Goal: Task Accomplishment & Management: Complete application form

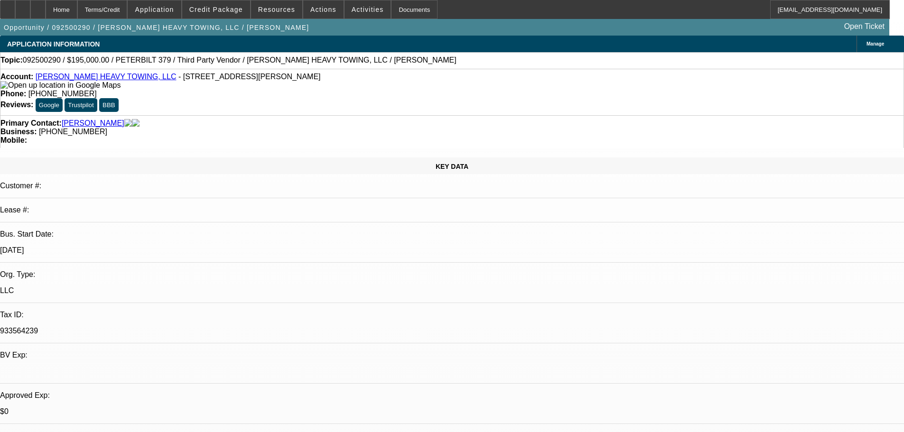
select select "0"
select select "2"
select select "0.1"
select select "4"
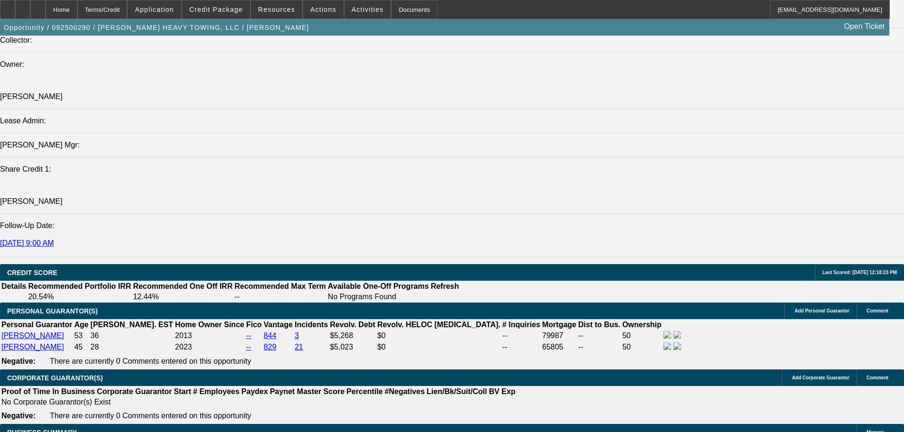
scroll to position [1138, 0]
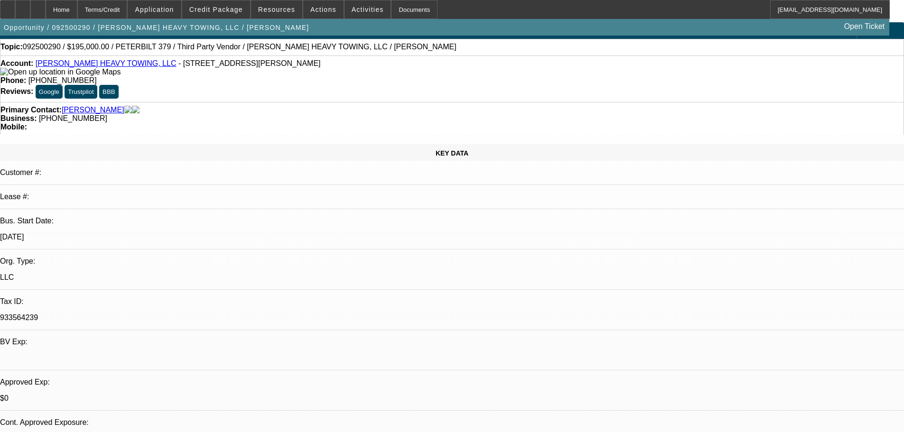
scroll to position [0, 0]
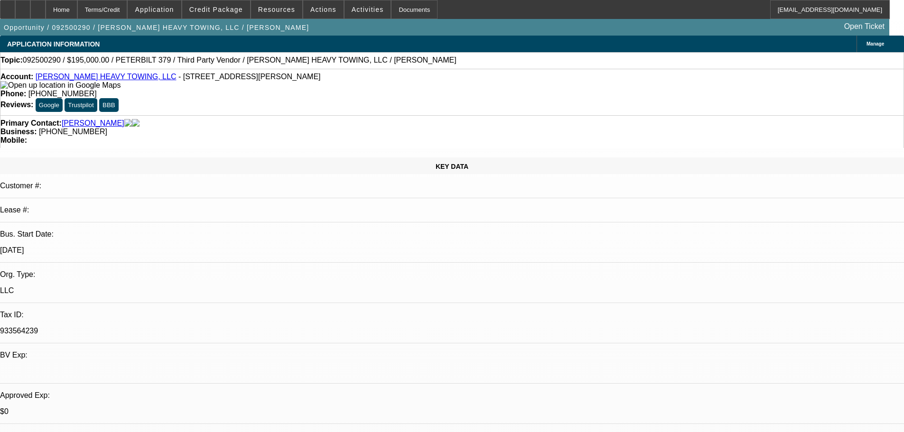
click at [866, 46] on span "Manage" at bounding box center [875, 43] width 18 height 5
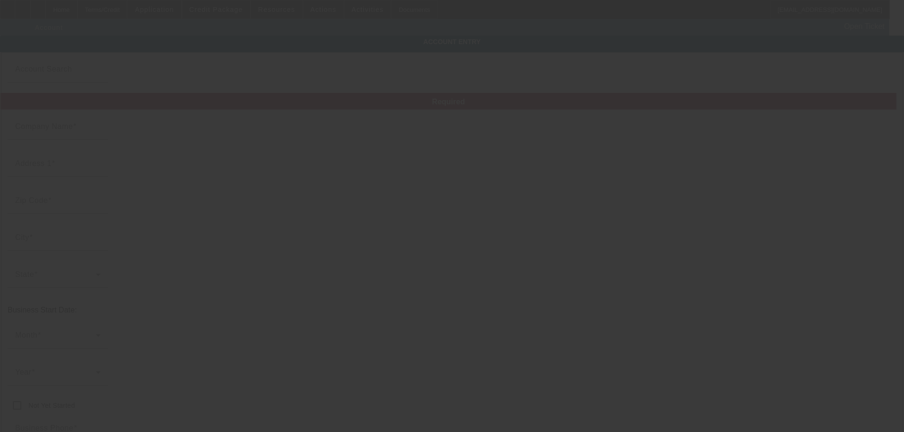
type input "KRIMMEL HEAVY TOWING, LLC"
type input "9326 Woodlyn Rd"
type input "77078"
type input "Houston"
type input "(979) 329-2697"
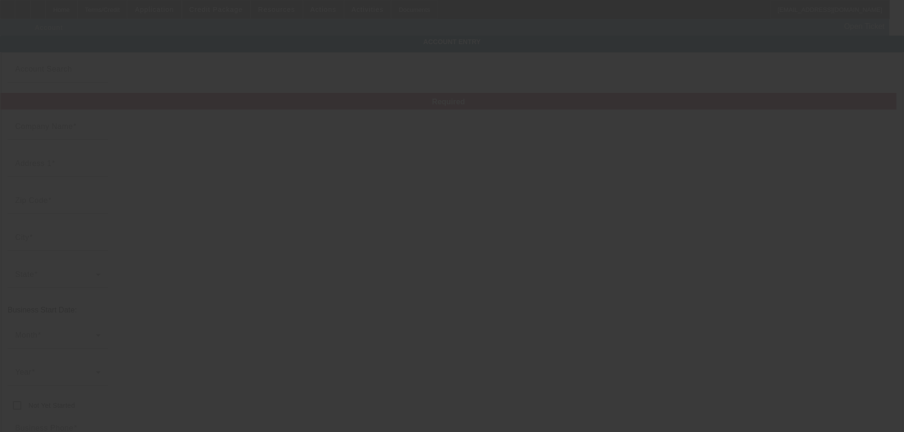
type input "933564239"
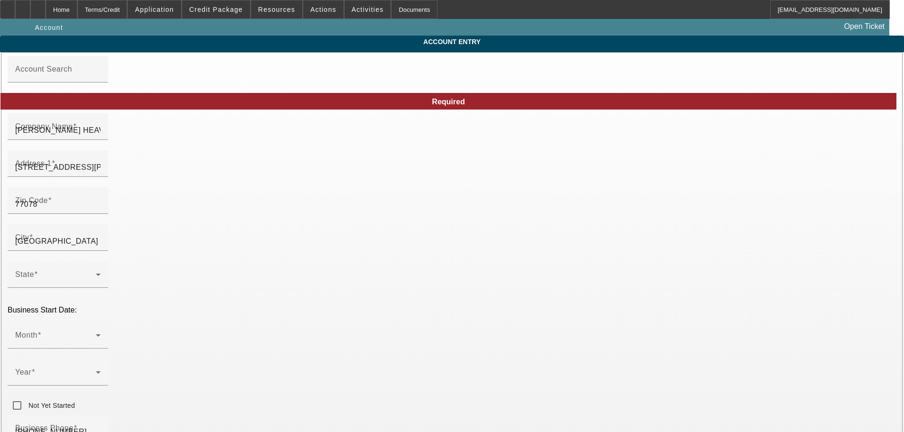
type input "9/12/2025"
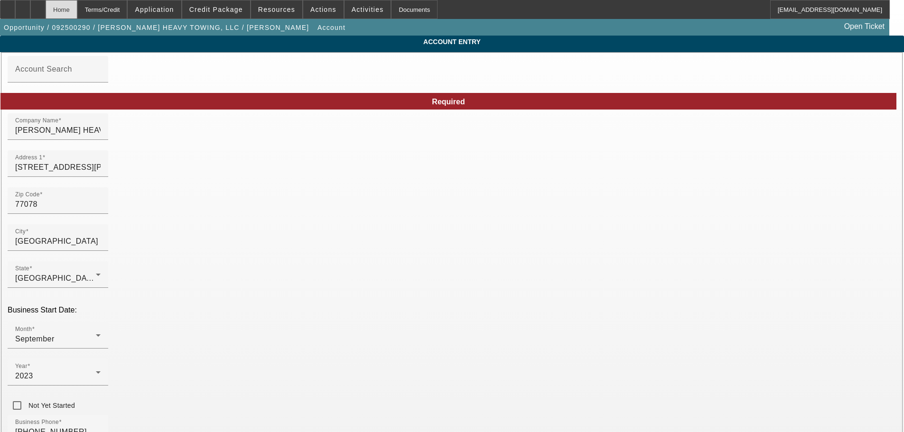
click at [77, 14] on div "Home" at bounding box center [62, 9] width 32 height 19
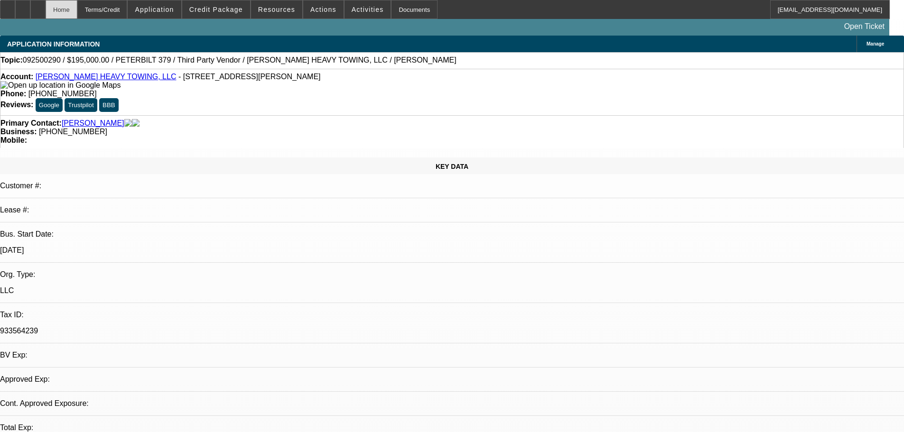
select select "0"
select select "2"
select select "0.1"
select select "4"
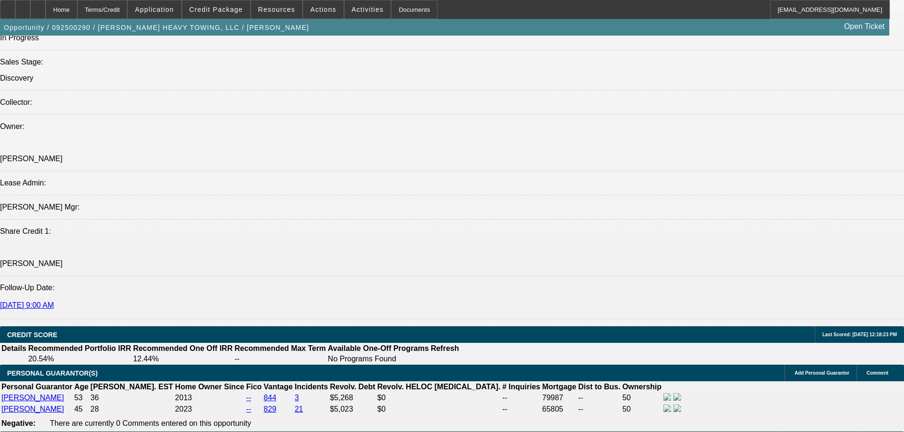
scroll to position [1138, 0]
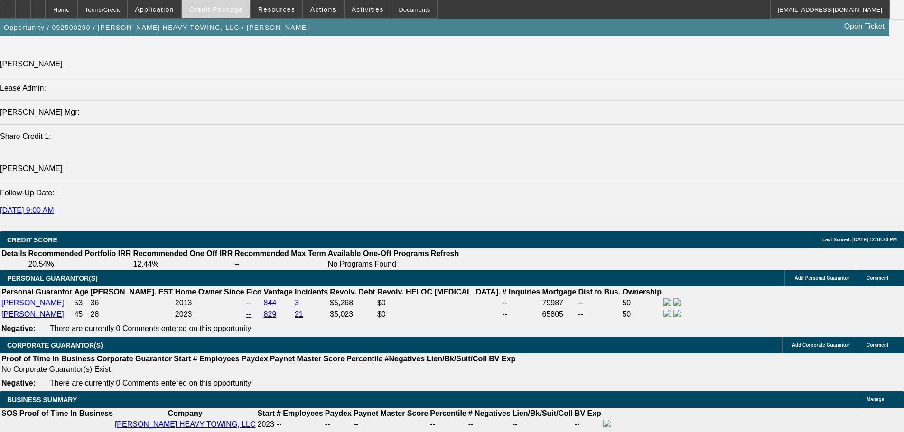
click at [214, 13] on span "Credit Package" at bounding box center [216, 10] width 54 height 8
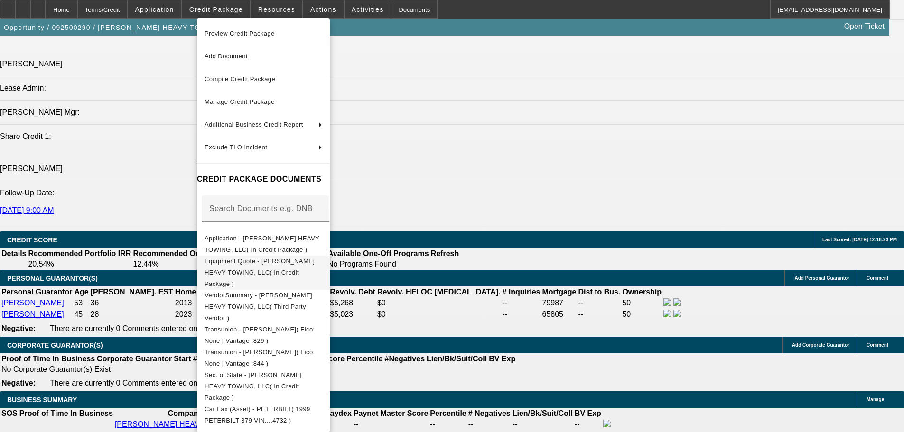
click at [322, 259] on span "Equipment Quote - KRIMMEL HEAVY TOWING, LLC( In Credit Package )" at bounding box center [263, 273] width 118 height 34
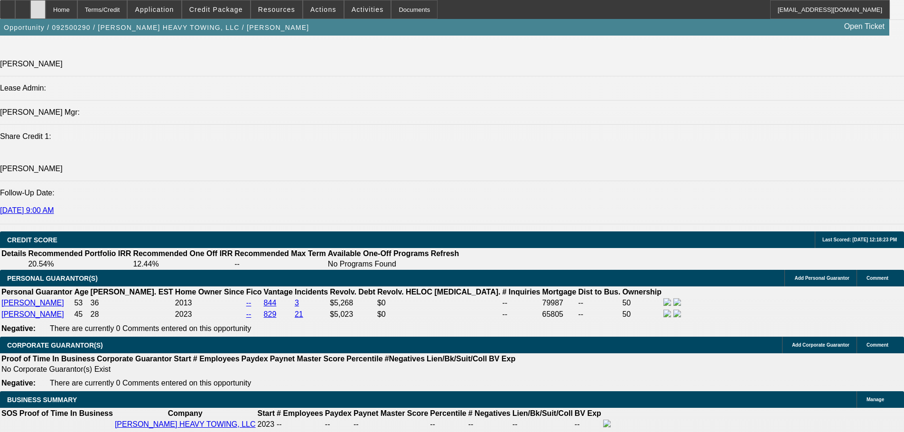
click at [46, 14] on div at bounding box center [37, 9] width 15 height 19
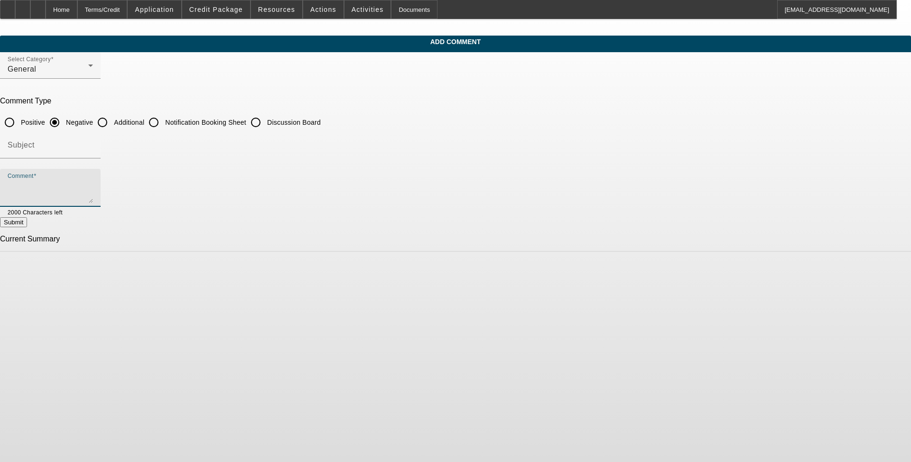
click at [93, 188] on textarea "Comment" at bounding box center [50, 191] width 85 height 23
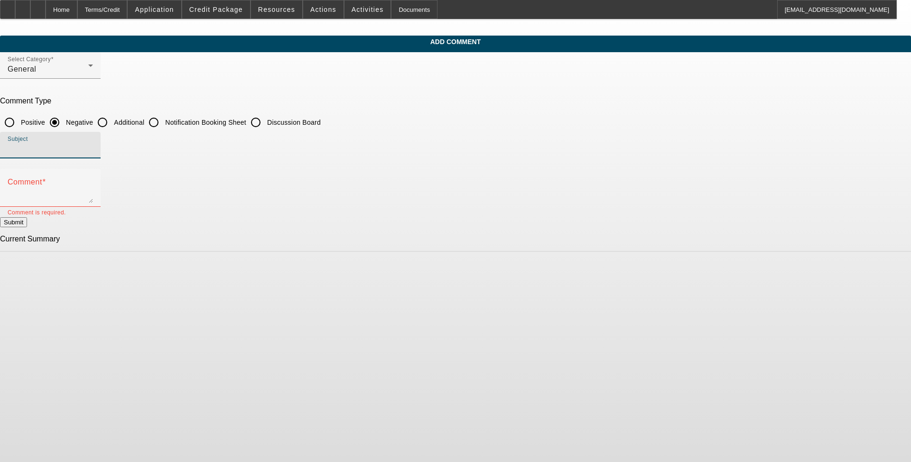
click at [93, 147] on input "Subject" at bounding box center [50, 148] width 85 height 11
type input "Write-Up"
click at [93, 182] on textarea "Comment" at bounding box center [50, 191] width 85 height 23
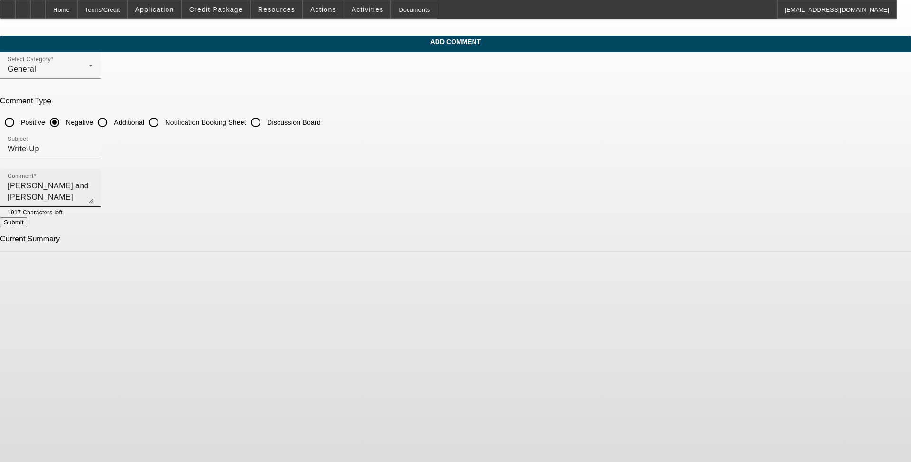
click at [93, 178] on div "Comment David and Norma Krimmel started Krimmel Heavy Towing, LLC out of Housto…" at bounding box center [50, 188] width 85 height 38
type textarea "David and Norma Krimmel started Krimmel Heavy Towing, LLC out of Houston, Texas…"
click at [93, 181] on textarea "David and Norma Krimmel started Krimmel Heavy Towing, LLC out of Houston, Texas…" at bounding box center [50, 191] width 85 height 23
click at [93, 185] on textarea "David and Norma Krimmel started Krimmel Heavy Towing, LLC out of Houston, Texas…" at bounding box center [50, 191] width 85 height 23
click at [112, 120] on input "Additional" at bounding box center [102, 122] width 19 height 19
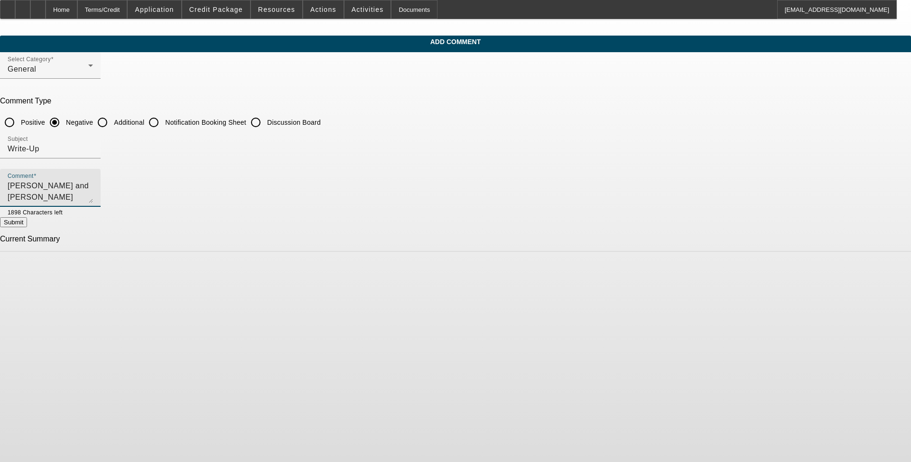
radio input "true"
click at [93, 182] on textarea "David and Norma Krimmel started Krimmel Heavy Towing, LLC out of Houston, Texas…" at bounding box center [50, 191] width 85 height 23
click at [93, 184] on textarea "David and Norma Krimmel started Krimmel Heavy Towing, LLC out of Houston, Texas…" at bounding box center [50, 191] width 85 height 23
click at [93, 197] on textarea "David and Norma Krimmel started Krimmel Heavy Towing, LLC out of Houston, Texas…" at bounding box center [50, 191] width 85 height 23
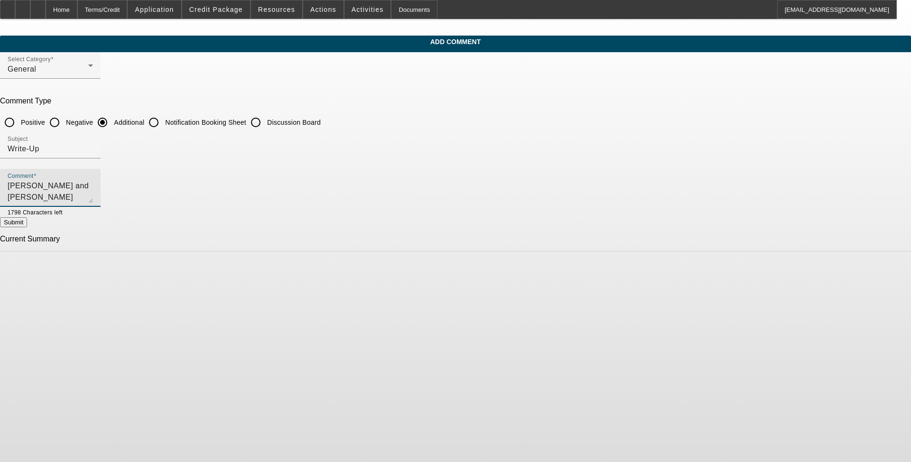
click at [93, 198] on textarea "David and Norma Krimmel started Krimmel Heavy Towing, LLC out of Houston, Texas…" at bounding box center [50, 191] width 85 height 23
click at [93, 201] on textarea "David and Norma Krimmel started Krimmel Heavy Towing, LLC out of Houston, Texas…" at bounding box center [50, 191] width 85 height 23
click at [93, 194] on textarea "David and Norma Krimmel started Krimmel Heavy Towing, LLC out of Houston, Texas…" at bounding box center [50, 191] width 85 height 23
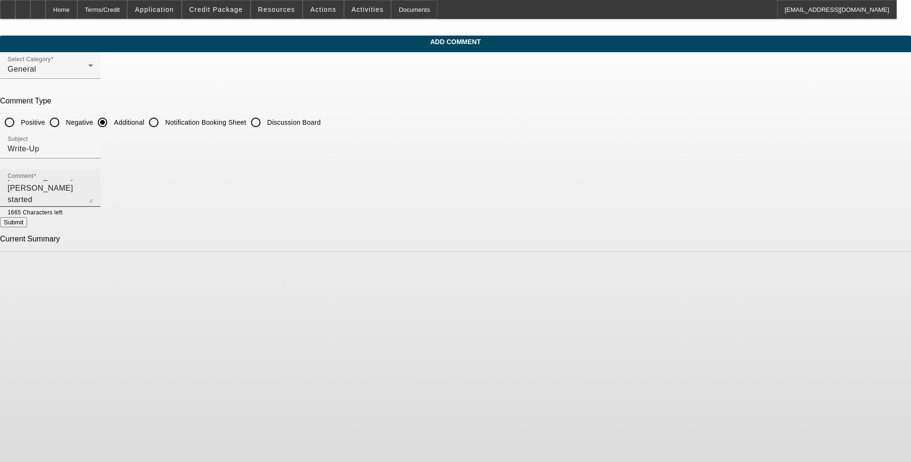
click at [93, 198] on textarea "David and Norma Krimmel started Krimmel Heavy Towing, LLC out of Houston, Texas…" at bounding box center [50, 191] width 85 height 23
click at [93, 202] on div "Comment David and Norma Krimmel started Krimmel Heavy Towing, LLC out of Housto…" at bounding box center [50, 188] width 85 height 38
click at [93, 198] on textarea "David and Norma Krimmel started Krimmel Heavy Towing, LLC out of Houston, Texas…" at bounding box center [50, 191] width 85 height 23
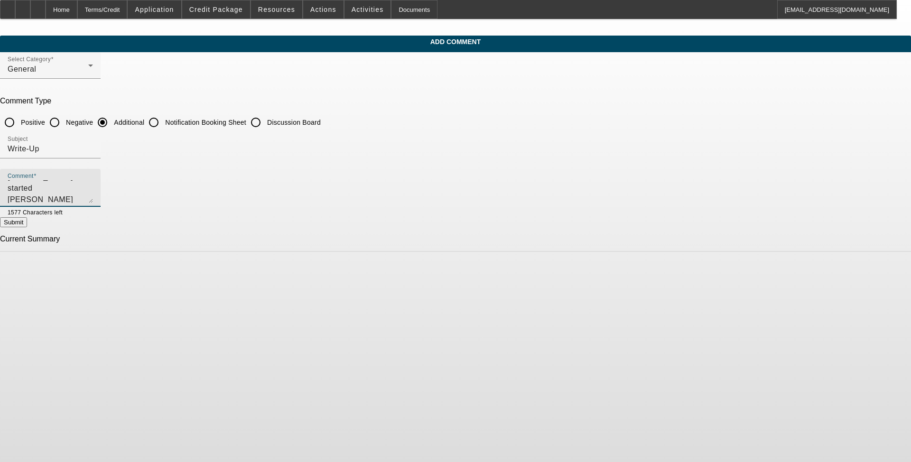
click at [93, 188] on textarea "David and Norma Krimmel started Krimmel Heavy Towing, LLC out of Houston, Texas…" at bounding box center [50, 191] width 85 height 23
click at [93, 201] on textarea "David and Norma Krimmel started Krimmel Heavy Towing, LLC out of Houston, Texas…" at bounding box center [50, 191] width 85 height 23
click at [93, 199] on textarea "David and Norma Krimmel started Krimmel Heavy Towing, LLC out of Houston, Texas…" at bounding box center [50, 191] width 85 height 23
type textarea "David and Norma Krimmel started Krimmel Heavy Towing, LLC out of Houston, Texas…"
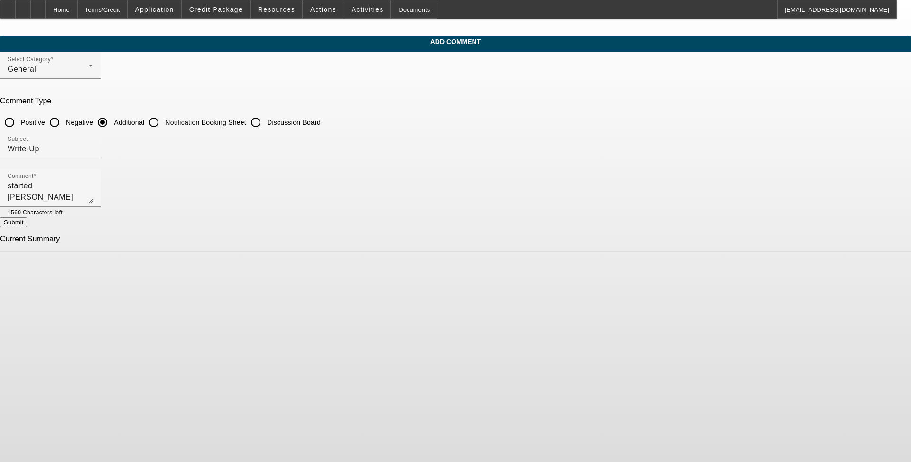
click at [27, 223] on button "Submit" at bounding box center [13, 222] width 27 height 10
radio input "true"
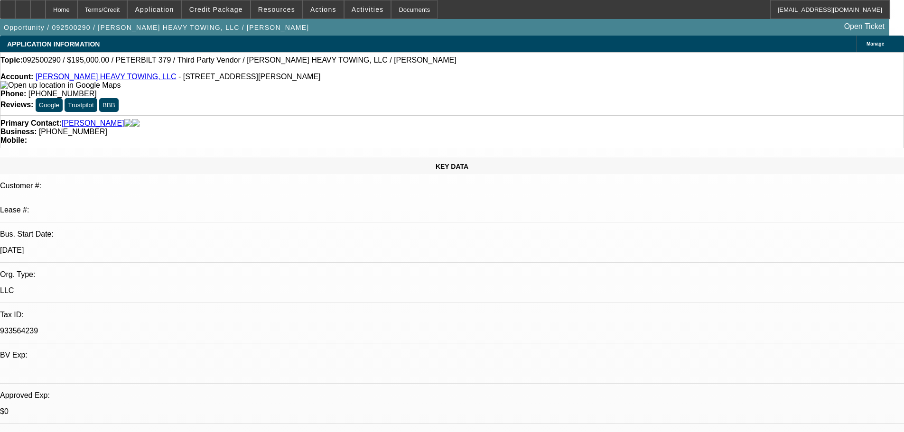
select select "0"
select select "2"
select select "0.1"
select select "4"
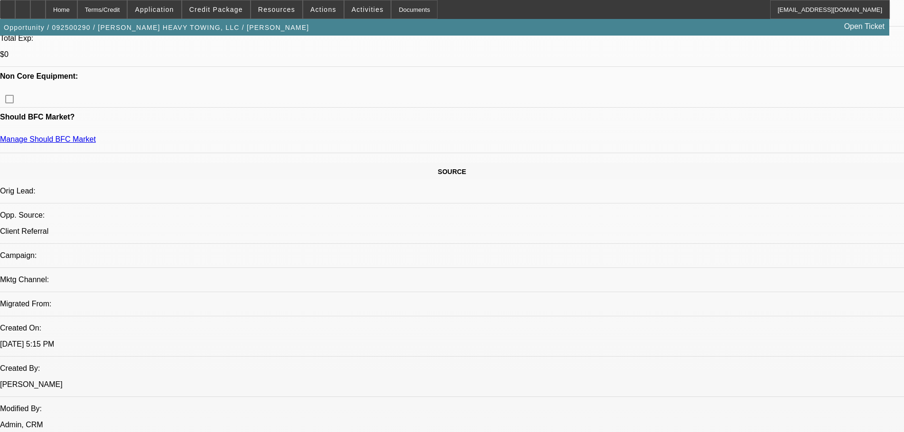
scroll to position [474, 0]
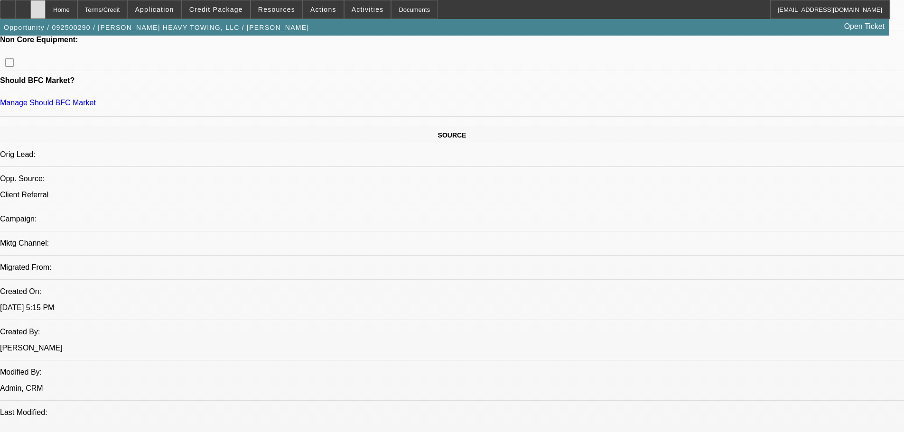
click at [46, 6] on div at bounding box center [37, 9] width 15 height 19
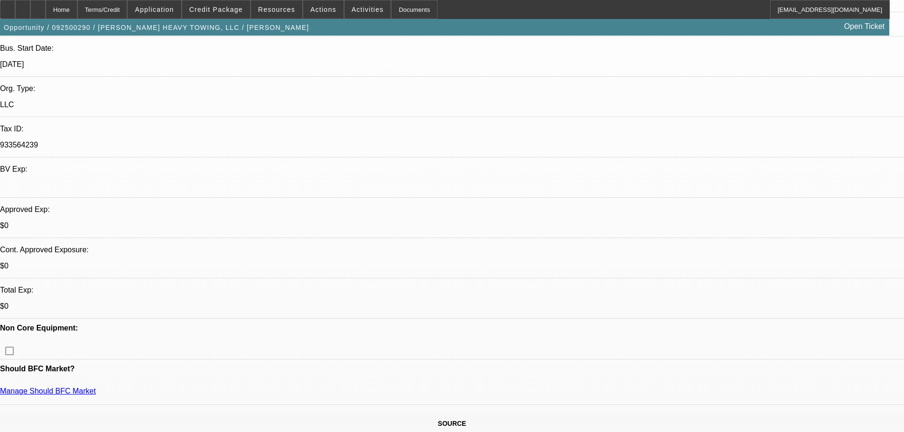
select select "0"
select select "2"
select select "0.1"
select select "4"
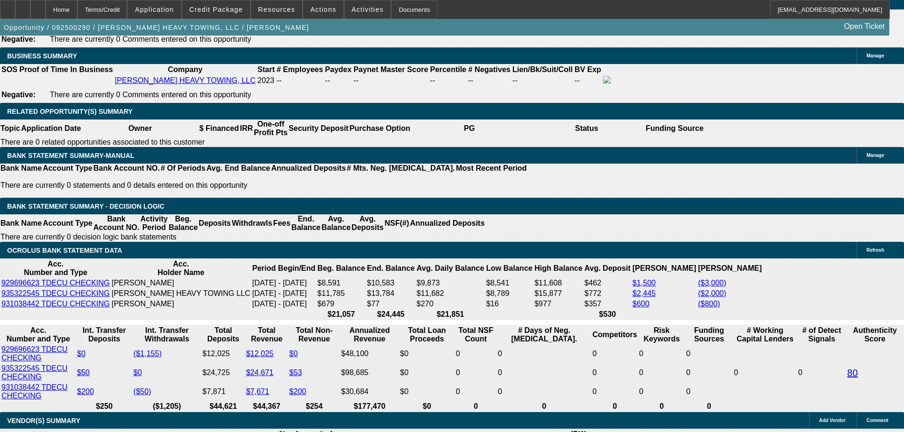
scroll to position [1518, 0]
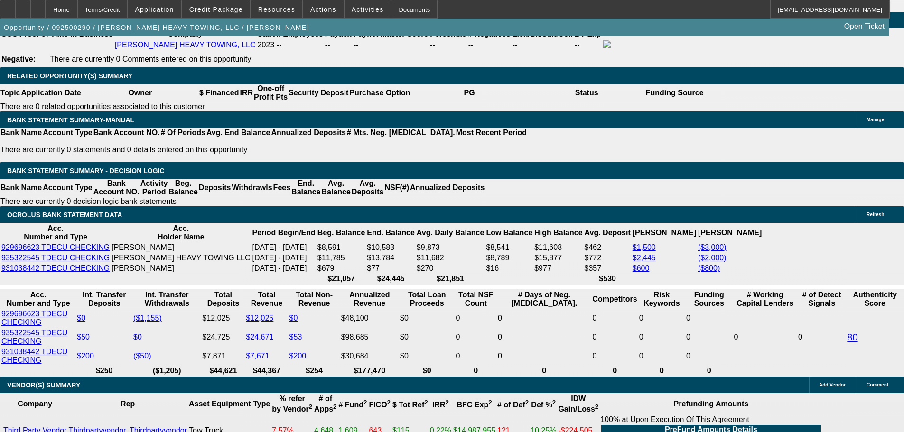
type input "$0.00"
select select "0.1"
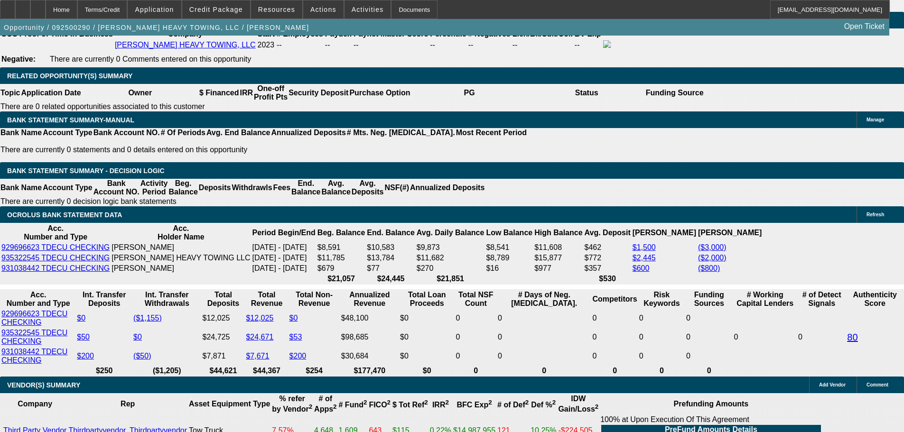
type input "$19,500.00"
type input "60"
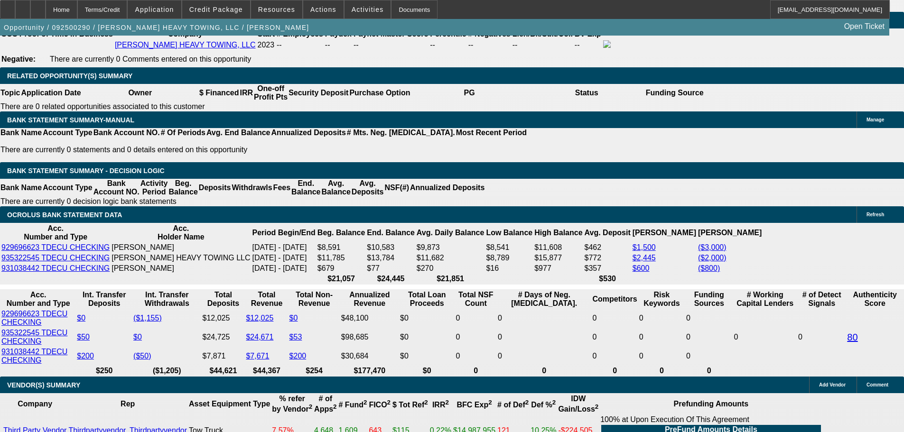
type input "12"
type input "$5,999.90"
type input "$2,999.95"
type input "$7,807.80"
type input "$3,903.90"
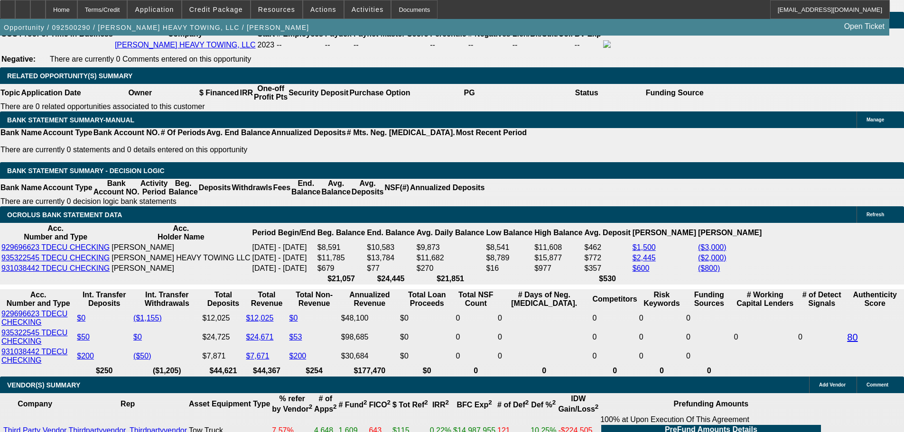
type input "12.5"
type input "$7,896.78"
type input "$3,948.39"
type input "12.5"
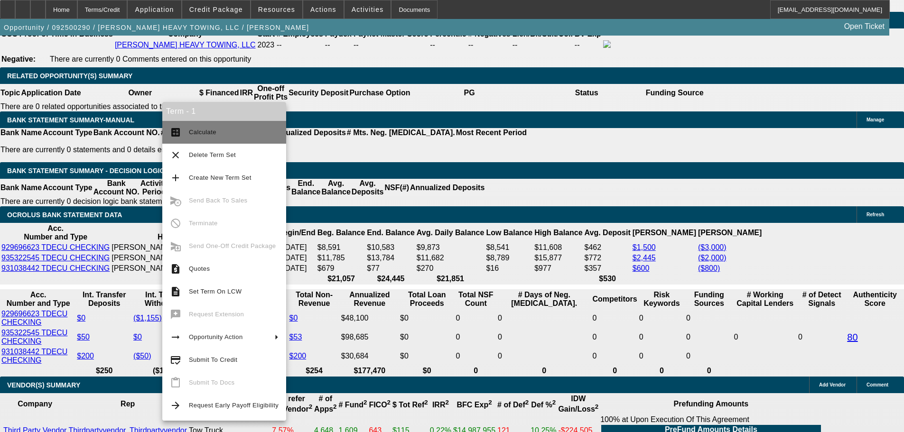
click at [214, 128] on span "Calculate" at bounding box center [234, 132] width 90 height 11
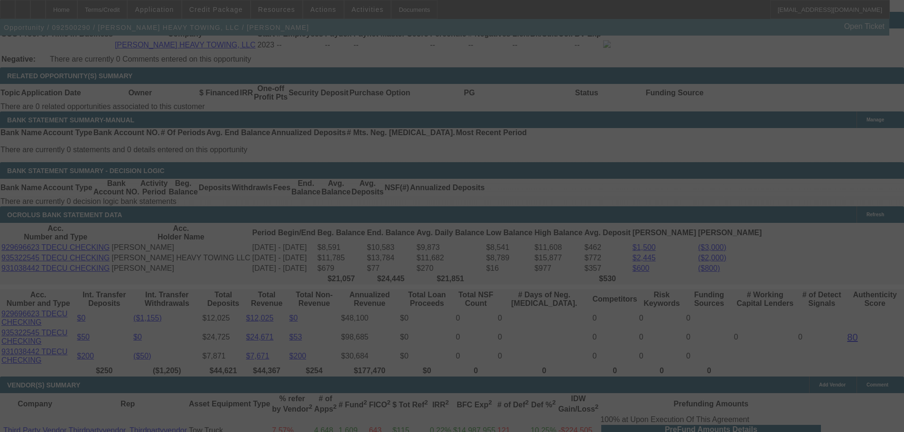
select select "0.1"
select select "2"
select select "0.1"
select select "4"
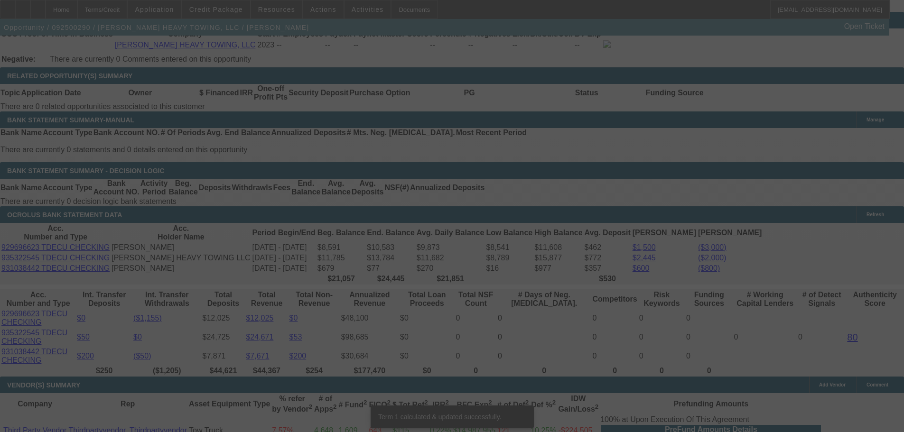
scroll to position [1507, 0]
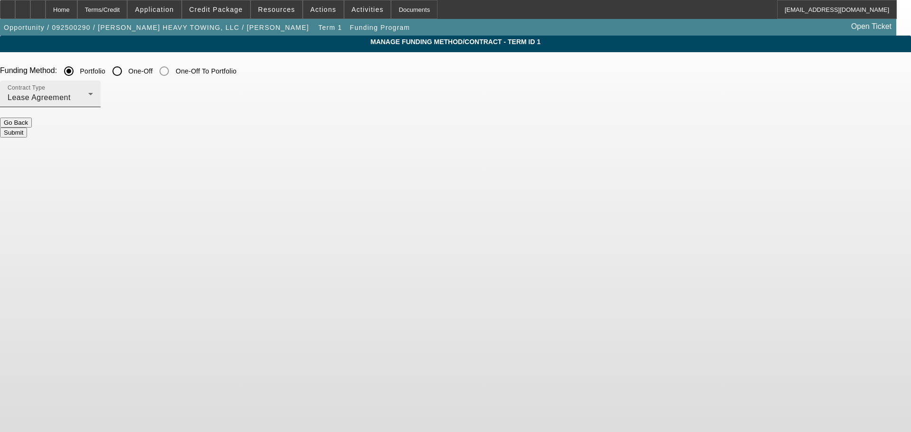
click at [88, 100] on div "Lease Agreement" at bounding box center [48, 97] width 81 height 11
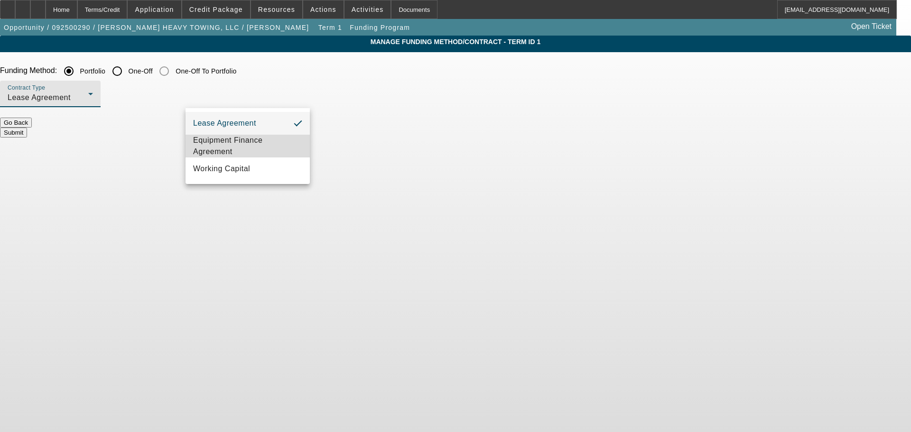
click at [252, 147] on span "Equipment Finance Agreement" at bounding box center [247, 146] width 109 height 23
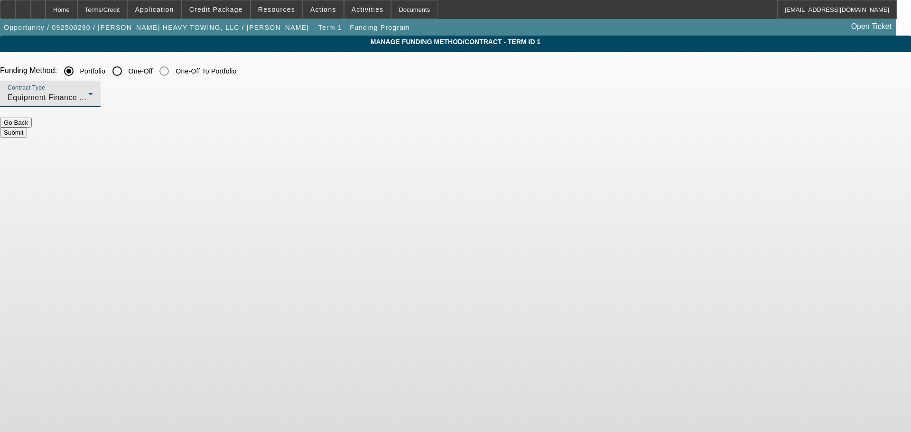
click at [27, 128] on button "Submit" at bounding box center [13, 133] width 27 height 10
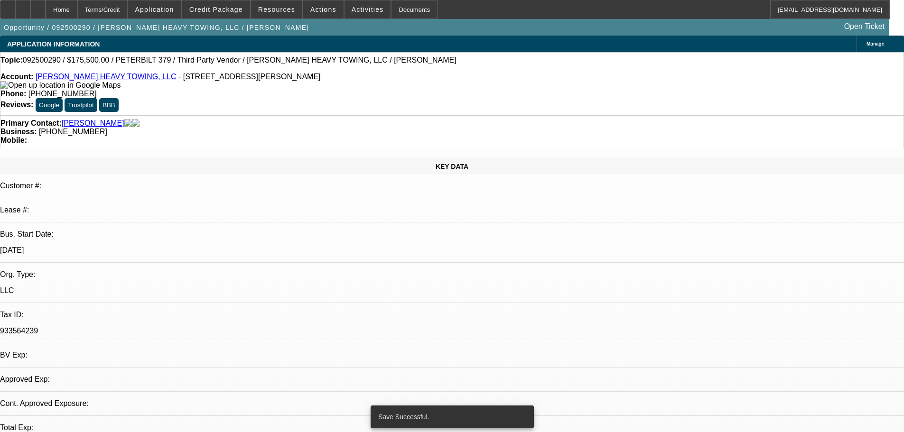
select select "0.1"
select select "2"
select select "0"
select select "6"
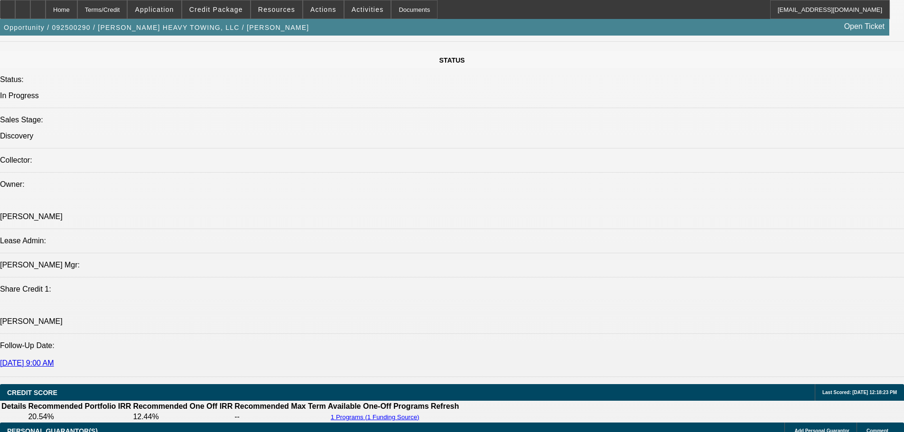
scroll to position [981, 0]
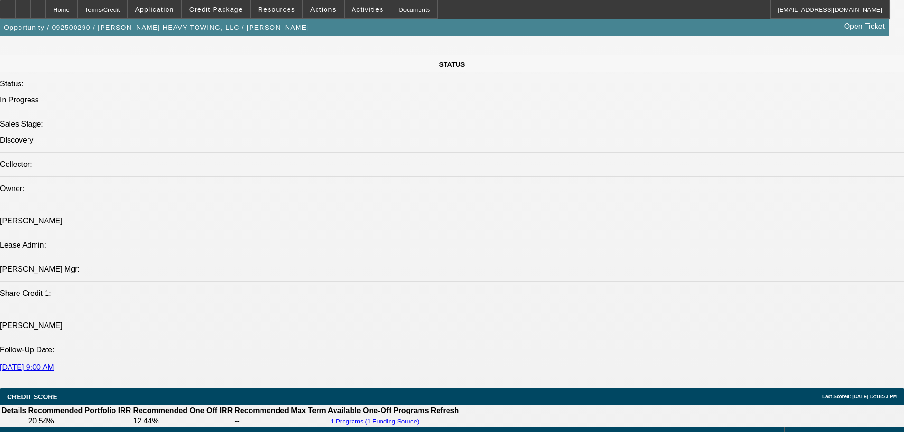
click at [403, 34] on div "Opportunity / 092500290 / KRIMMEL HEAVY TOWING, LLC / Krimmel, David Open Ticket" at bounding box center [444, 27] width 889 height 17
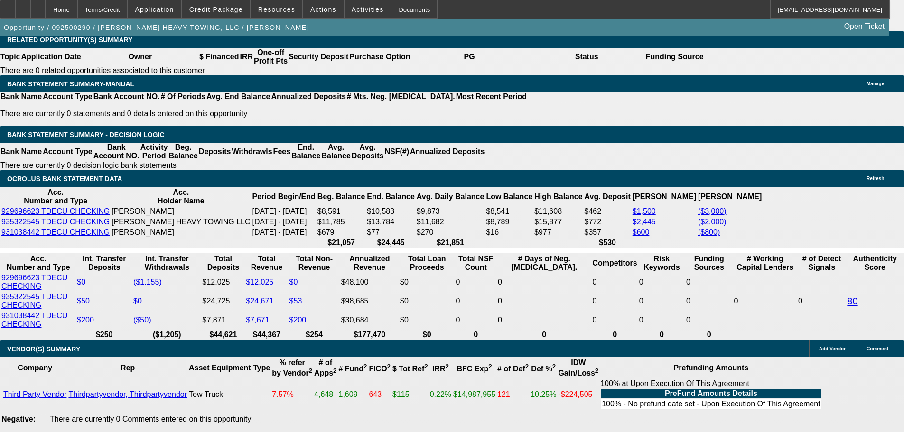
scroll to position [1518, 0]
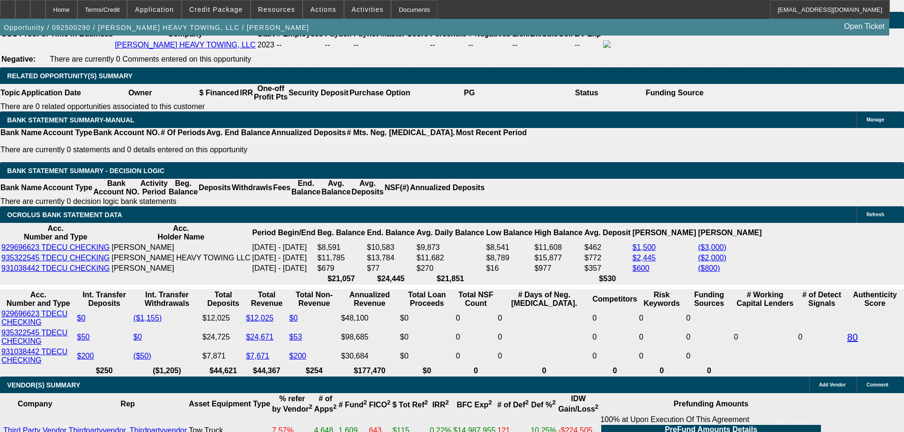
type input "UNKNOWN"
type input "1.5"
type input "$6,075.78"
type input "$3,037.89"
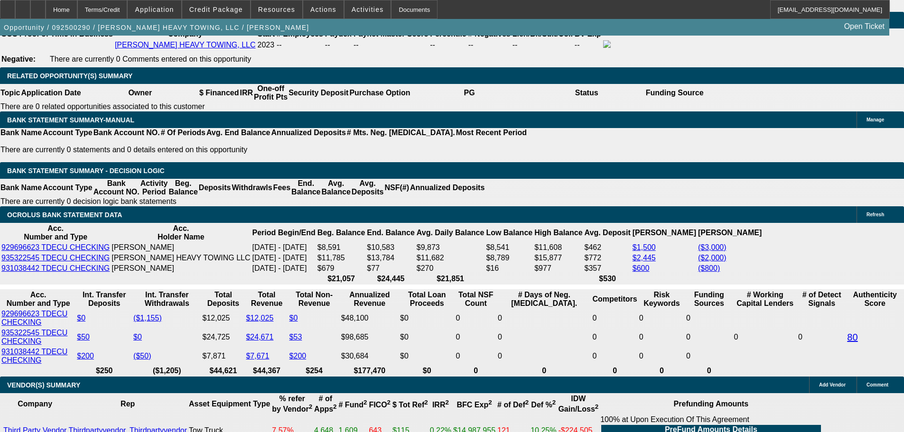
type input "13.5"
type input "$8,076.46"
type input "$4,038.23"
type input "13.5"
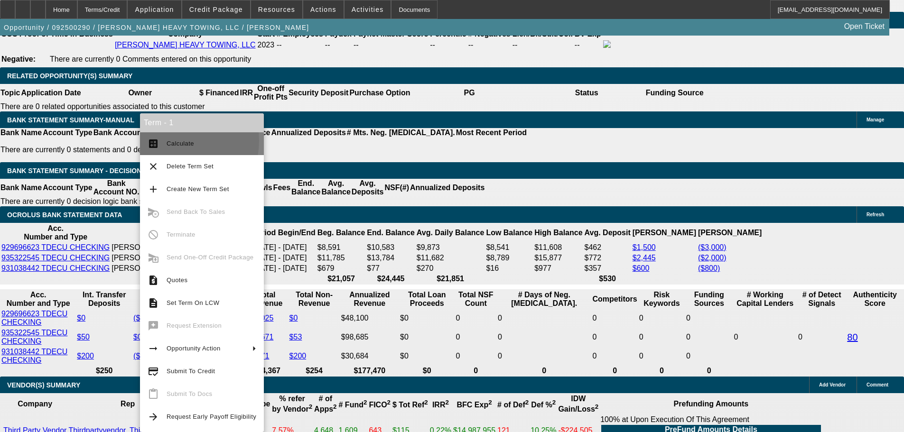
click at [177, 141] on span "Calculate" at bounding box center [180, 143] width 28 height 7
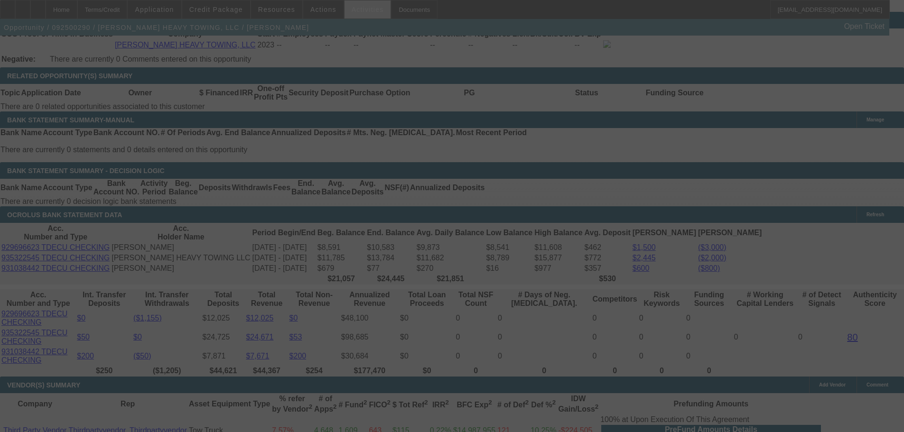
select select "0.1"
select select "2"
select select "0"
select select "6"
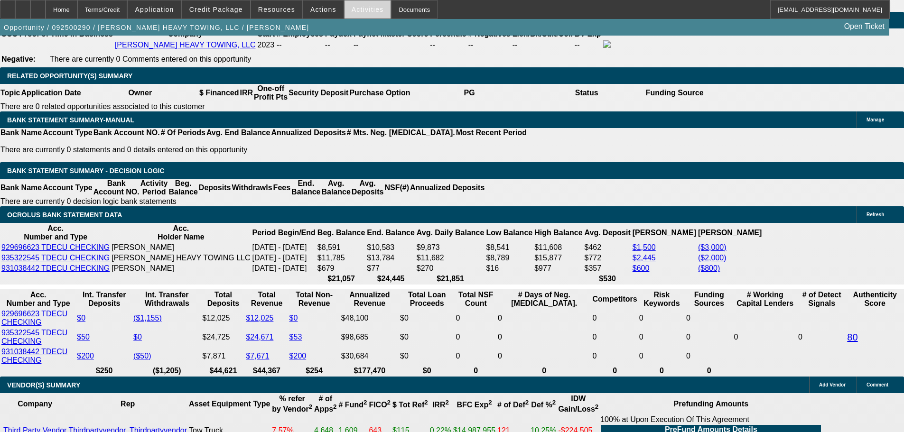
scroll to position [1507, 0]
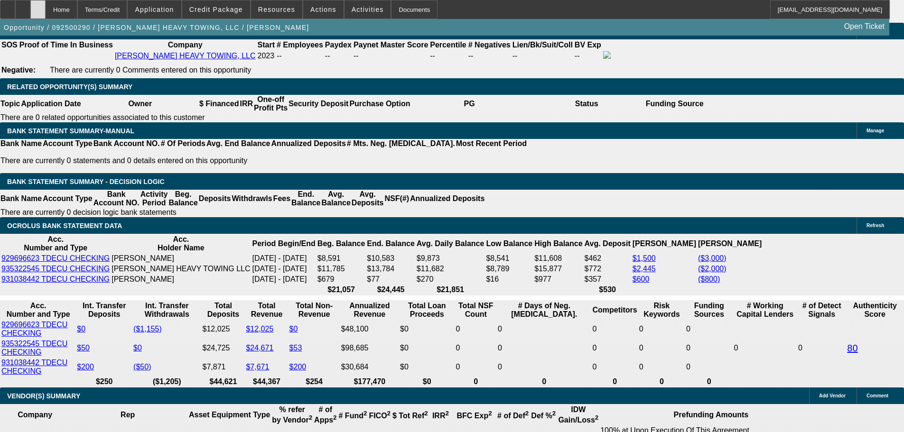
click at [46, 4] on div at bounding box center [37, 9] width 15 height 19
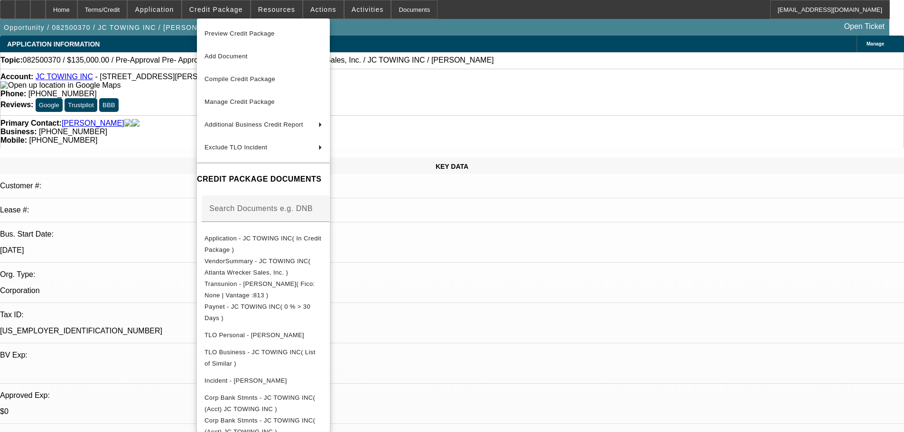
select select "0"
select select "2"
select select "0"
select select "6"
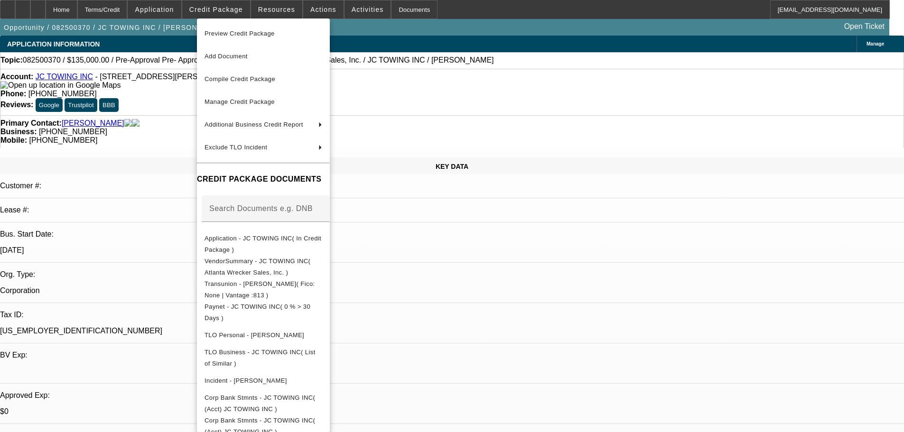
scroll to position [318, 0]
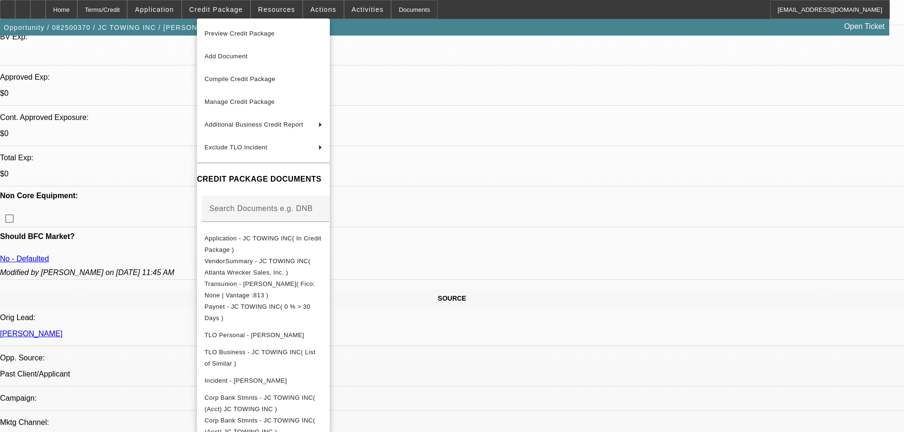
click at [138, 58] on div at bounding box center [452, 216] width 904 height 432
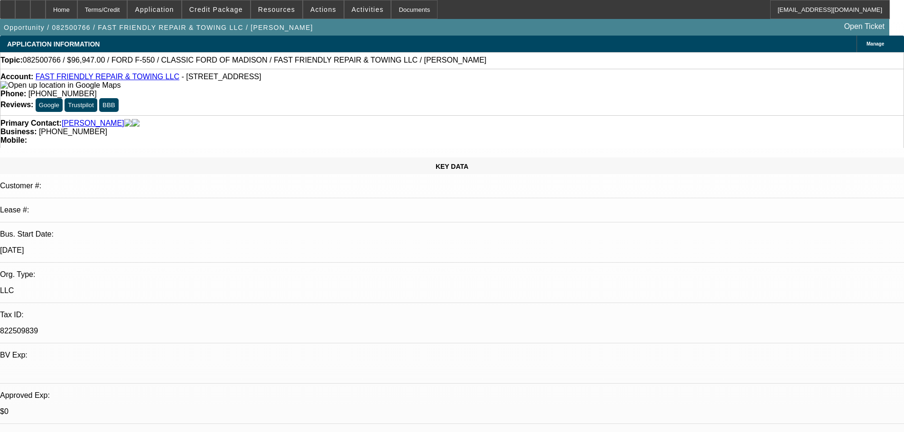
select select "0"
select select "3"
select select "0"
select select "6"
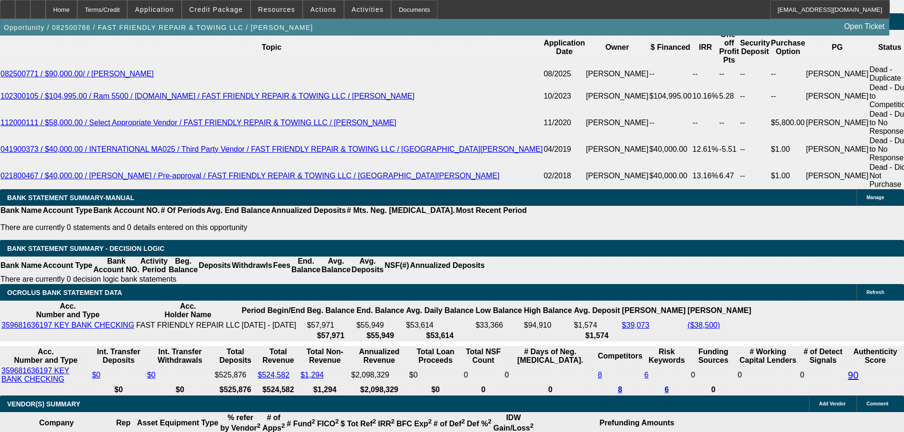
scroll to position [1500, 0]
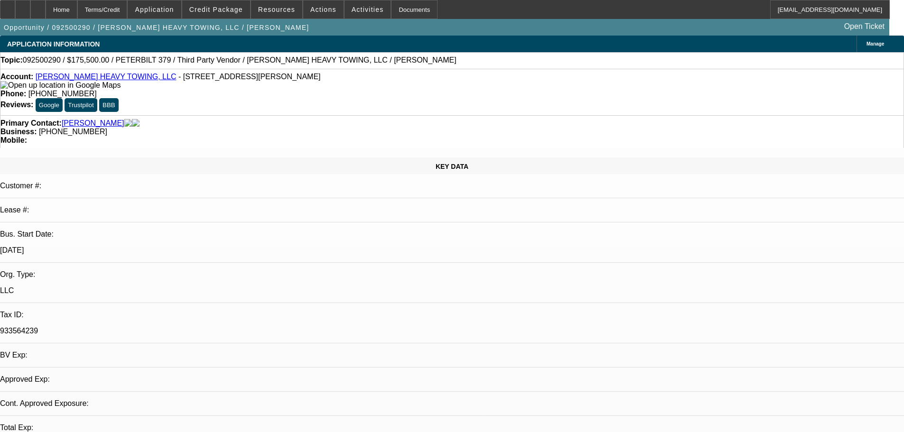
select select "0.1"
select select "2"
select select "0"
select select "6"
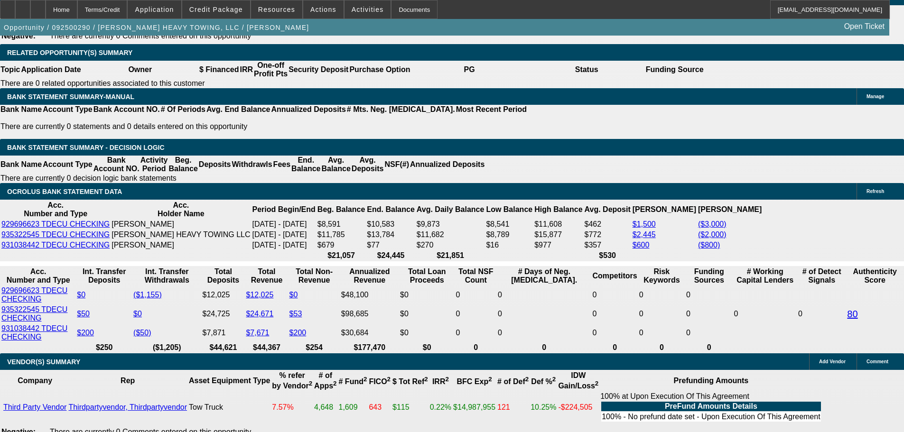
scroll to position [1518, 0]
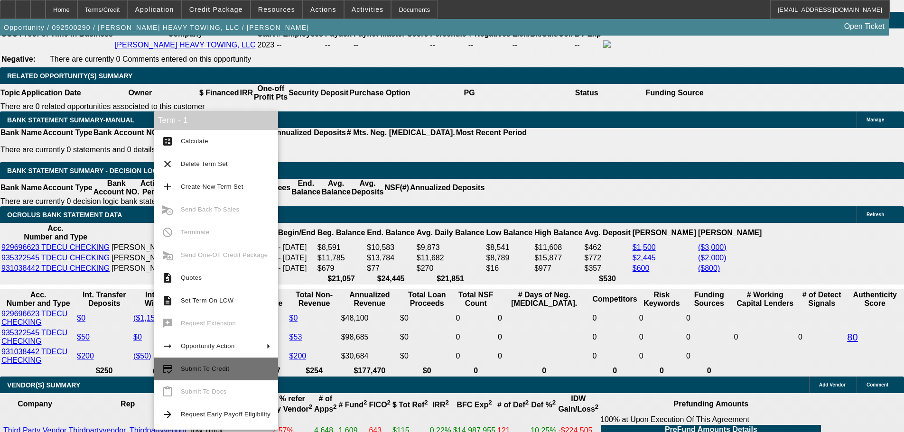
click at [228, 374] on span "Submit To Credit" at bounding box center [226, 368] width 90 height 11
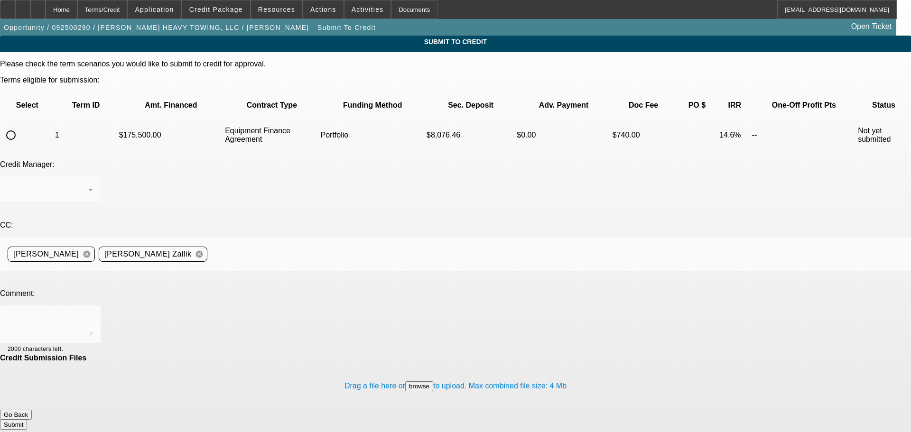
click at [20, 126] on input "radio" at bounding box center [10, 135] width 19 height 19
radio input "true"
click at [93, 176] on div "Arida, George" at bounding box center [50, 189] width 85 height 27
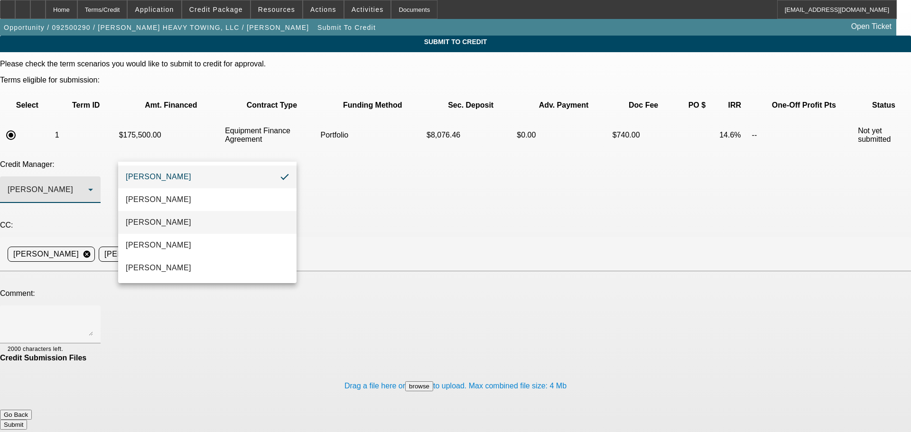
click at [222, 218] on mat-option "Arida, Michael" at bounding box center [207, 222] width 178 height 23
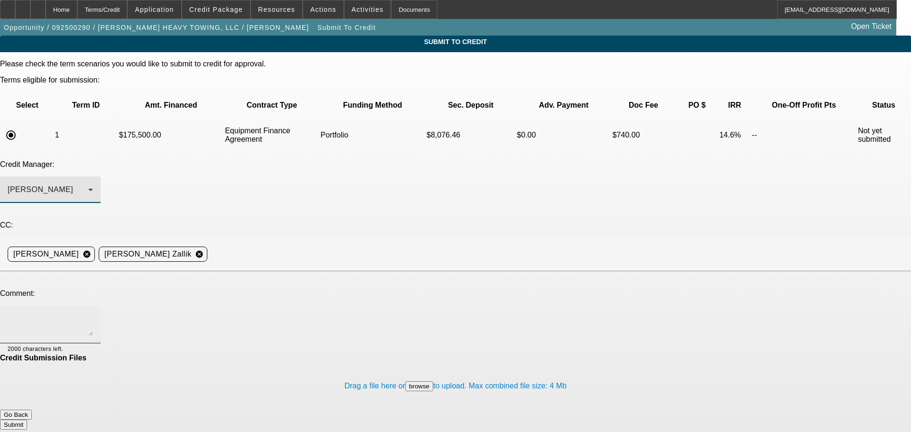
click at [93, 313] on textarea at bounding box center [50, 324] width 85 height 23
click at [93, 313] on textarea "Hey" at bounding box center [50, 324] width 85 height 23
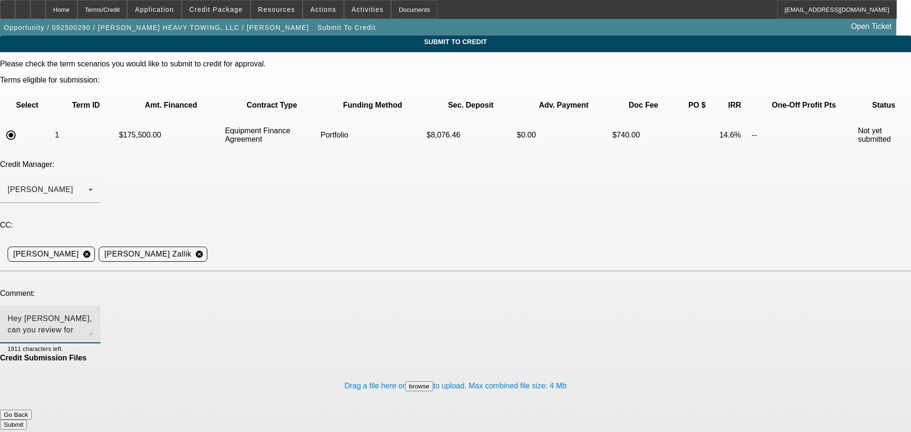
drag, startPoint x: 371, startPoint y: 230, endPoint x: 94, endPoint y: 225, distance: 277.1
click at [94, 289] on div "Comment: Hey Mike, can you review for portfolio. Younger business but very clea…" at bounding box center [455, 321] width 911 height 65
click at [93, 313] on textarea "Hey Mike, can you review for portfolio. Younger business but very clean persona…" at bounding box center [50, 324] width 85 height 23
type textarea "Hey Mike, can you review for portfolio. Younger business but very clean persona…"
click at [77, 7] on div "Home" at bounding box center [62, 9] width 32 height 19
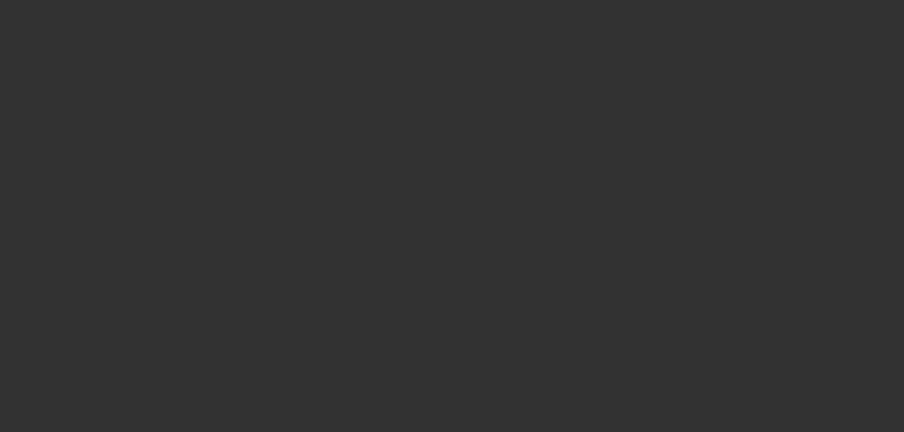
select select "0.1"
select select "2"
select select "0"
select select "6"
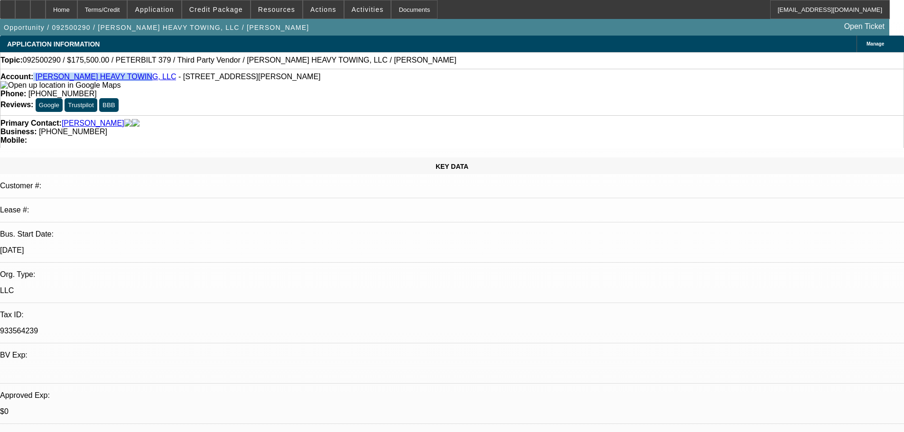
drag, startPoint x: 42, startPoint y: 80, endPoint x: 135, endPoint y: 81, distance: 92.5
click at [135, 81] on div "Account: KRIMMEL HEAVY TOWING, LLC - 9326 Woodlyn Rd, Houston, TX 77078" at bounding box center [451, 81] width 903 height 17
drag, startPoint x: 140, startPoint y: 78, endPoint x: 189, endPoint y: 81, distance: 48.9
click at [189, 81] on span "- 9326 Woodlyn Rd, Houston, TX 77078" at bounding box center [249, 77] width 142 height 8
copy span "9326 Woodlyn Rd"
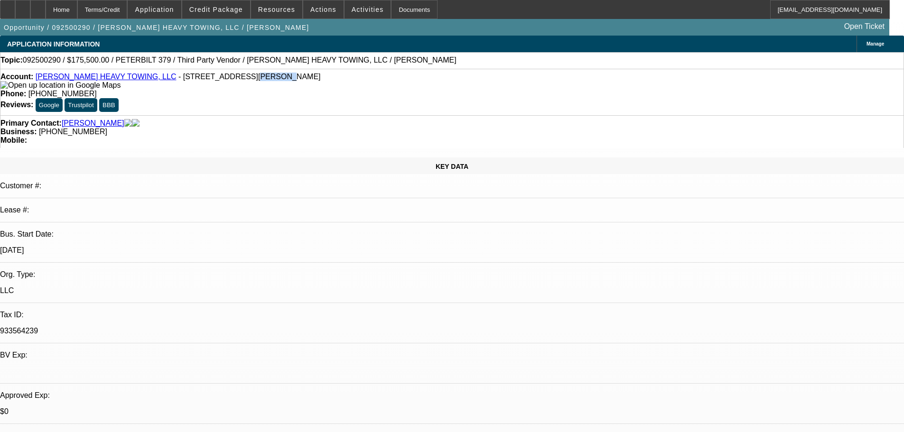
drag, startPoint x: 194, startPoint y: 80, endPoint x: 215, endPoint y: 79, distance: 21.4
click at [215, 79] on span "- 9326 Woodlyn Rd, Houston, TX 77078" at bounding box center [249, 77] width 142 height 8
copy span "[GEOGRAPHIC_DATA]"
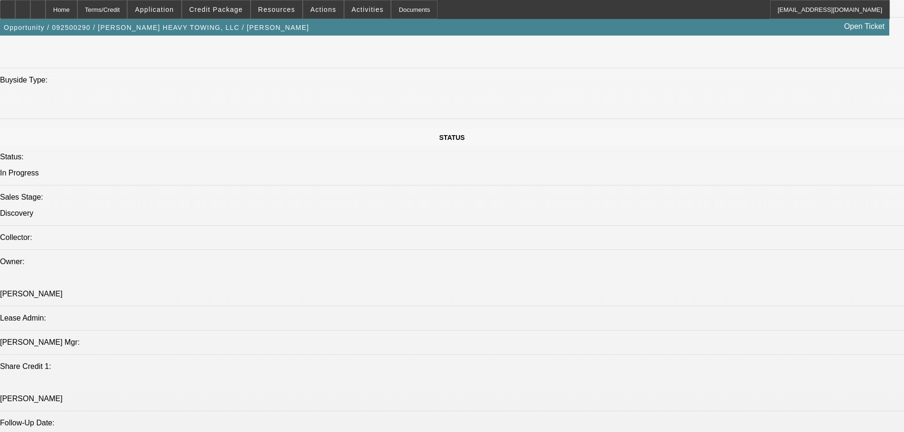
scroll to position [949, 0]
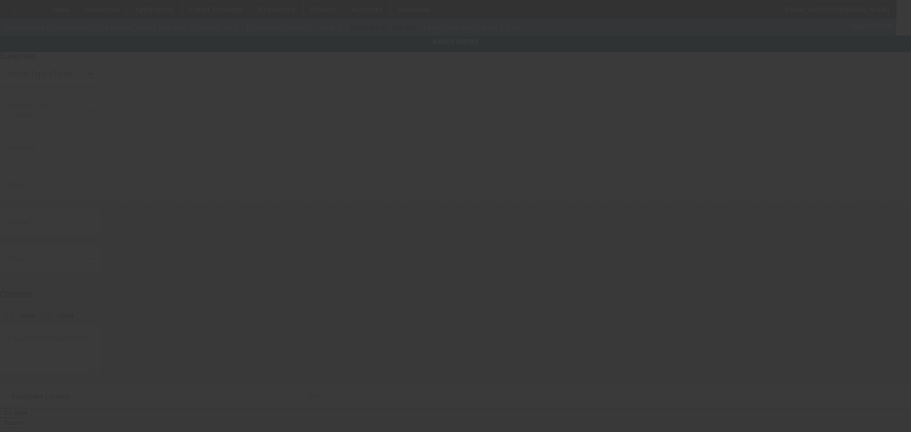
type input "1XP5D69X8XD504732"
type input "Peterbilt"
type input "379"
radio input "true"
type textarea "50 Ton"
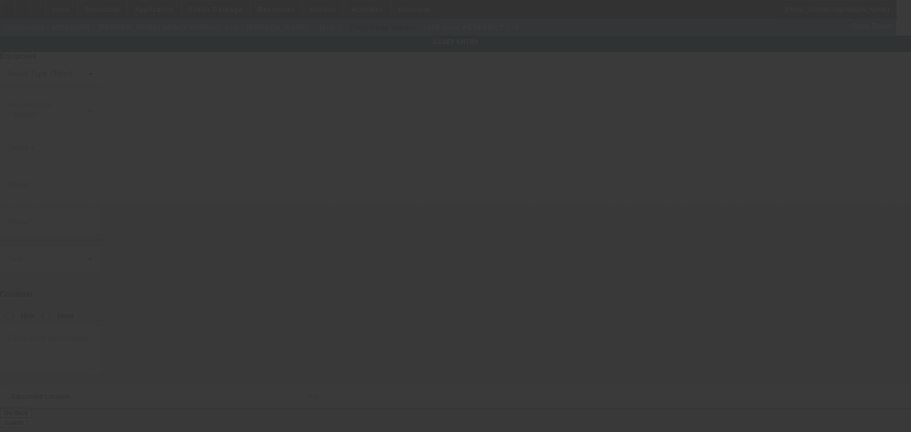
type input "9326 Woodlyn Rd"
type input "[GEOGRAPHIC_DATA]"
type input "77078"
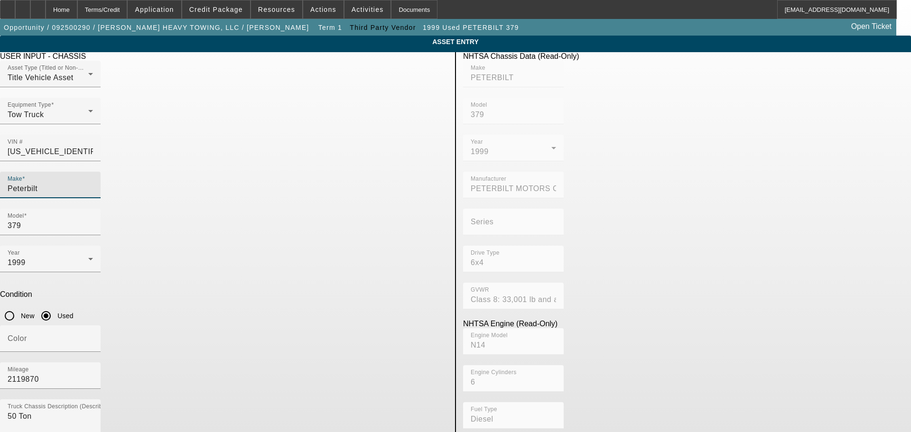
drag, startPoint x: 222, startPoint y: 172, endPoint x: 180, endPoint y: 171, distance: 42.2
click at [180, 172] on div "Make Peterbilt" at bounding box center [224, 190] width 448 height 37
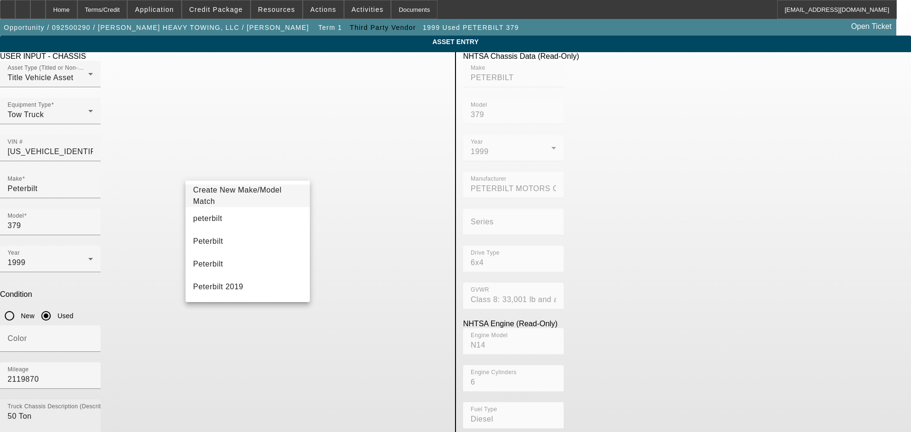
click at [93, 411] on textarea "50 Ton" at bounding box center [50, 428] width 85 height 34
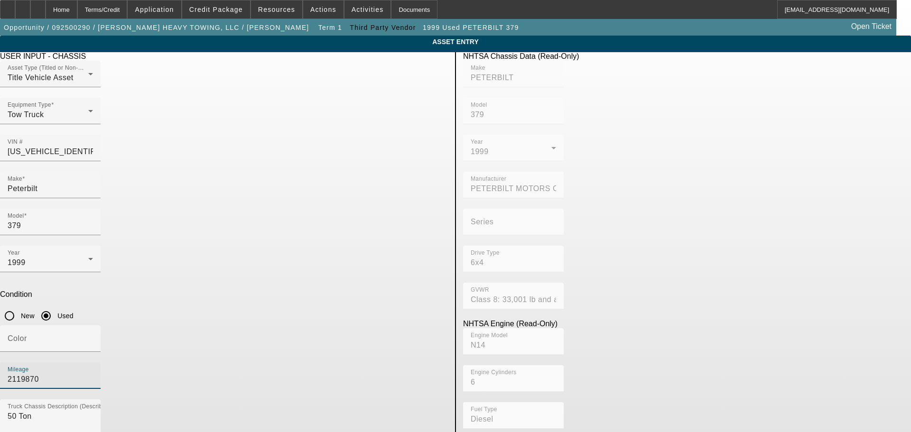
drag, startPoint x: 358, startPoint y: 246, endPoint x: 327, endPoint y: 246, distance: 30.8
click at [101, 362] on div "Mileage 2119870" at bounding box center [50, 375] width 101 height 27
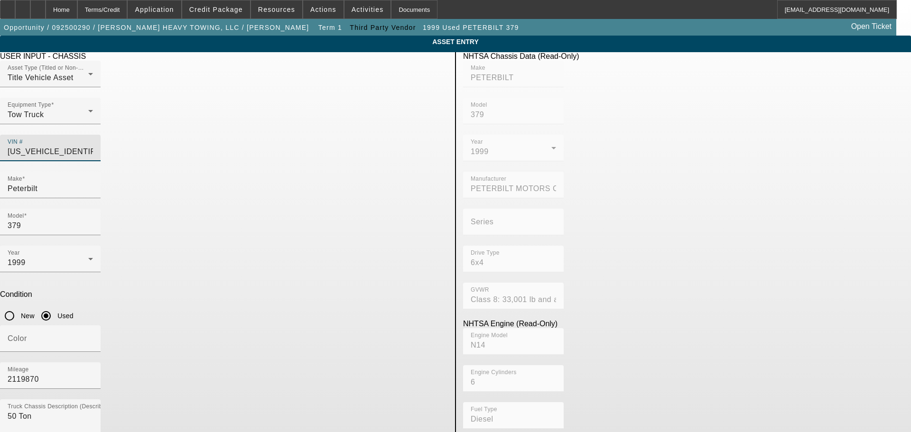
drag, startPoint x: 371, startPoint y: 131, endPoint x: 314, endPoint y: 134, distance: 57.9
click at [314, 134] on div "Asset Type (Titled or Non-Titled) Title Vehicle Asset Equipment Type Tow Truck …" at bounding box center [224, 116] width 448 height 111
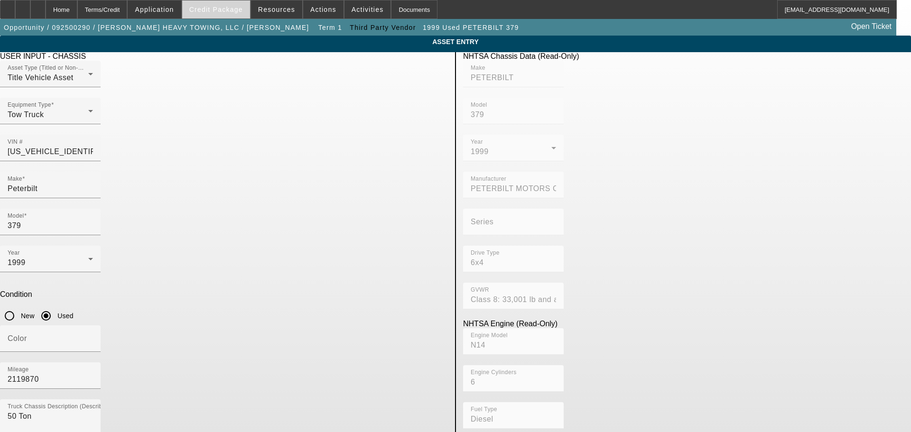
click at [218, 9] on span "Credit Package" at bounding box center [216, 10] width 54 height 8
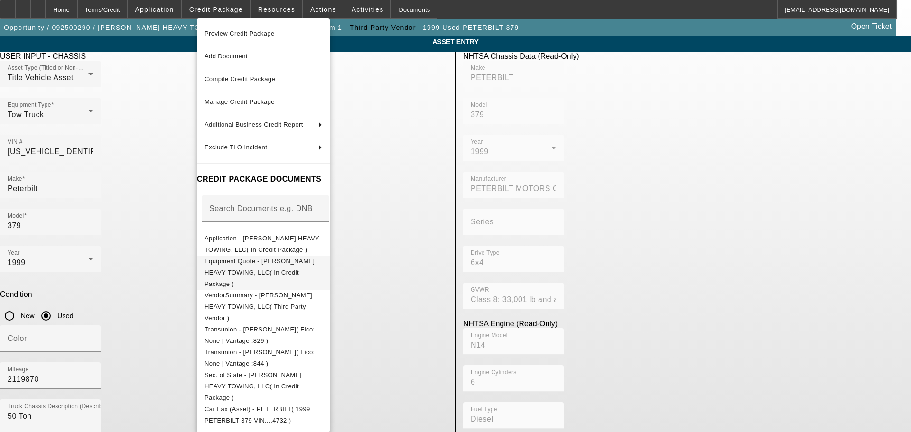
click at [289, 264] on span "Equipment Quote - KRIMMEL HEAVY TOWING, LLC( In Credit Package )" at bounding box center [259, 273] width 110 height 30
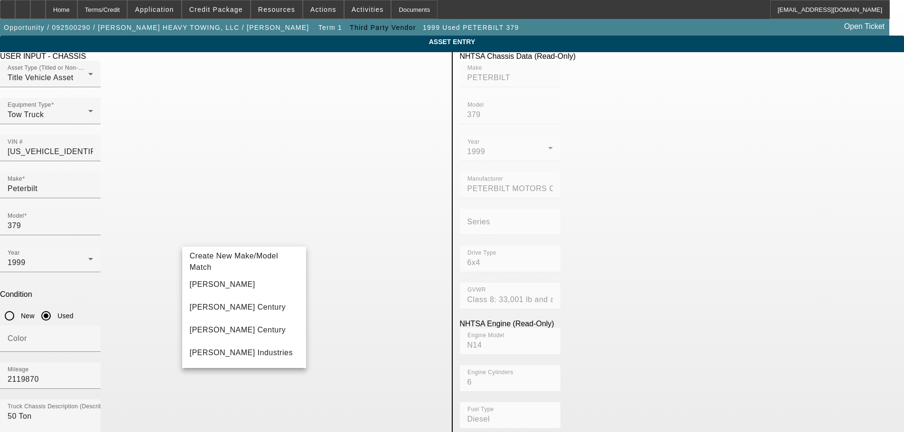
click at [218, 351] on span "Miller Industries" at bounding box center [241, 353] width 103 height 8
type input "Miller Industries"
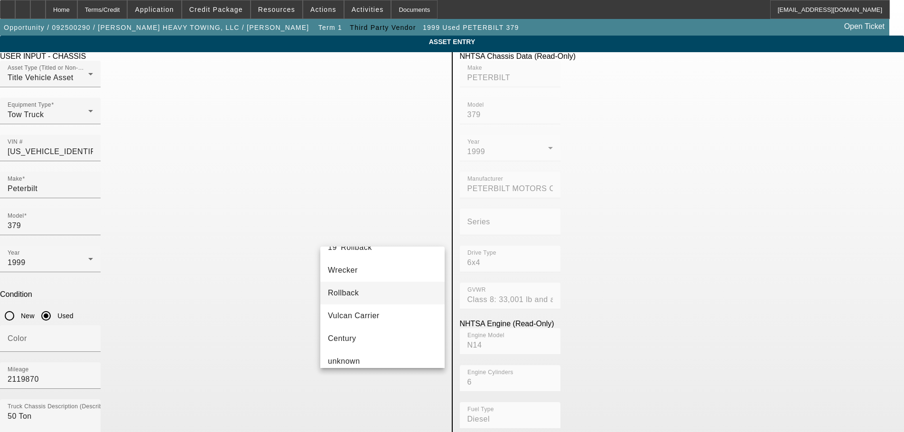
scroll to position [95, 0]
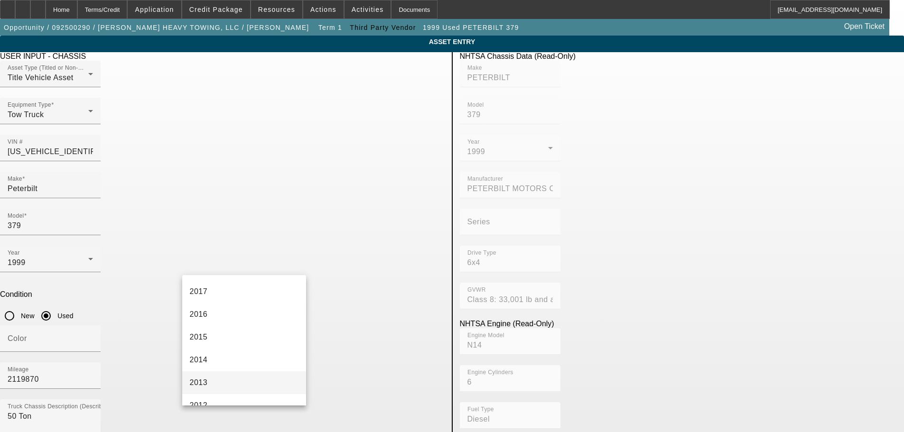
scroll to position [285, 0]
click at [224, 365] on mat-option "2012" at bounding box center [244, 370] width 124 height 23
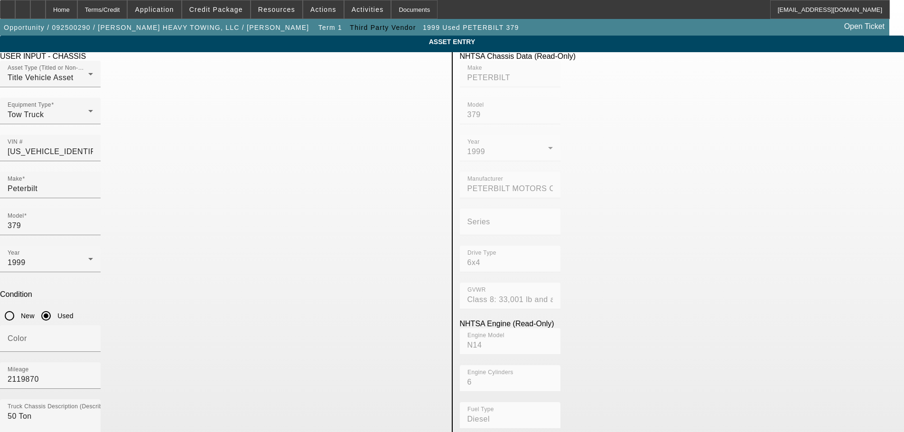
click at [141, 368] on app-asset-collateral-manage "ASSET ENTRY Delete asset USER INPUT - CHASSIS Asset Type (Titled or Non-Titled)…" at bounding box center [452, 405] width 904 height 738
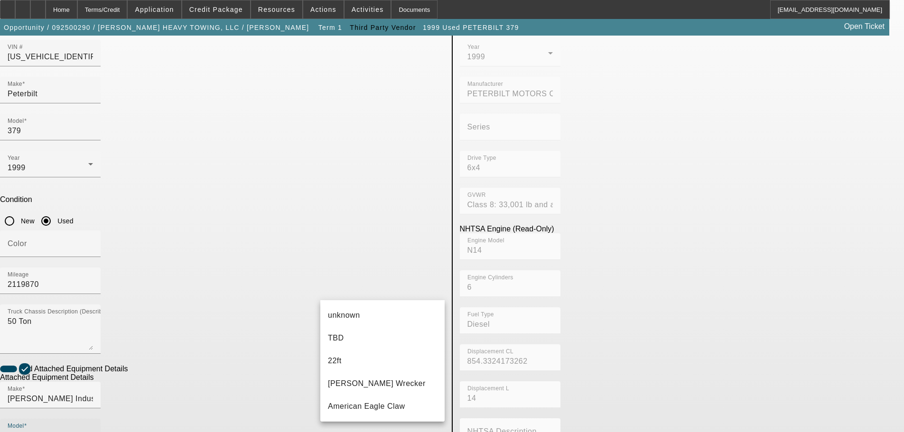
scroll to position [0, 0]
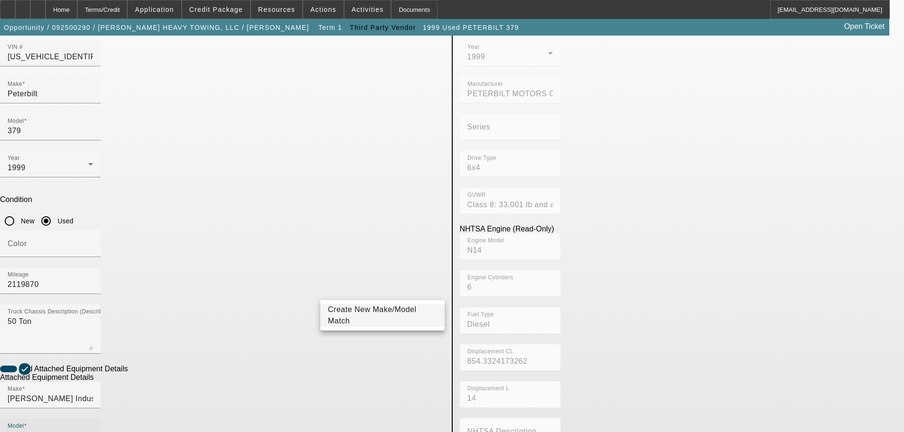
type input "50"
click at [391, 314] on span "Create New Make/Model Match" at bounding box center [372, 314] width 89 height 19
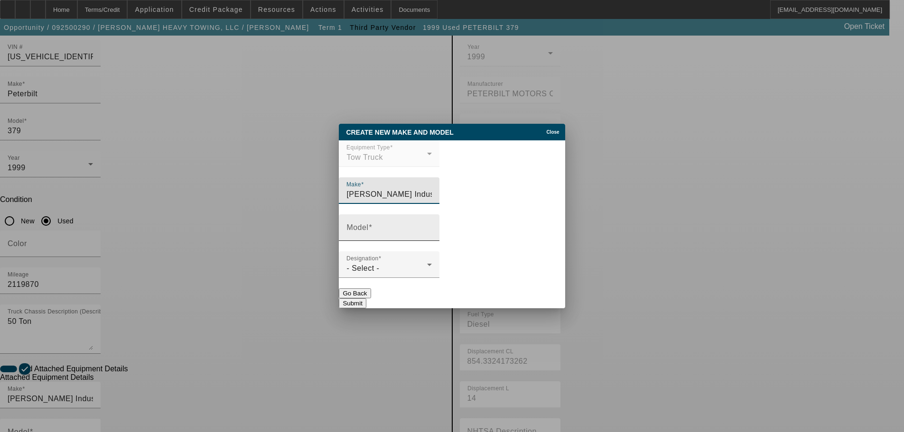
click at [409, 234] on input "Model" at bounding box center [388, 231] width 85 height 11
click at [536, 129] on div "Create New Make and Model Close" at bounding box center [452, 132] width 226 height 17
click at [549, 129] on span "Close" at bounding box center [552, 131] width 13 height 5
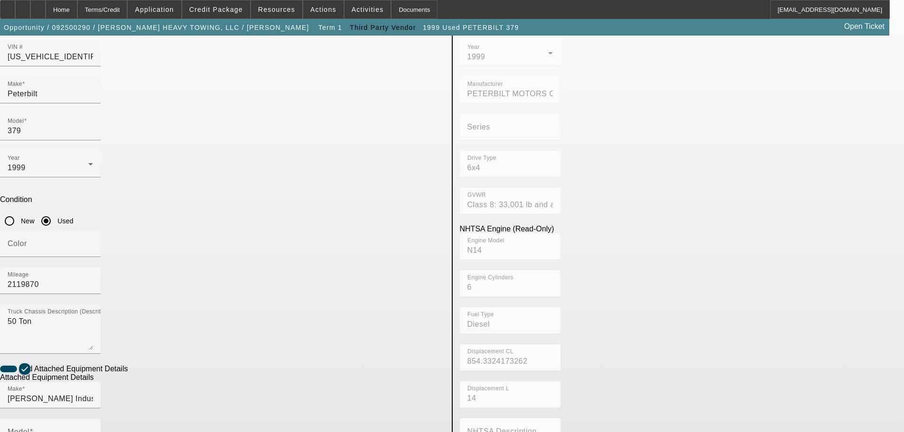
scroll to position [95, 0]
click at [93, 393] on input "Miller Industries" at bounding box center [50, 398] width 85 height 11
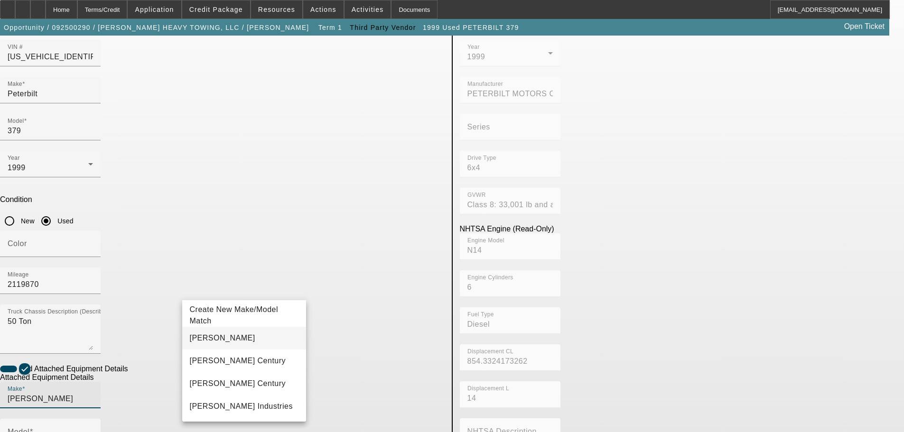
type input "Miller"
drag, startPoint x: 213, startPoint y: 339, endPoint x: 319, endPoint y: 315, distance: 109.2
click at [213, 338] on mat-option "Miller" at bounding box center [244, 338] width 124 height 23
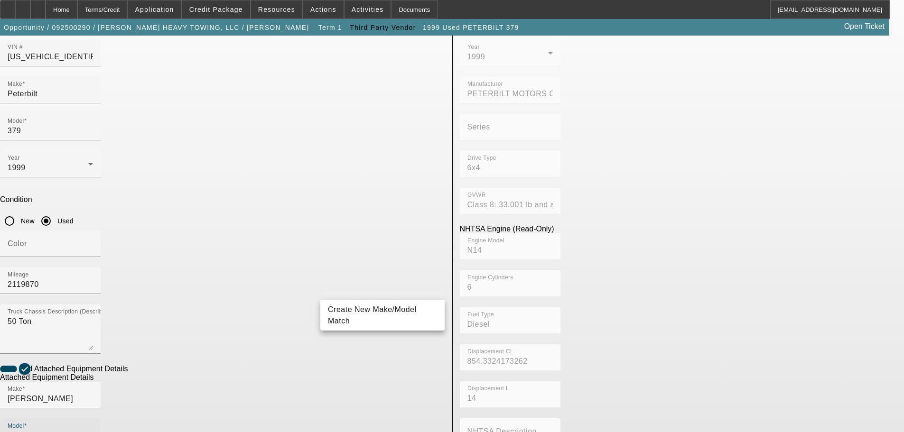
click at [93, 430] on input "Model" at bounding box center [50, 435] width 85 height 11
drag, startPoint x: 351, startPoint y: 289, endPoint x: 315, endPoint y: 290, distance: 35.6
click at [315, 419] on div "Model 50 ton" at bounding box center [222, 437] width 444 height 37
click at [362, 334] on span "9055 Wrecker Body" at bounding box center [363, 338] width 71 height 11
type input "9055 Wrecker Body"
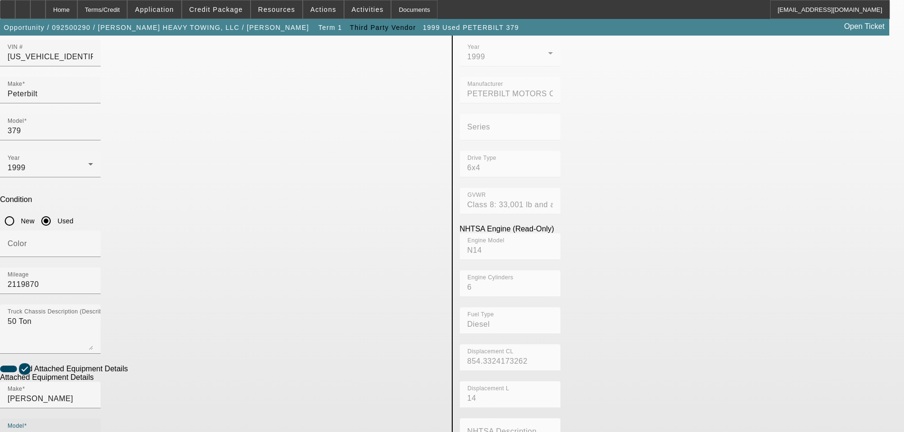
radio input "true"
paste input "9055T-1280-F10"
type input "9055T-1280-F10"
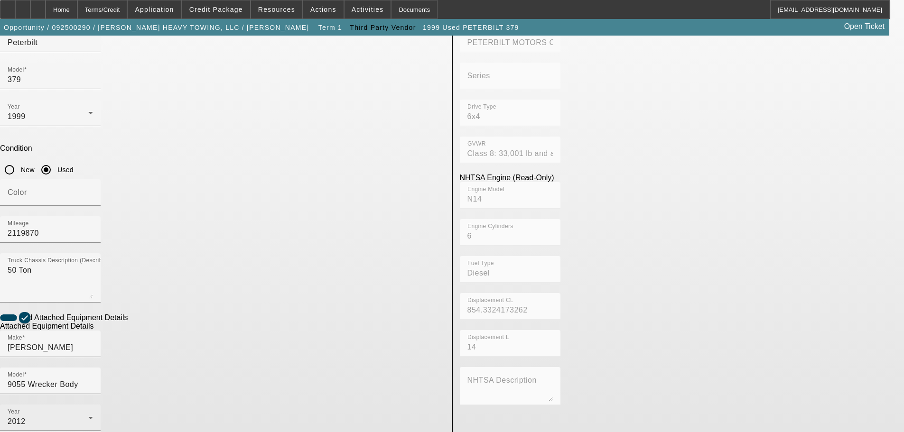
scroll to position [179, 0]
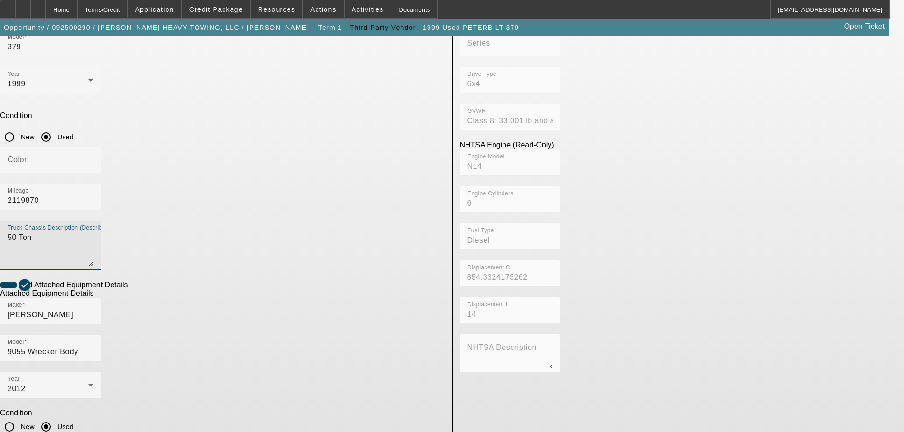
drag, startPoint x: 184, startPoint y: 102, endPoint x: 162, endPoint y: 102, distance: 22.3
click at [162, 102] on app-asset-collateral-manage "ASSET ENTRY Delete asset USER INPUT - CHASSIS Asset Type (Titled or Non-Titled)…" at bounding box center [452, 226] width 904 height 738
type textarea "Wrecker"
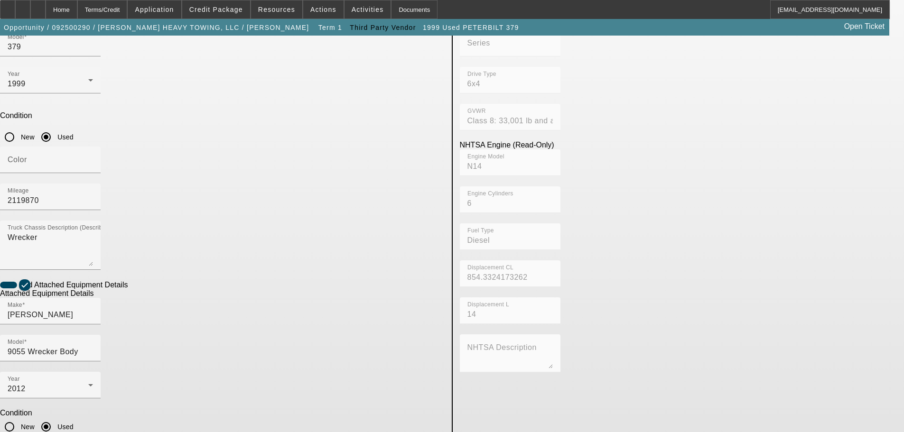
type textarea "50 Ton Wrecker"
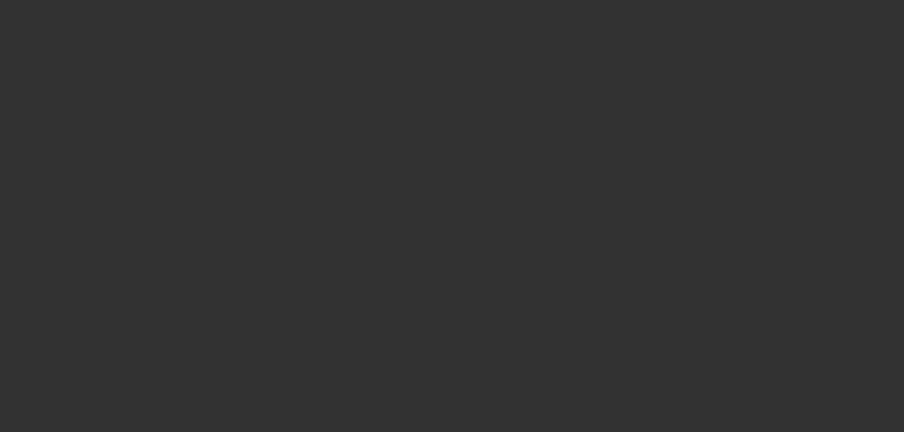
select select "0.1"
select select "2"
select select "0"
select select "6"
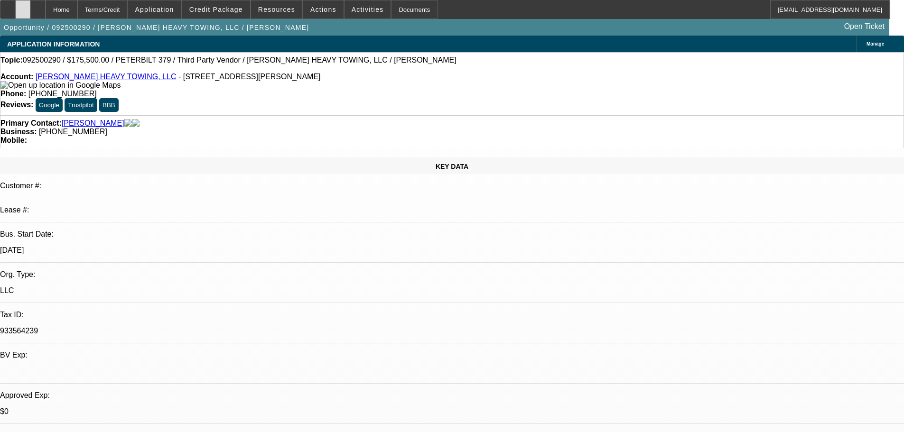
click at [23, 6] on icon at bounding box center [23, 6] width 0 height 0
click at [46, 6] on div at bounding box center [37, 9] width 15 height 19
select select "0"
select select "3"
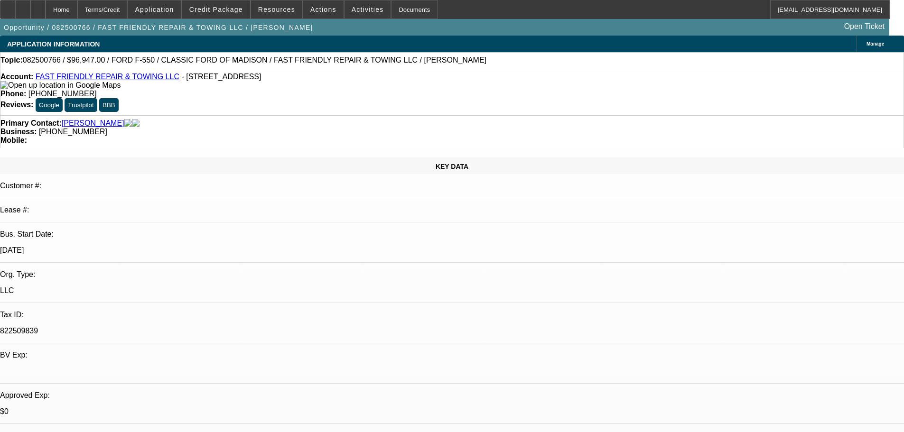
select select "0"
select select "6"
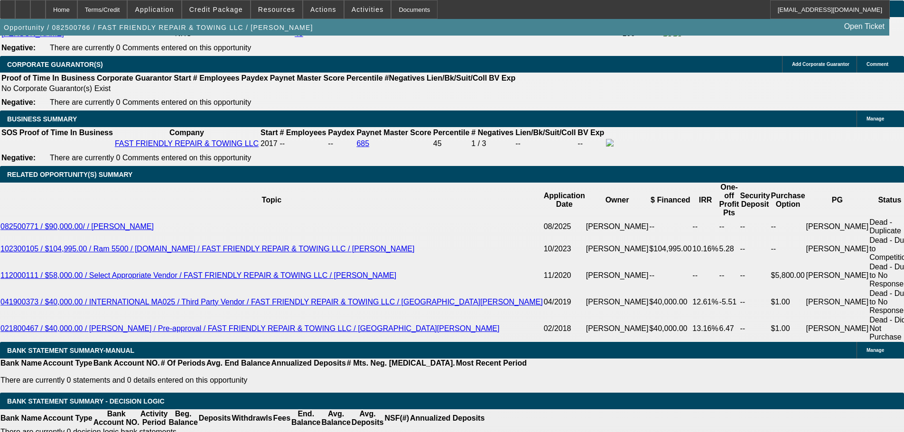
scroll to position [1406, 0]
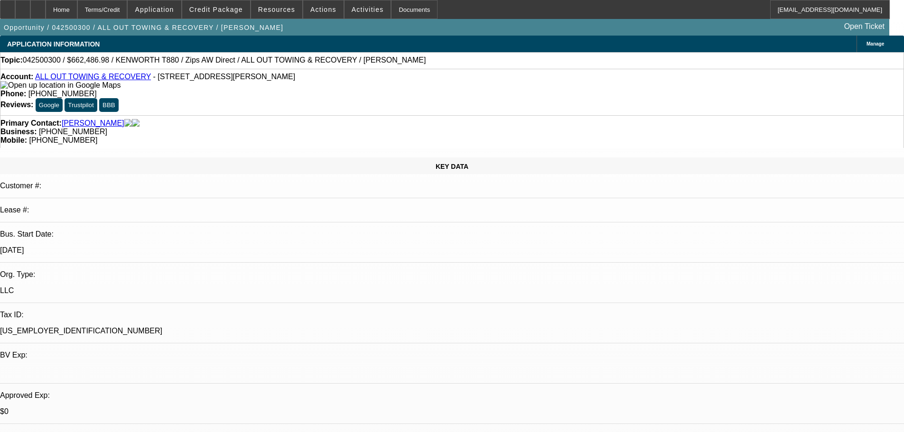
select select "0"
select select "2"
select select "0"
select select "6"
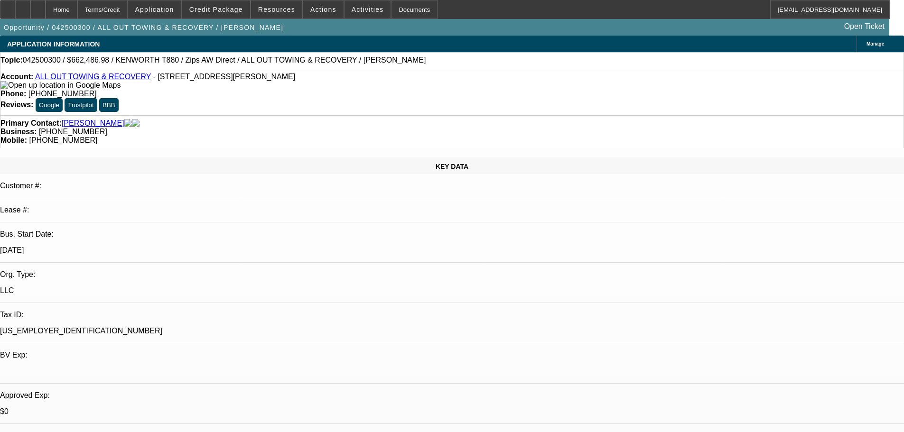
select select "0"
select select "6"
select select "0"
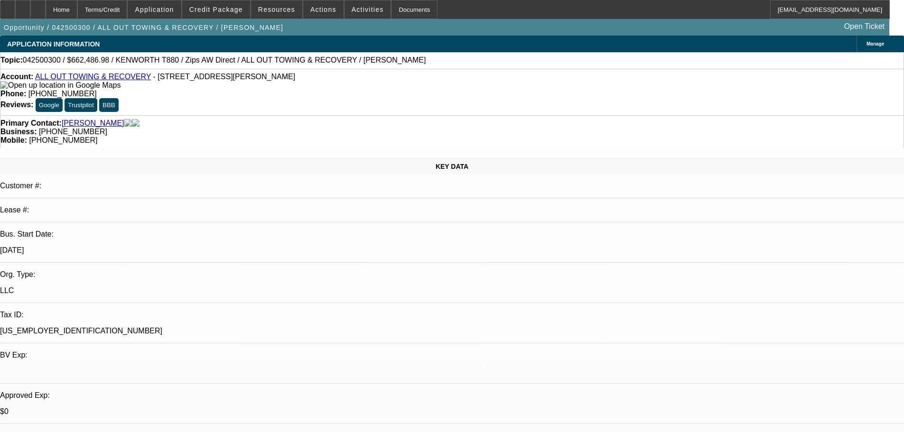
select select "0"
select select "3"
select select "0"
select select "6"
select select "0"
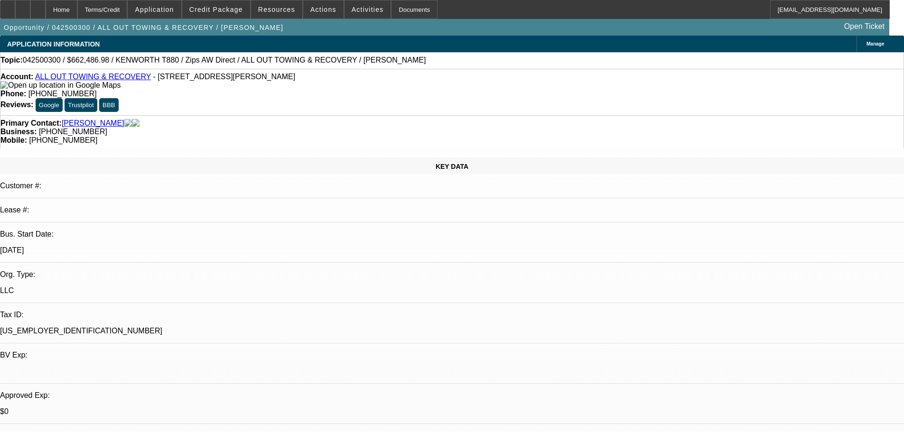
select select "0"
select select "2"
select select "0"
select select "6"
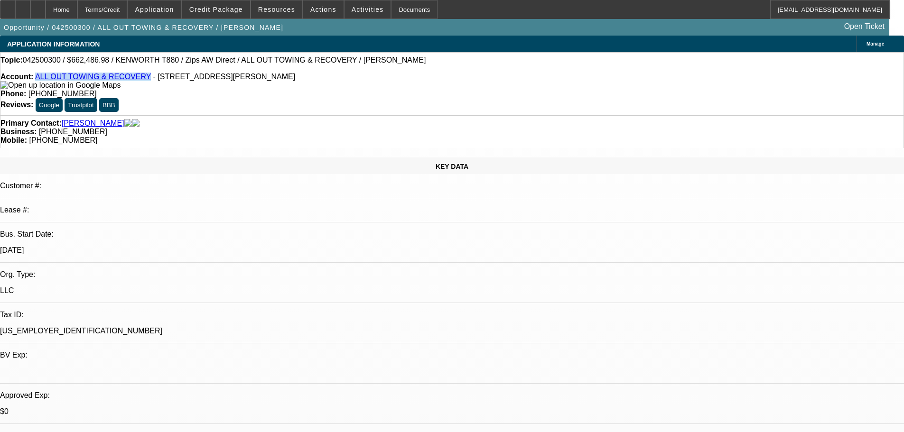
copy link "ALL OUT TOWING & RECOVERY"
drag, startPoint x: 138, startPoint y: 79, endPoint x: 43, endPoint y: 80, distance: 94.9
click at [43, 80] on div "Account: ALL OUT TOWING & RECOVERY - [STREET_ADDRESS][PERSON_NAME]" at bounding box center [451, 81] width 903 height 17
drag, startPoint x: 694, startPoint y: 233, endPoint x: 644, endPoint y: 237, distance: 50.5
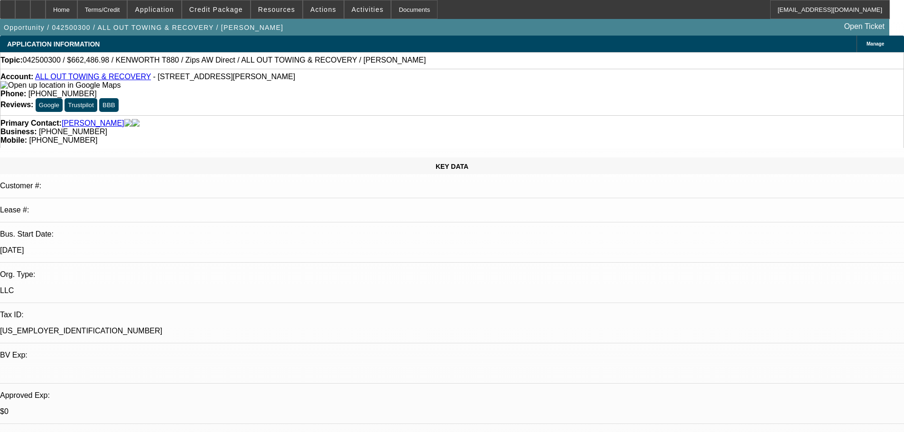
copy div "[PHONE_NUMBER]"
click at [81, 119] on link "[PERSON_NAME]" at bounding box center [93, 123] width 63 height 9
drag, startPoint x: 144, startPoint y: 80, endPoint x: 204, endPoint y: 81, distance: 60.7
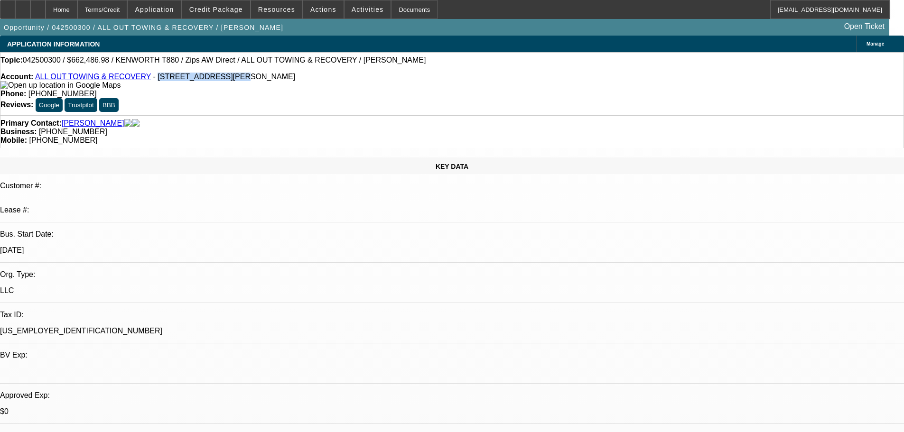
click at [204, 81] on span "- [STREET_ADDRESS][PERSON_NAME]" at bounding box center [224, 77] width 142 height 8
copy span "[STREET_ADDRESS][PERSON_NAME]"
drag, startPoint x: 206, startPoint y: 80, endPoint x: 230, endPoint y: 79, distance: 23.3
click at [230, 79] on span "- [STREET_ADDRESS][PERSON_NAME]" at bounding box center [224, 77] width 142 height 8
copy span "Houston"
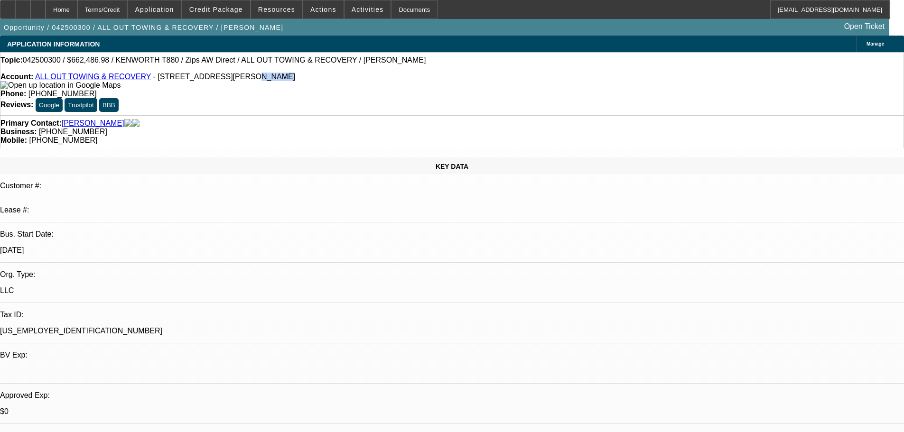
copy span "Houston"
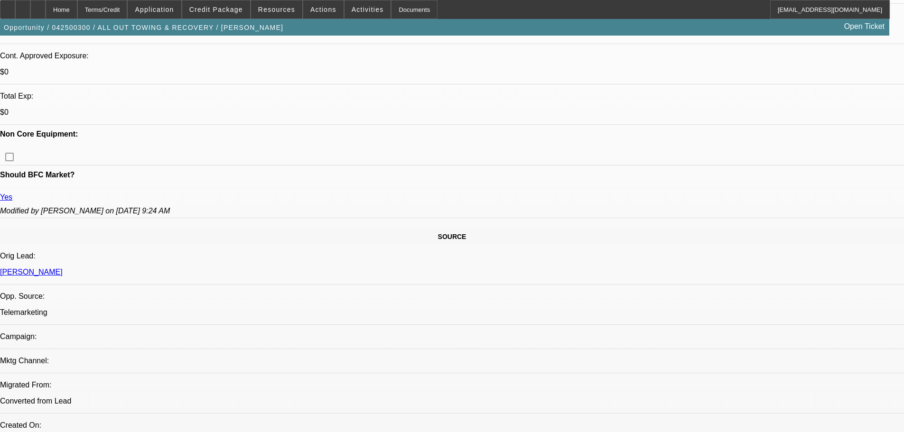
scroll to position [379, 0]
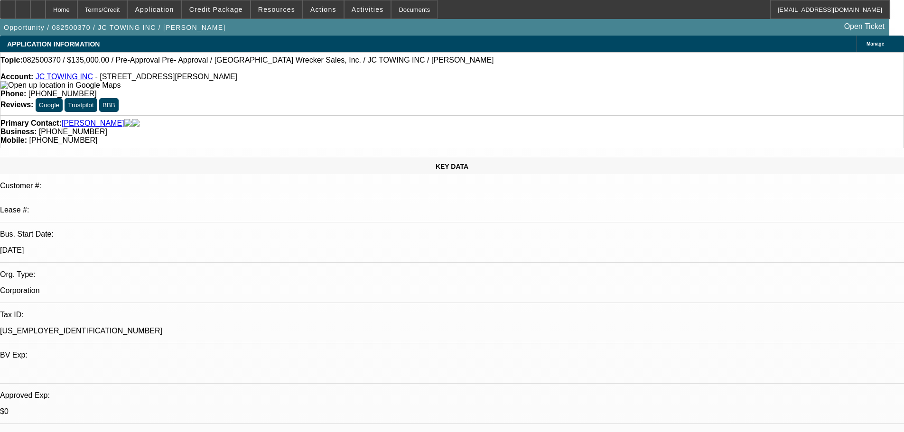
select select "0"
select select "2"
select select "0"
select select "6"
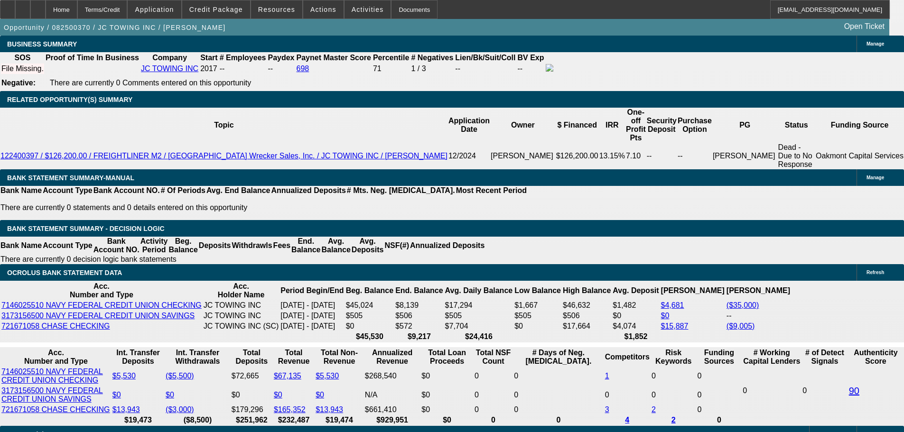
scroll to position [1518, 0]
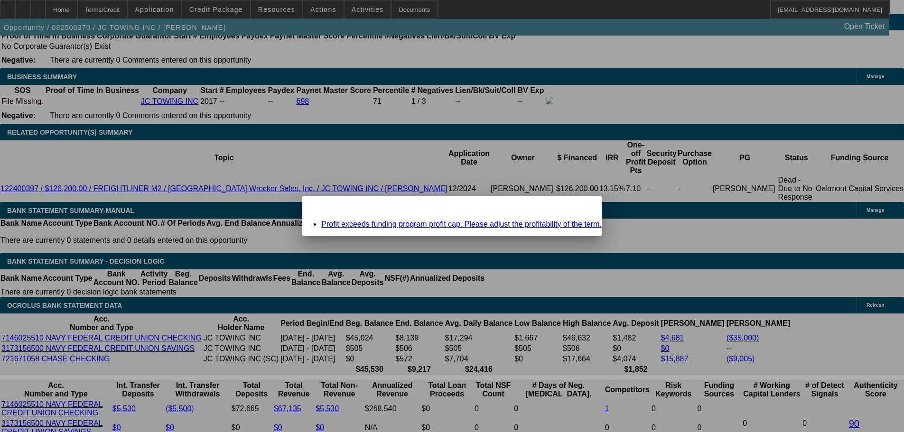
scroll to position [0, 0]
click at [446, 225] on link "Profit exceeds funding program profit cap. Please adjust the profitability of t…" at bounding box center [461, 224] width 280 height 8
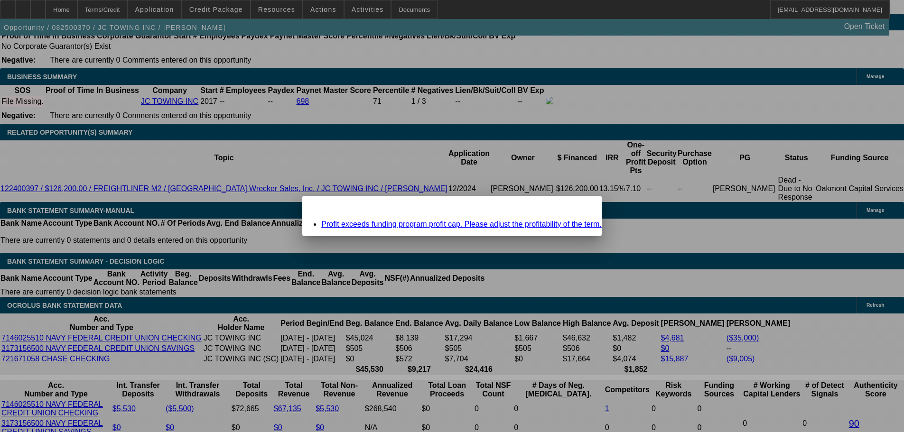
scroll to position [0, 0]
click at [530, 222] on link "Profit exceeds funding program profit cap. Please adjust the profitability of t…" at bounding box center [461, 224] width 280 height 8
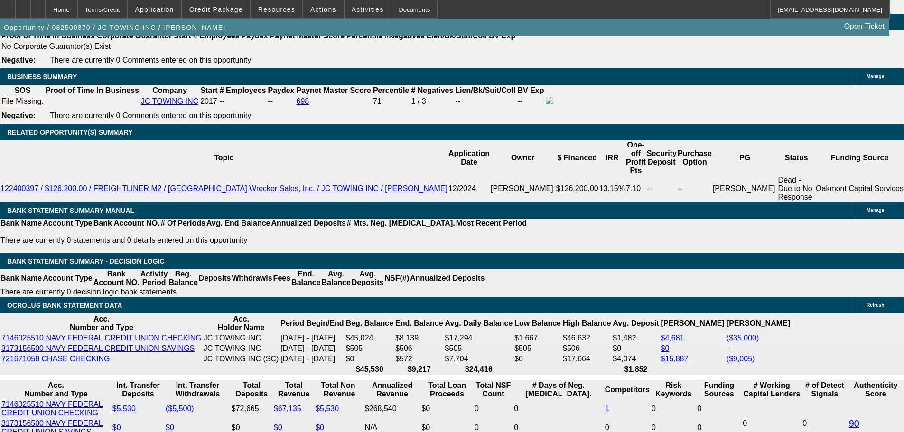
scroll to position [1518, 0]
click at [46, 9] on div at bounding box center [37, 9] width 15 height 19
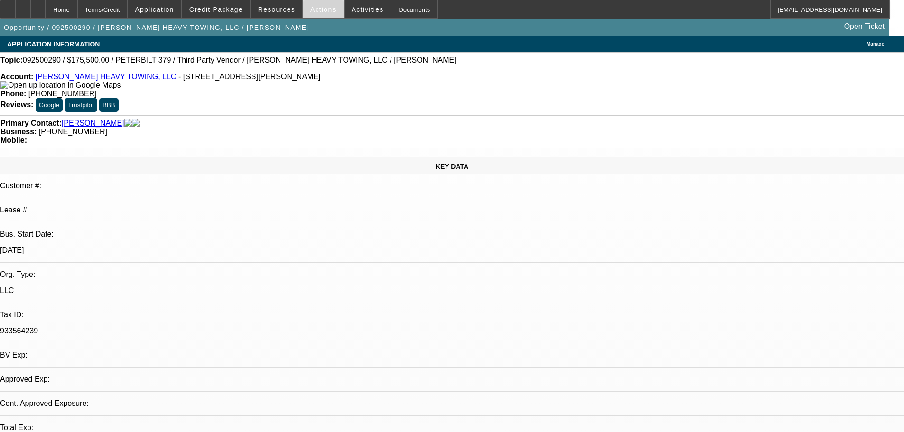
select select "0.1"
select select "2"
select select "0"
select select "6"
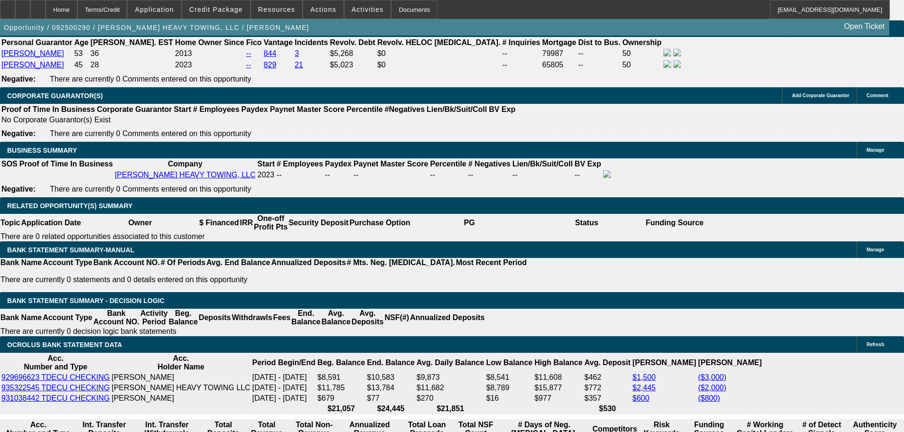
scroll to position [1423, 0]
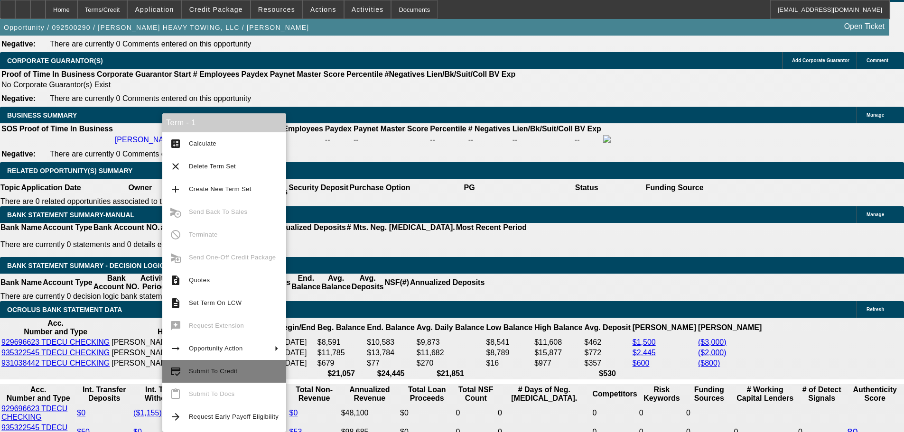
click at [230, 370] on span "Submit To Credit" at bounding box center [213, 371] width 48 height 7
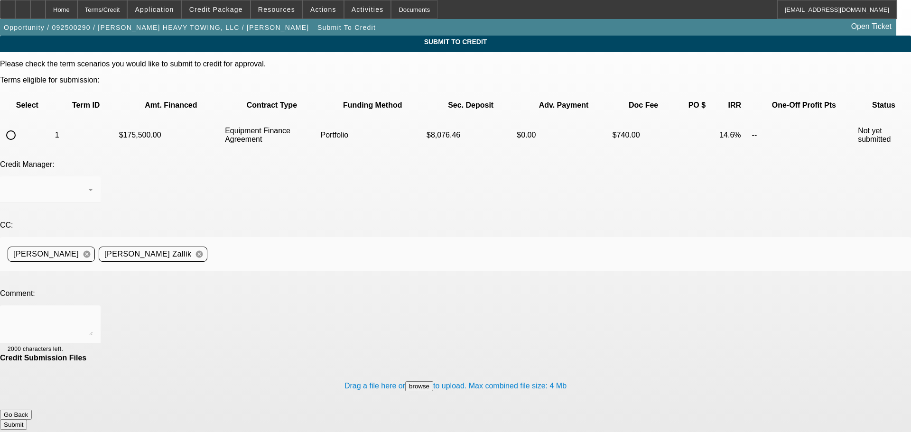
click at [20, 126] on input "radio" at bounding box center [10, 135] width 19 height 19
radio input "true"
click at [88, 184] on div "Arida, George" at bounding box center [48, 189] width 81 height 11
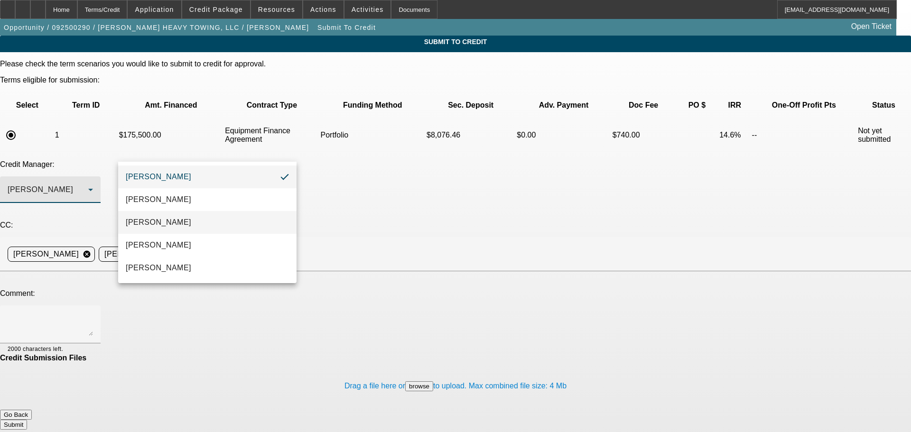
click at [199, 215] on mat-option "Arida, Michael" at bounding box center [207, 222] width 178 height 23
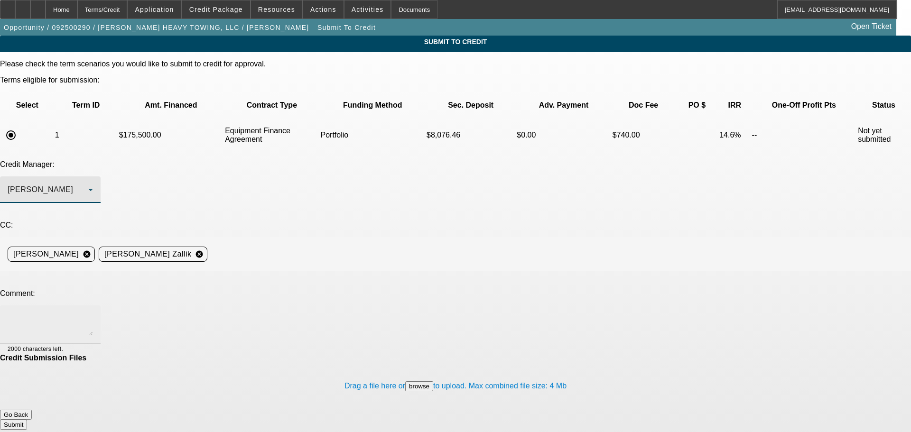
click at [93, 313] on textarea at bounding box center [50, 324] width 85 height 23
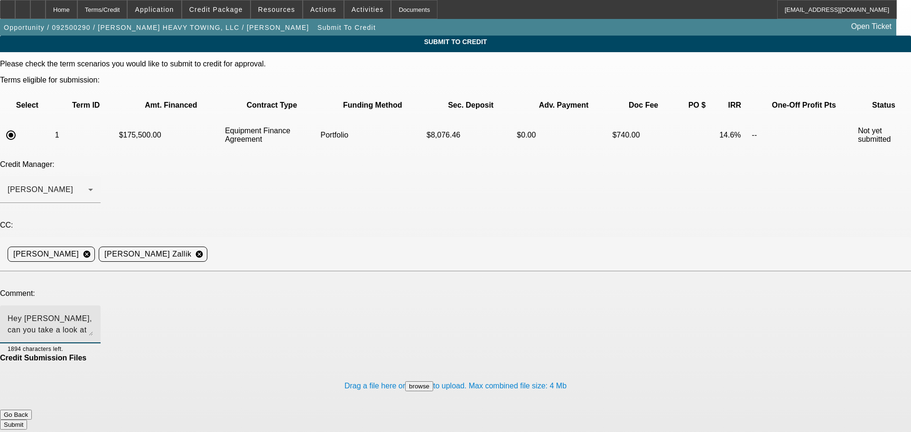
type textarea "Hey Mike, can you take a look at this one for portfolio? See additional comment…"
click at [27, 420] on button "Submit" at bounding box center [13, 425] width 27 height 10
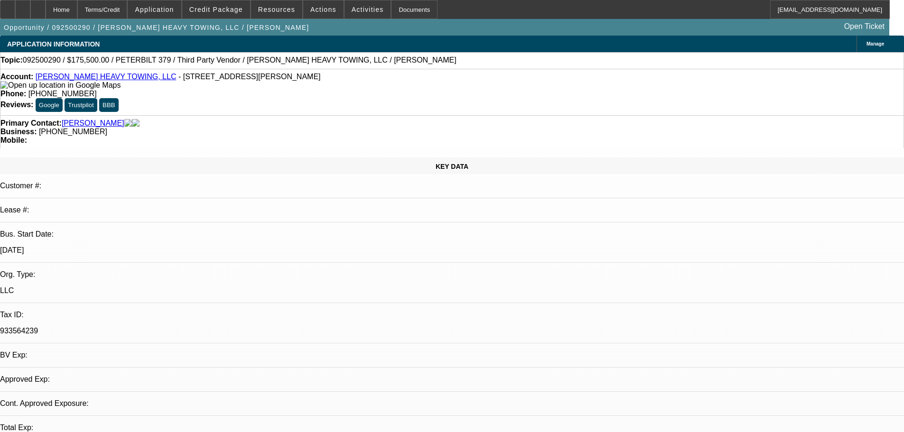
select select "0.1"
select select "2"
select select "0"
select select "6"
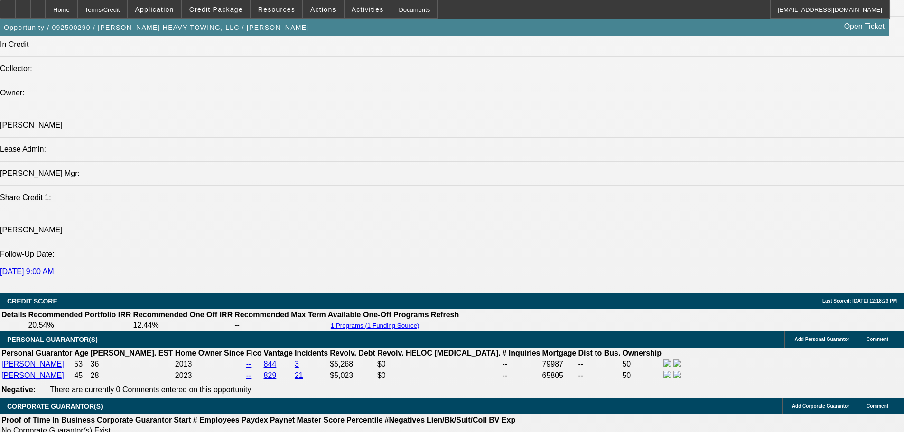
scroll to position [1145, 0]
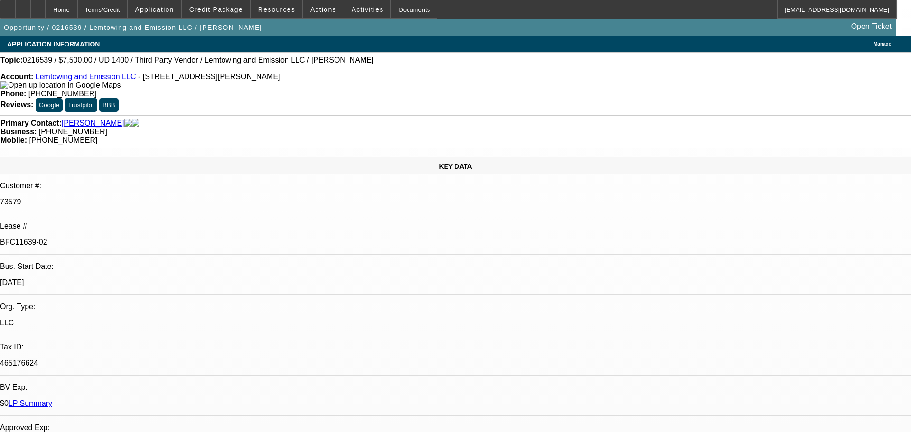
select select "0"
select select "2"
select select "0.1"
select select "4"
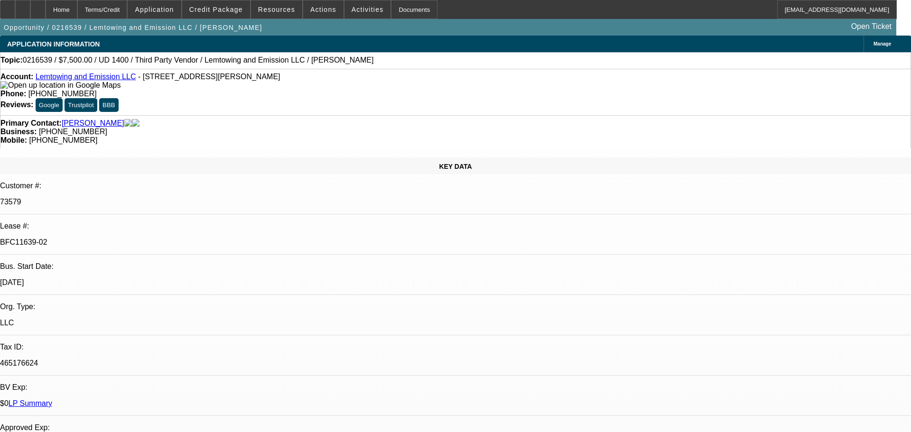
select select "0"
select select "2"
select select "0.1"
select select "4"
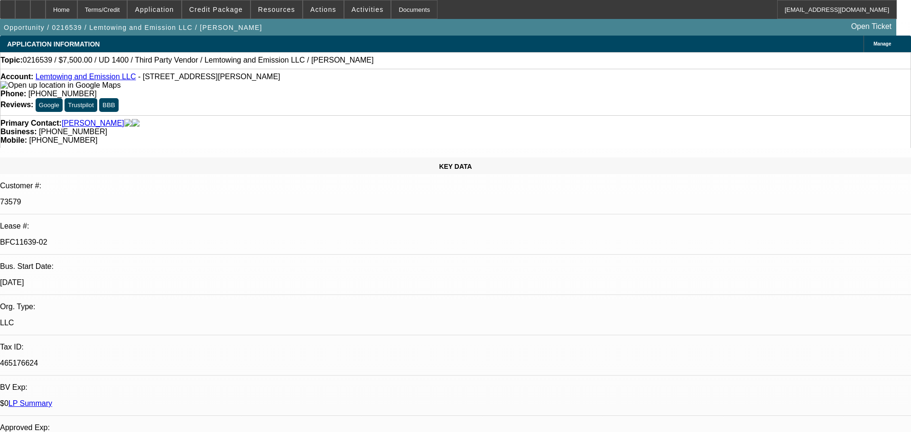
select select "0"
select select "2"
select select "0.1"
select select "4"
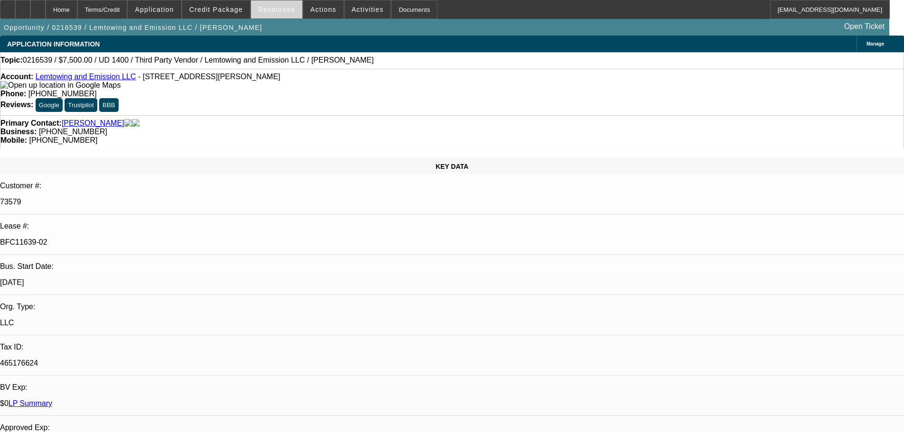
click at [286, 9] on span "Resources" at bounding box center [276, 10] width 37 height 8
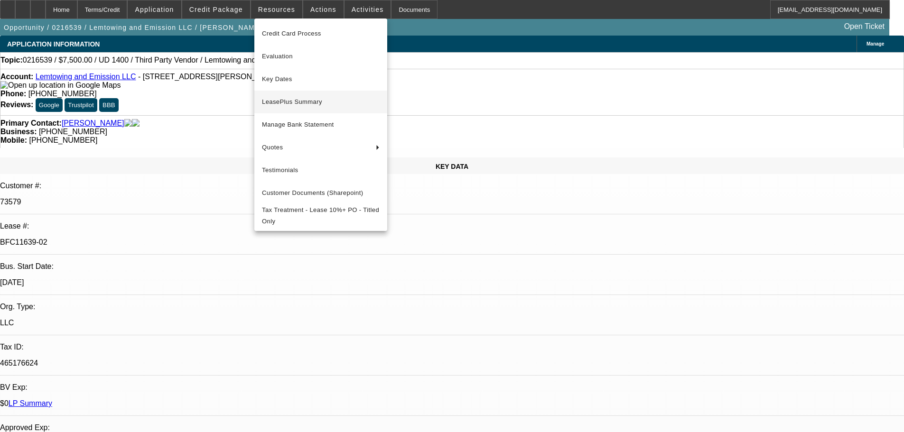
click at [306, 94] on button "LeasePlus Summary" at bounding box center [320, 102] width 133 height 23
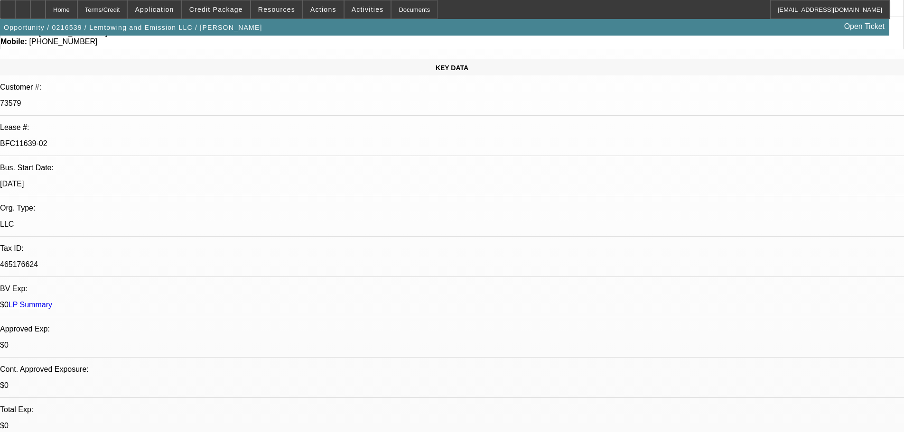
scroll to position [285, 0]
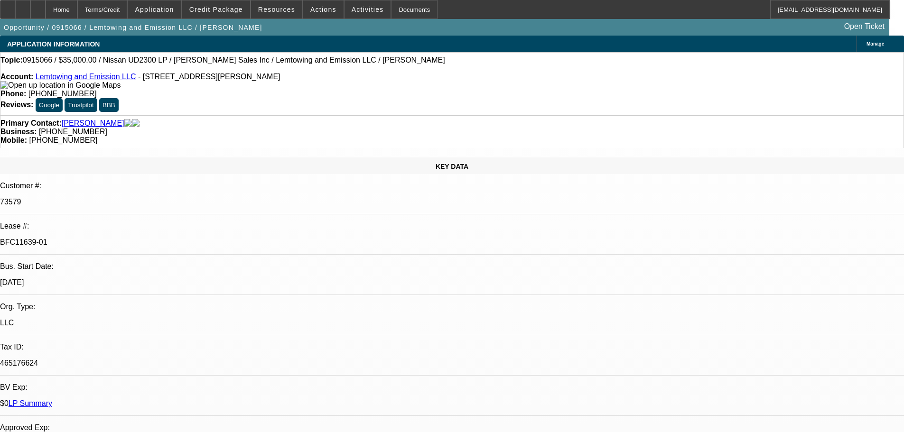
select select "0"
select select "2"
select select "0.1"
select select "4"
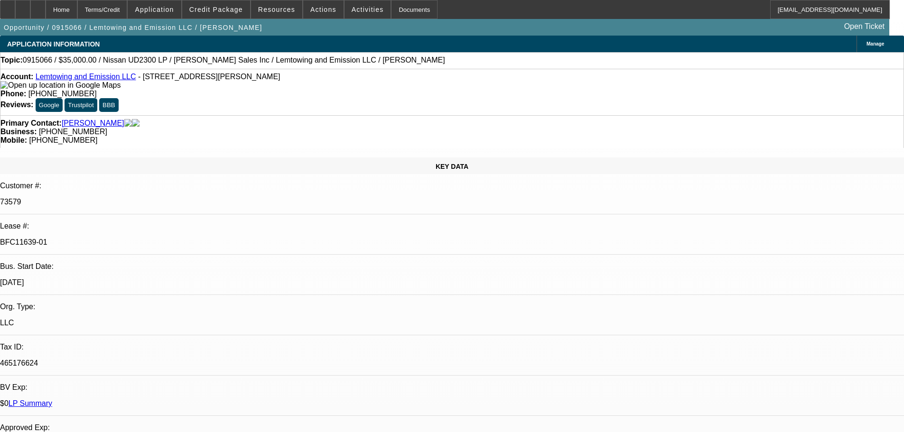
select select "0"
select select "2"
select select "0.1"
select select "4"
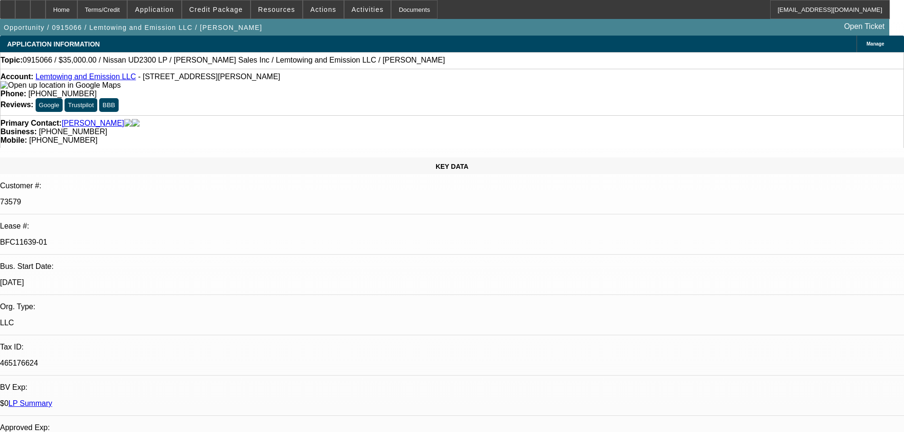
select select "0"
select select "2"
select select "0.1"
select select "4"
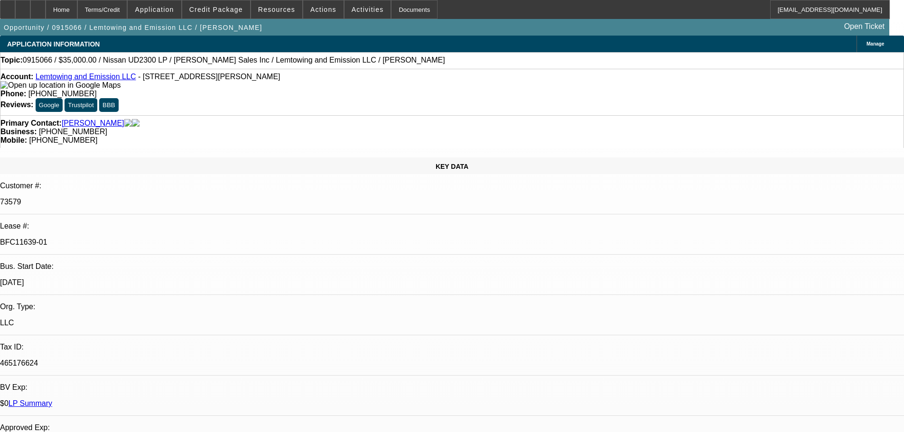
select select "0"
select select "2"
select select "0.1"
select select "4"
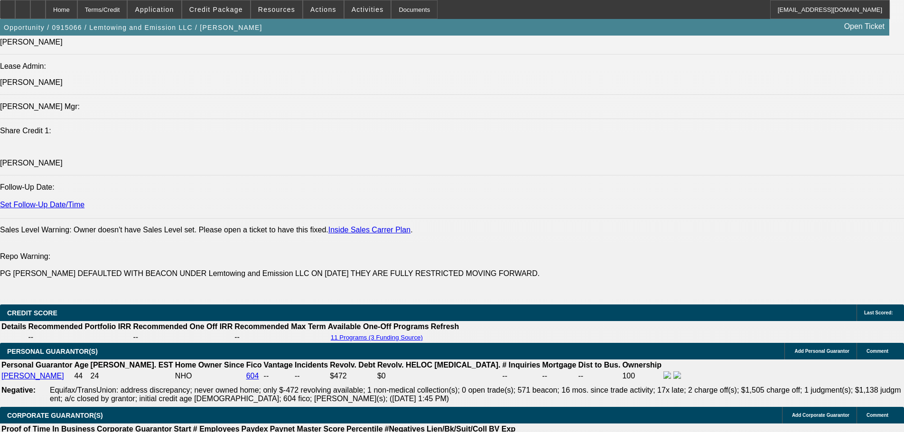
scroll to position [1233, 0]
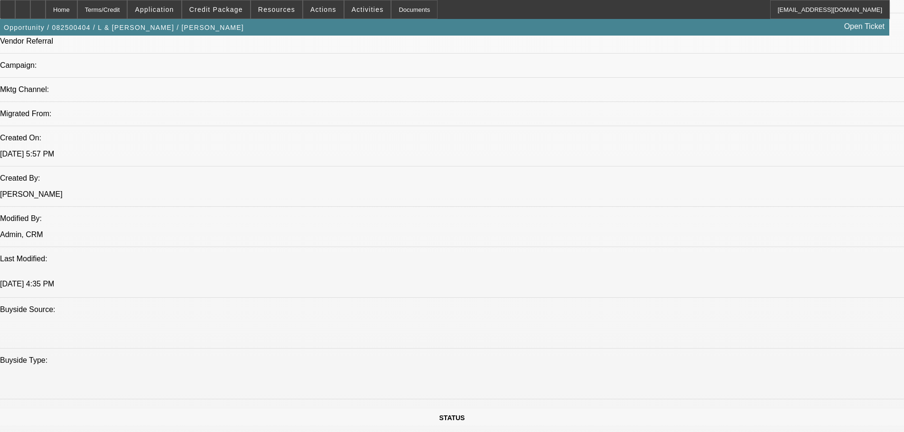
select select "0"
select select "2"
select select "0.1"
select select "4"
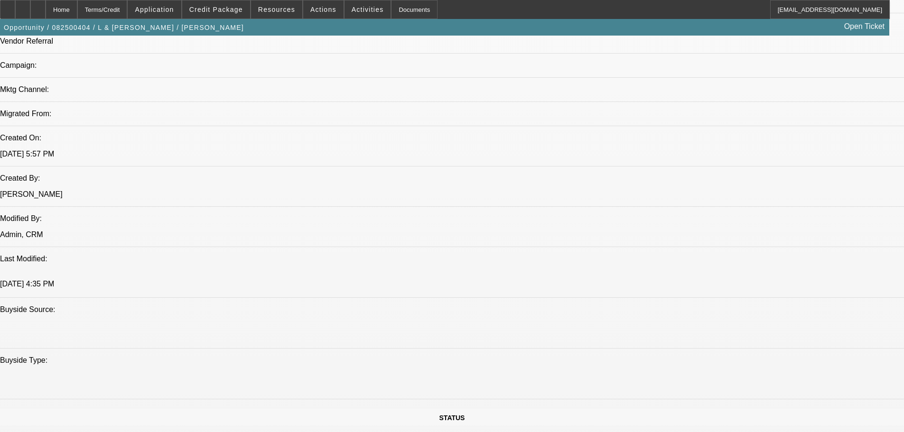
select select "0"
select select "2"
select select "0.1"
select select "4"
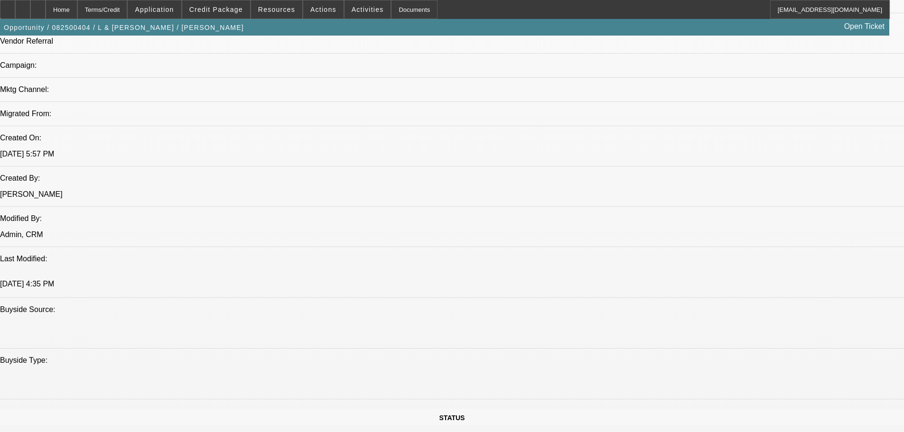
select select "0"
select select "2"
select select "0.1"
select select "4"
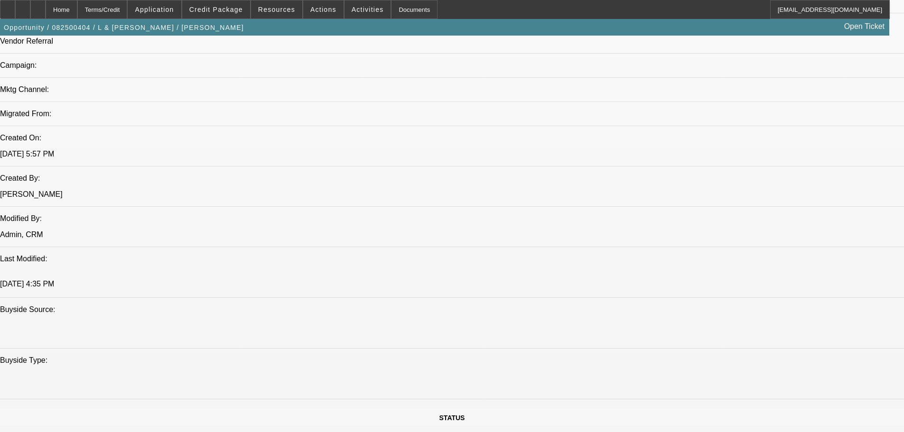
select select "0"
select select "2"
select select "0.1"
select select "4"
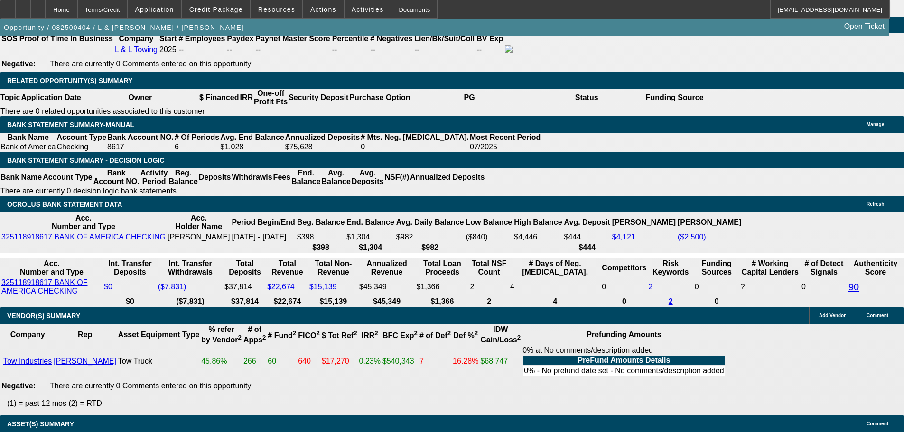
scroll to position [1577, 0]
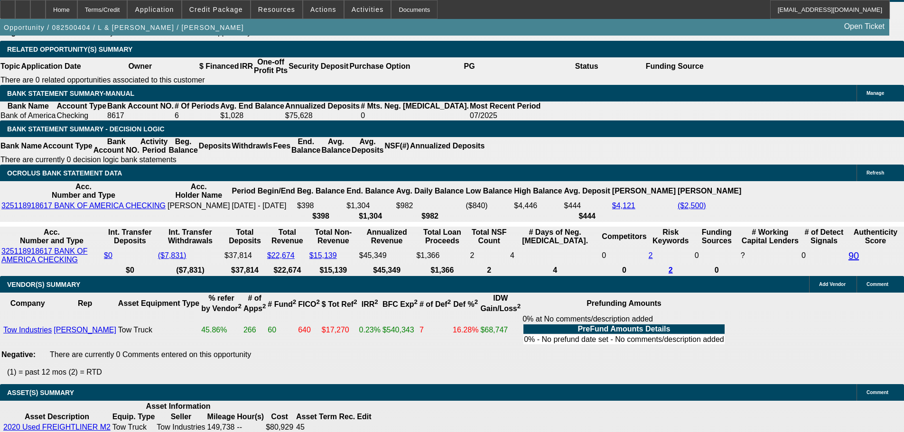
click at [210, 19] on div "Opportunity / 082500404 / L & L Towing / Jaimes, Luis Open Ticket" at bounding box center [444, 27] width 889 height 17
click at [215, 13] on span "Credit Package" at bounding box center [216, 10] width 54 height 8
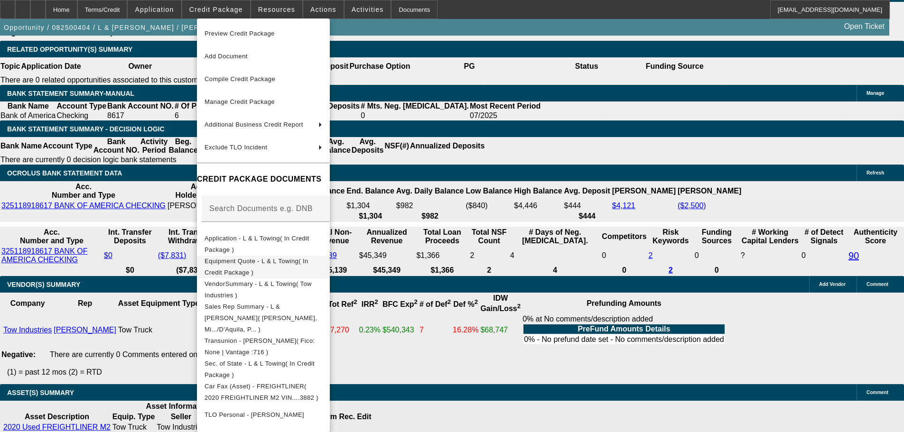
click at [270, 263] on span "Equipment Quote - L & L Towing( In Credit Package )" at bounding box center [256, 267] width 104 height 18
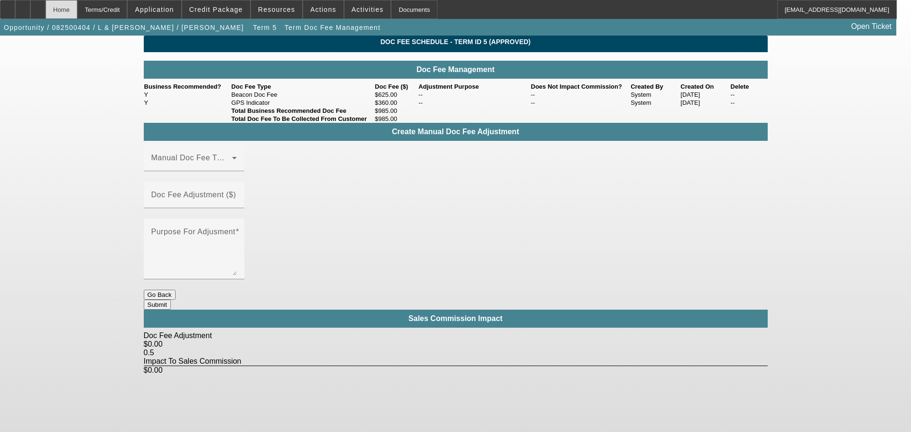
click at [77, 13] on div "Home" at bounding box center [62, 9] width 32 height 19
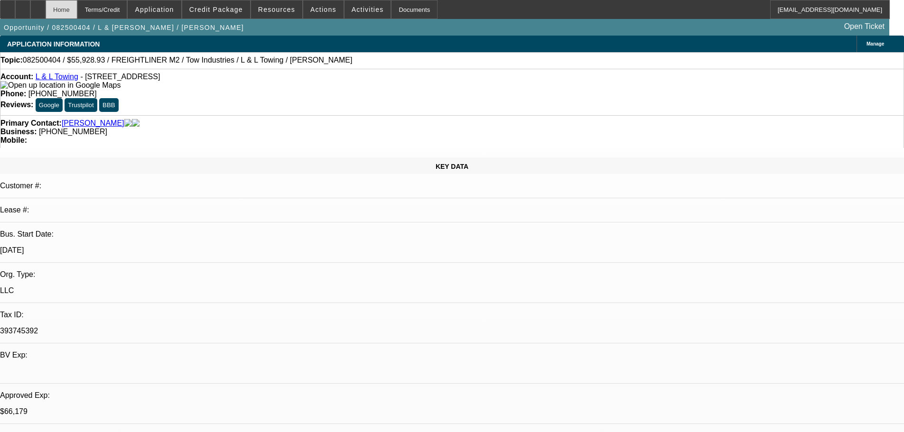
select select "0"
select select "2"
select select "0.1"
select select "4"
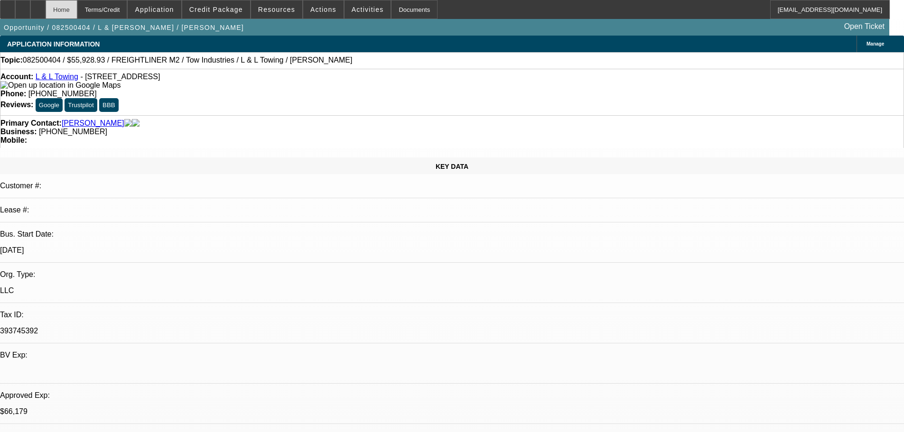
select select "0"
select select "2"
select select "0.1"
select select "4"
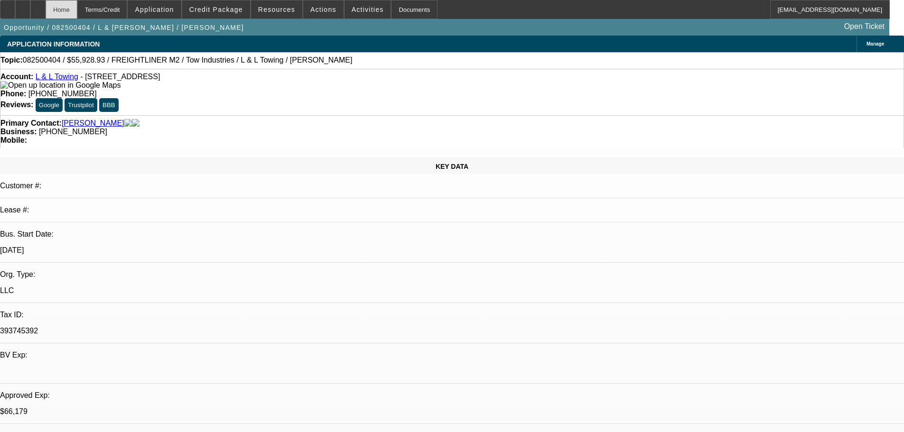
select select "0"
select select "2"
select select "0.1"
select select "4"
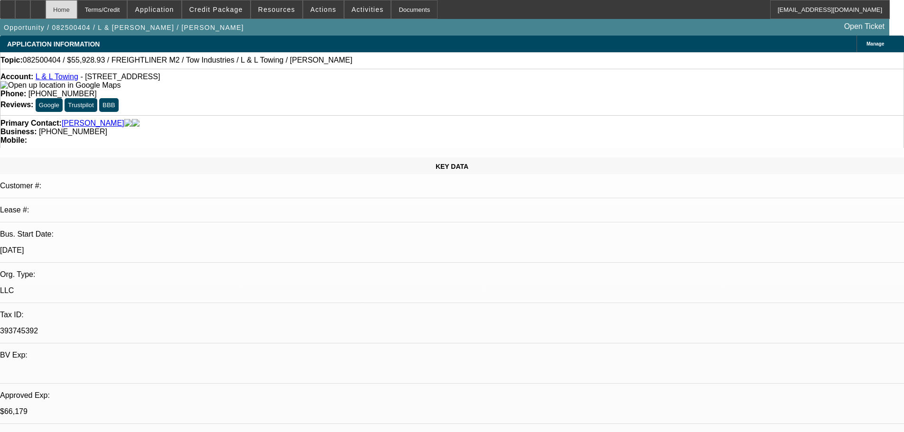
select select "0"
select select "2"
select select "0.1"
select select "4"
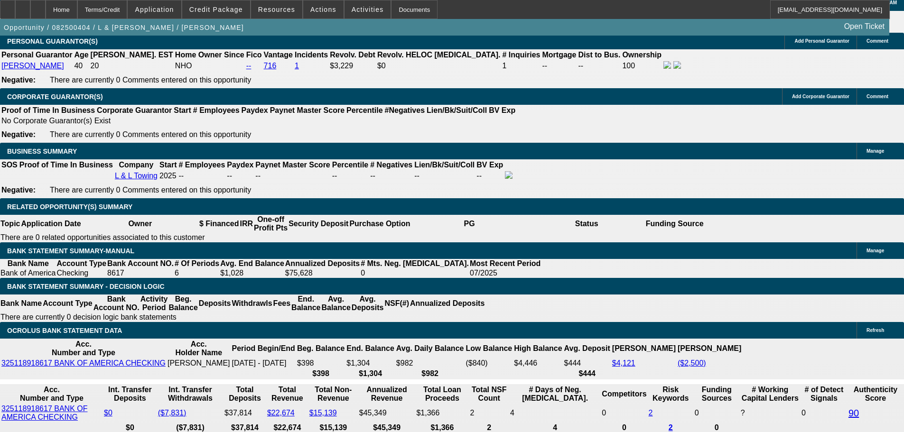
scroll to position [1455, 0]
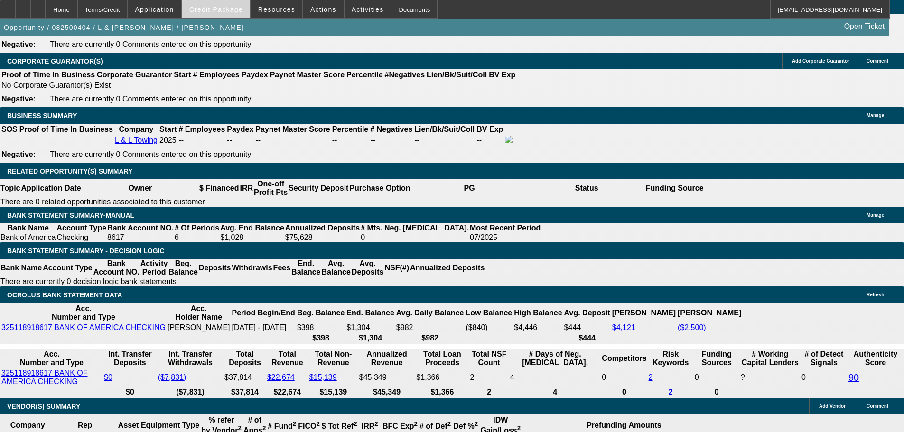
click at [211, 12] on span "Credit Package" at bounding box center [216, 10] width 54 height 8
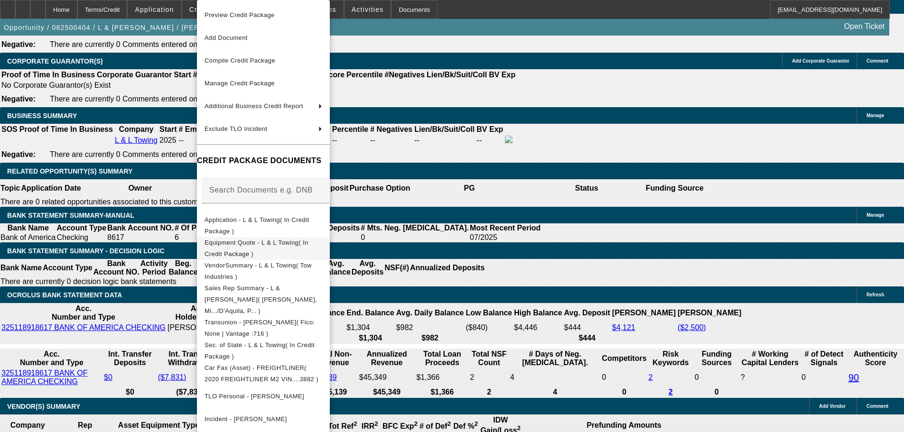
click at [308, 248] on span "Equipment Quote - L & L Towing( In Credit Package )" at bounding box center [256, 248] width 104 height 18
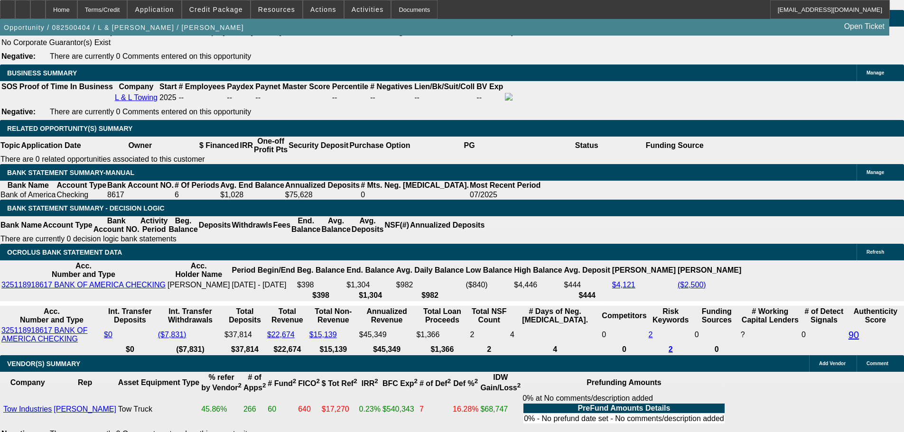
scroll to position [1466, 0]
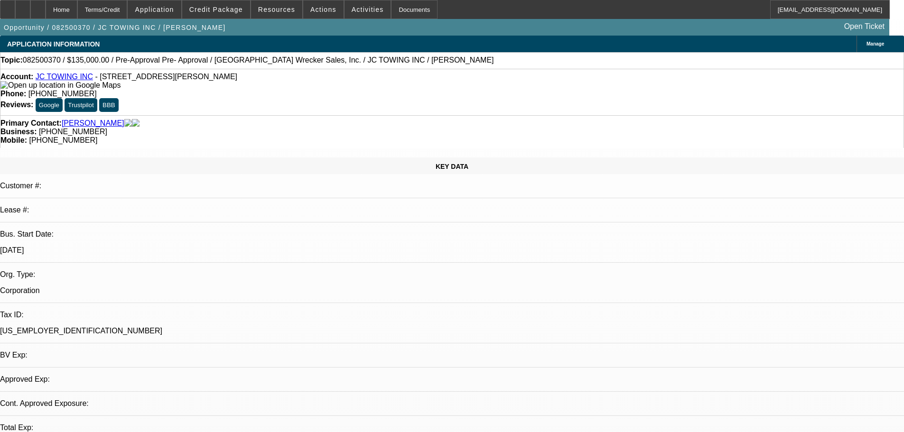
select select "0"
select select "2"
select select "0"
select select "6"
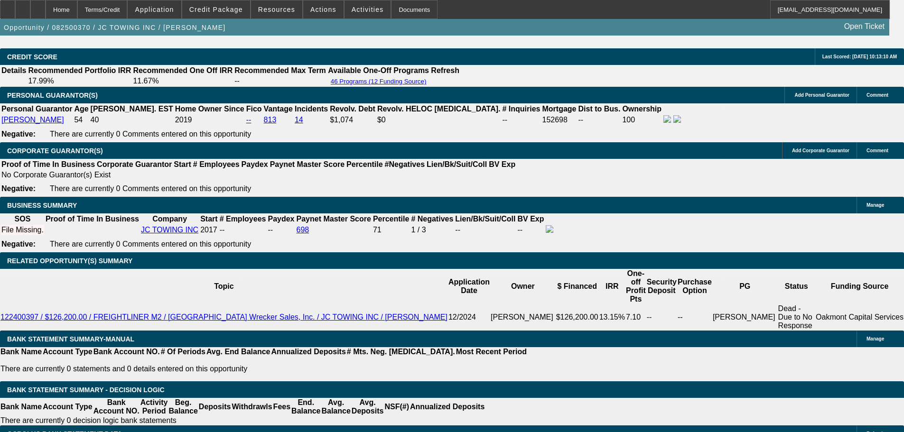
scroll to position [1423, 0]
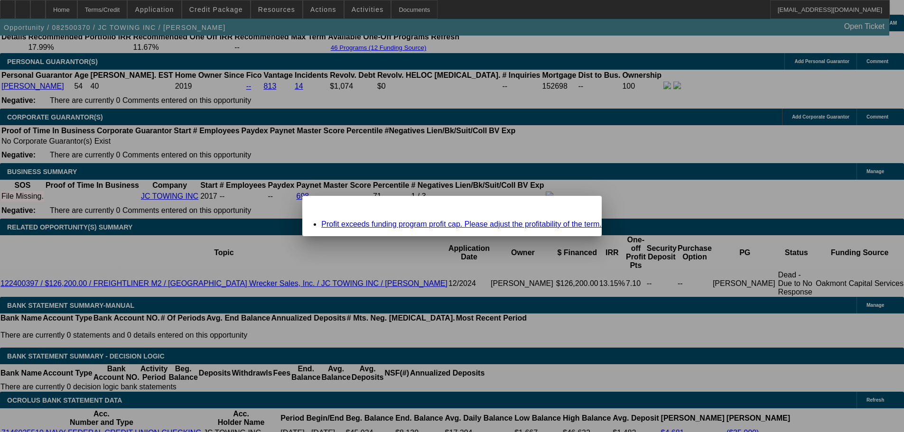
scroll to position [0, 0]
click at [414, 225] on link "Profit exceeds funding program profit cap. Please adjust the profitability of t…" at bounding box center [461, 224] width 280 height 8
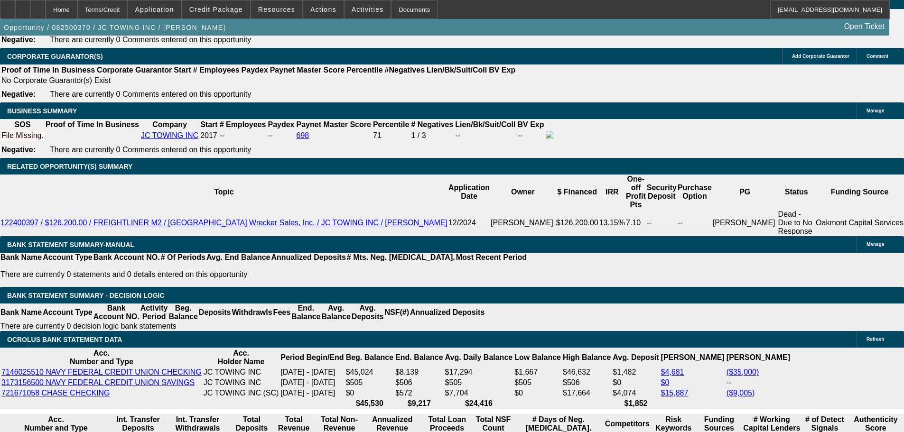
scroll to position [1518, 0]
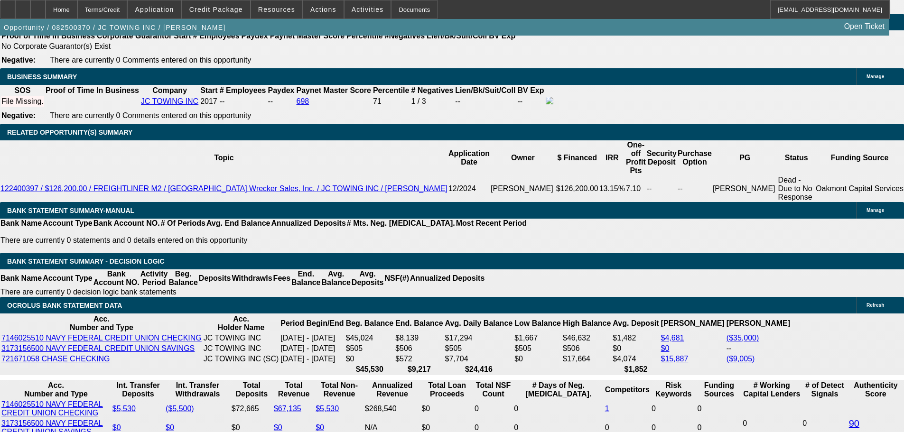
drag, startPoint x: 210, startPoint y: 314, endPoint x: 222, endPoint y: 314, distance: 12.3
type input "UNKNOWN"
type input "10"
type input "$3,982.61"
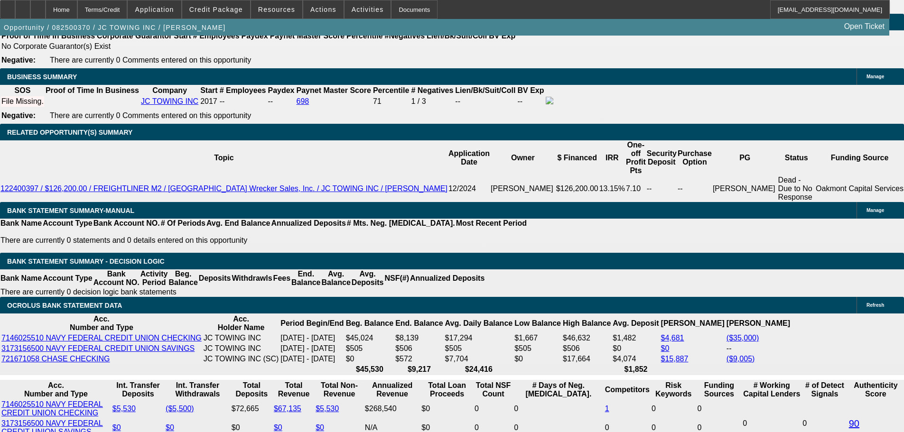
type input "10.5"
type input "$4,014.60"
type input "10.5"
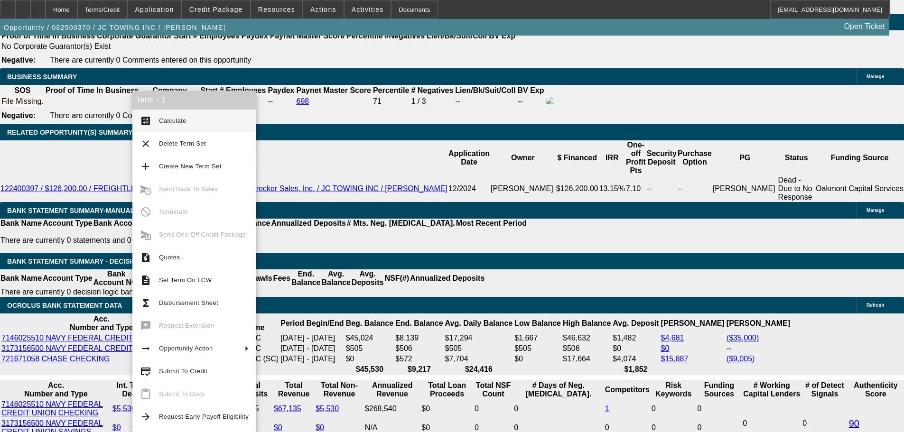
click at [182, 127] on button "calculate Calculate" at bounding box center [194, 121] width 124 height 23
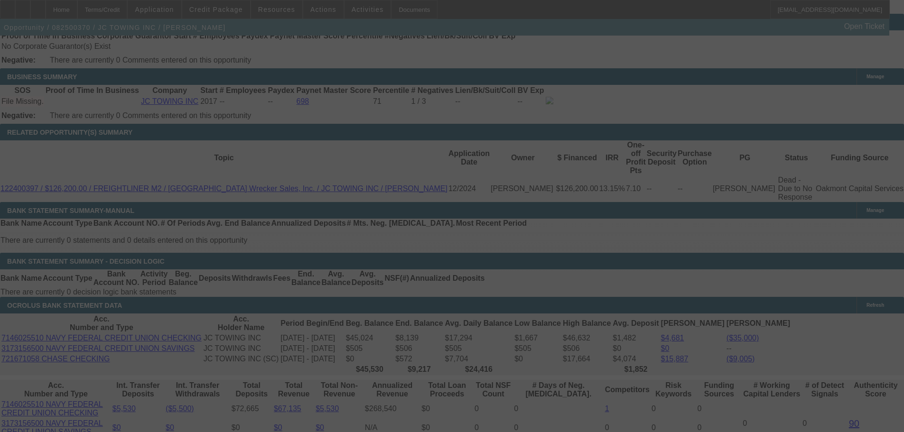
select select "0"
select select "2"
select select "0"
select select "6"
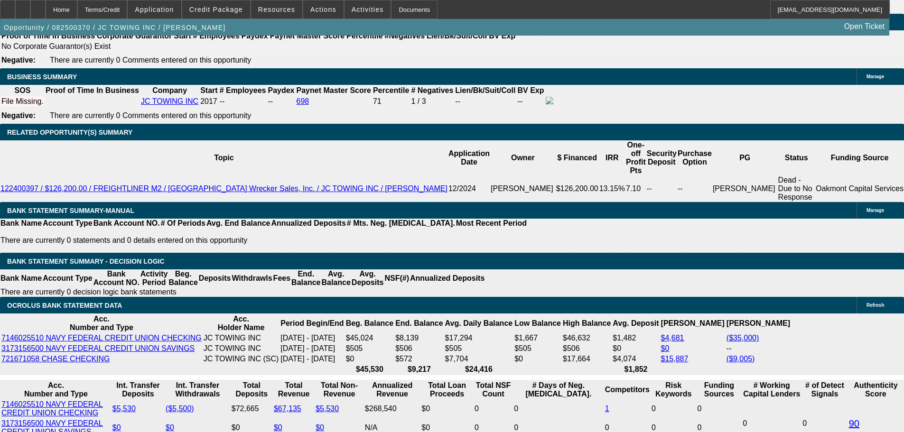
drag, startPoint x: 219, startPoint y: 314, endPoint x: 224, endPoint y: 313, distance: 4.8
type input "UNKNOWN"
type input "10.9"
type input "$4,040.31"
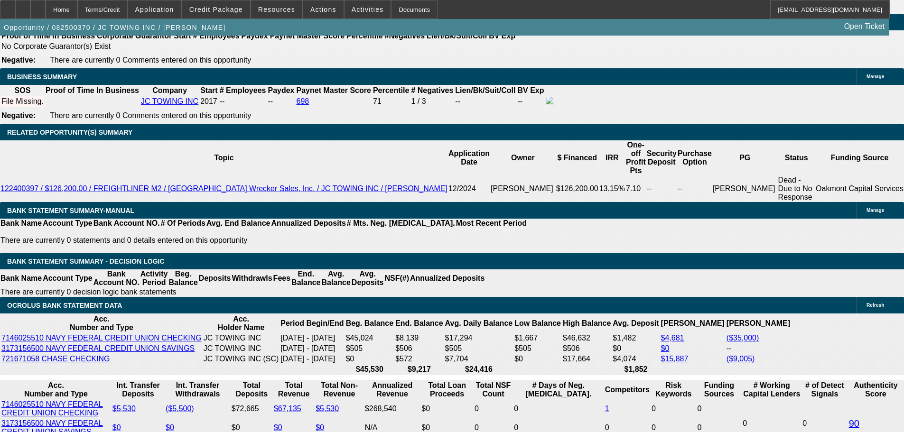
type input "10.999"
type input "$4,046.69"
type input "10.999"
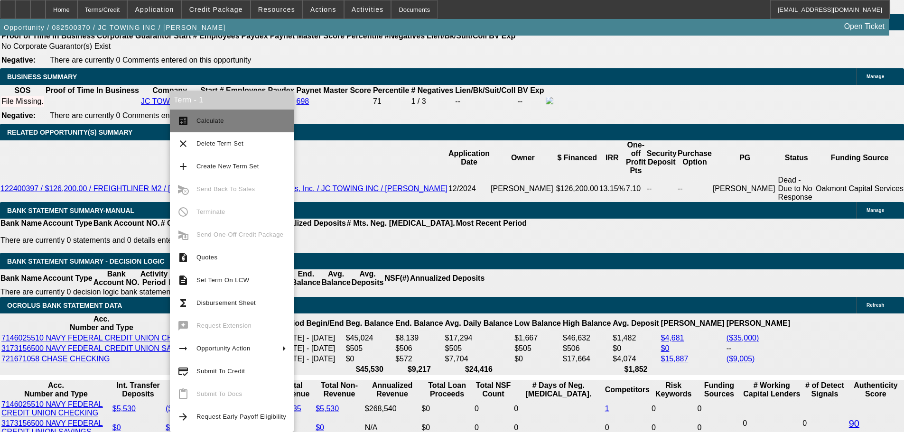
click at [234, 123] on span "Calculate" at bounding box center [241, 120] width 90 height 11
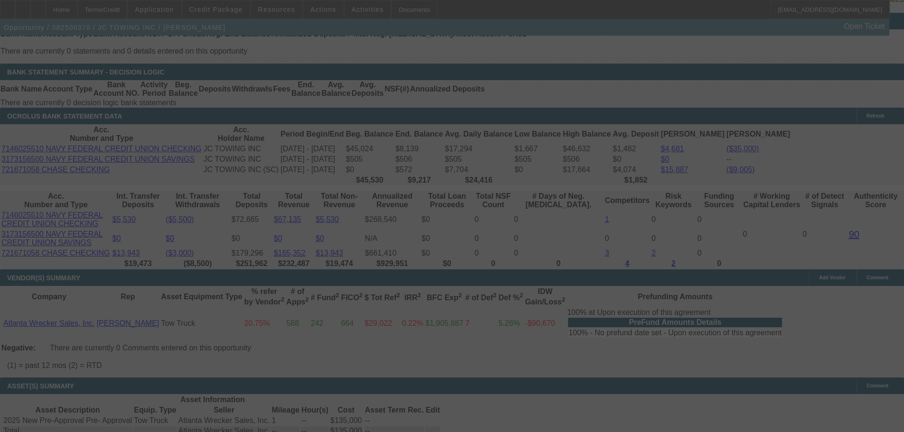
scroll to position [1708, 0]
select select "0"
select select "2"
select select "0"
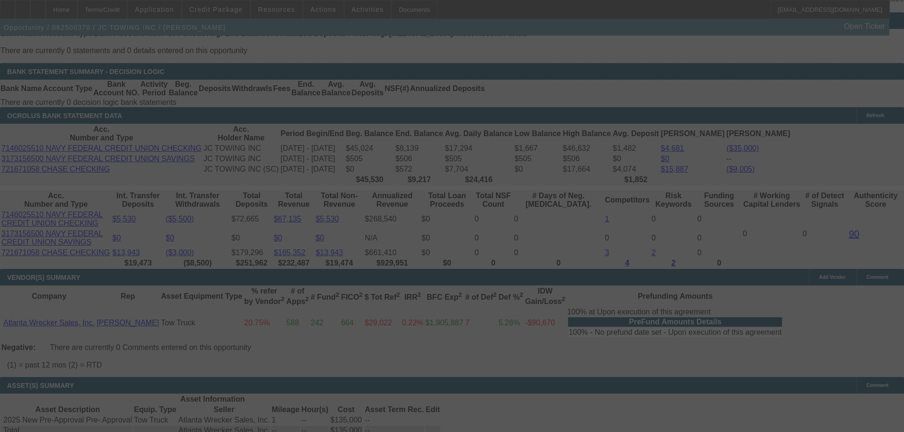
select select "6"
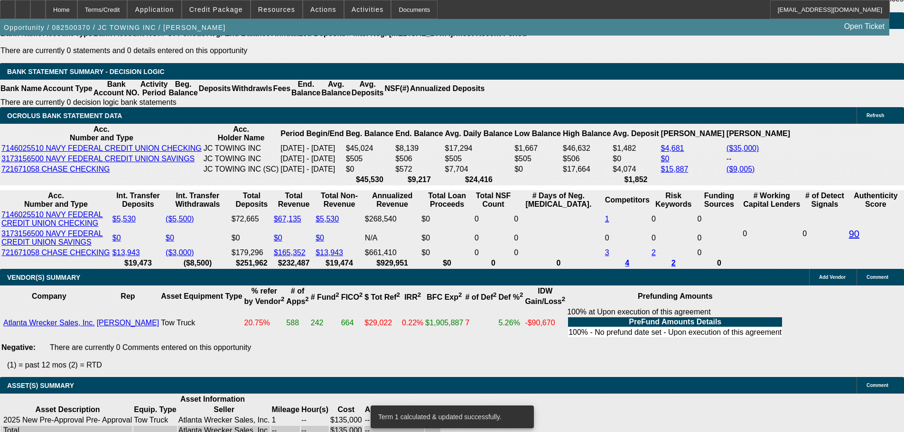
type input "11."
type input "UNKNOWN"
type input "11.3"
type input "$4,066.11"
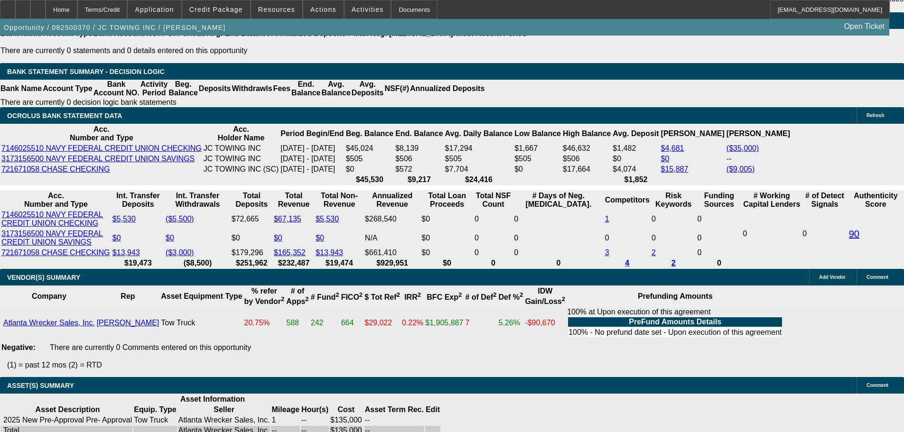
scroll to position [1613, 0]
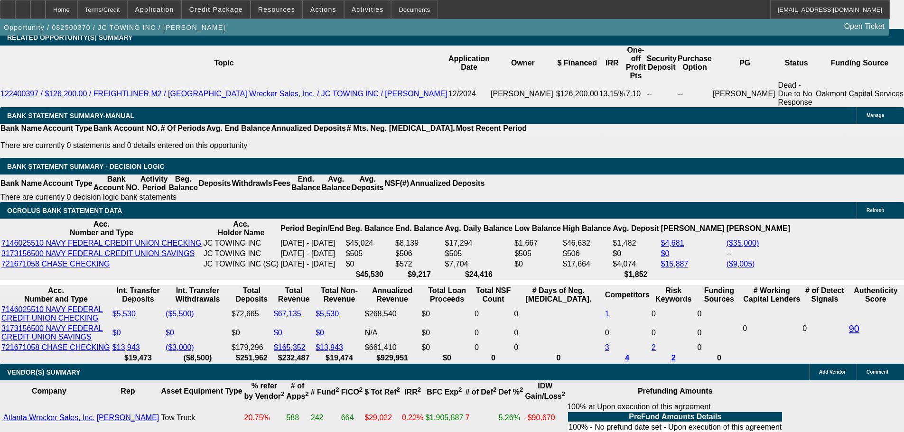
type input "11.3"
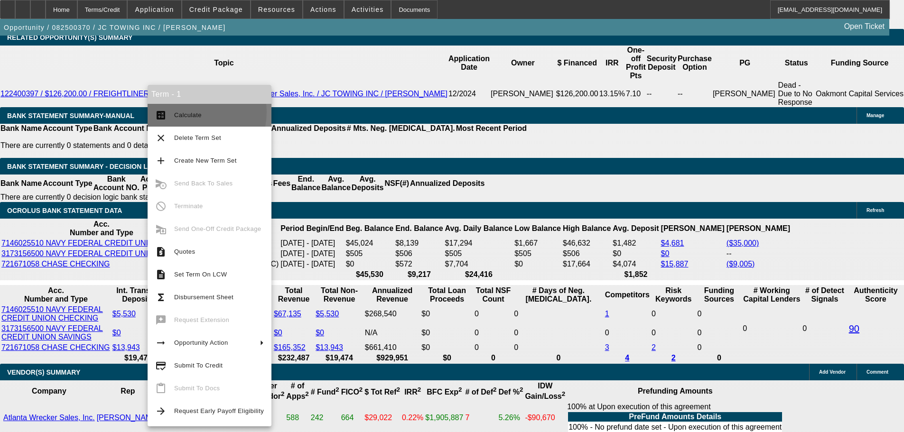
click at [188, 112] on span "Calculate" at bounding box center [188, 114] width 28 height 7
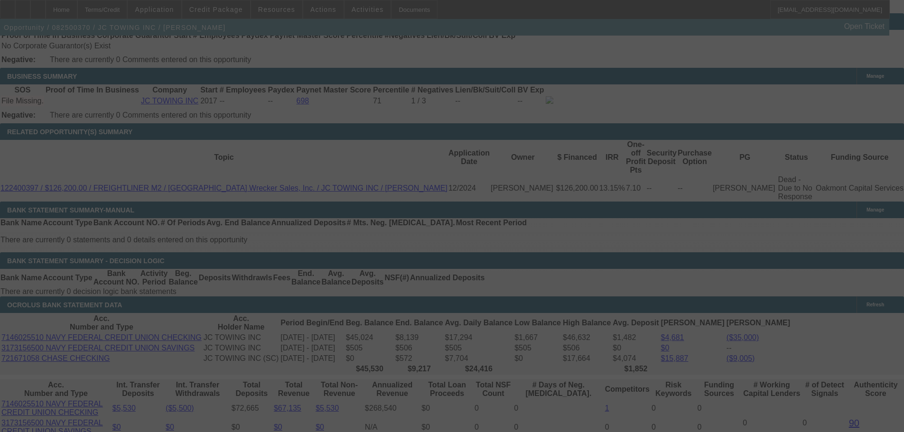
select select "0"
select select "2"
select select "0"
select select "6"
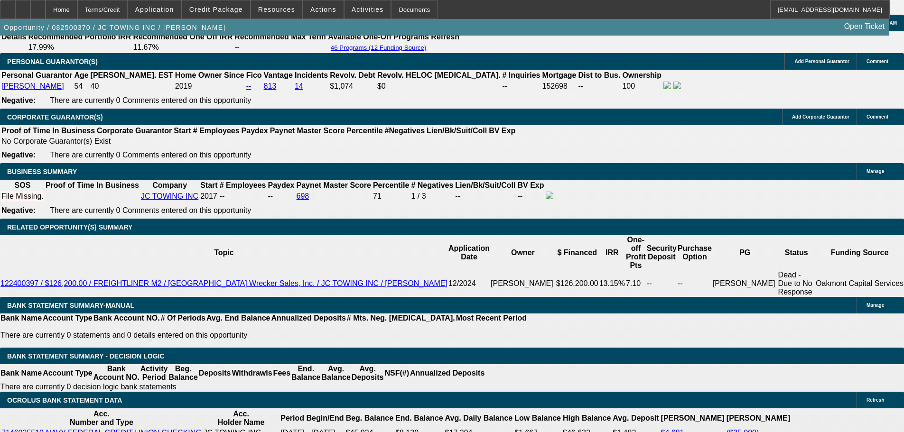
scroll to position [1518, 0]
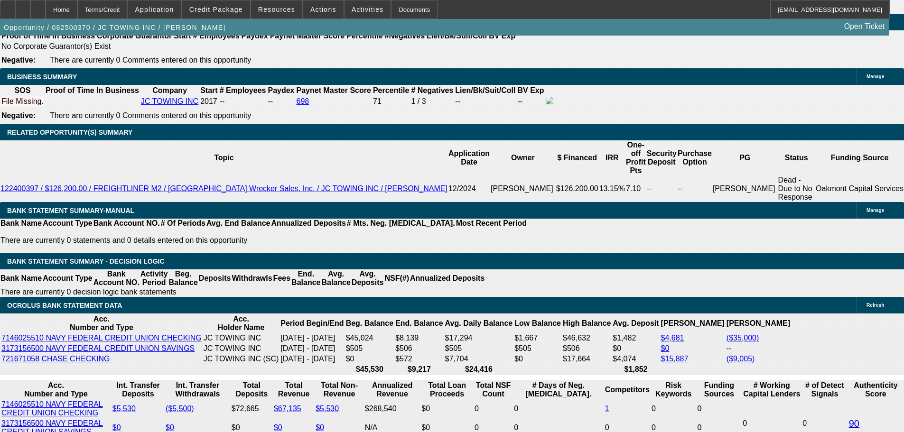
drag, startPoint x: 213, startPoint y: 313, endPoint x: 220, endPoint y: 312, distance: 6.8
type input "11.5"
type input "UNKNOWN"
type input "$4,079.05"
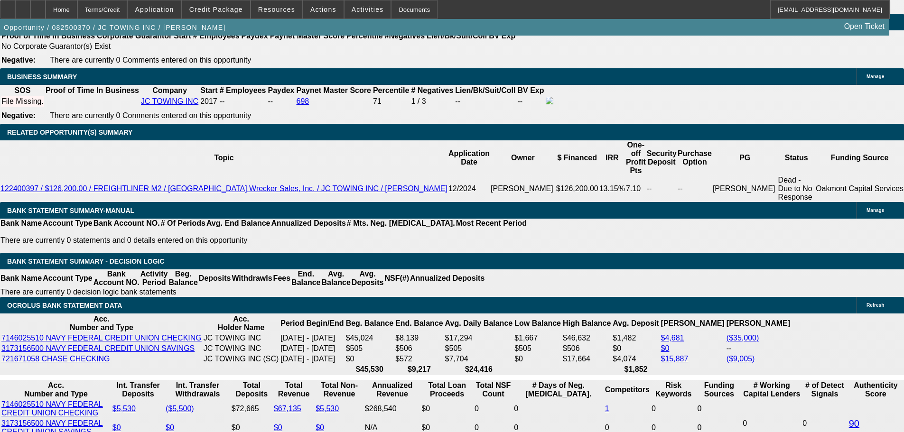
type input "11.5"
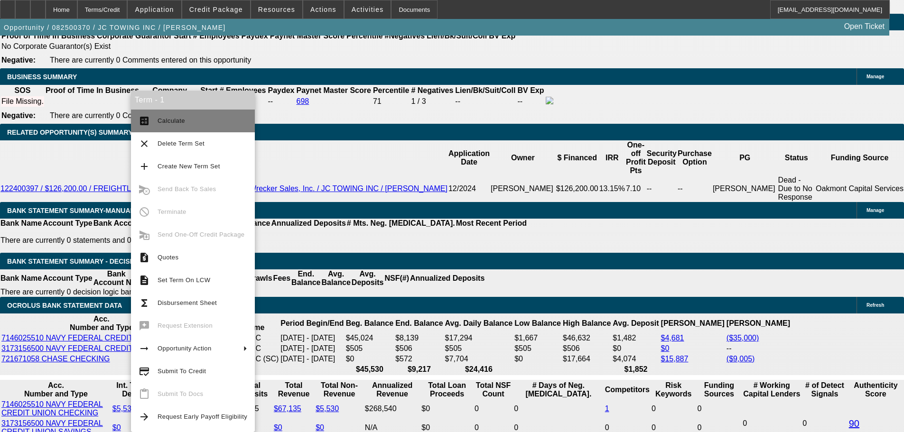
click at [172, 124] on span "Calculate" at bounding box center [171, 120] width 28 height 7
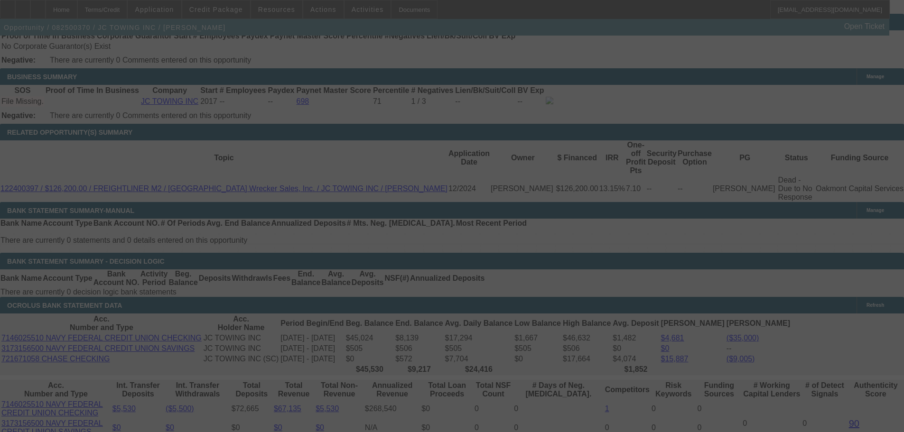
select select "0"
select select "2"
select select "0"
select select "6"
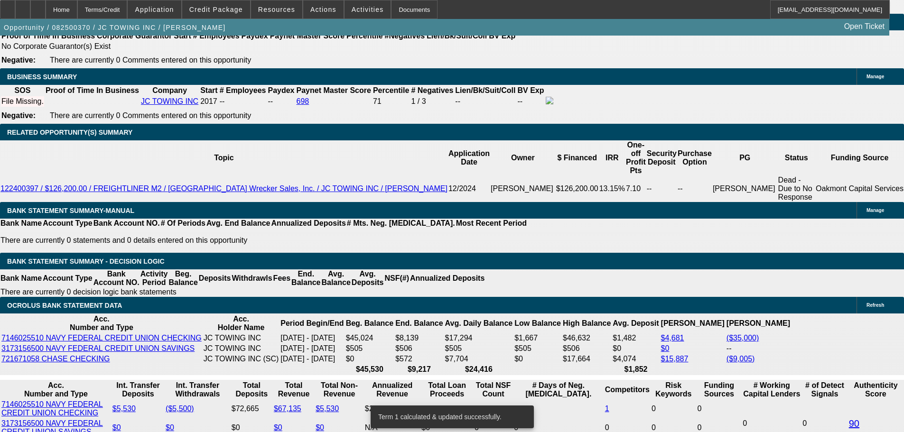
scroll to position [1613, 0]
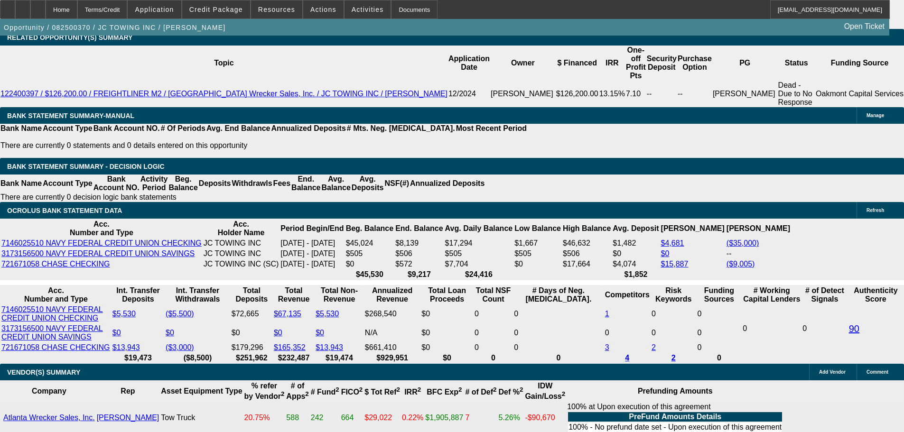
drag, startPoint x: 214, startPoint y: 219, endPoint x: 223, endPoint y: 219, distance: 9.0
type input "UNKNOWN"
type input "11.99"
type input "$4,105.00"
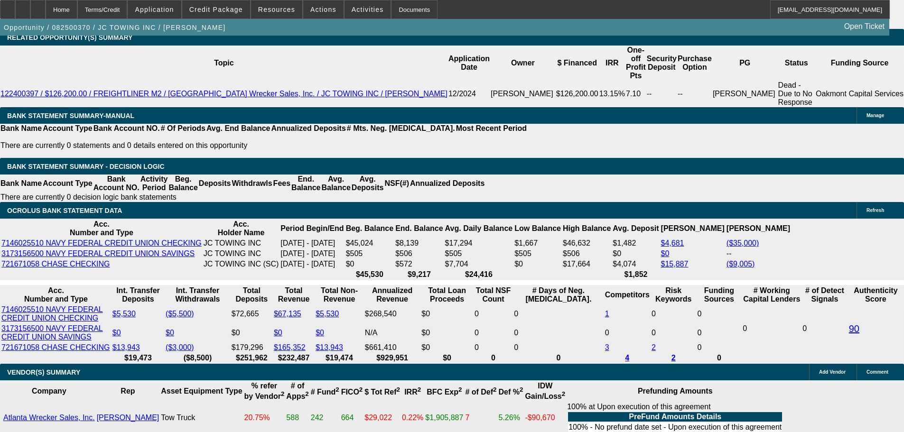
type input "11.999"
type input "$4,111.44"
type input "11.999"
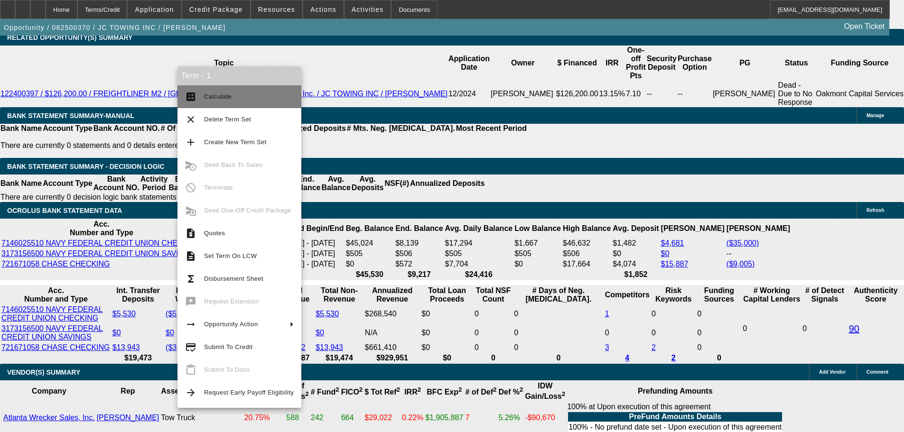
click at [233, 93] on span "Calculate" at bounding box center [249, 96] width 90 height 11
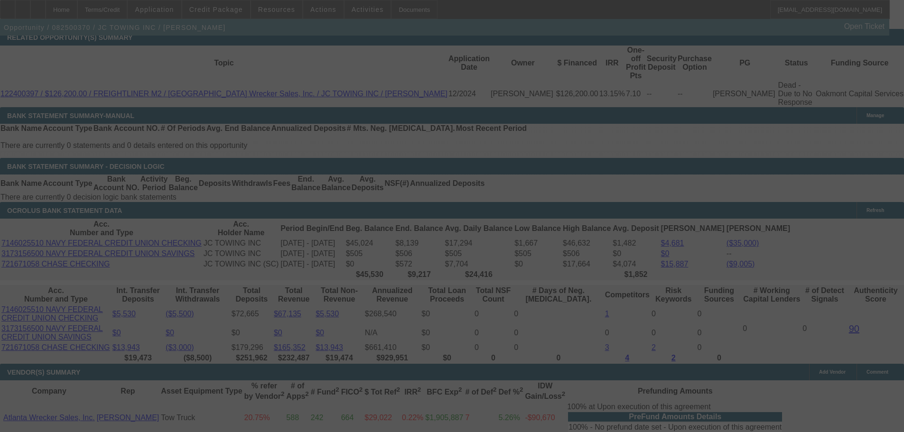
select select "0"
select select "2"
select select "0"
select select "6"
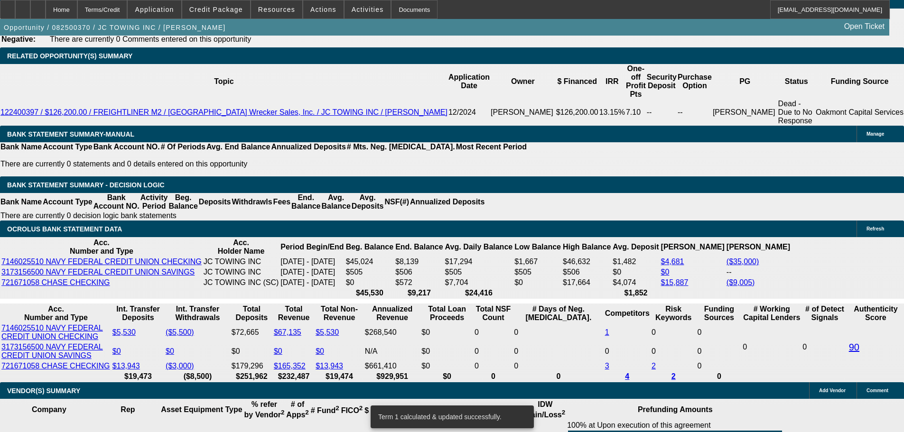
scroll to position [1613, 0]
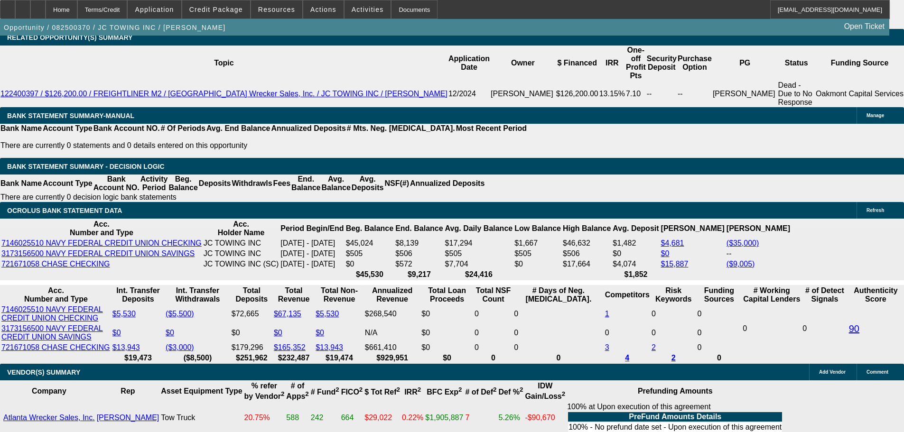
type input "12.5"
type input "UNKNOWN"
type input "$4,144.11"
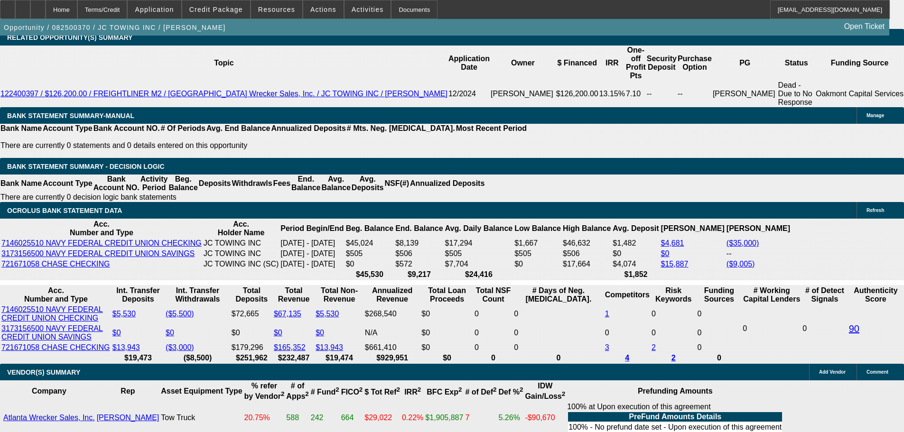
type input "12.5"
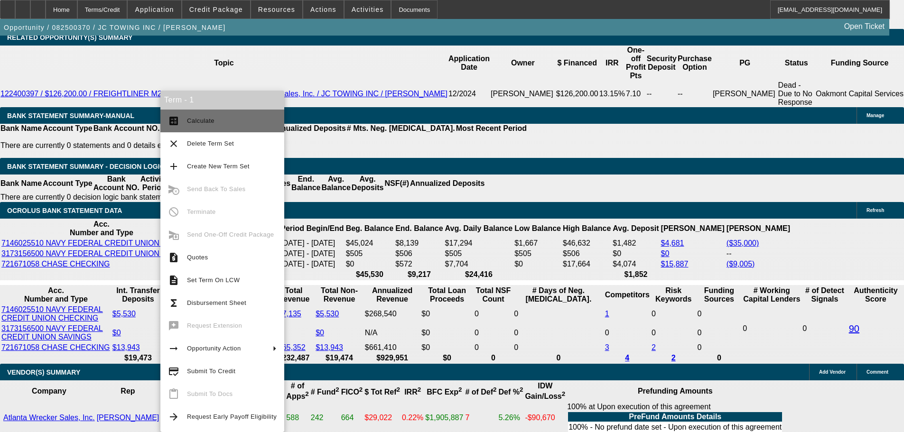
click at [253, 126] on span "Calculate" at bounding box center [232, 120] width 90 height 11
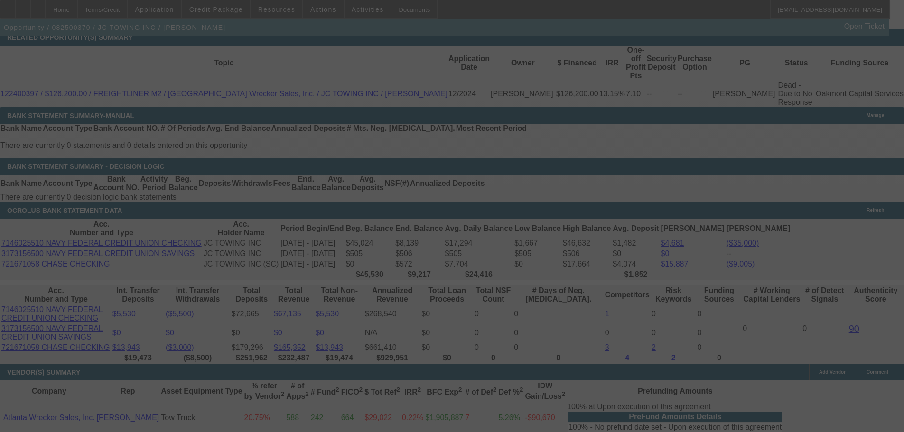
scroll to position [1518, 0]
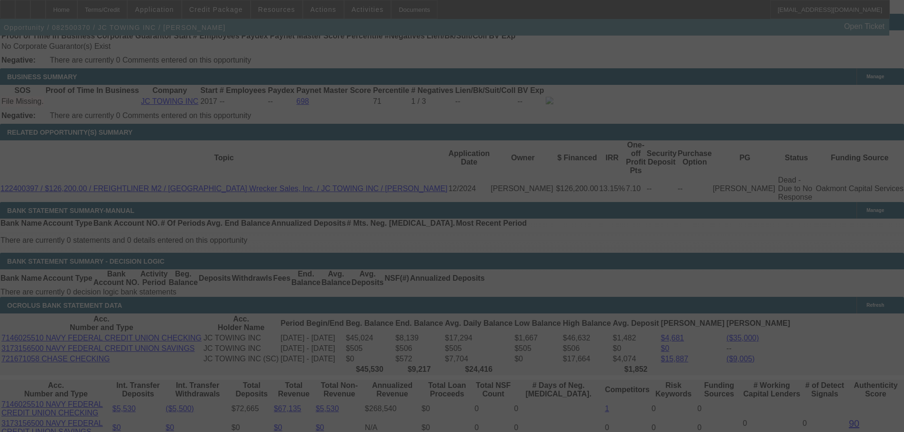
select select "0"
select select "2"
select select "0"
select select "6"
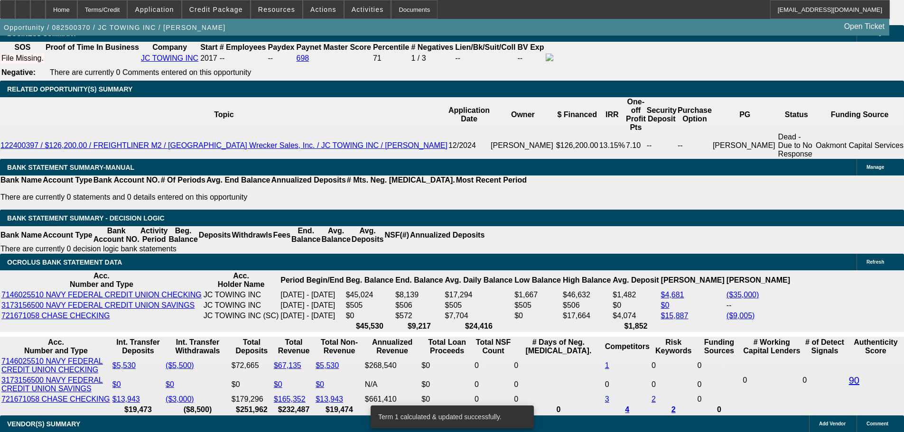
scroll to position [1613, 0]
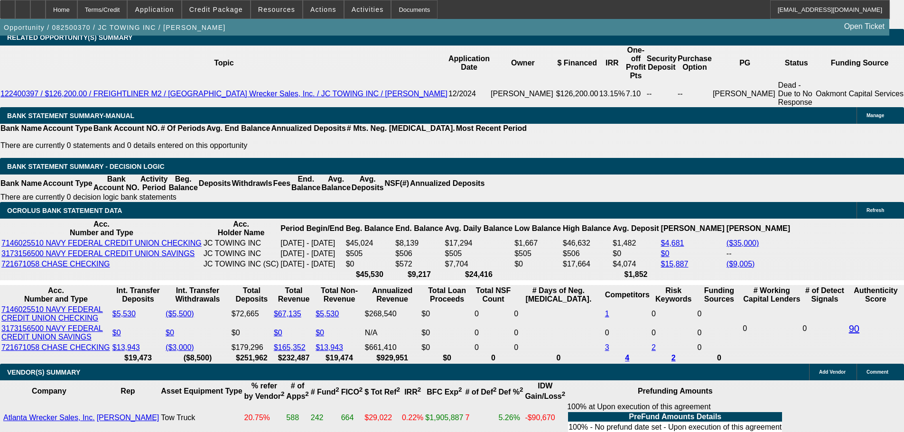
drag, startPoint x: 214, startPoint y: 217, endPoint x: 222, endPoint y: 219, distance: 8.4
type input "UNKNOWN"
type input "12.3"
type input "$4,131.05"
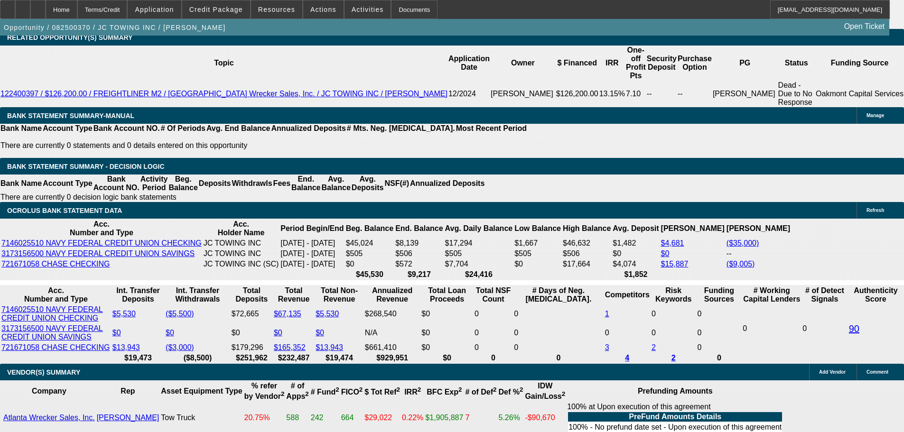
type input "12.3"
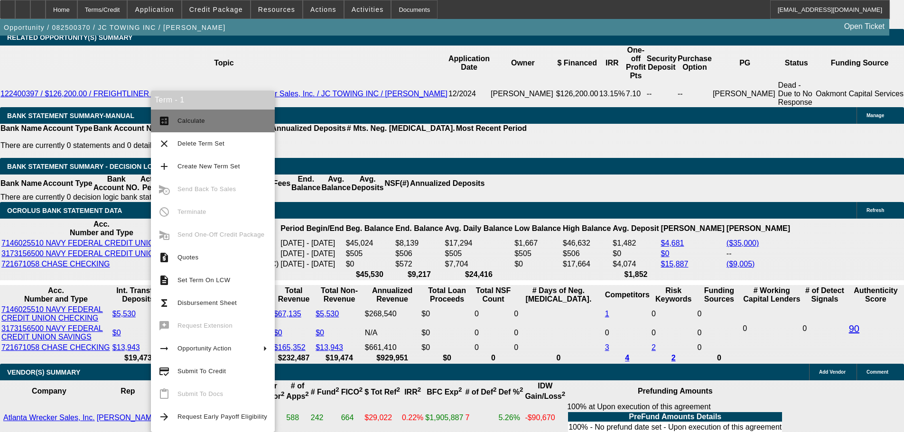
click at [208, 121] on span "Calculate" at bounding box center [222, 120] width 90 height 11
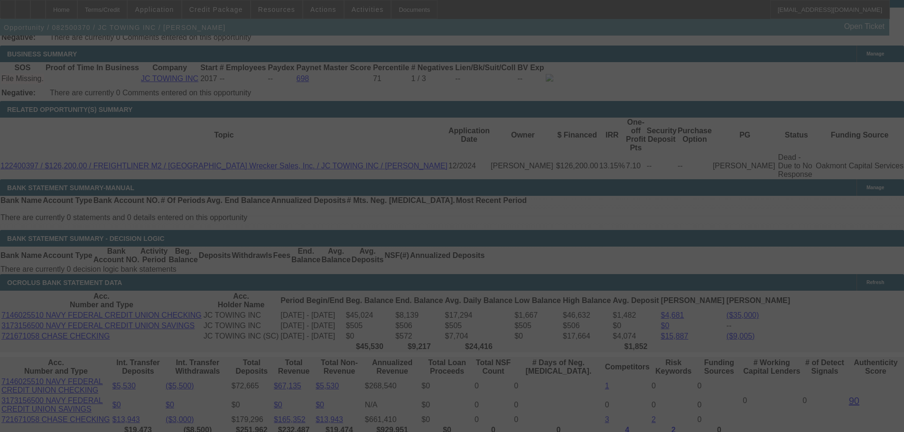
scroll to position [1518, 0]
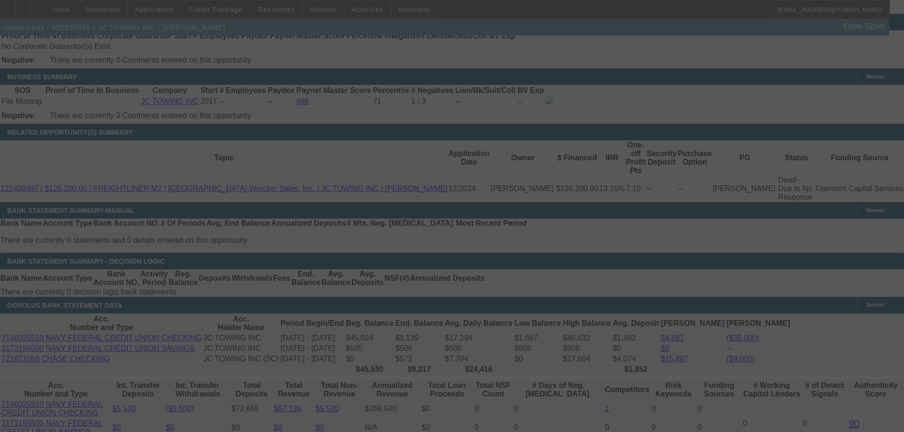
select select "0"
select select "2"
select select "0"
select select "6"
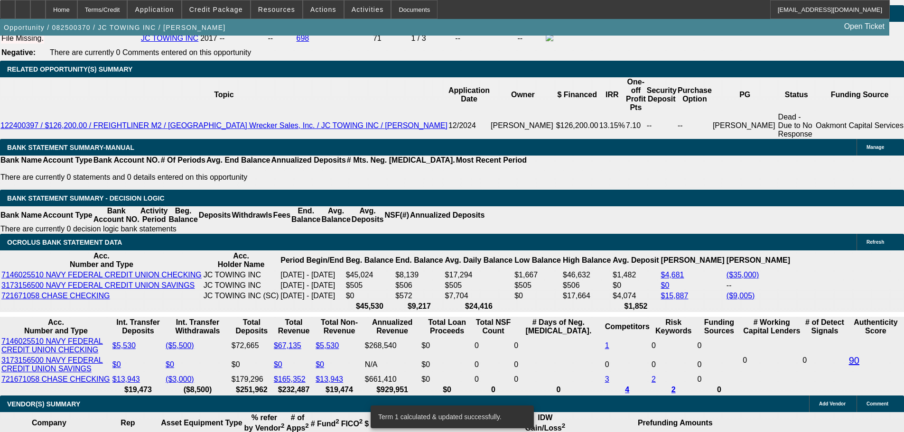
scroll to position [1613, 0]
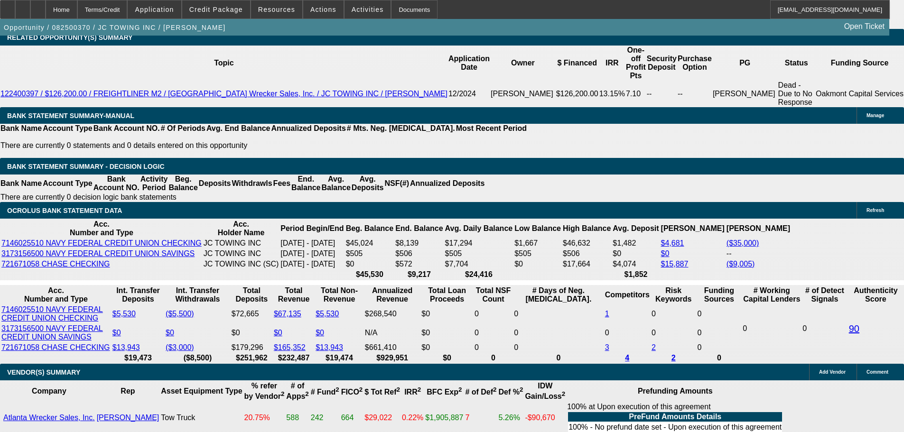
drag, startPoint x: 214, startPoint y: 219, endPoint x: 227, endPoint y: 219, distance: 12.3
type input "UNKNOWN"
type input "12.4"
type input "$4,137.58"
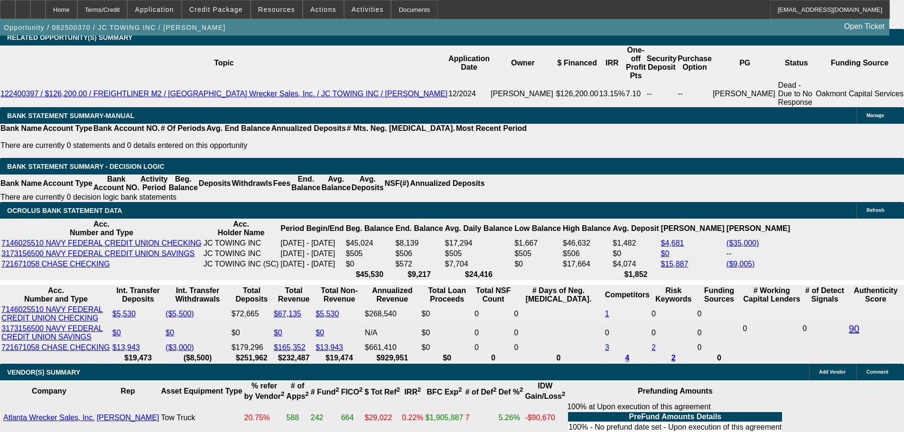
type input "12.4"
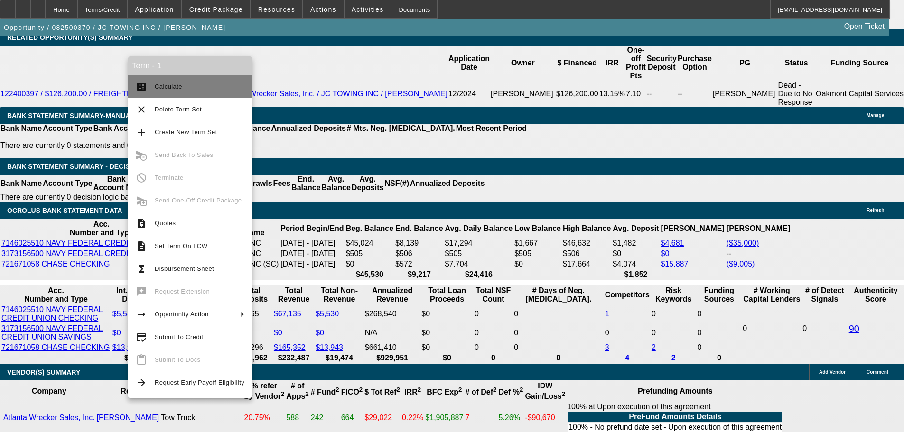
click at [157, 82] on span "Calculate" at bounding box center [200, 86] width 90 height 11
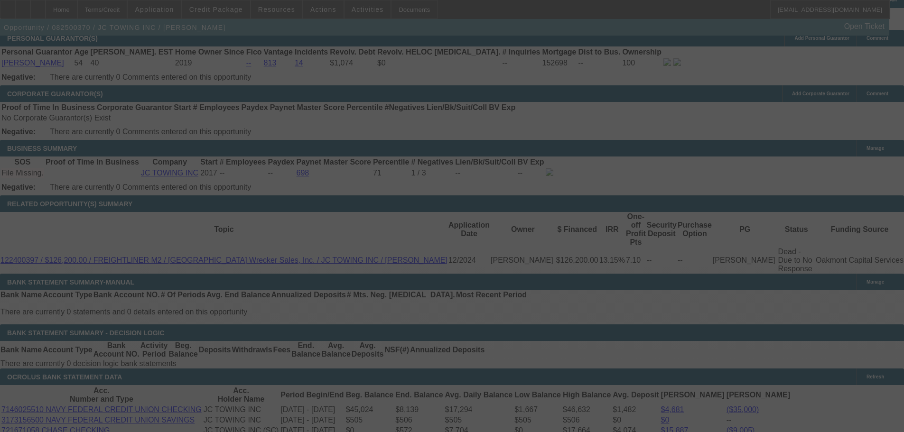
scroll to position [1423, 0]
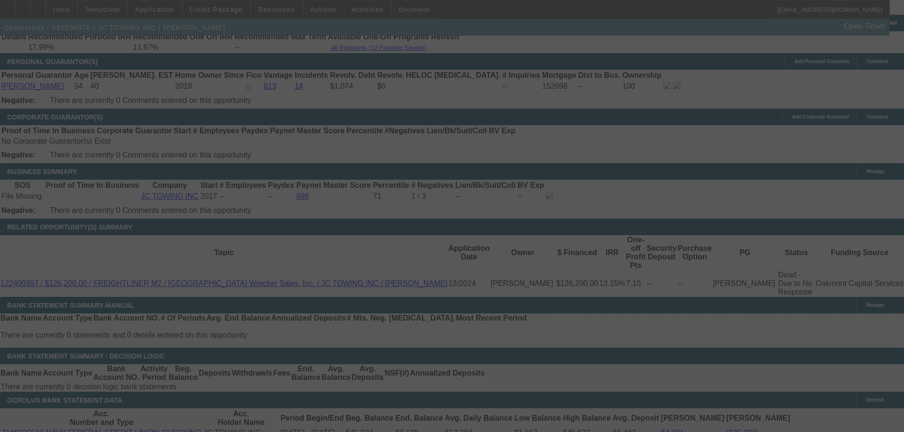
select select "0"
select select "2"
select select "0"
select select "6"
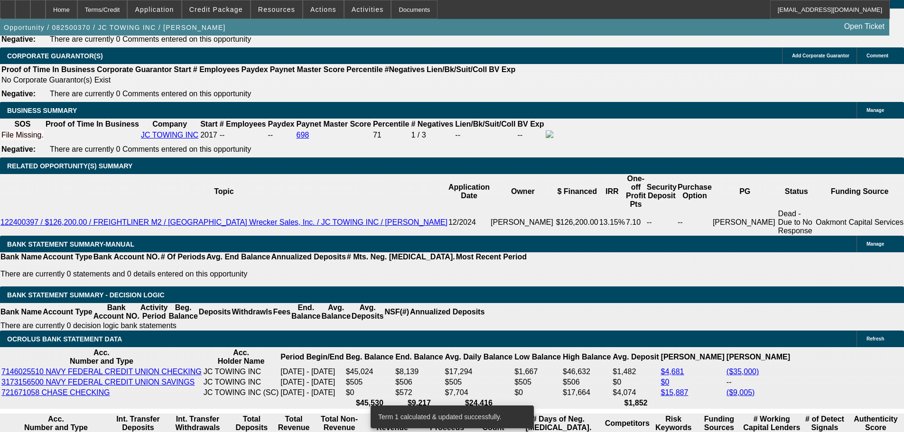
scroll to position [1518, 0]
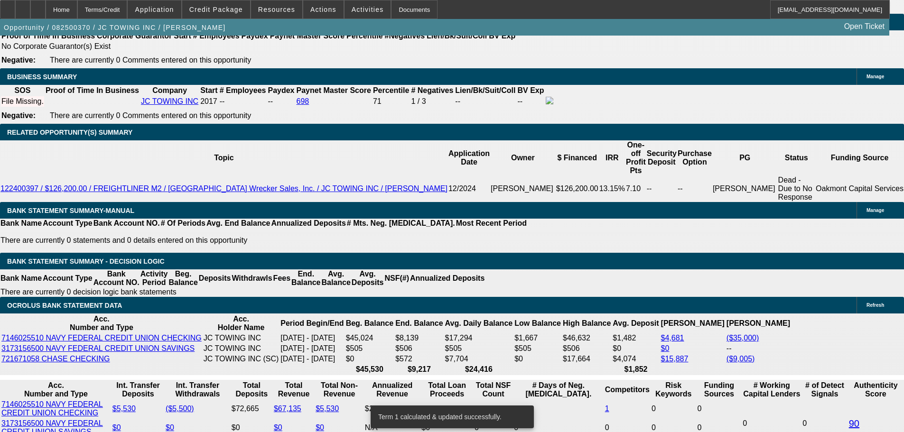
type input "UNKNOWN"
type input "12.49"
type input "$4,143.46"
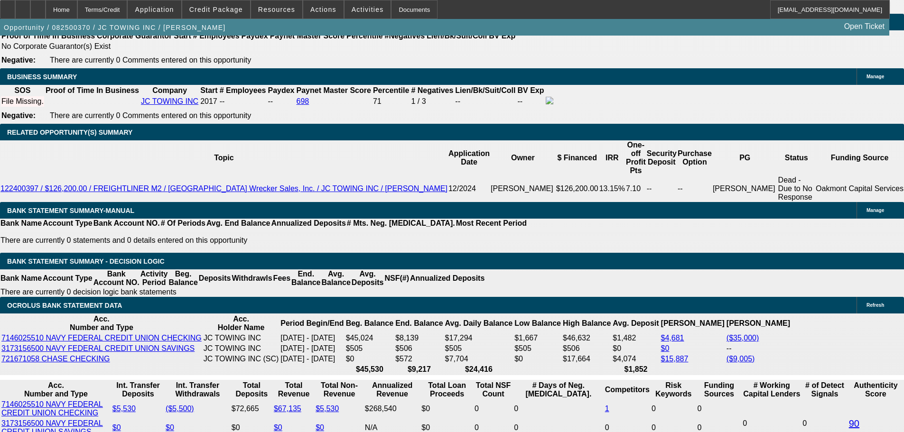
type input "12.49"
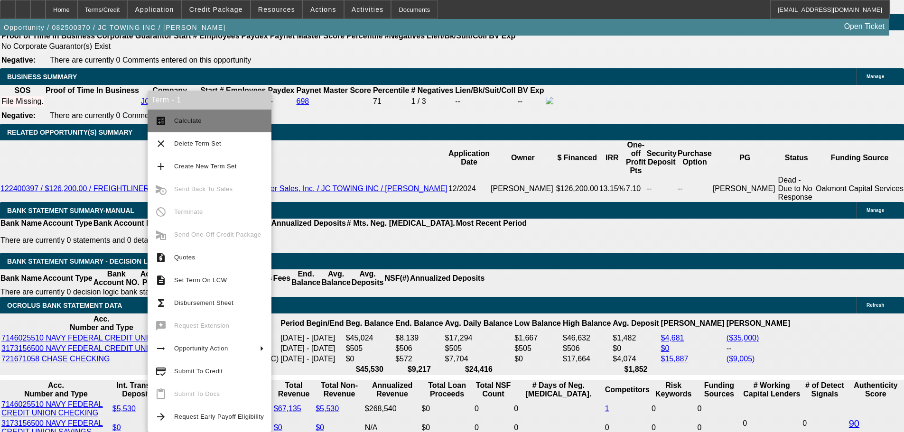
click at [179, 124] on span "Calculate" at bounding box center [219, 120] width 90 height 11
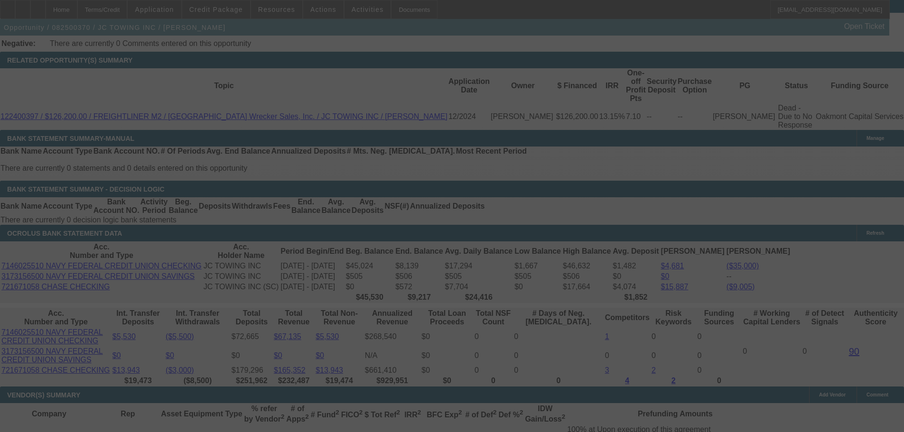
scroll to position [1613, 0]
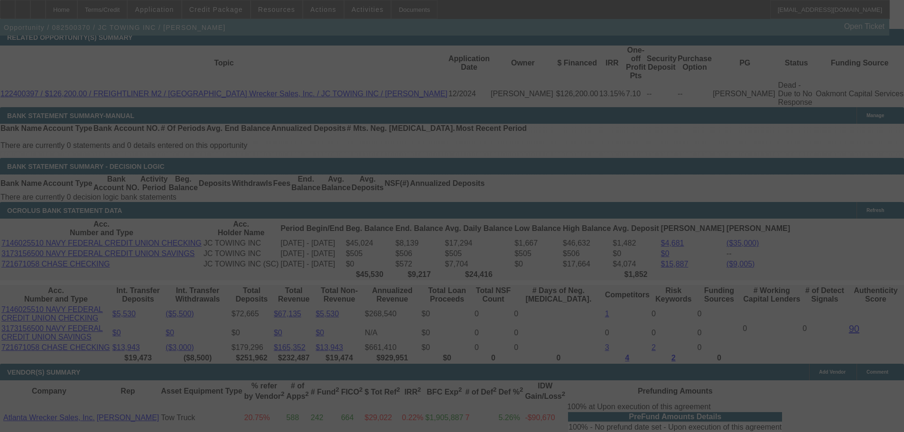
select select "0"
select select "2"
select select "0"
select select "6"
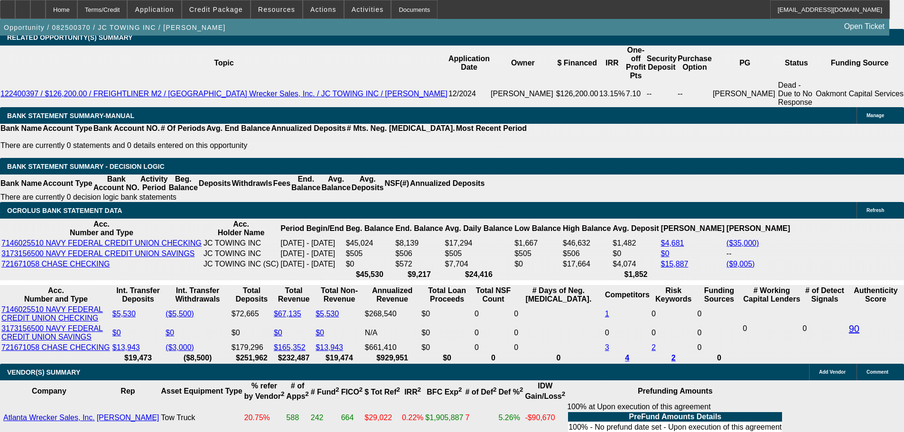
type input "12."
type input "UNKNOWN"
type input "$4,111.51"
type input "12.4"
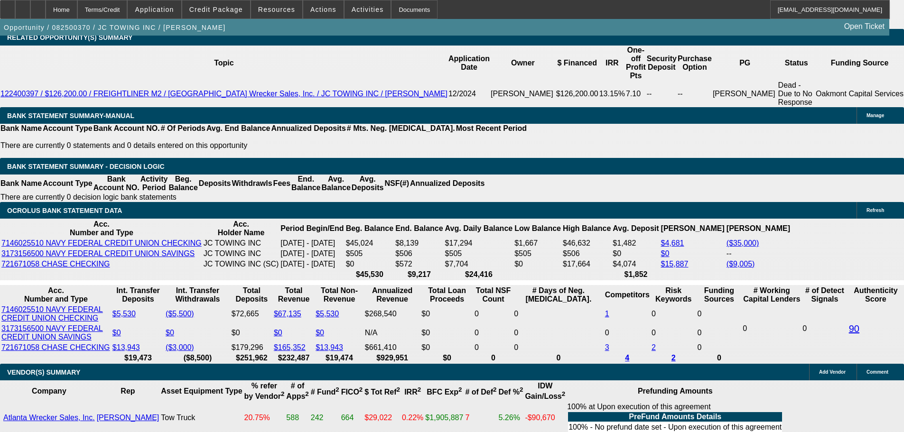
type input "$4,137.58"
type input "12.45"
type input "$4,140.84"
type input "12.45"
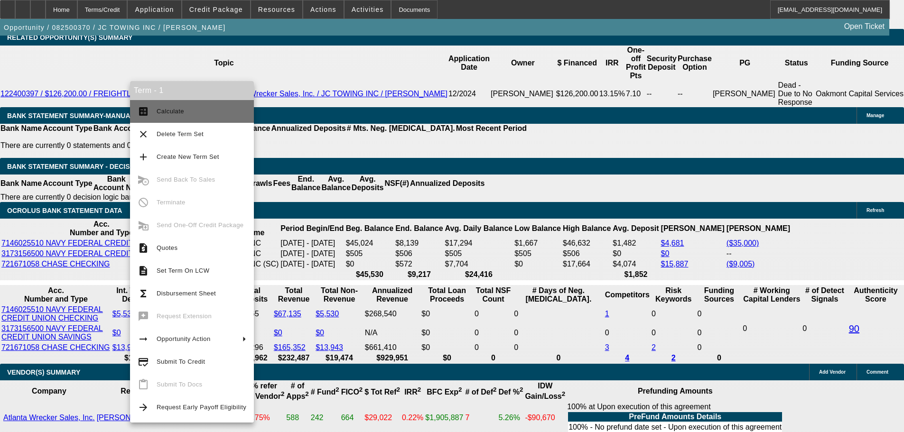
click at [196, 111] on span "Calculate" at bounding box center [202, 111] width 90 height 11
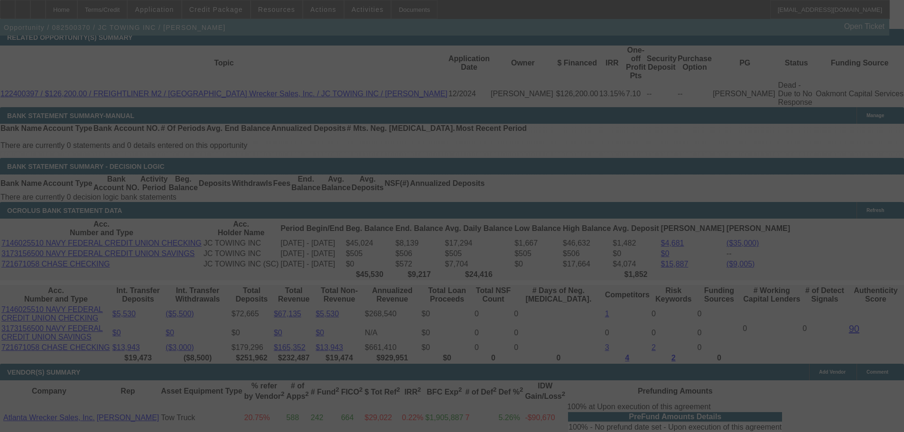
select select "0"
select select "2"
select select "0"
select select "6"
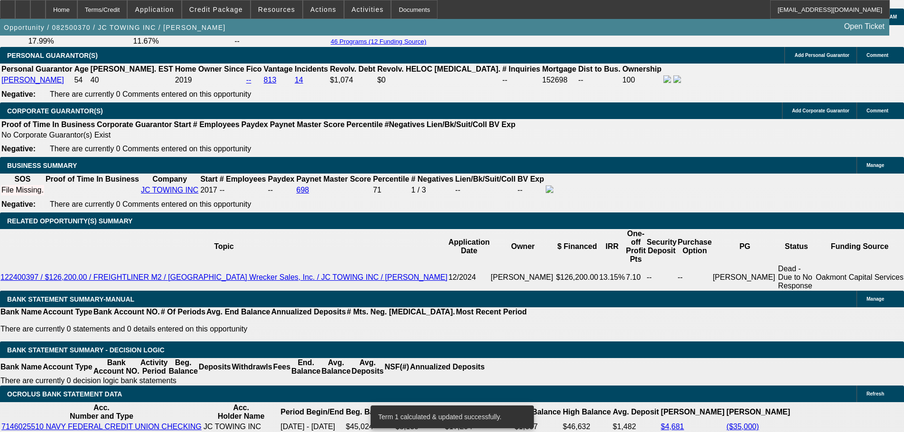
scroll to position [1423, 0]
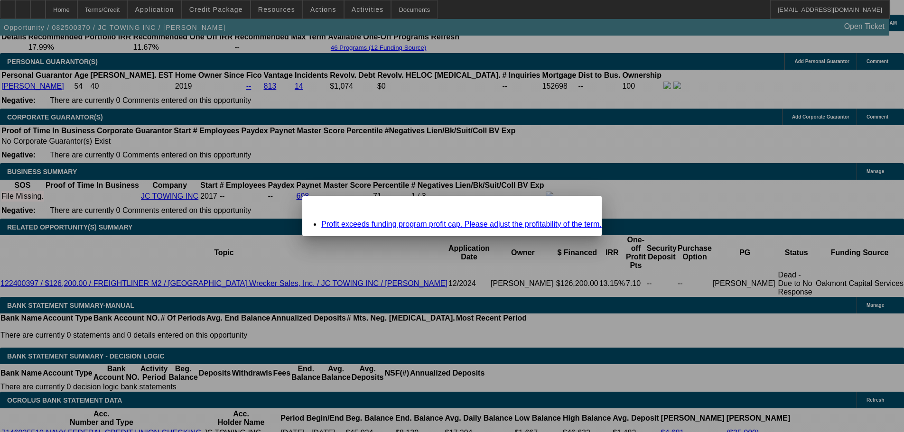
click at [581, 207] on div "Close" at bounding box center [591, 201] width 21 height 11
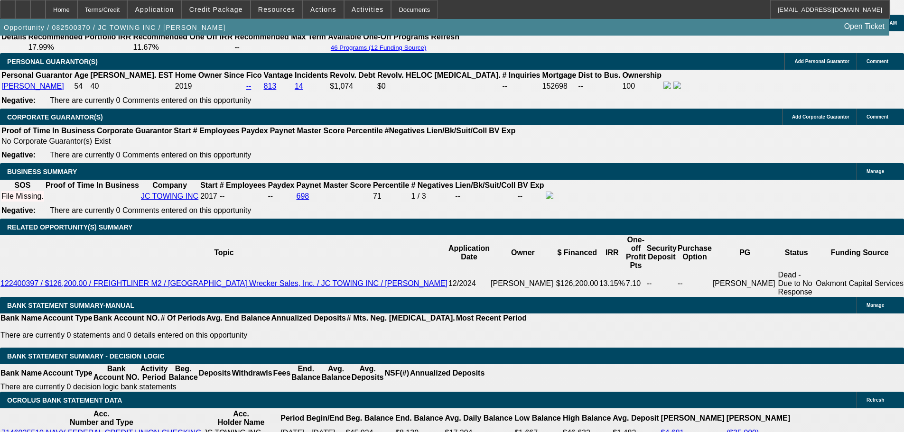
scroll to position [1518, 0]
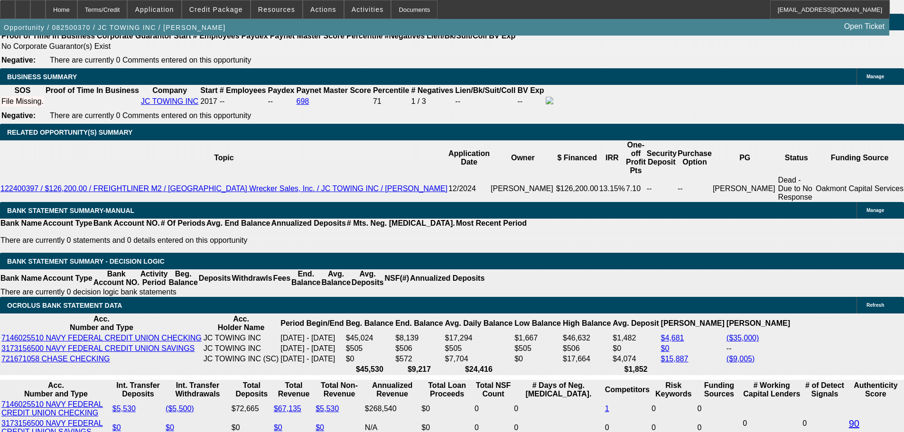
drag, startPoint x: 220, startPoint y: 311, endPoint x: 227, endPoint y: 316, distance: 8.8
type input "12.44"
type input "UNKNOWN"
type input "$4,140.19"
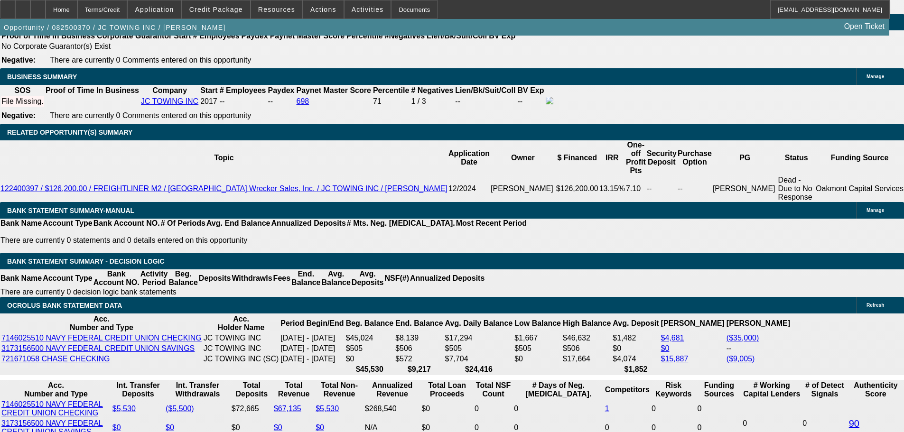
type input "12.44"
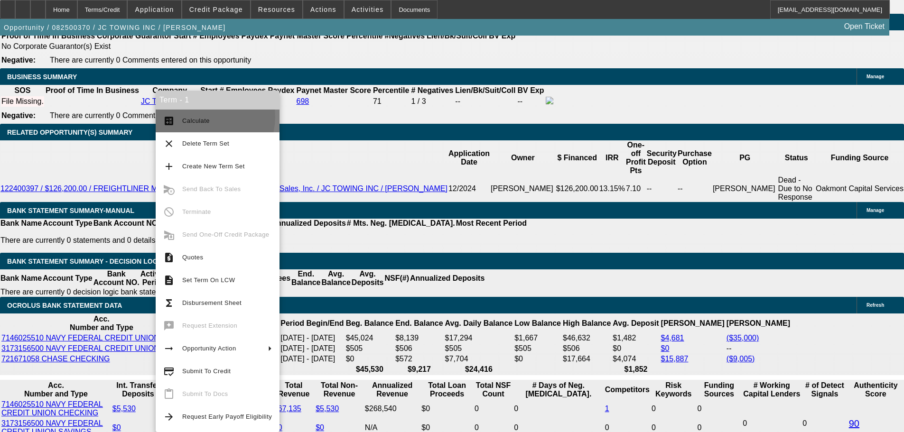
click at [205, 117] on span "Calculate" at bounding box center [227, 120] width 90 height 11
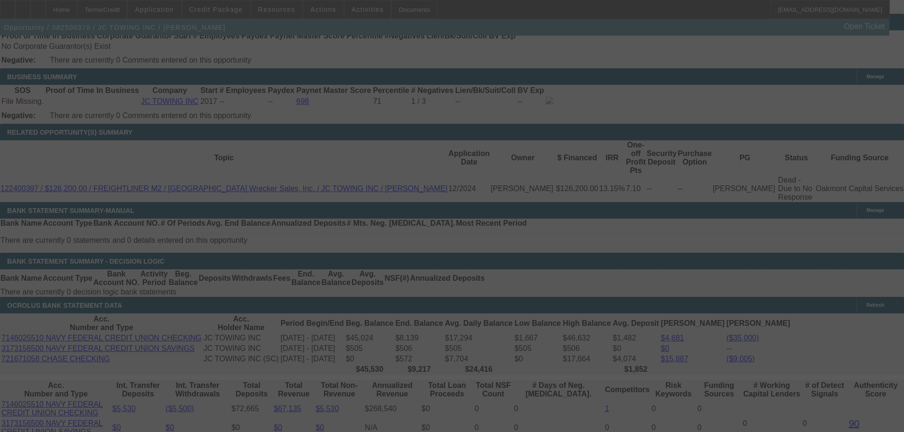
scroll to position [1708, 0]
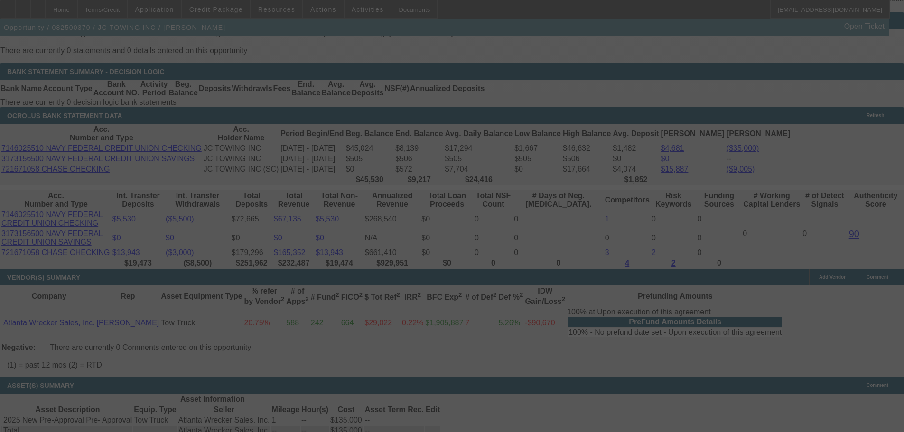
select select "0"
select select "2"
select select "0"
select select "6"
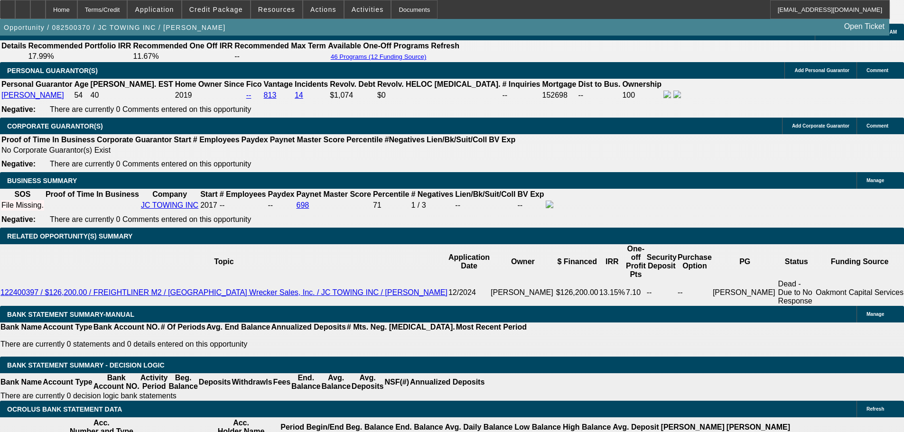
scroll to position [1613, 0]
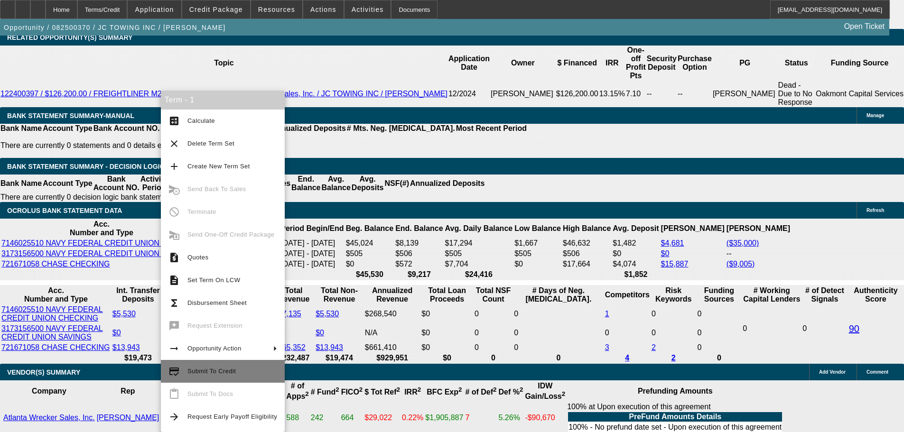
click at [241, 373] on span "Submit To Credit" at bounding box center [232, 371] width 90 height 11
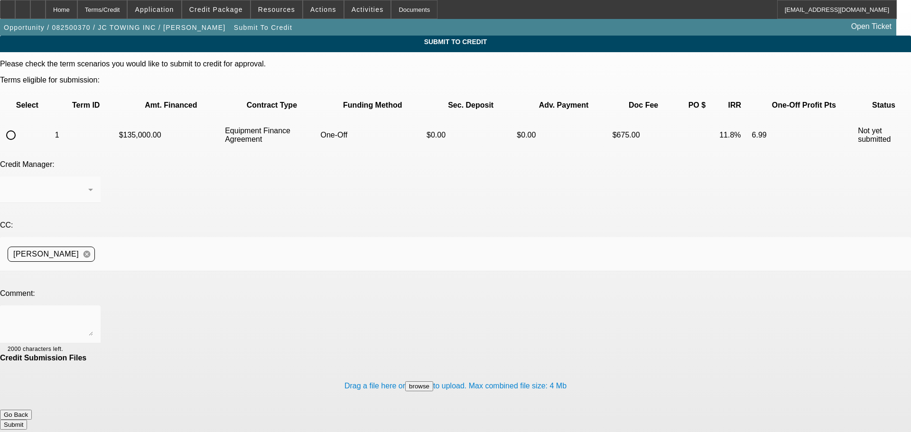
click at [20, 126] on input "radio" at bounding box center [10, 135] width 19 height 19
radio input "true"
click at [88, 184] on div "Syndications" at bounding box center [48, 189] width 81 height 11
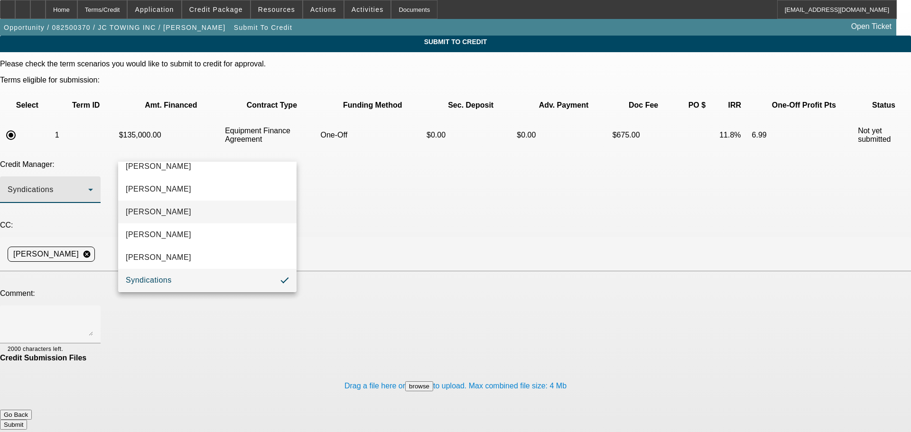
scroll to position [14, 0]
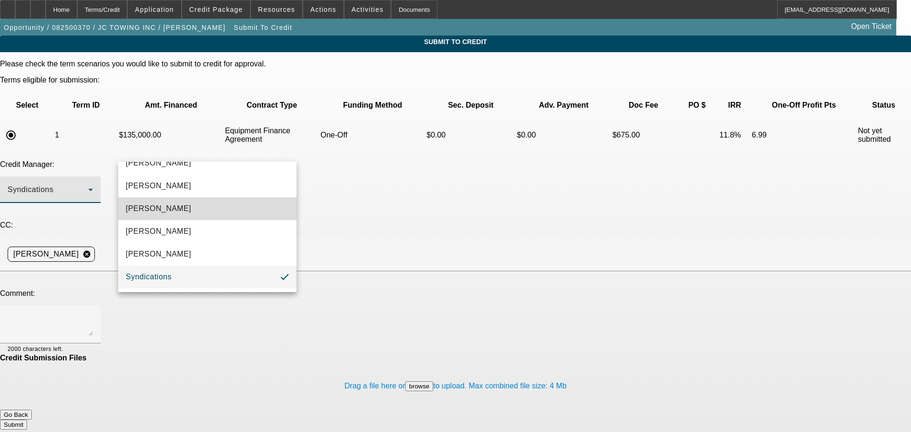
click at [223, 210] on mat-option "[PERSON_NAME]" at bounding box center [207, 208] width 178 height 23
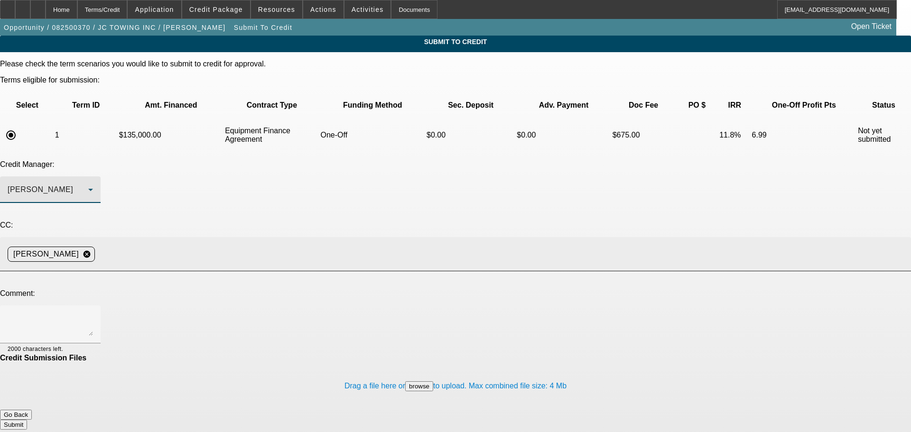
click at [282, 245] on input at bounding box center [499, 254] width 801 height 19
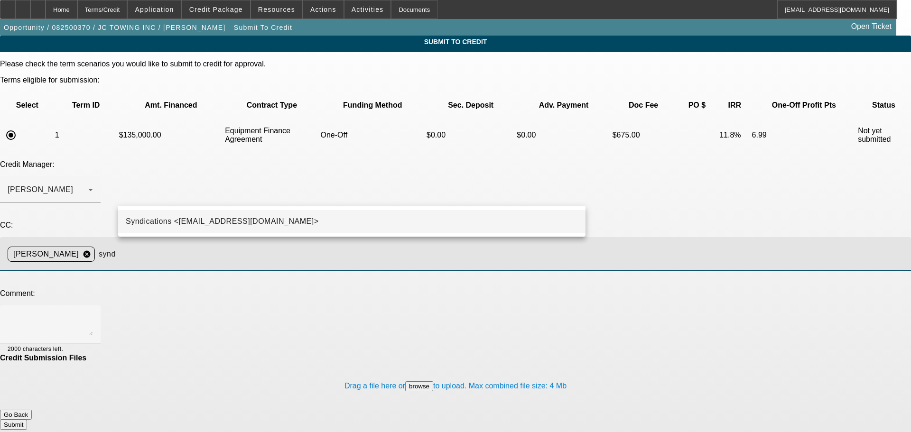
type input "synd"
click at [286, 217] on span "Syndications <Syndications@beaconfunding.com>" at bounding box center [222, 221] width 193 height 11
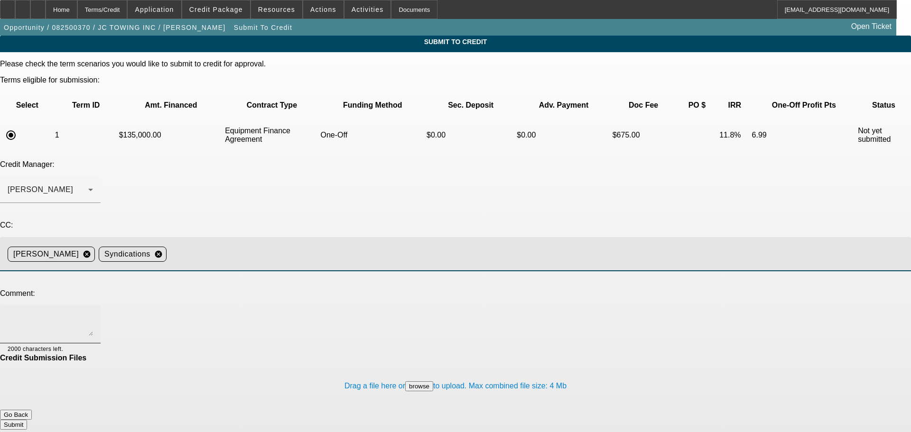
click at [93, 313] on textarea at bounding box center [50, 324] width 85 height 23
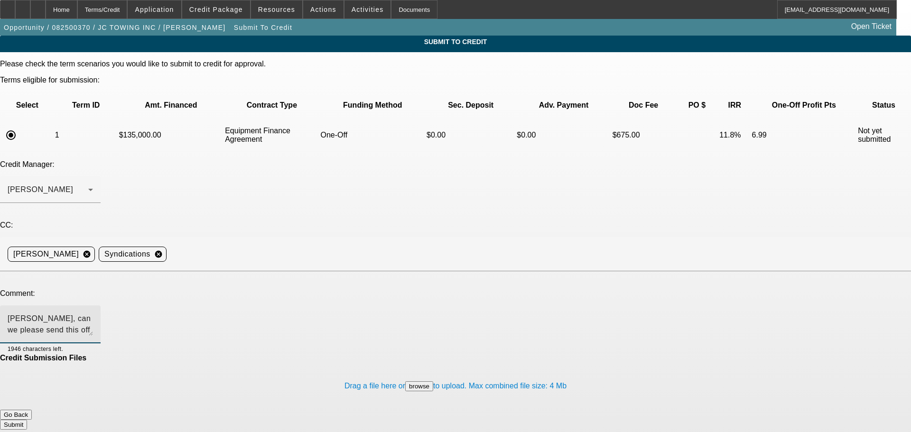
click at [93, 313] on textarea "Mike, can we please send this off to Unifi to review?" at bounding box center [50, 324] width 85 height 23
click at [93, 313] on textarea "Mike, can we please send this off to Unifi to review? The referenced default wa…" at bounding box center [50, 324] width 85 height 23
click at [214, 7] on span "Credit Package" at bounding box center [216, 10] width 54 height 8
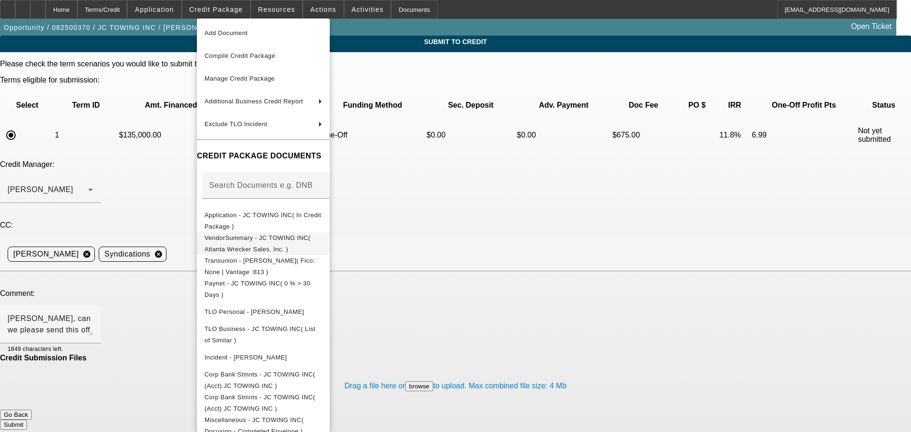
scroll to position [36, 0]
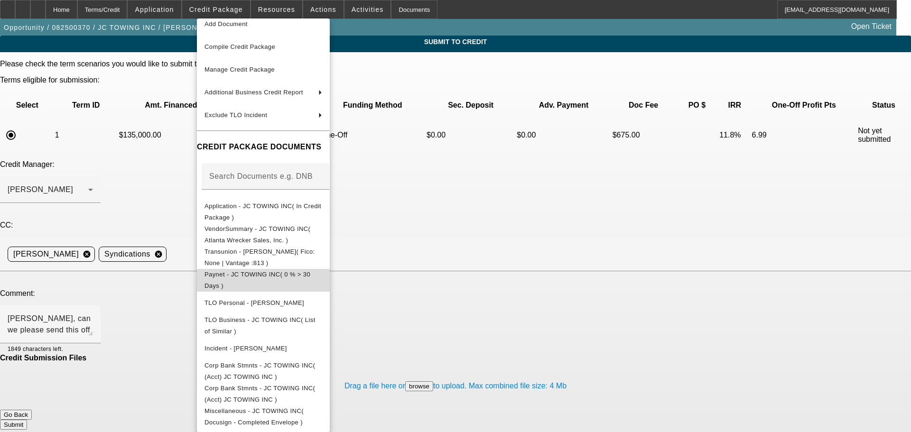
click at [299, 271] on span "Paynet - JC TOWING INC( 0 % > 30 Days )" at bounding box center [257, 280] width 106 height 18
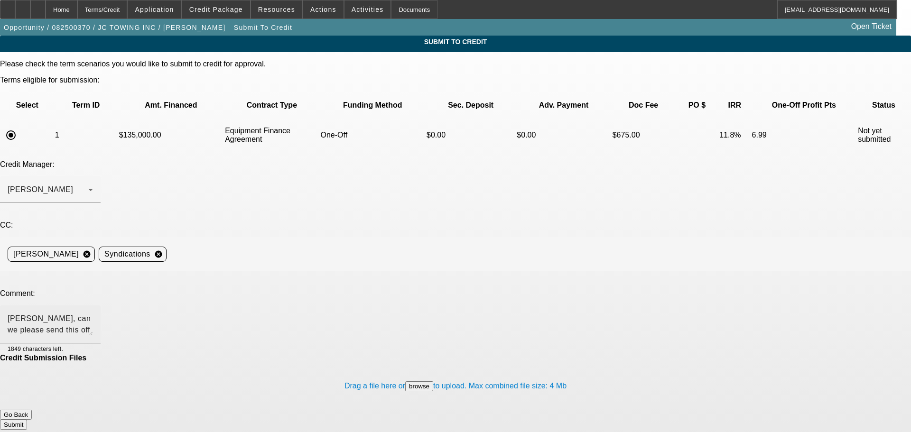
click at [93, 313] on textarea "Mike, can we please send this off to Unifi to review? The referenced default wa…" at bounding box center [50, 324] width 85 height 23
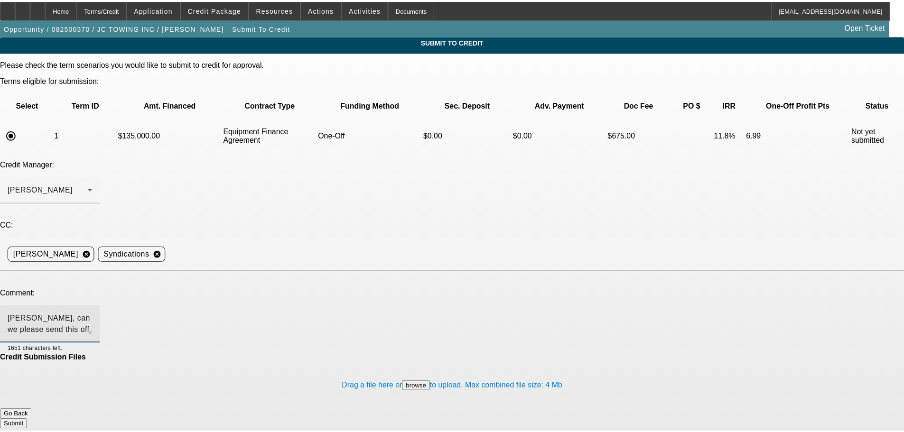
scroll to position [11, 0]
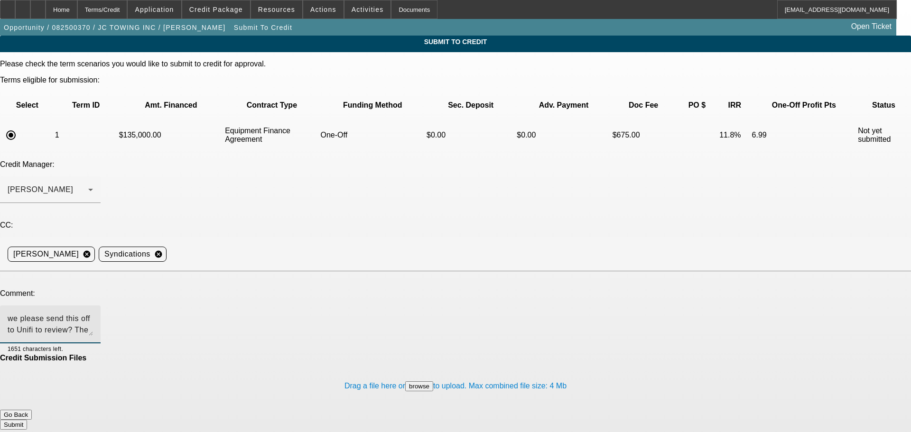
click at [93, 313] on textarea "Mike, can we please send this off to Unifi to review? The referenced default wa…" at bounding box center [50, 324] width 85 height 23
type textarea "Mike, can we please send this off to Unifi to review? The referenced default wa…"
click at [27, 420] on button "Submit" at bounding box center [13, 425] width 27 height 10
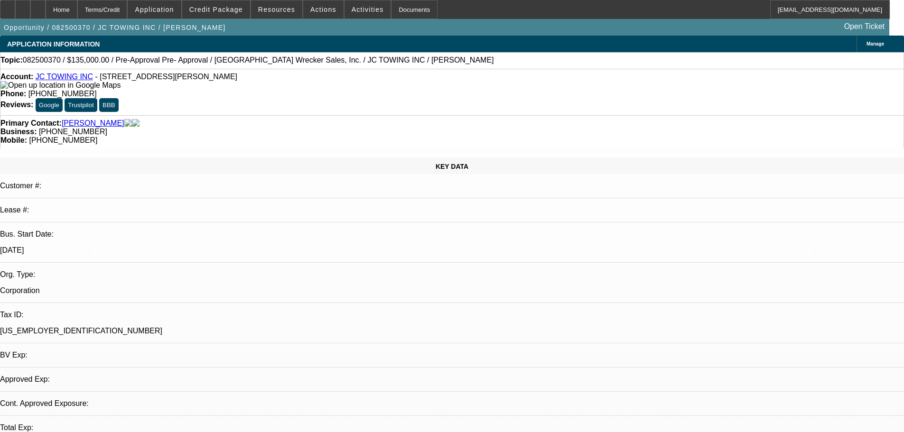
select select "0"
select select "2"
select select "0"
select select "6"
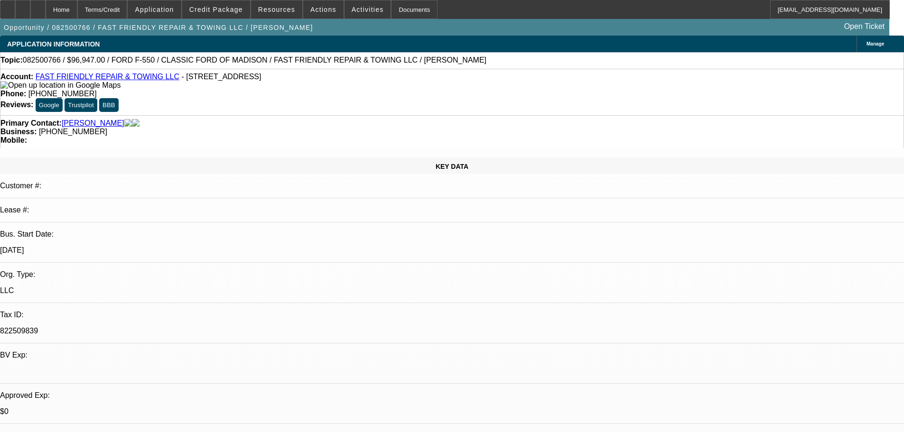
select select "0"
select select "3"
select select "0"
select select "6"
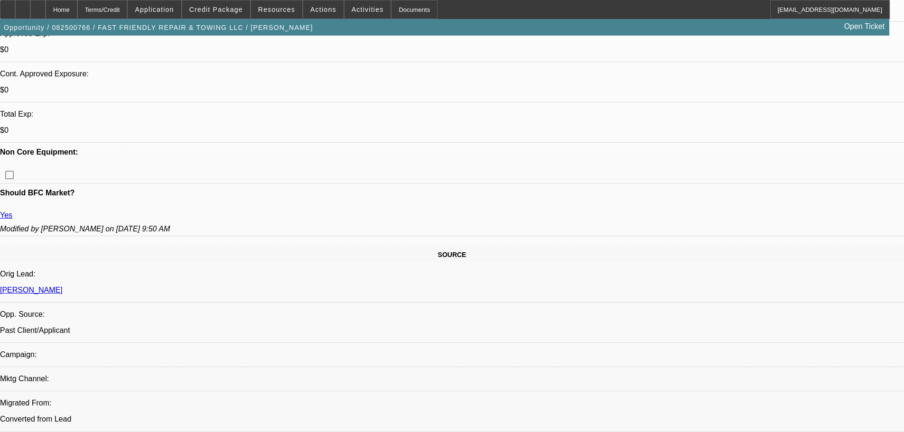
scroll to position [172, 0]
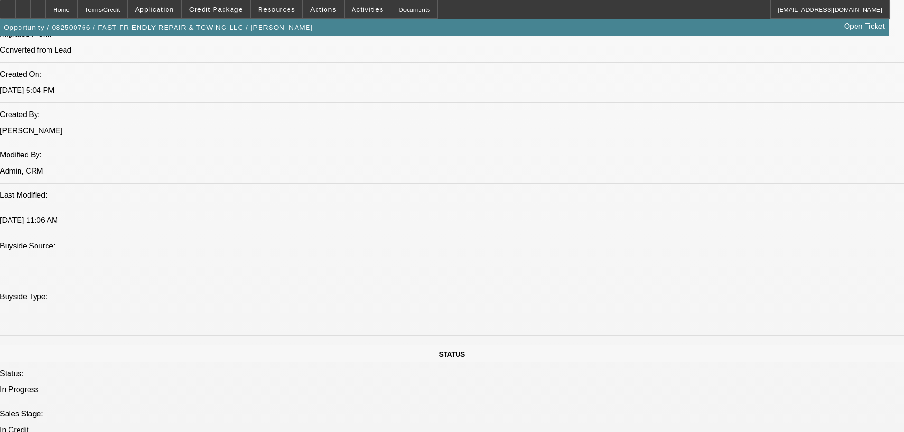
scroll to position [741, 0]
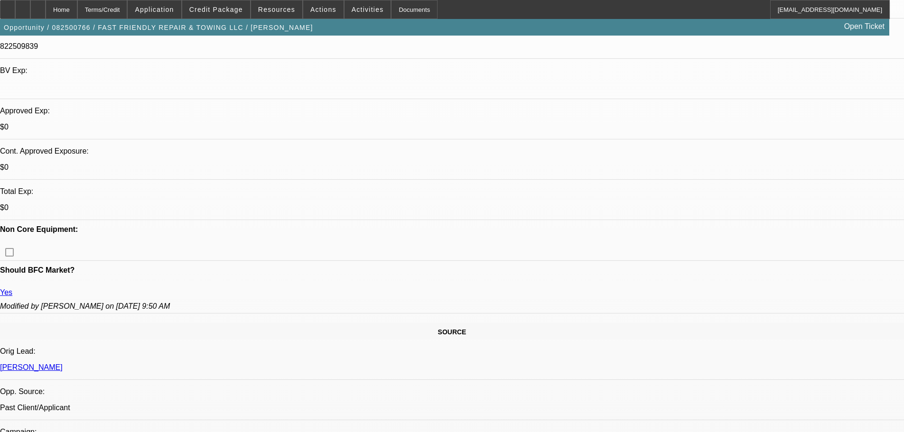
scroll to position [569, 0]
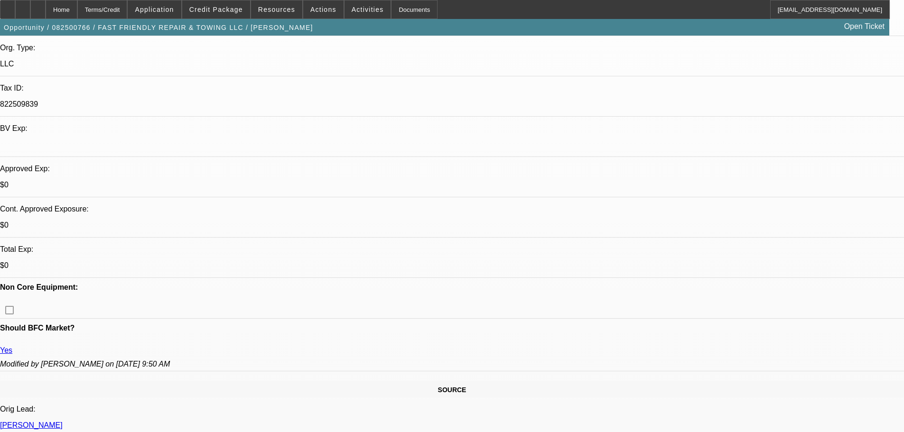
scroll to position [190, 0]
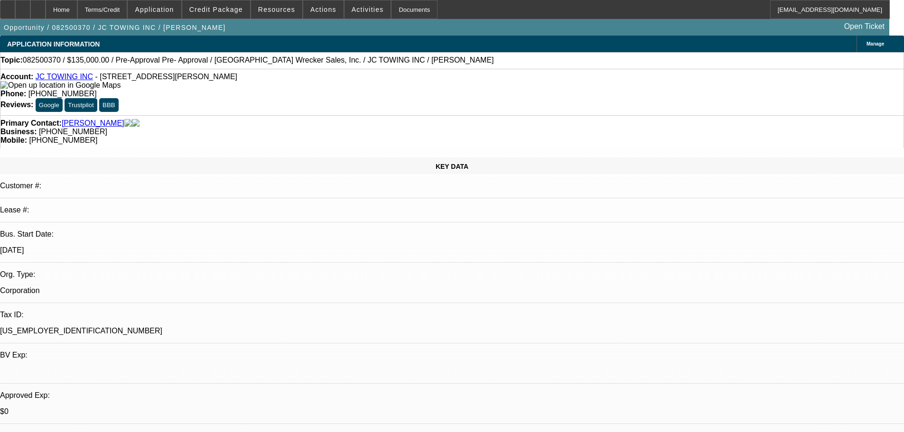
select select "0"
select select "2"
select select "0"
select select "6"
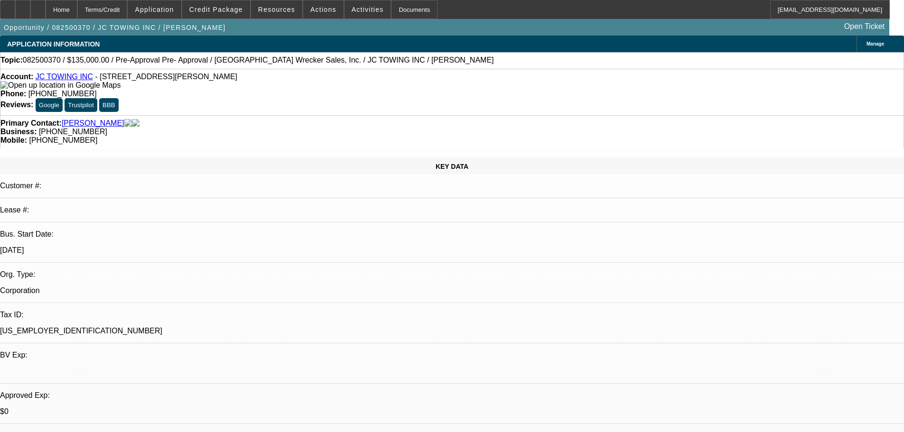
select select "0"
select select "2"
select select "0"
select select "6"
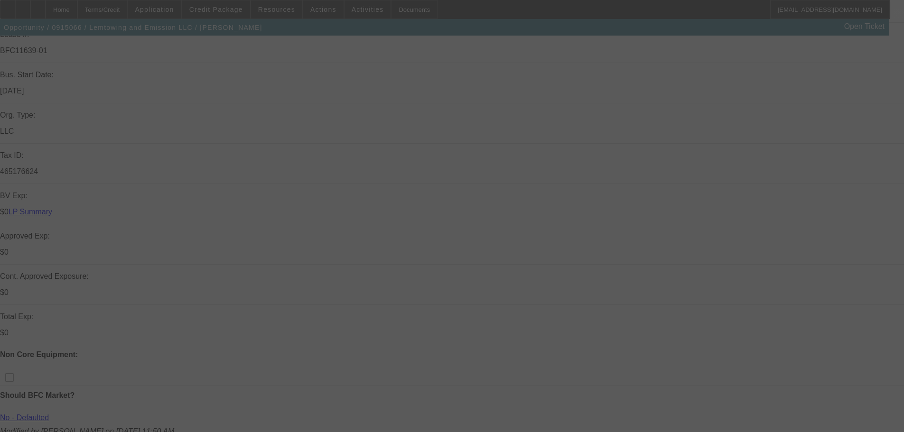
scroll to position [285, 0]
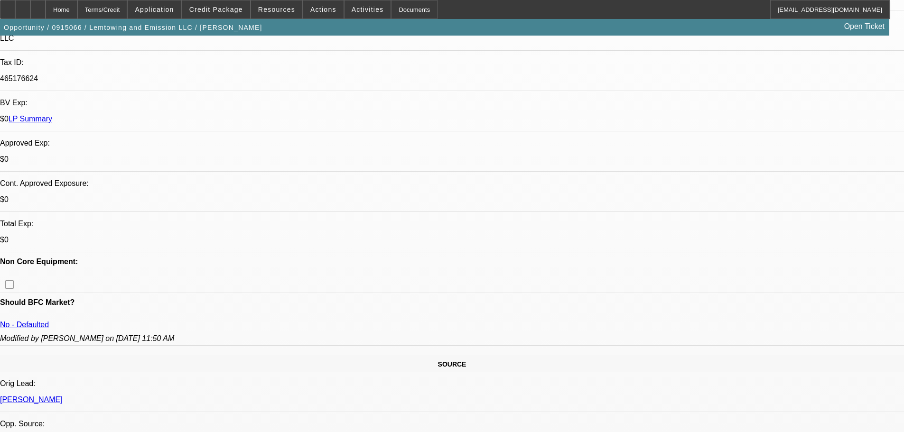
select select "0"
select select "2"
select select "0.1"
select select "4"
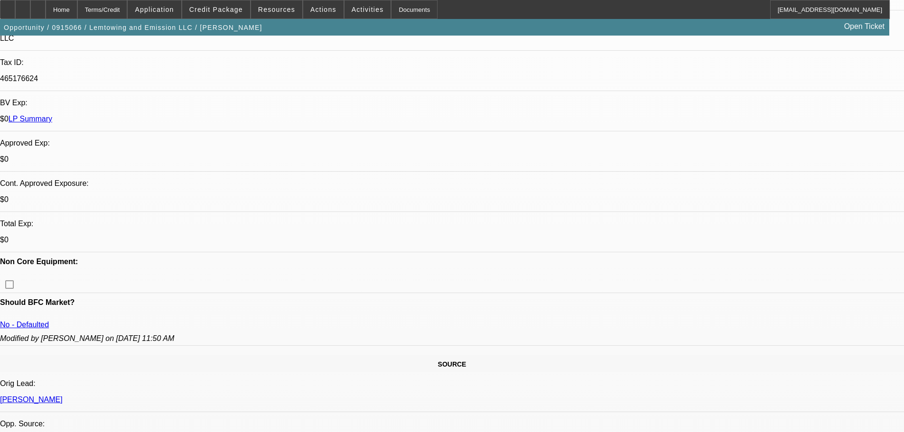
select select "0"
select select "2"
select select "0.1"
select select "4"
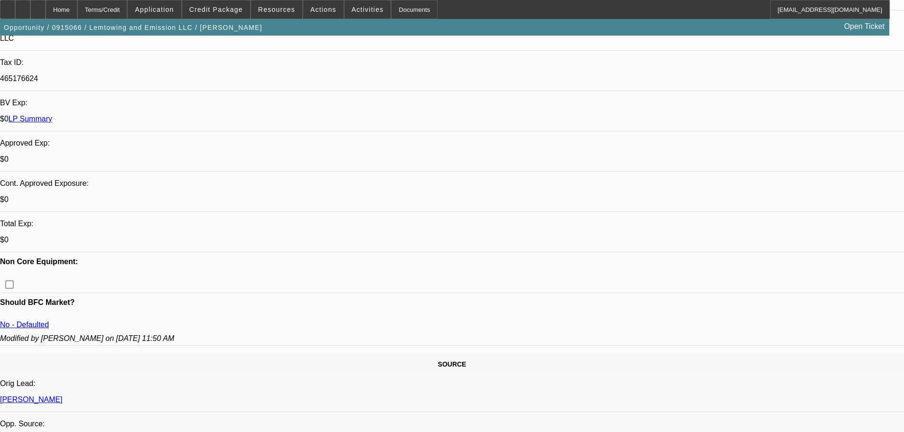
select select "0"
select select "2"
select select "0.1"
select select "4"
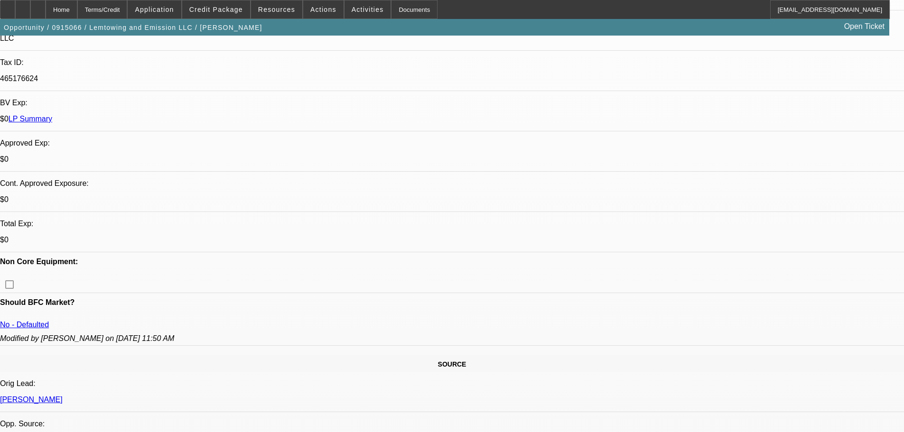
select select "0"
select select "2"
select select "0.1"
select select "4"
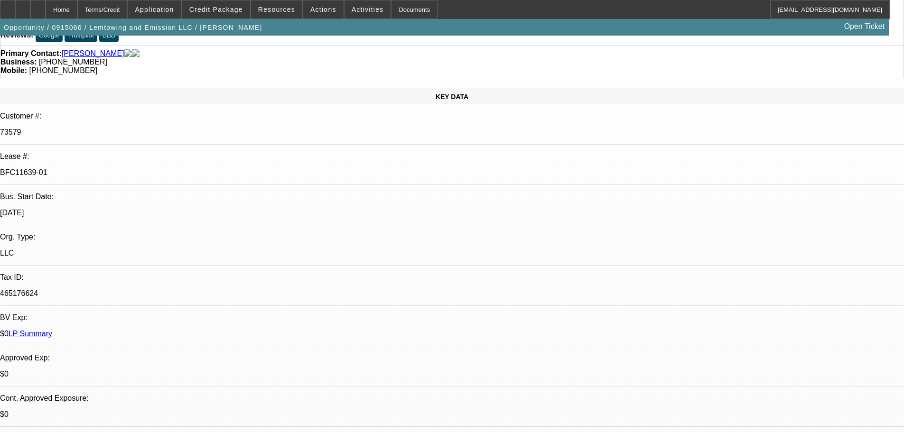
scroll to position [0, 0]
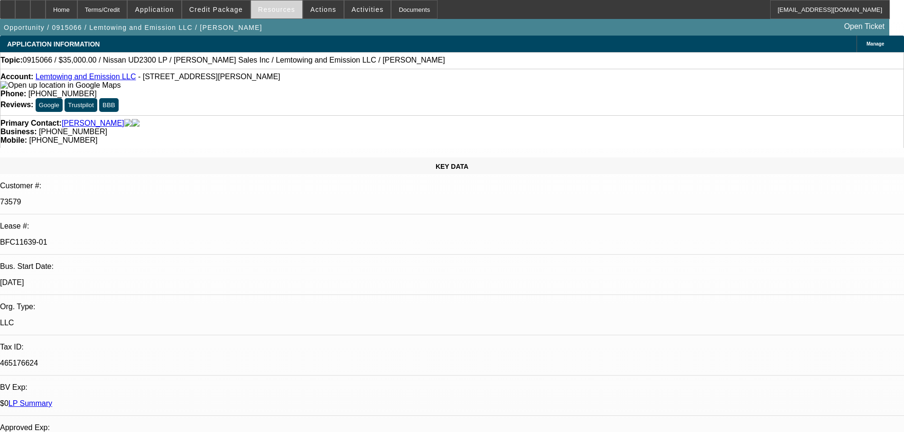
click at [259, 13] on span at bounding box center [276, 9] width 51 height 23
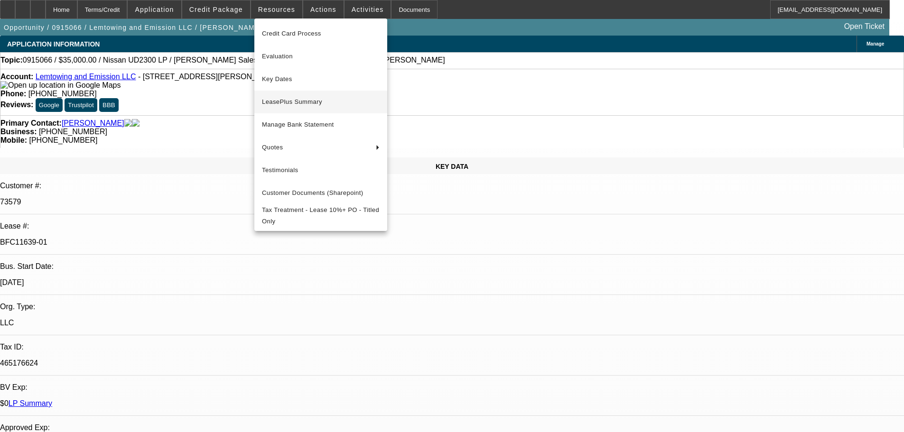
click at [296, 103] on span "LeasePlus Summary" at bounding box center [321, 101] width 118 height 11
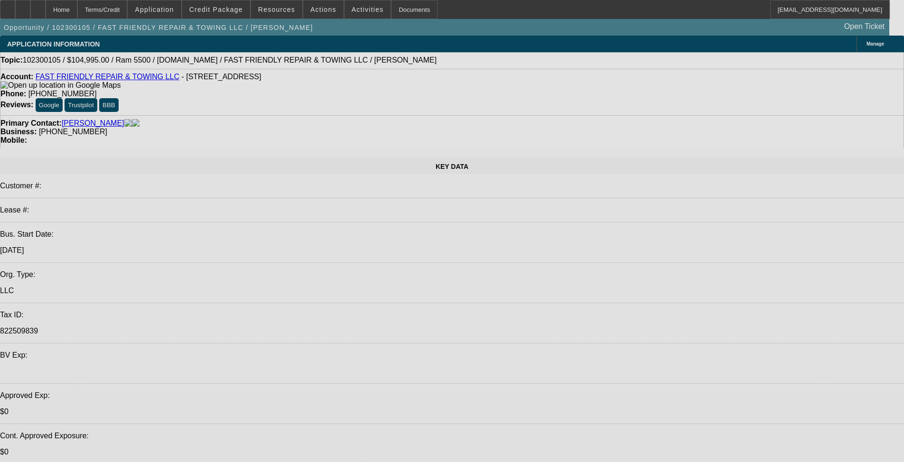
select select "0"
select select "6"
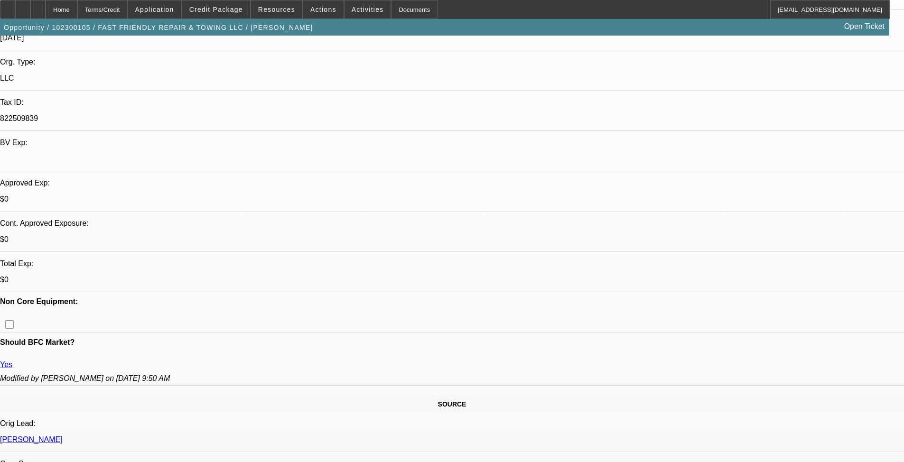
scroll to position [190, 0]
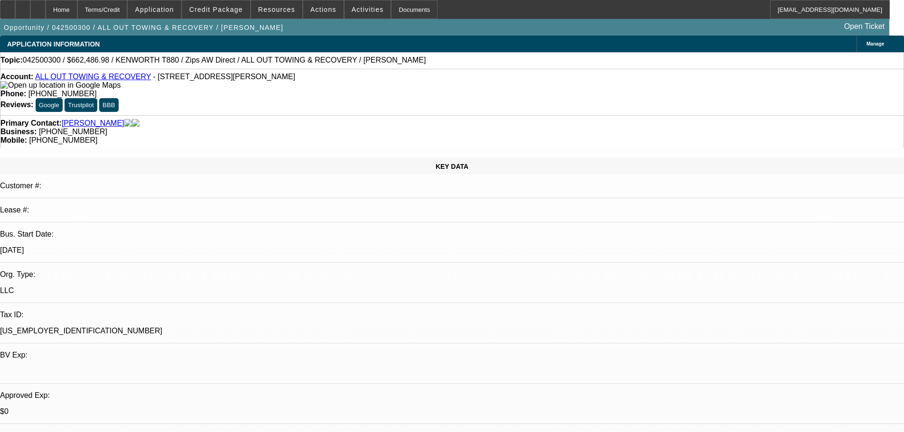
select select "0"
select select "2"
select select "0"
select select "6"
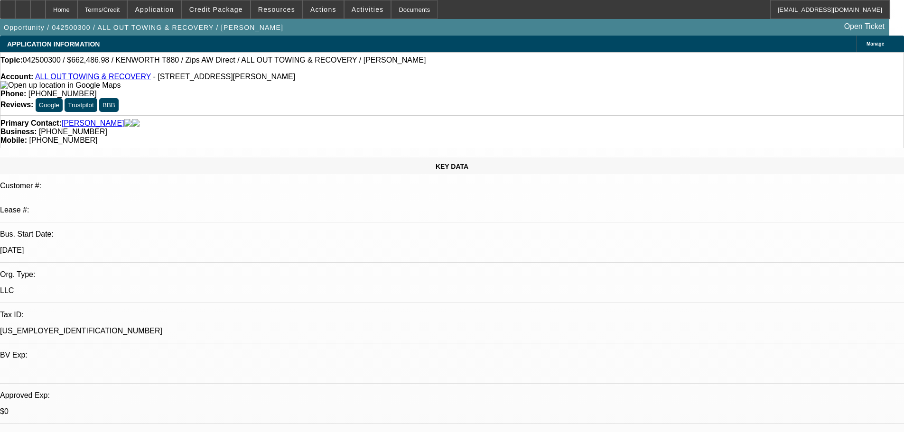
select select "0"
select select "6"
select select "0"
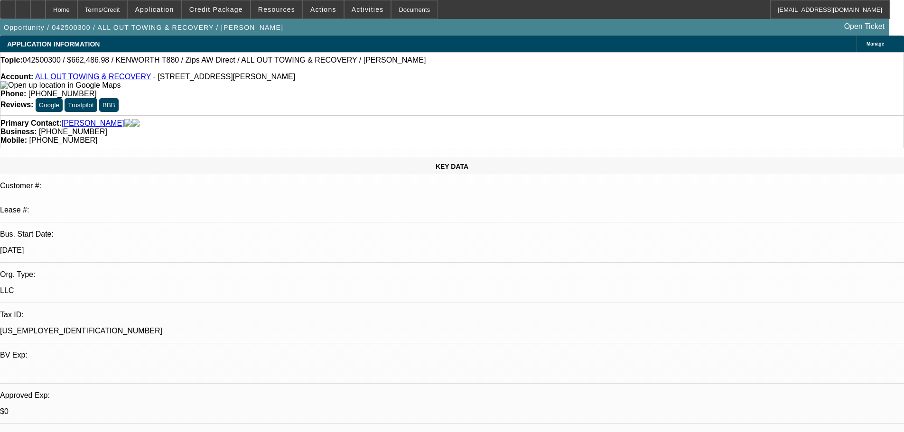
select select "0"
select select "3"
select select "0"
select select "6"
select select "0"
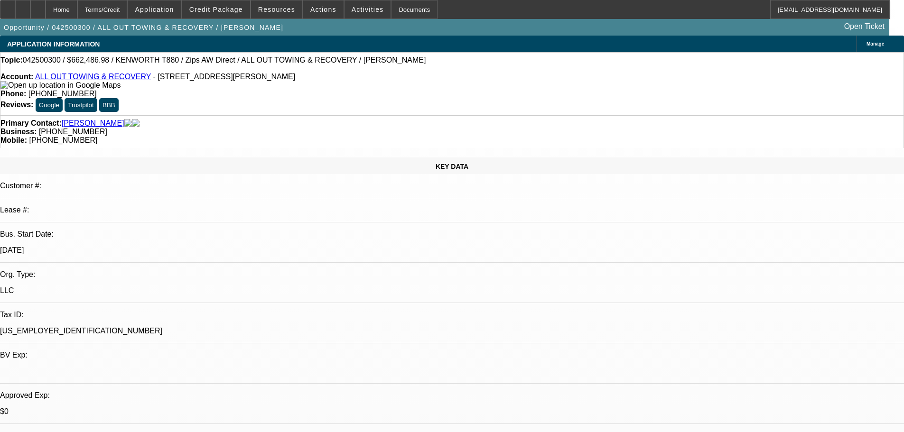
select select "0"
select select "2"
select select "0"
select select "6"
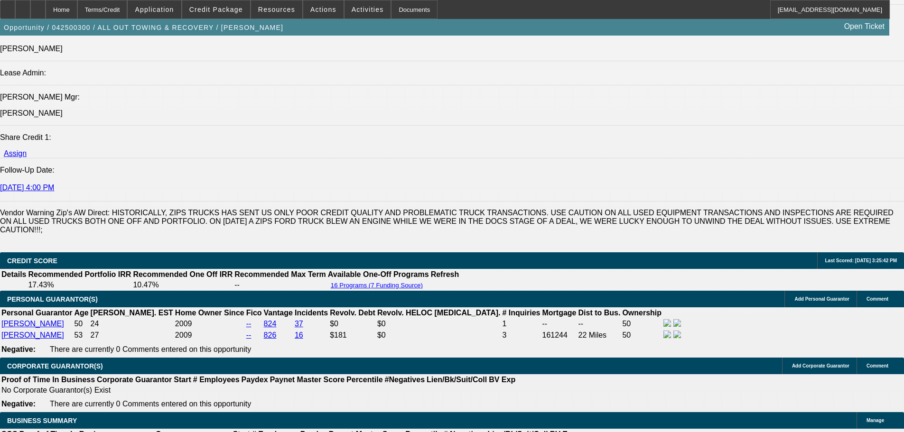
scroll to position [1423, 0]
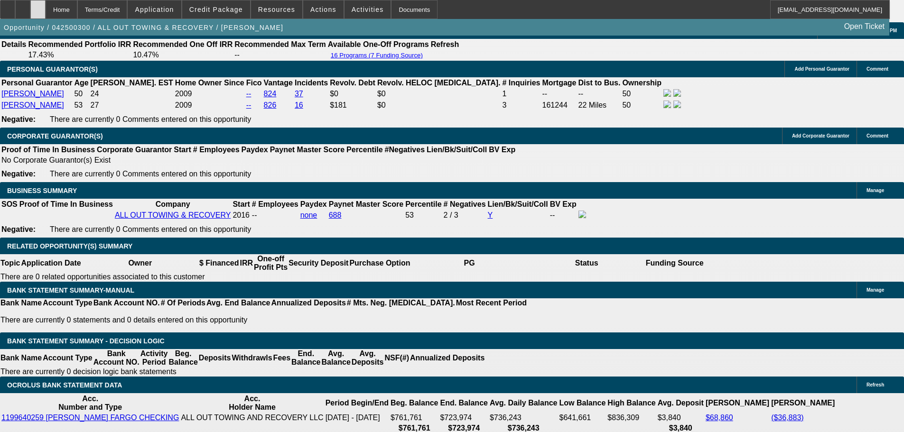
click at [46, 9] on div at bounding box center [37, 9] width 15 height 19
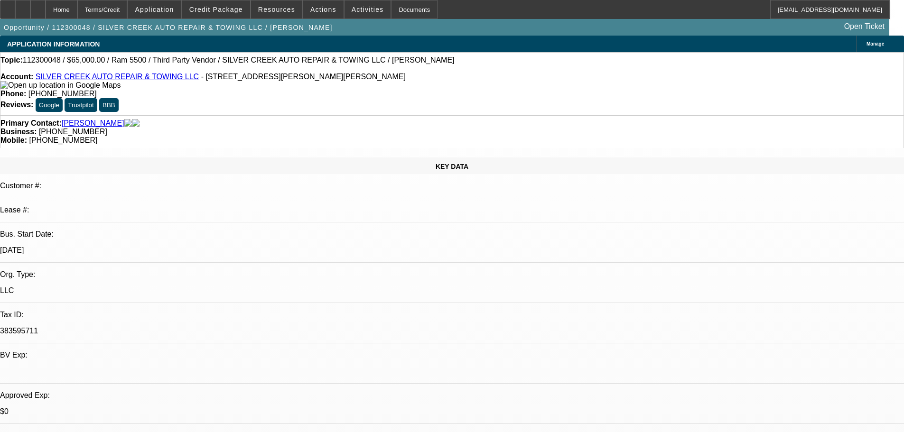
select select "0"
select select "6"
select select "0"
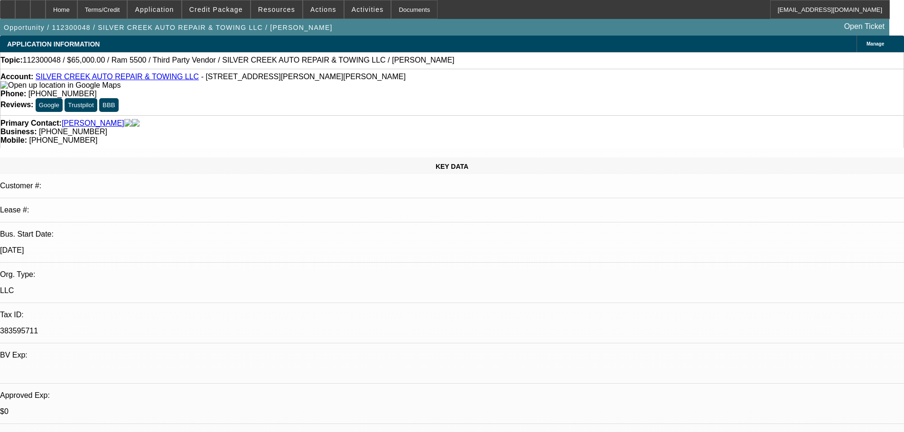
select select "0"
select select "6"
select select "0"
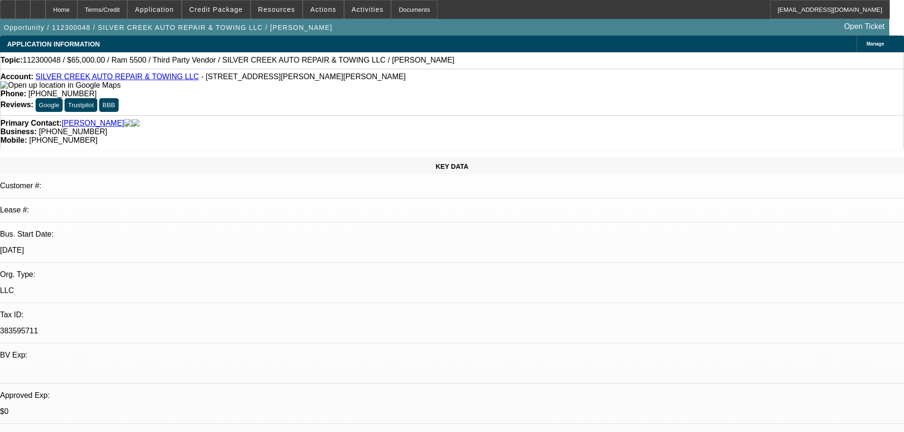
select select "0"
select select "6"
select select "0"
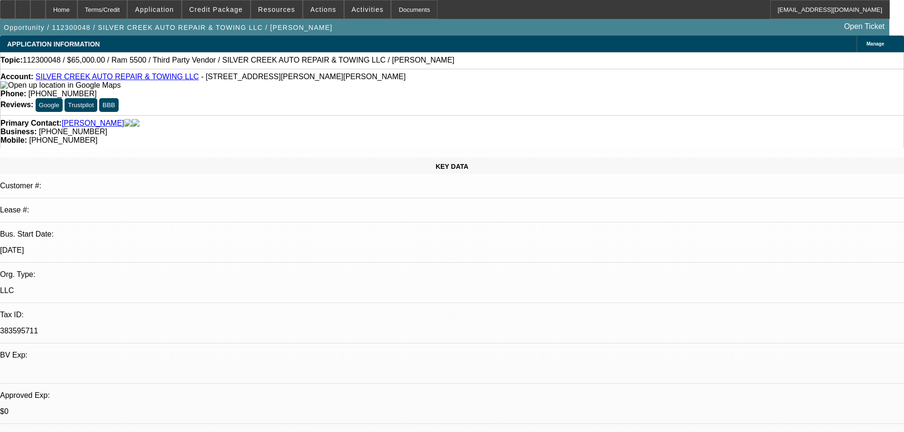
select select "6"
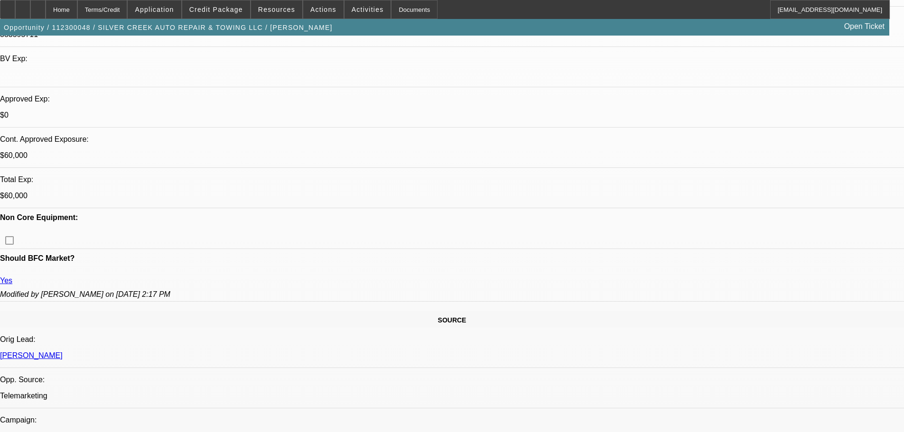
scroll to position [120, 0]
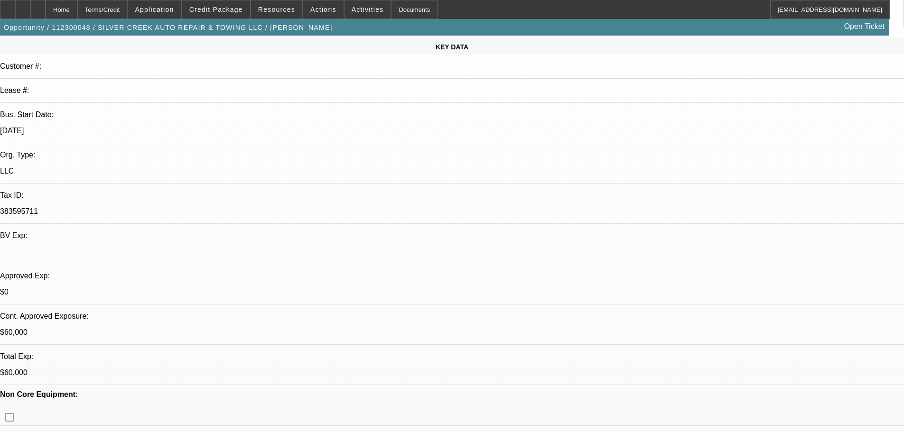
drag, startPoint x: 780, startPoint y: 196, endPoint x: 729, endPoint y: 202, distance: 51.5
copy div "[PHONE_NUMBER]"
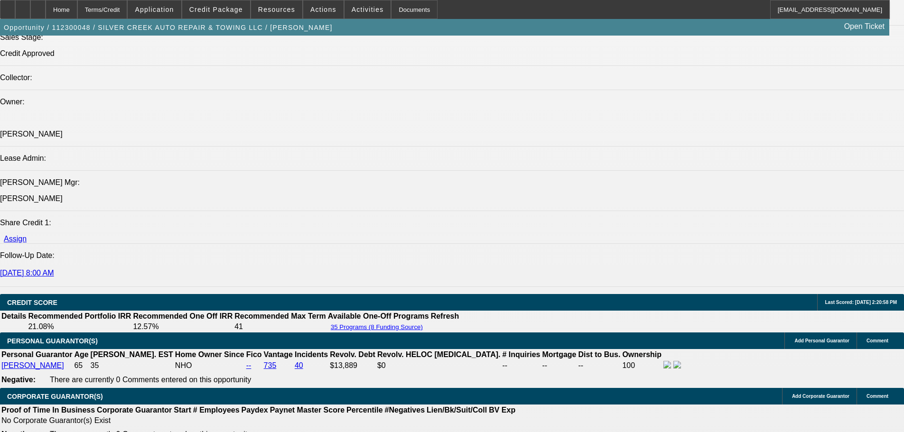
scroll to position [1258, 0]
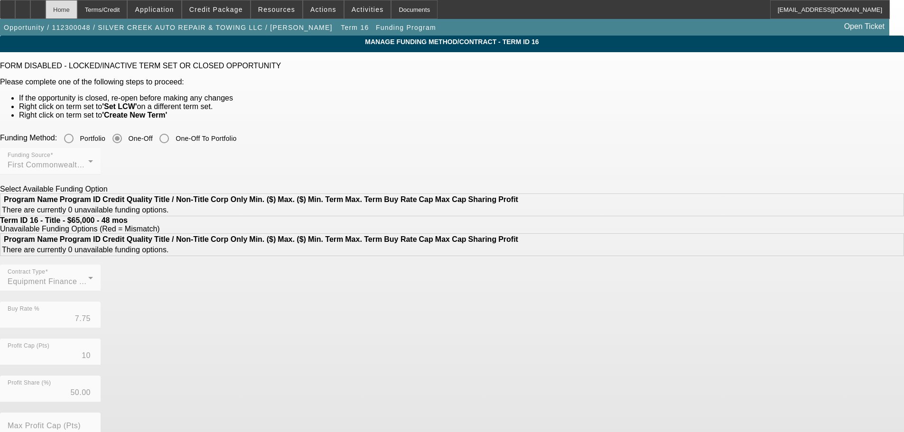
click at [77, 8] on div "Home" at bounding box center [62, 9] width 32 height 19
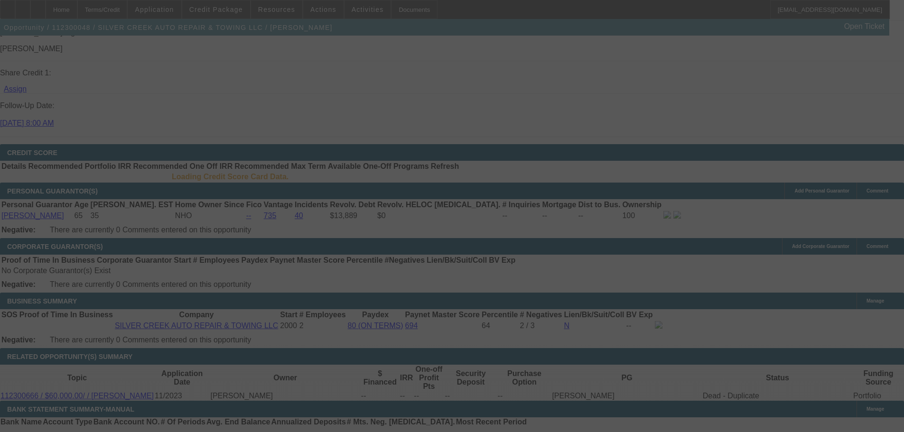
scroll to position [1254, 0]
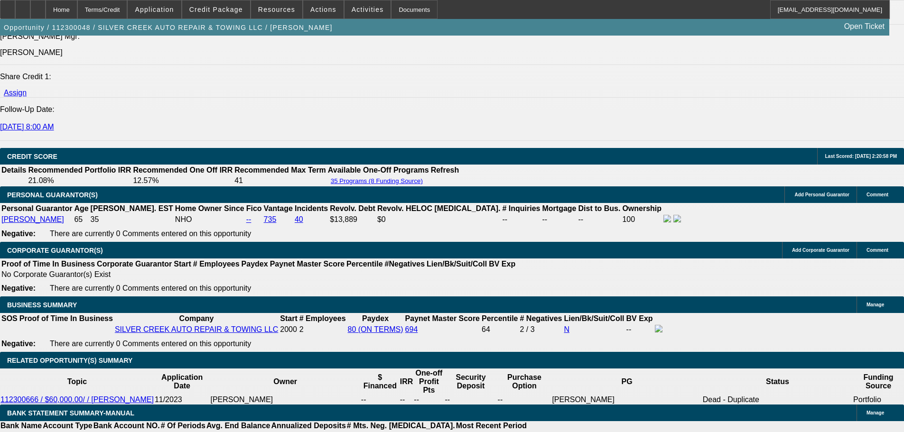
select select "0"
select select "6"
select select "0"
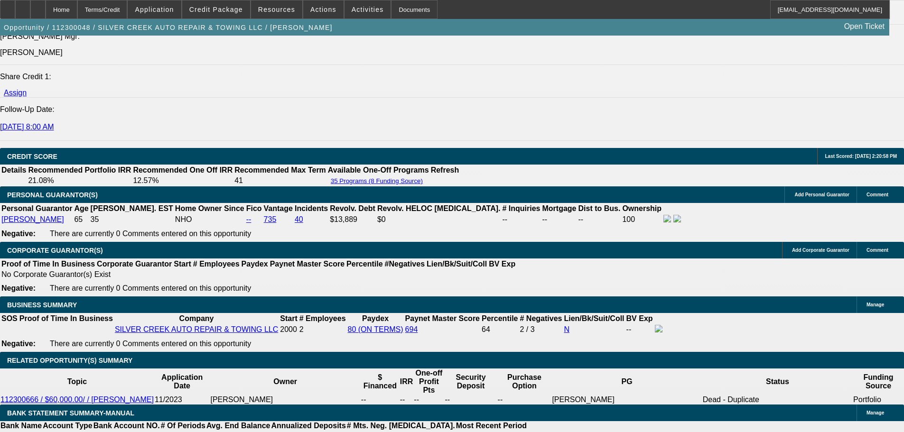
select select "0"
select select "6"
select select "0"
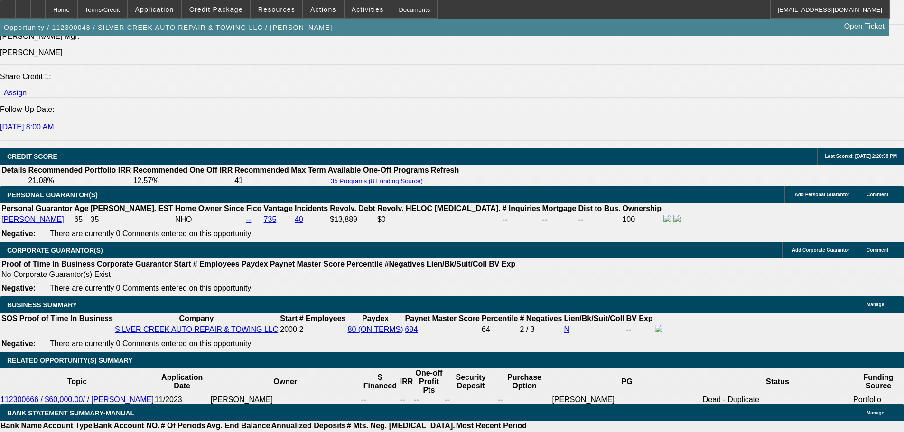
select select "0"
select select "6"
select select "0"
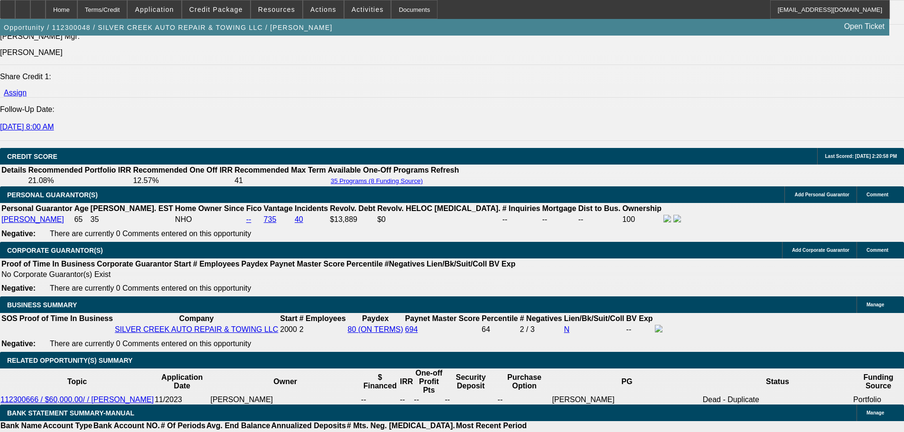
select select "6"
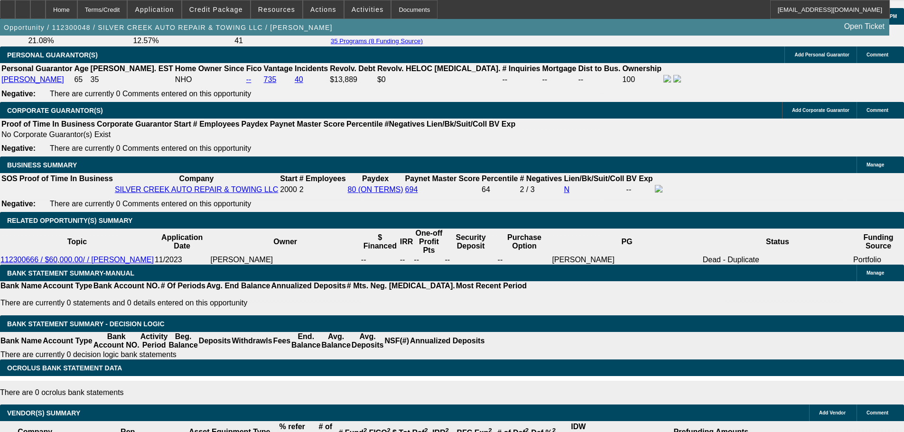
scroll to position [1443, 0]
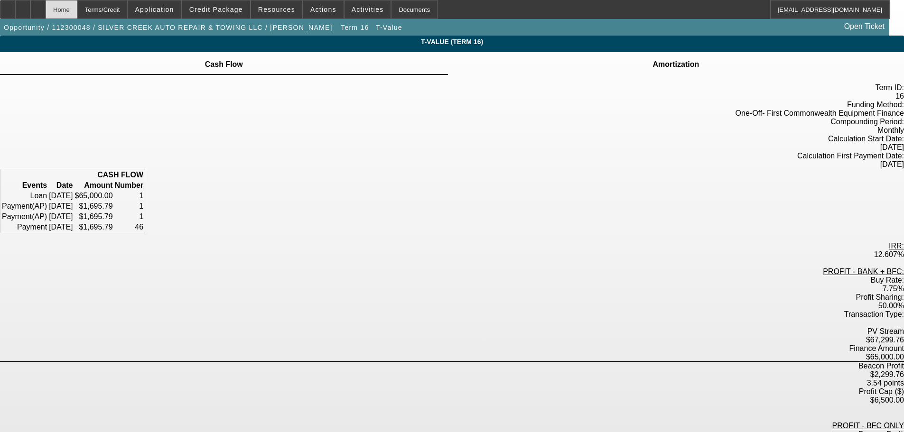
click at [77, 12] on div "Home" at bounding box center [62, 9] width 32 height 19
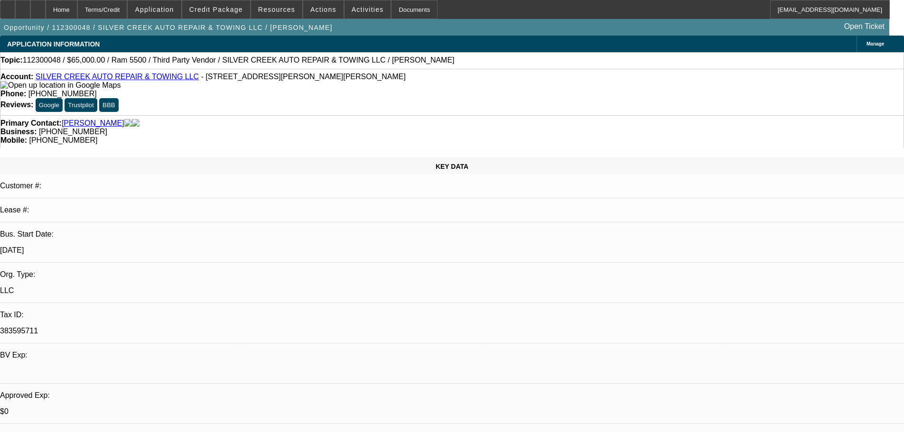
select select "0"
select select "6"
select select "0"
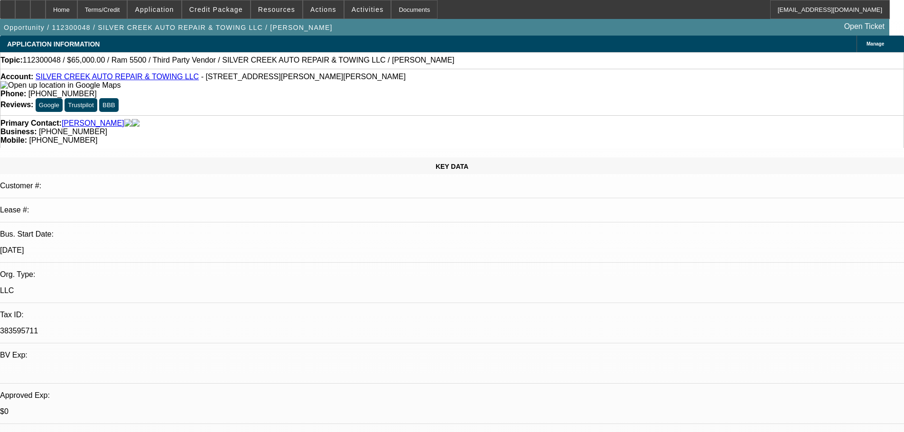
select select "0"
select select "6"
select select "0"
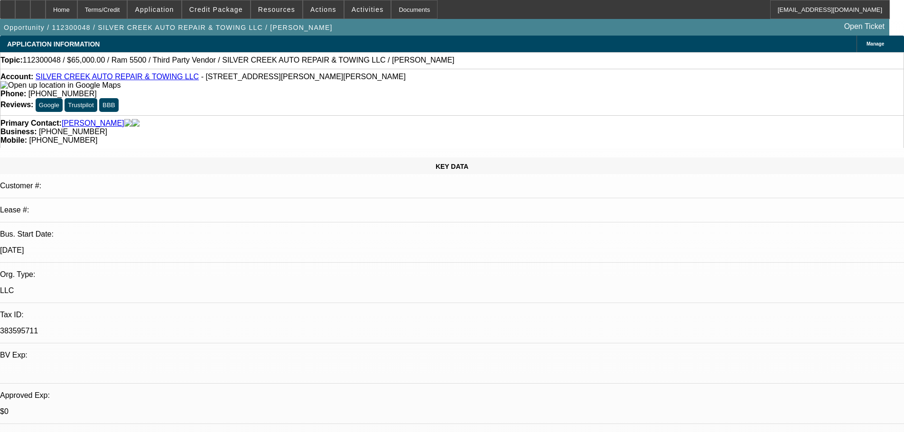
select select "0"
select select "6"
select select "0"
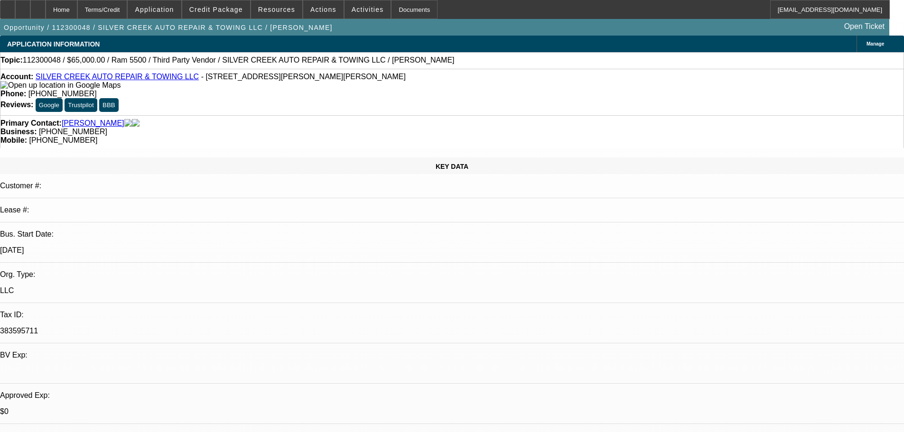
select select "6"
drag, startPoint x: 779, startPoint y: 199, endPoint x: 727, endPoint y: 203, distance: 51.8
copy div "(989) 873-7574"
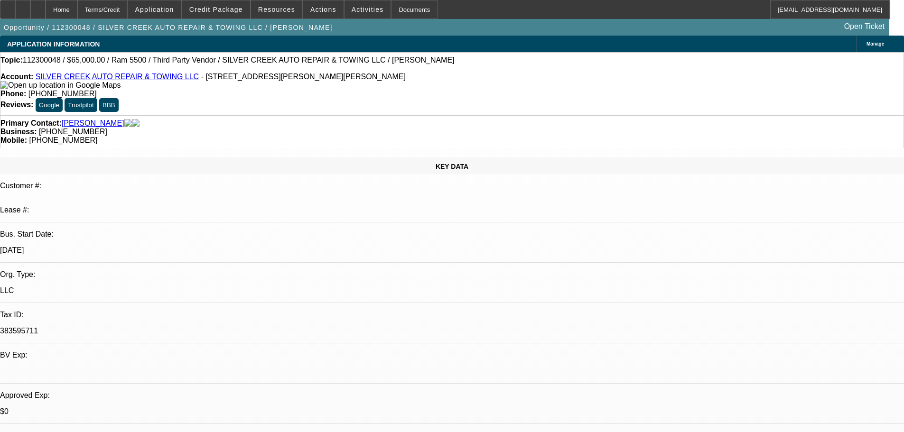
click at [83, 78] on link "SILVER CREEK AUTO REPAIR & TOWING LLC" at bounding box center [117, 77] width 163 height 8
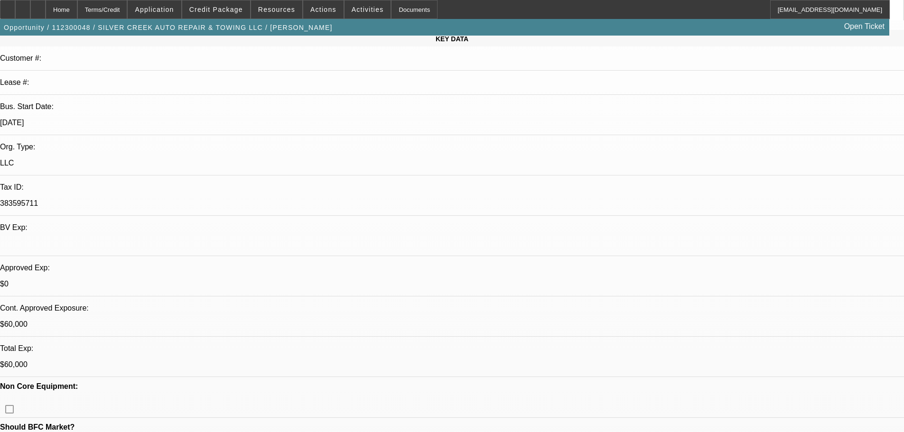
scroll to position [95, 0]
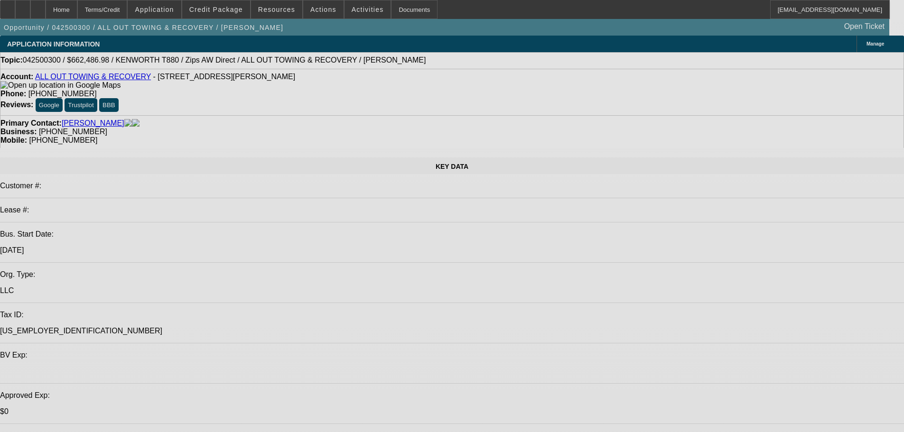
select select "0"
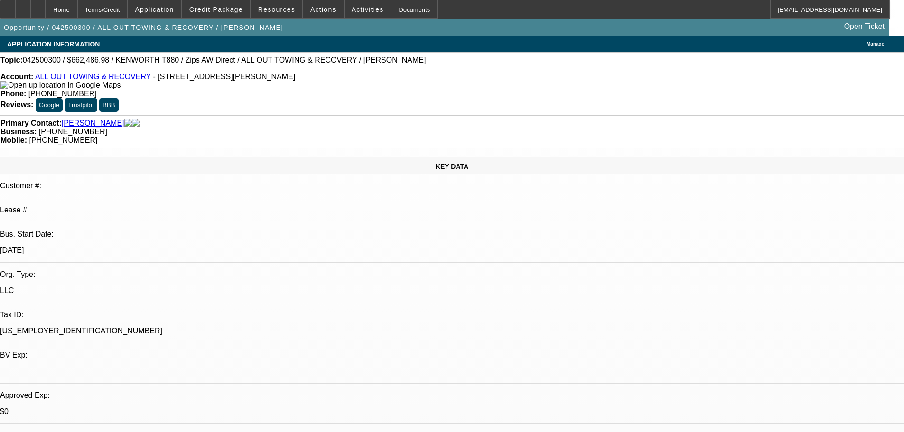
select select "0"
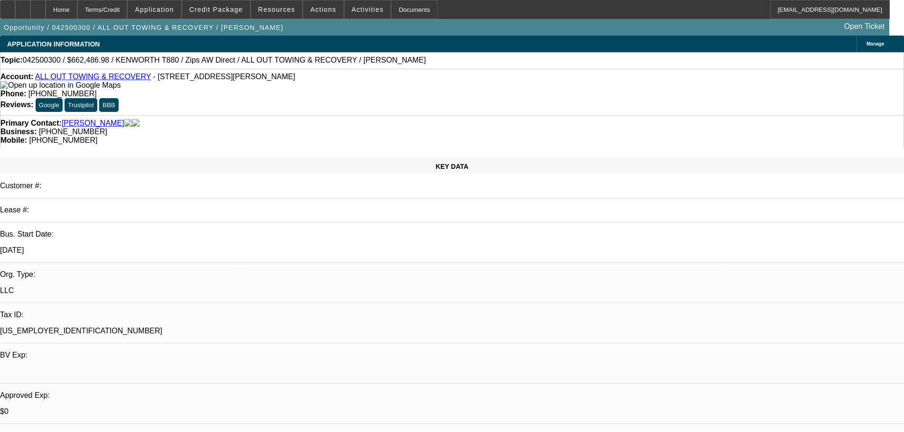
select select "0"
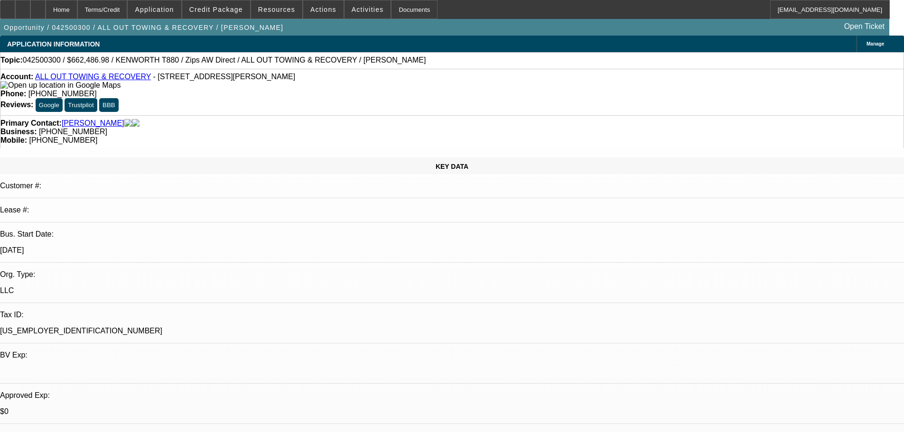
select select "1"
select select "2"
select select "6"
select select "1"
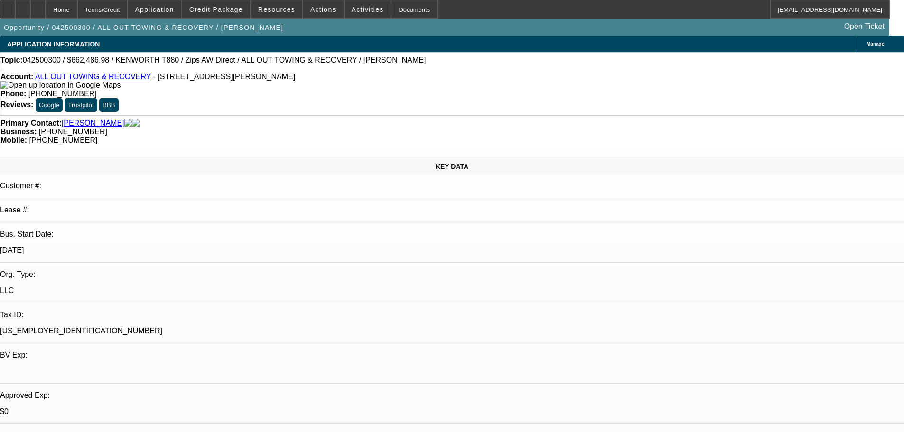
select select "6"
select select "1"
select select "3"
select select "6"
select select "1"
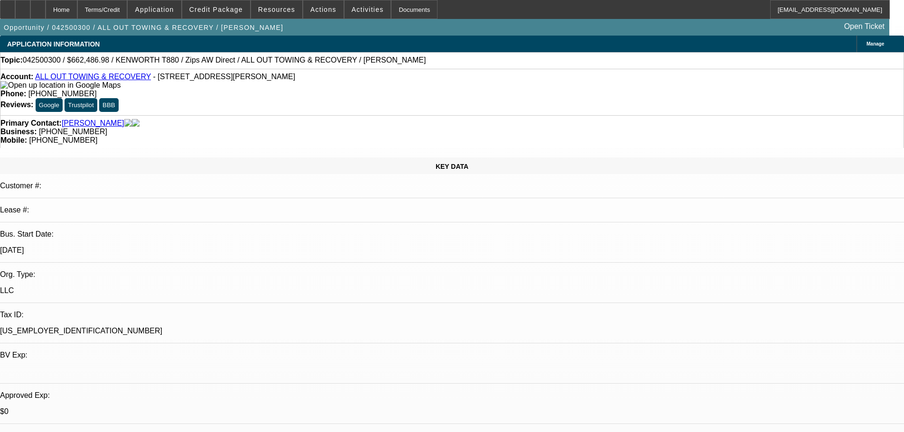
select select "2"
select select "6"
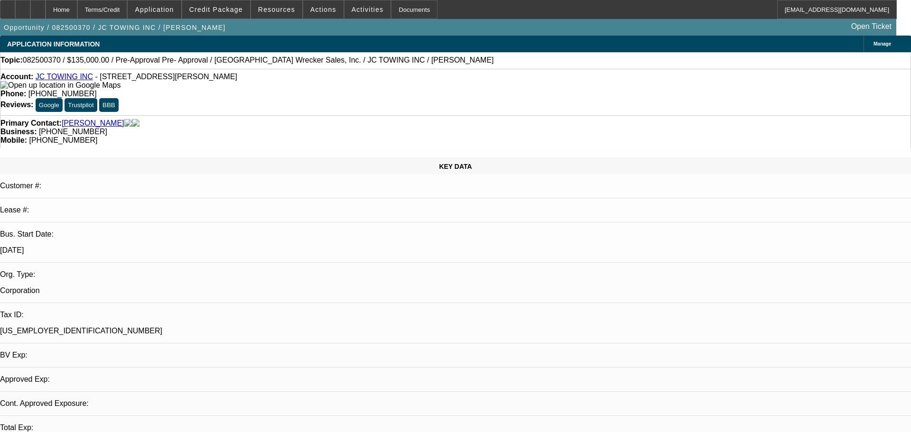
select select "0"
select select "2"
select select "0"
select select "6"
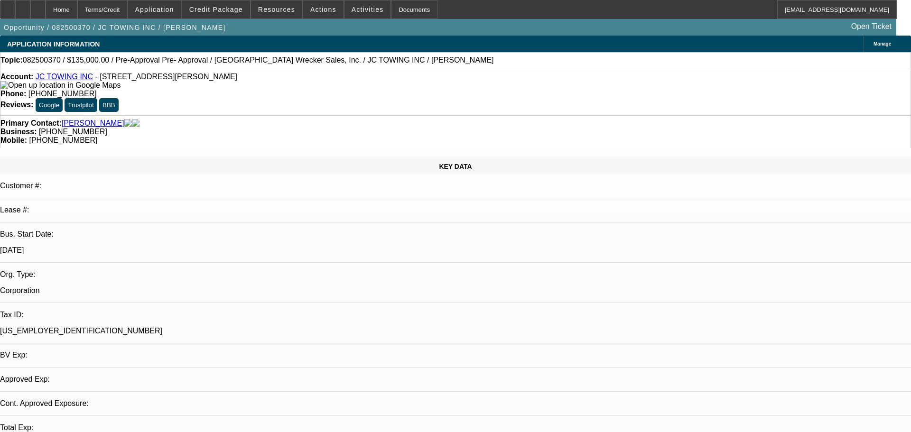
select select "0"
select select "2"
select select "0"
select select "6"
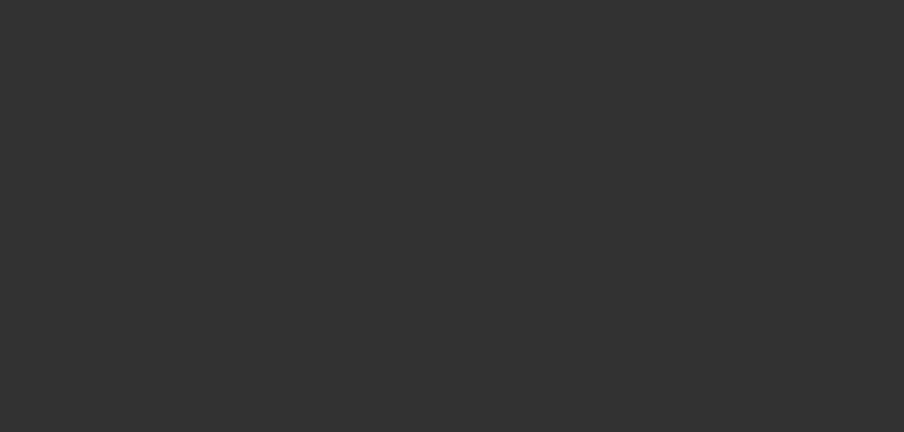
select select "0"
select select "2"
select select "0.1"
select select "4"
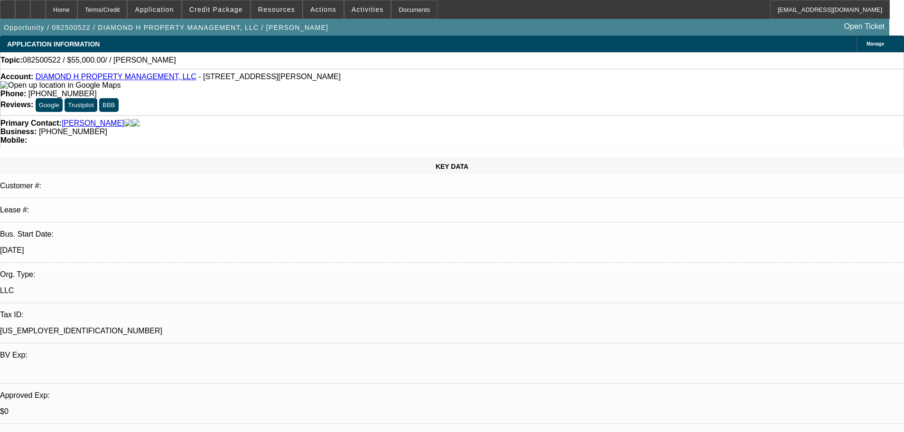
scroll to position [95, 0]
click at [211, 3] on span at bounding box center [216, 9] width 68 height 23
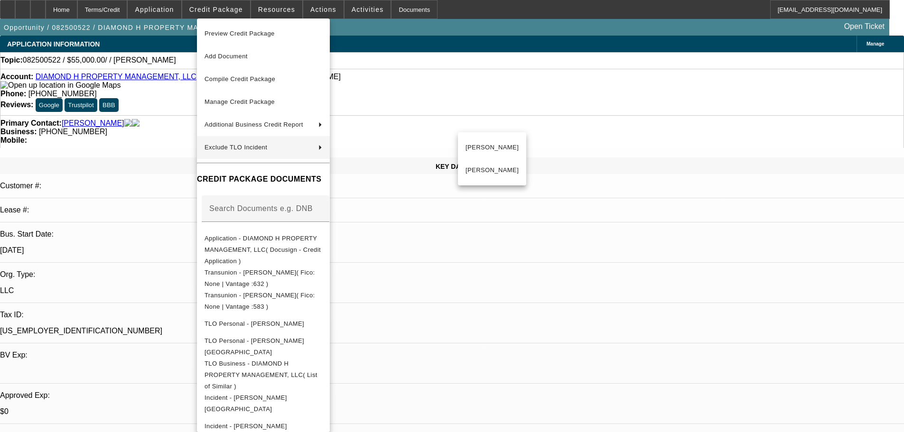
click at [141, 196] on div at bounding box center [452, 216] width 904 height 432
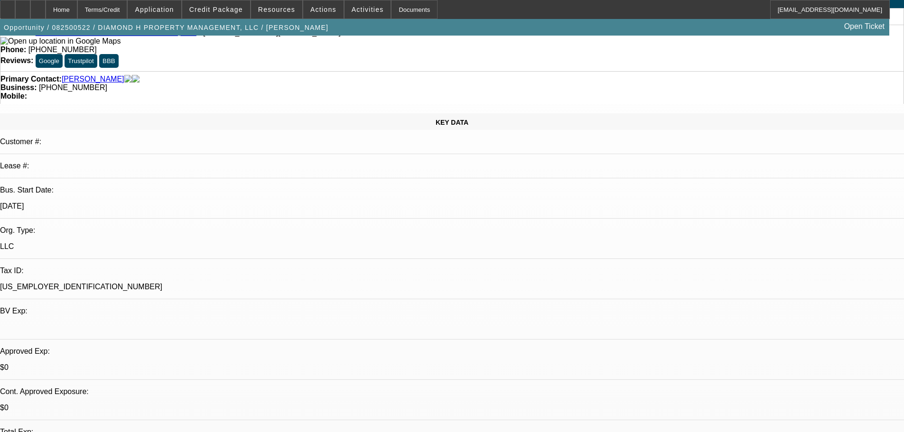
scroll to position [0, 0]
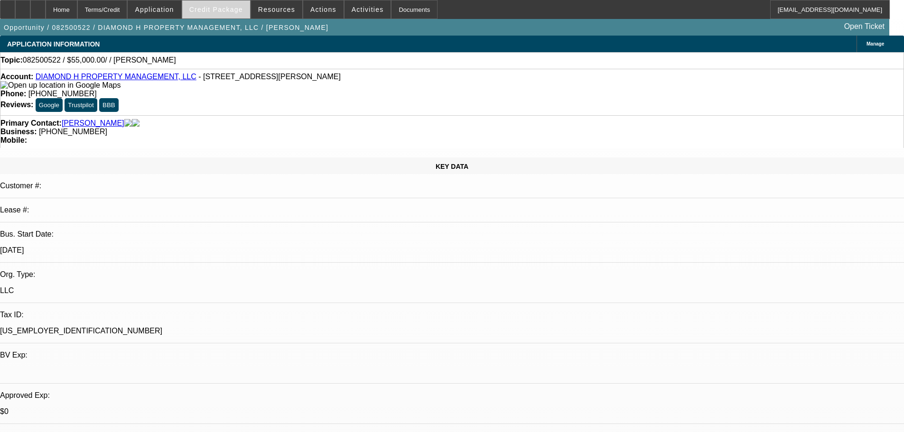
click at [207, 18] on span at bounding box center [216, 9] width 68 height 23
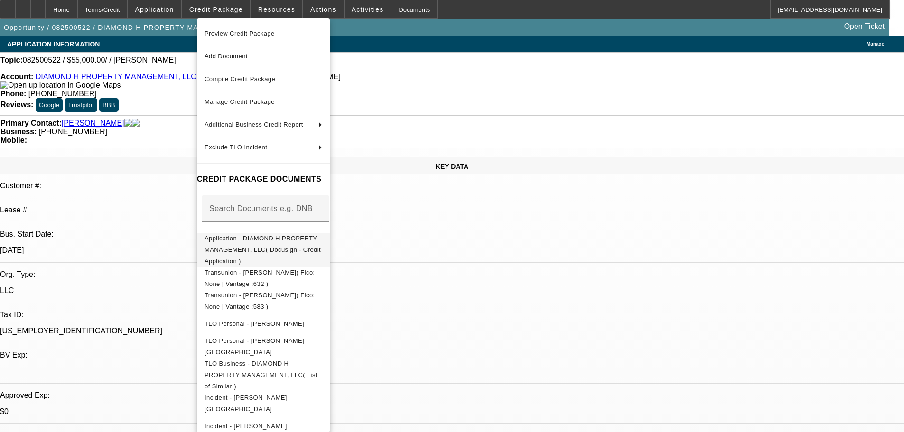
click at [289, 247] on span "Application - DIAMOND H PROPERTY MANAGEMENT, LLC( Docusign - Credit Application…" at bounding box center [263, 250] width 118 height 34
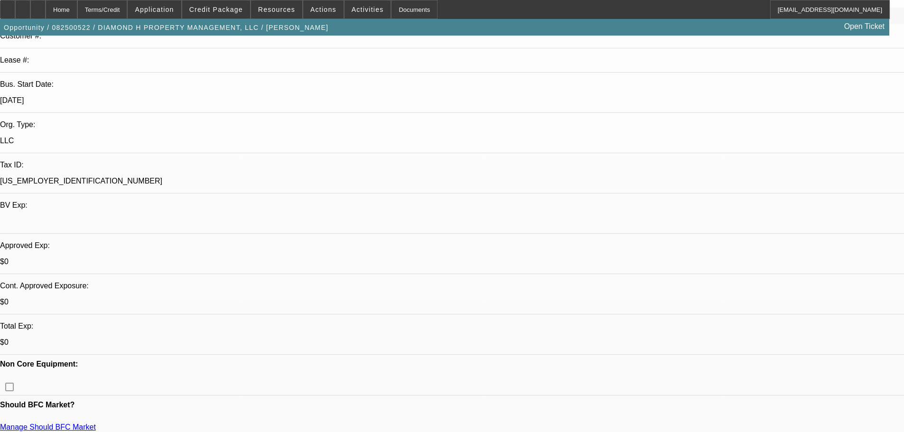
scroll to position [190, 0]
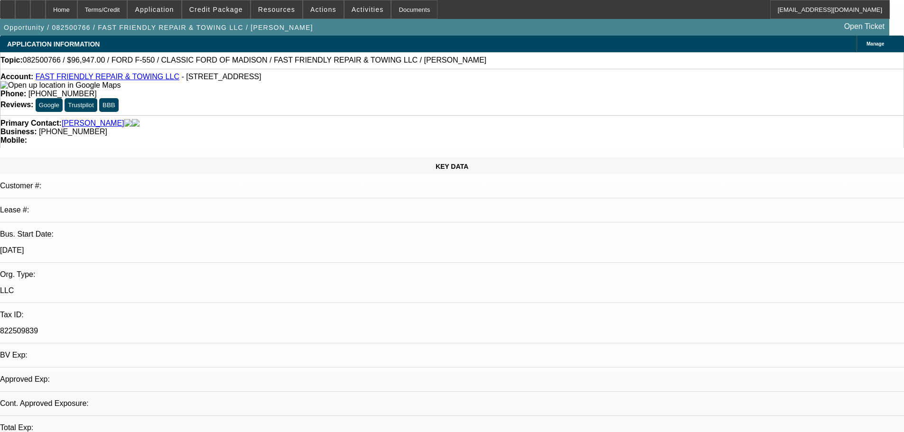
select select "0"
select select "3"
select select "0"
select select "6"
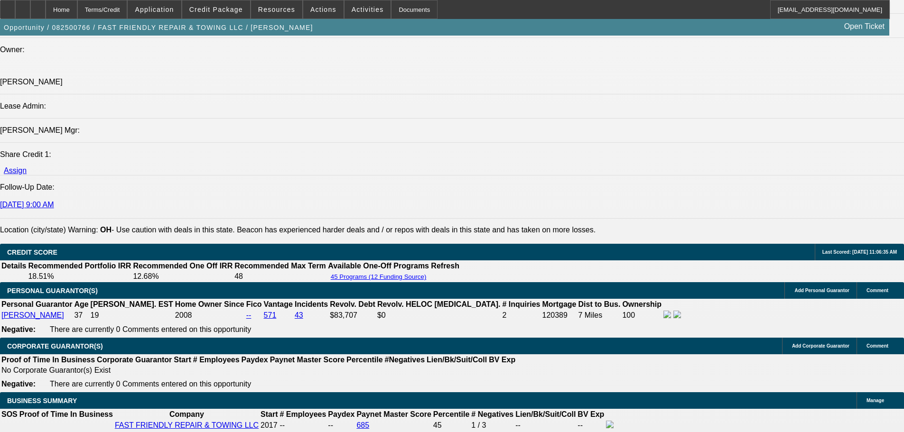
scroll to position [1423, 0]
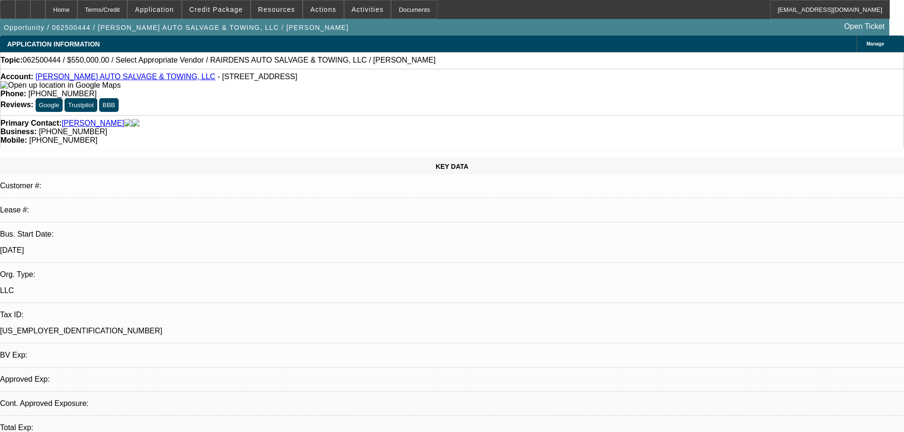
select select "0"
select select "2"
select select "0.1"
select select "4"
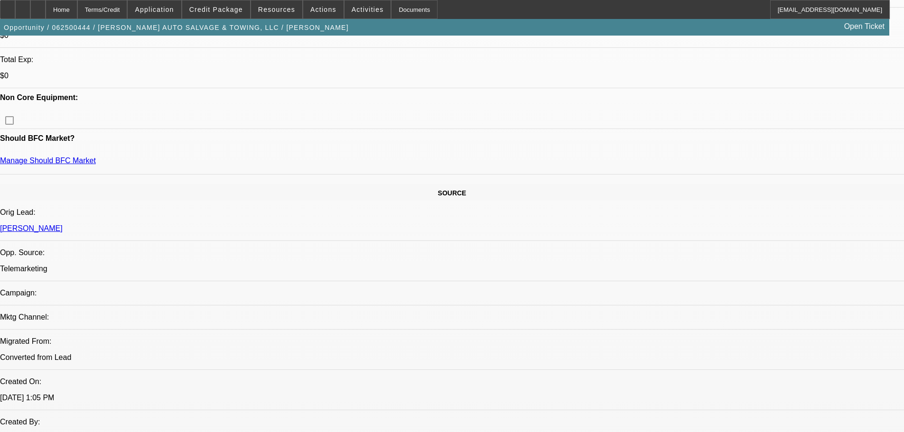
scroll to position [379, 0]
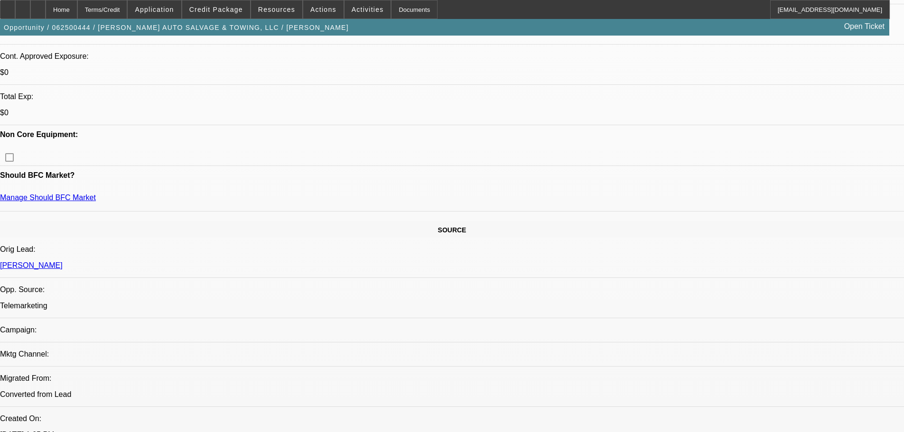
click at [384, 226] on div at bounding box center [452, 216] width 904 height 432
click at [229, 11] on div at bounding box center [452, 216] width 904 height 432
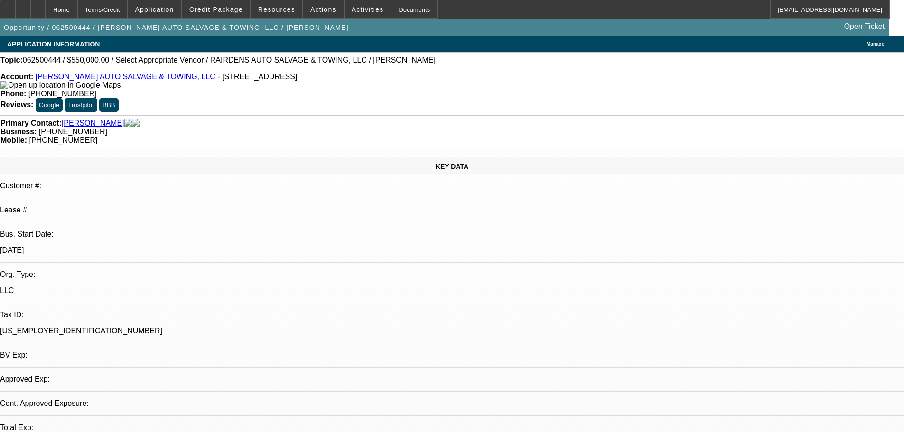
select select "0"
select select "2"
select select "0.1"
select select "4"
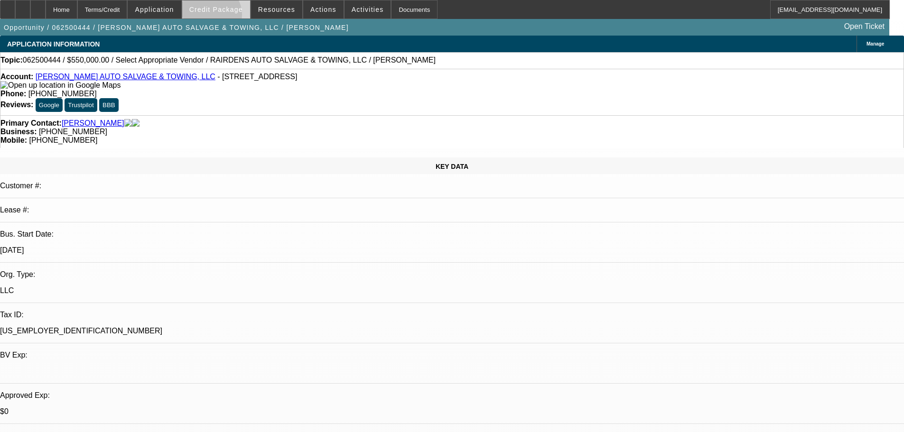
click at [225, 17] on span at bounding box center [216, 9] width 68 height 23
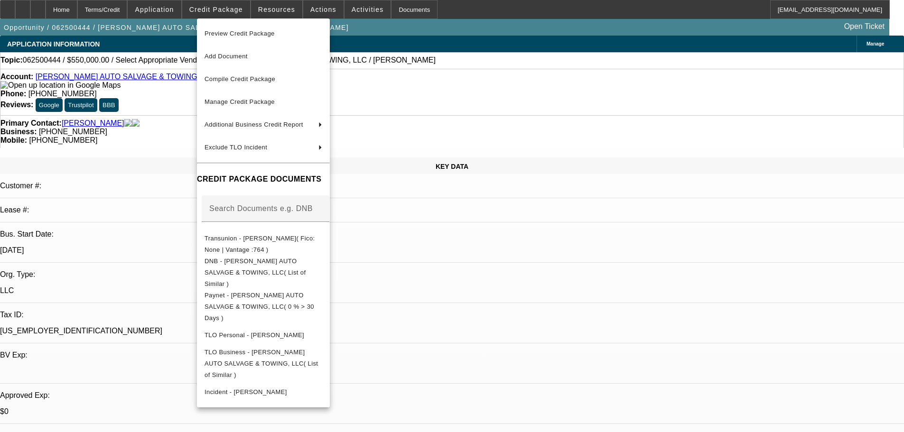
click at [157, 167] on div at bounding box center [452, 216] width 904 height 432
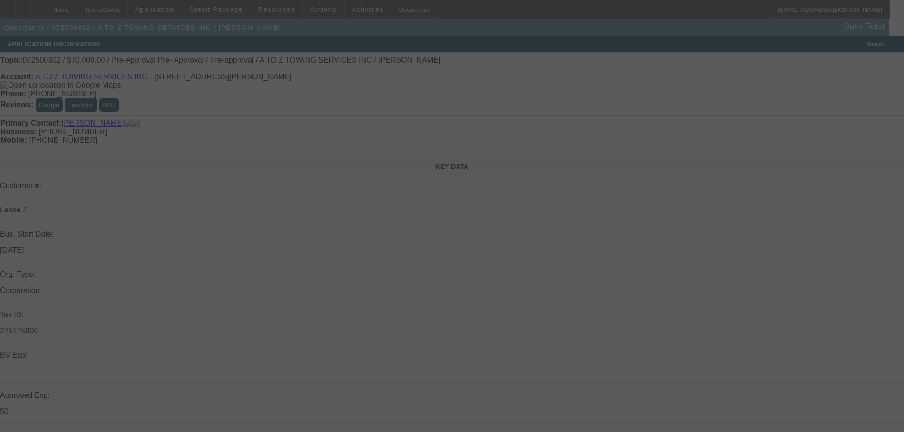
select select "0"
select select "2"
select select "0"
select select "6"
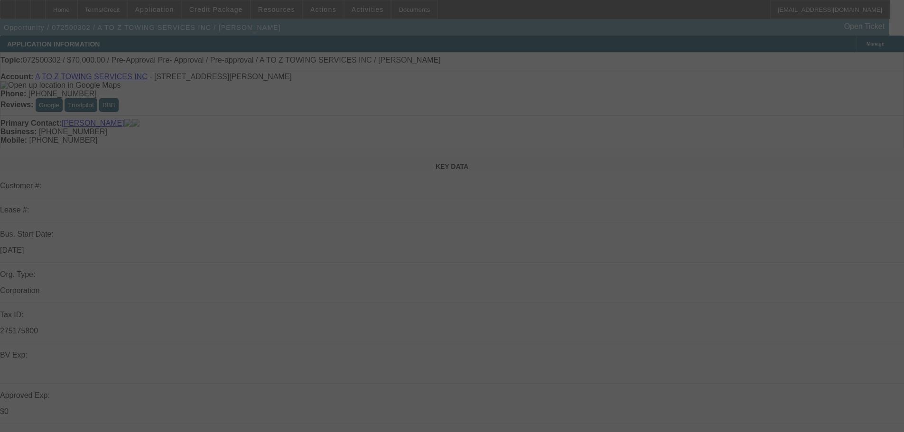
select select "0"
select select "2"
select select "0"
select select "6"
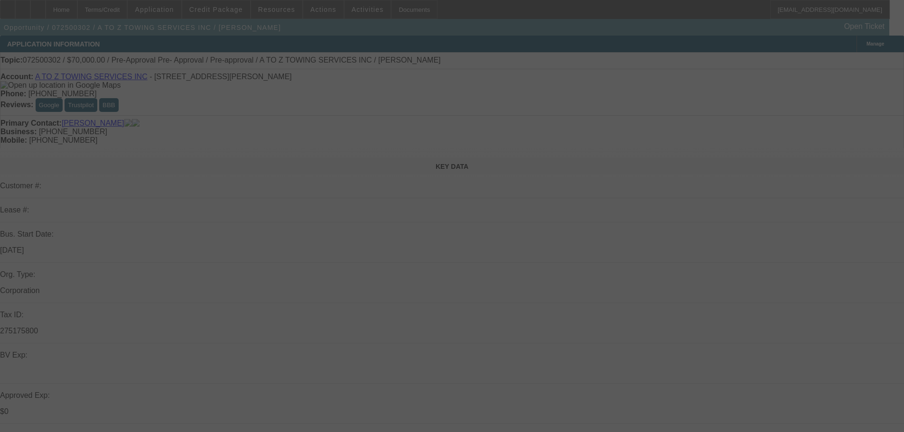
select select "0.1"
select select "2"
select select "0"
select select "6"
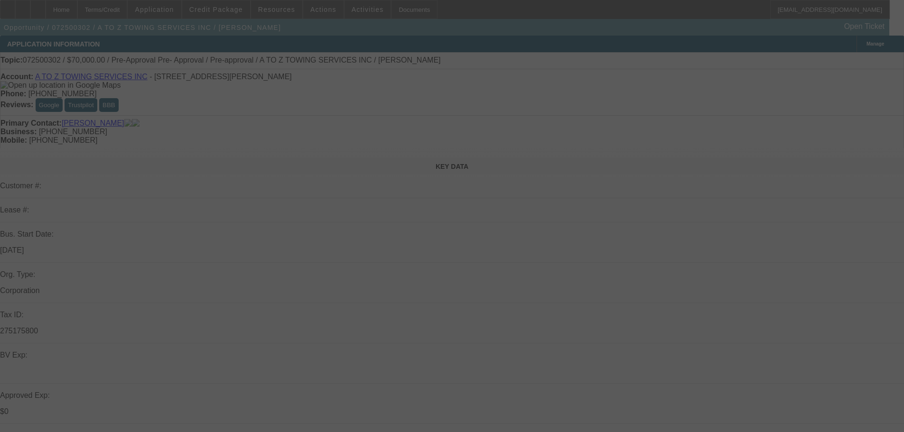
select select "0"
select select "2"
select select "0"
select select "6"
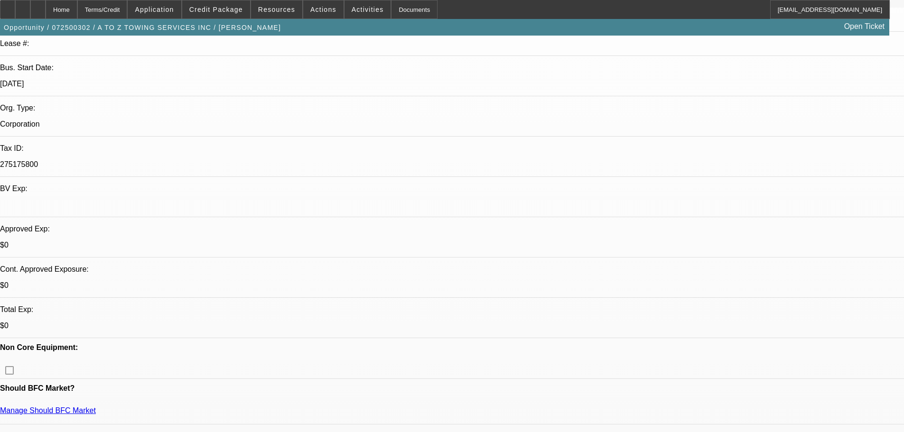
scroll to position [190, 0]
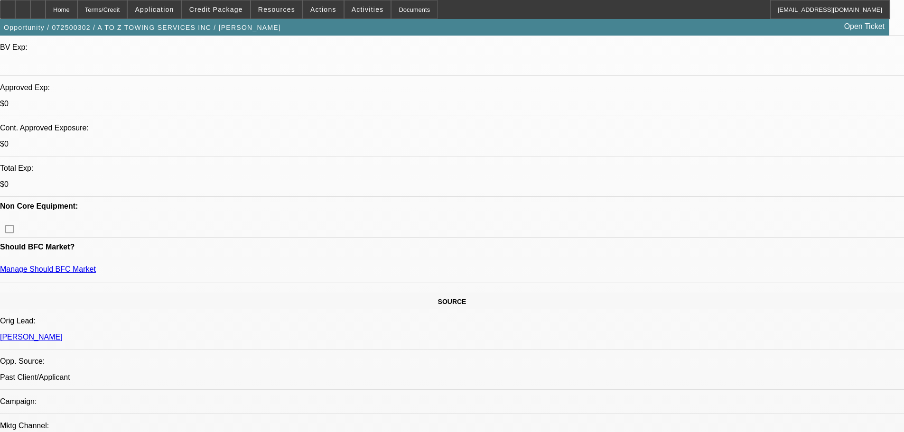
scroll to position [474, 0]
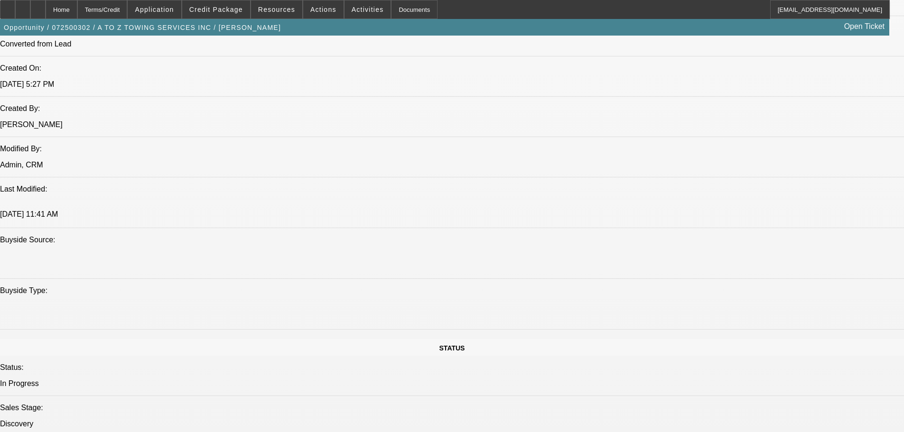
scroll to position [759, 0]
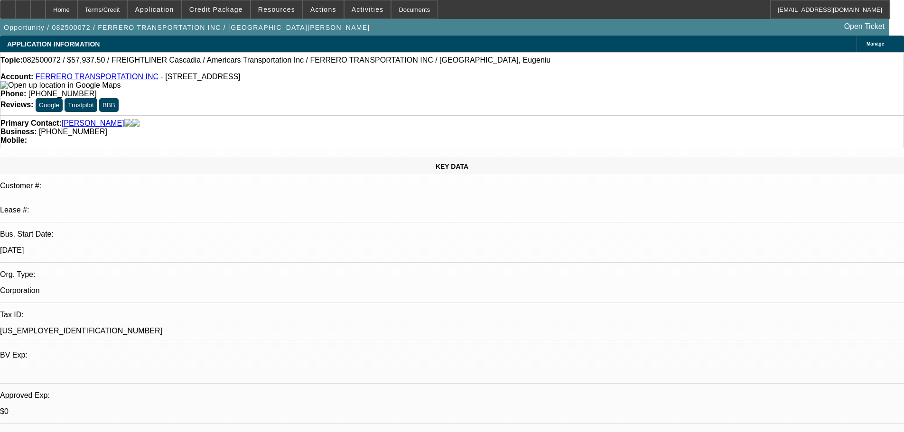
select select "0.1"
select select "0"
select select "6"
select select "0.1"
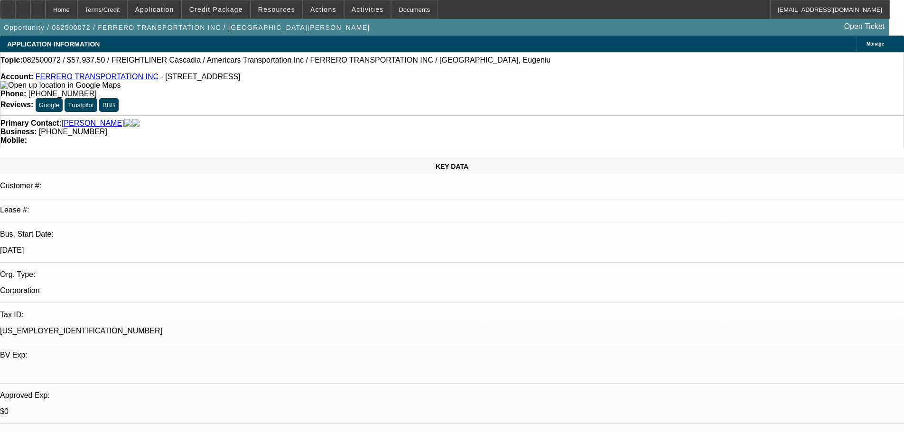
select select "0"
select select "6"
select select "0.1"
select select "0"
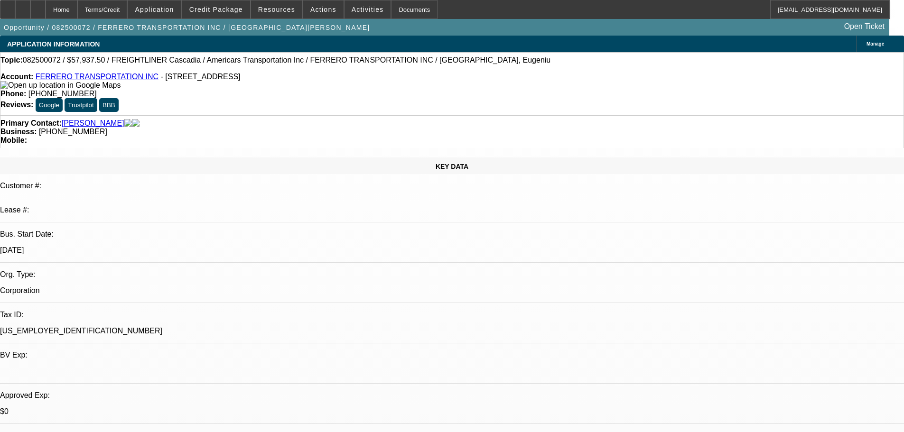
select select "0"
select select "6"
select select "0.1"
select select "0"
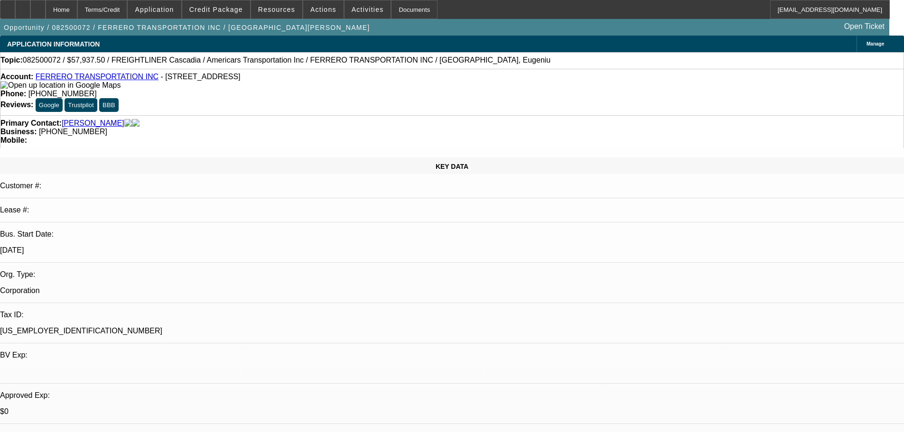
select select "6"
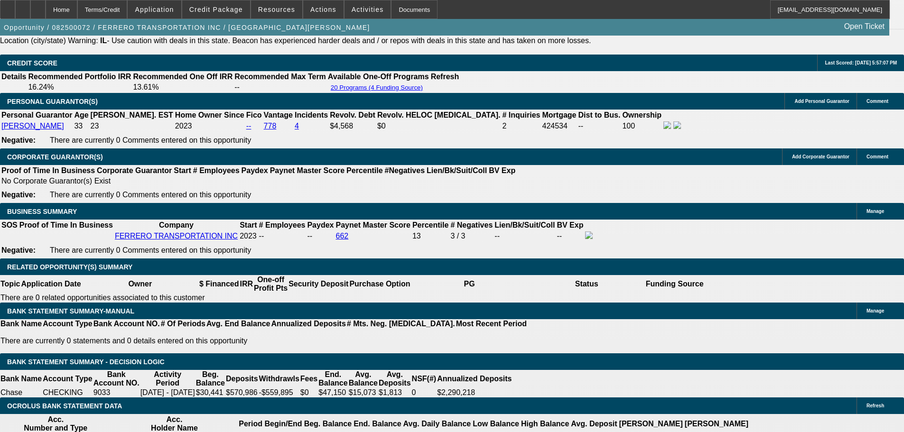
scroll to position [1423, 0]
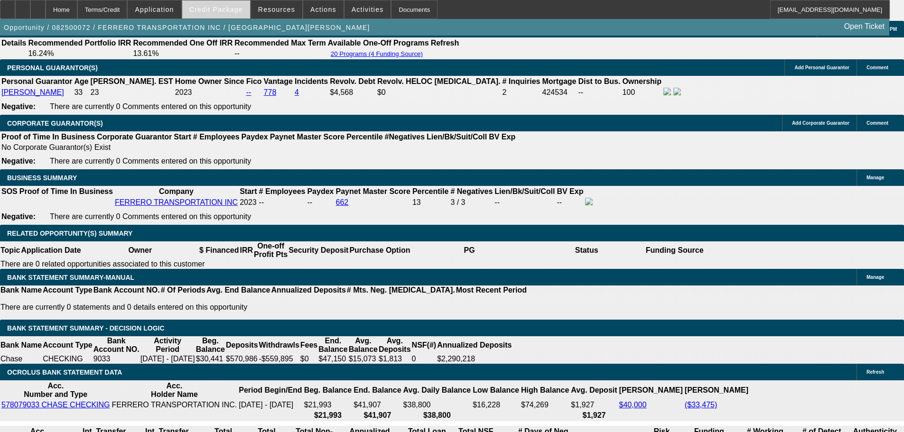
click at [222, 7] on span "Credit Package" at bounding box center [216, 10] width 54 height 8
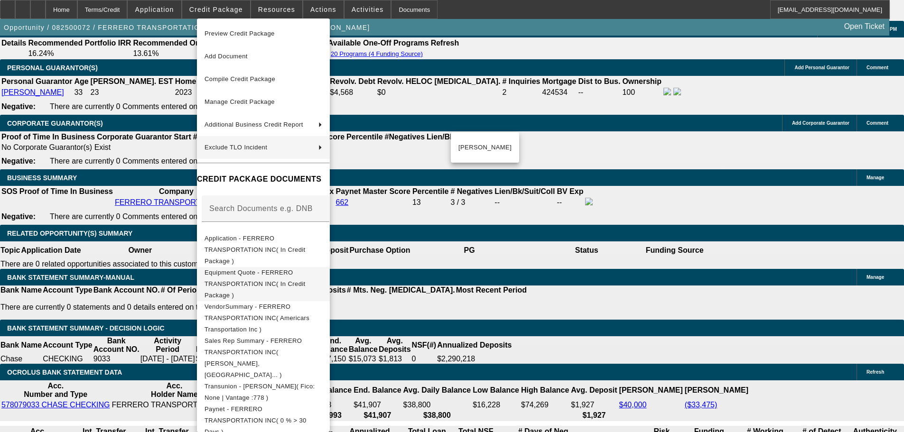
click at [301, 268] on span "Equipment Quote - FERRERO TRANSPORTATION INC( In Credit Package )" at bounding box center [263, 284] width 118 height 34
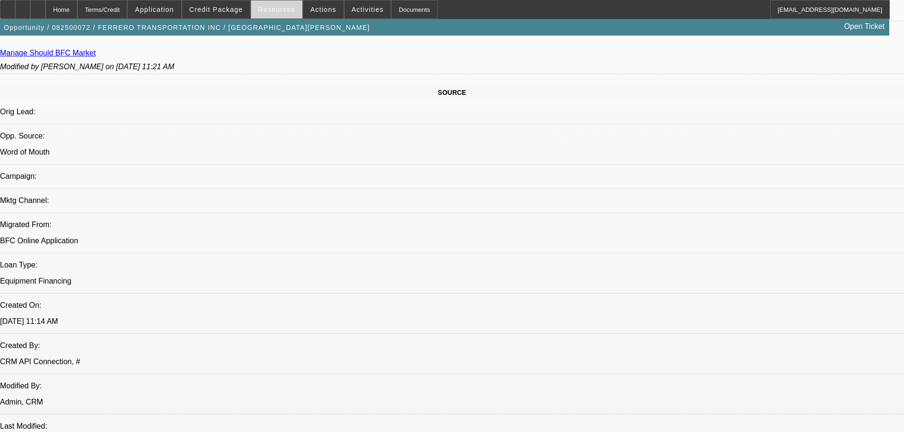
scroll to position [285, 0]
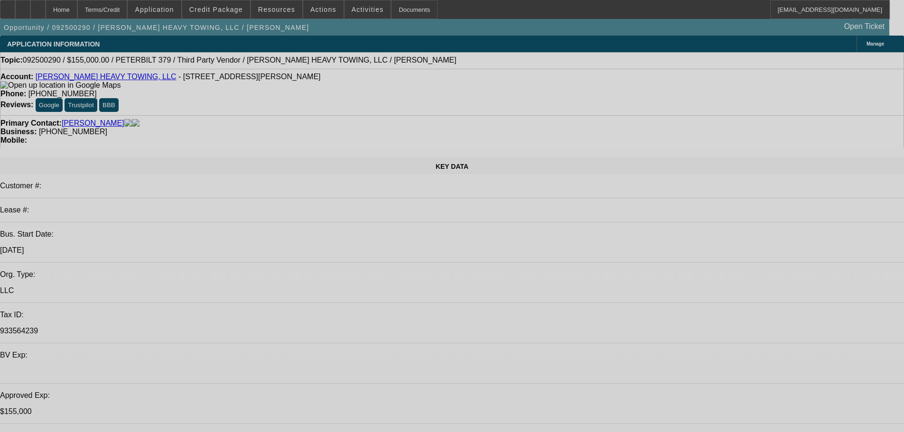
select select "0"
select select "2"
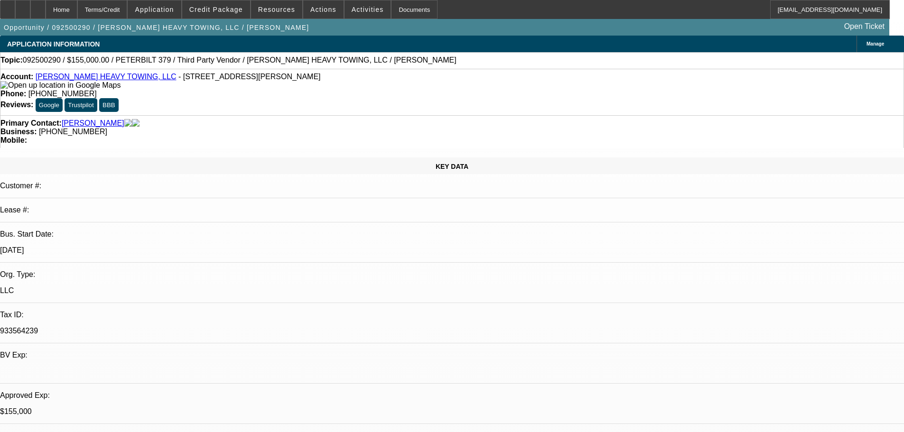
select select "2"
select select "0"
select select "6"
select select "0.1"
select select "2"
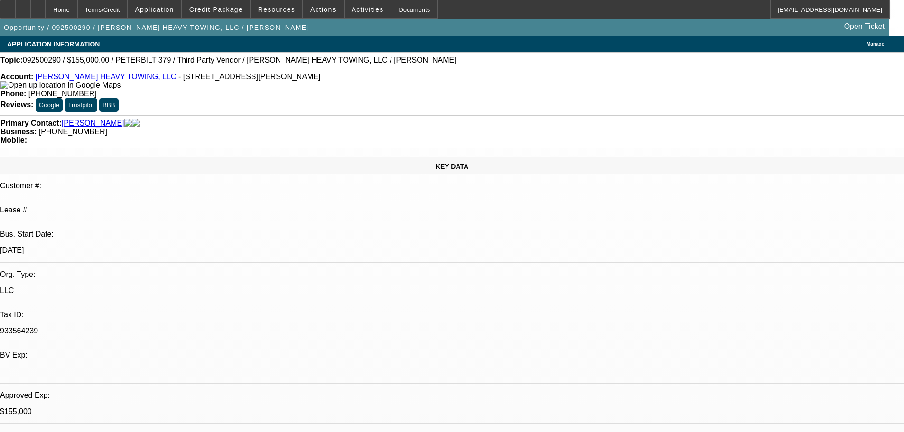
select select "2"
select select "0"
select select "6"
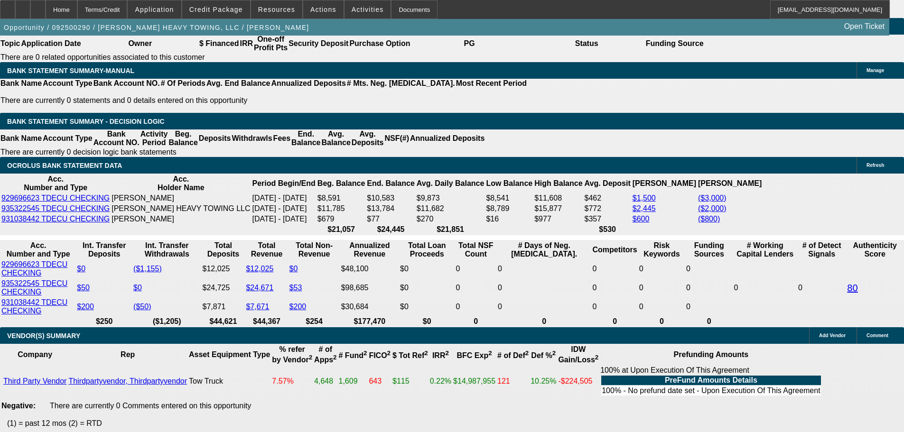
scroll to position [1609, 0]
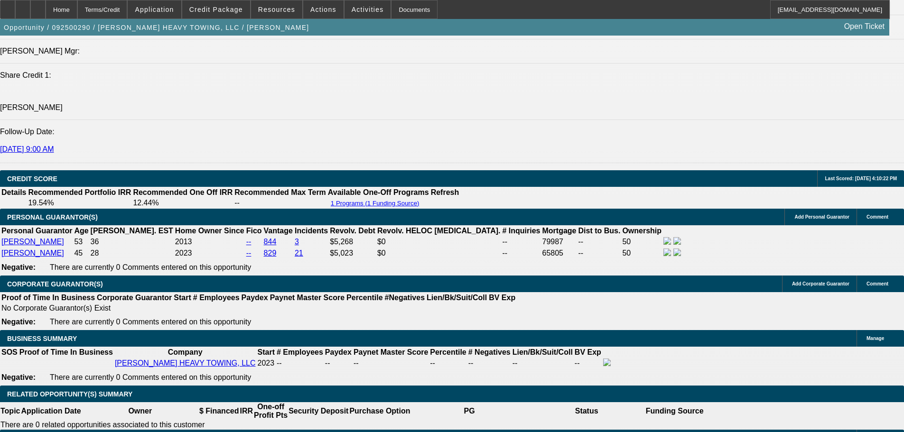
scroll to position [1230, 0]
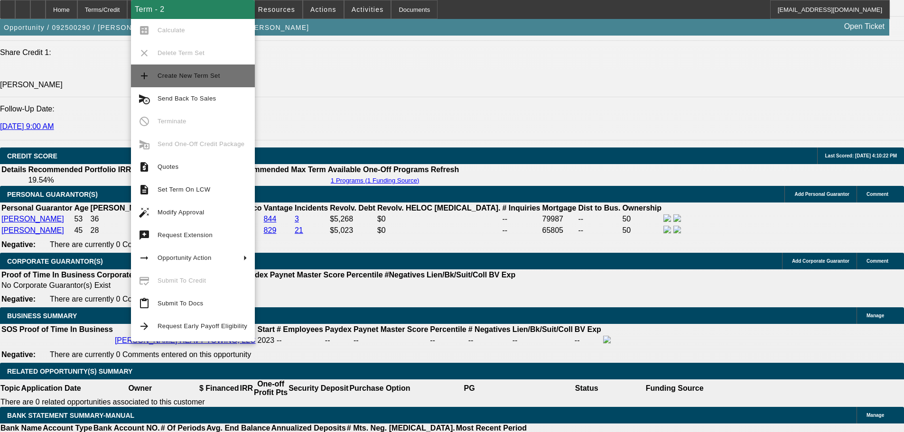
click at [206, 78] on span "Create New Term Set" at bounding box center [188, 75] width 63 height 7
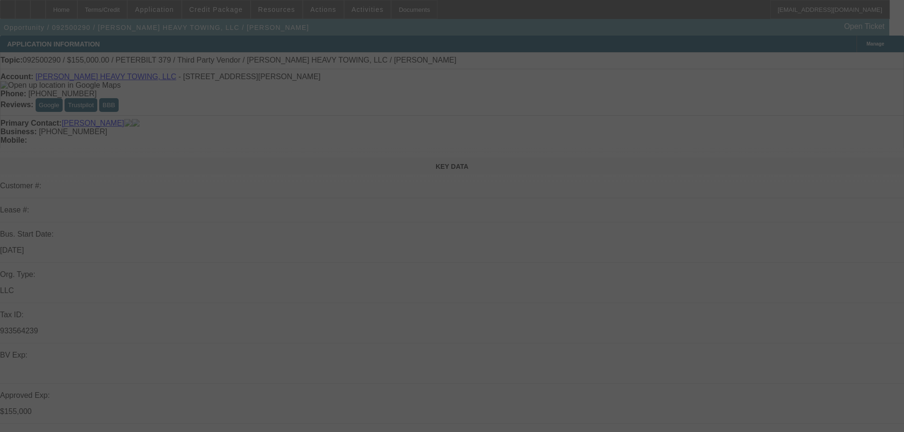
select select "0"
select select "2"
select select "0"
select select "6"
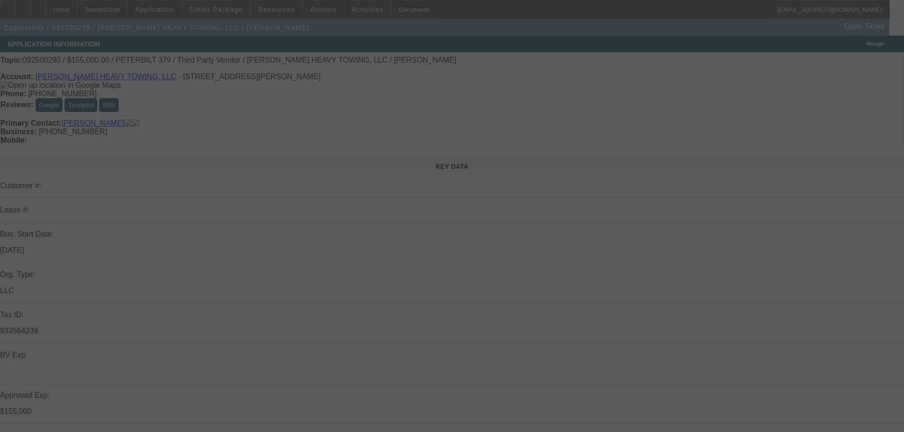
select select "0"
select select "2"
select select "0"
select select "6"
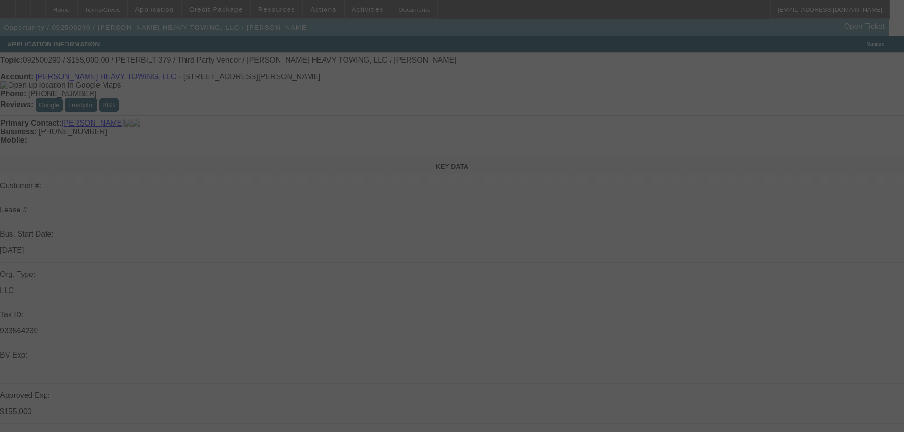
select select "0.1"
select select "2"
select select "0"
select select "6"
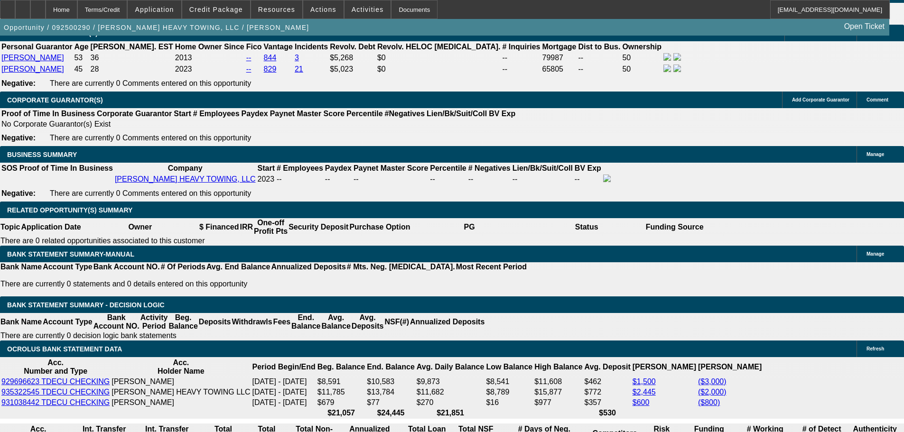
scroll to position [1423, 0]
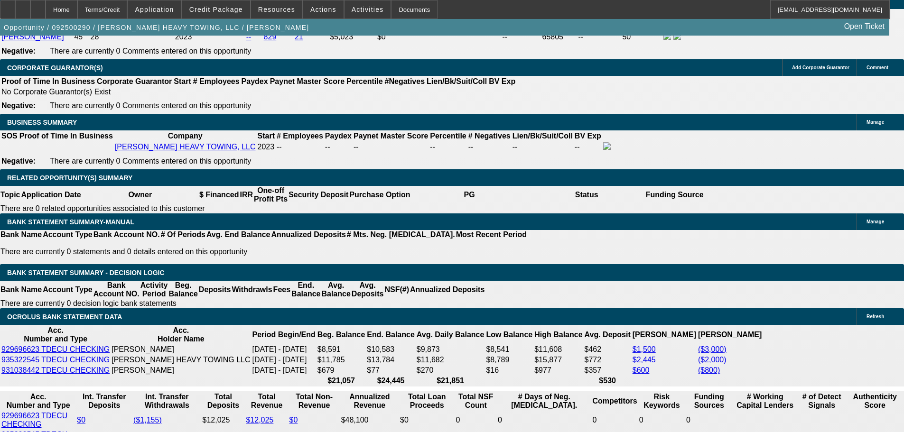
select select "0.1"
type input "$19,500.00"
type input "UNKNOWN"
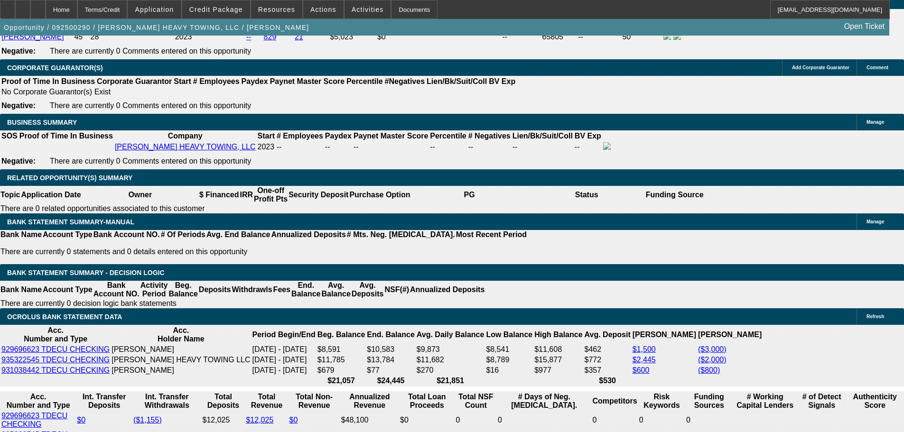
type input "$4,489.36"
type input "$8,978.72"
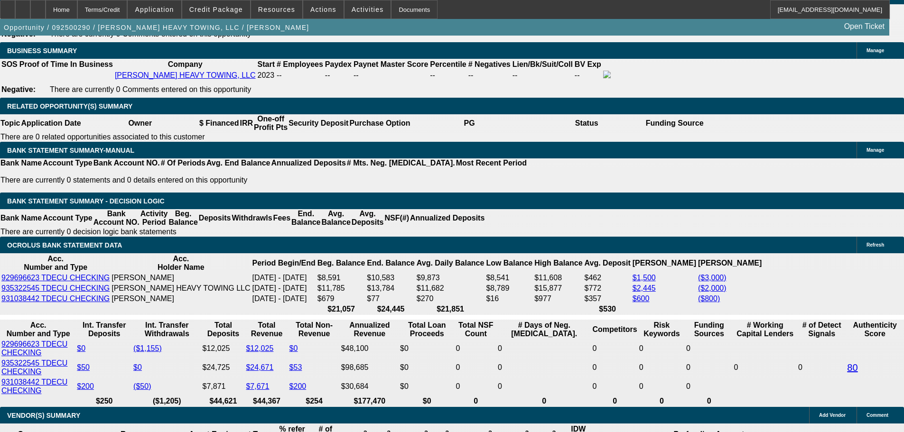
scroll to position [1518, 0]
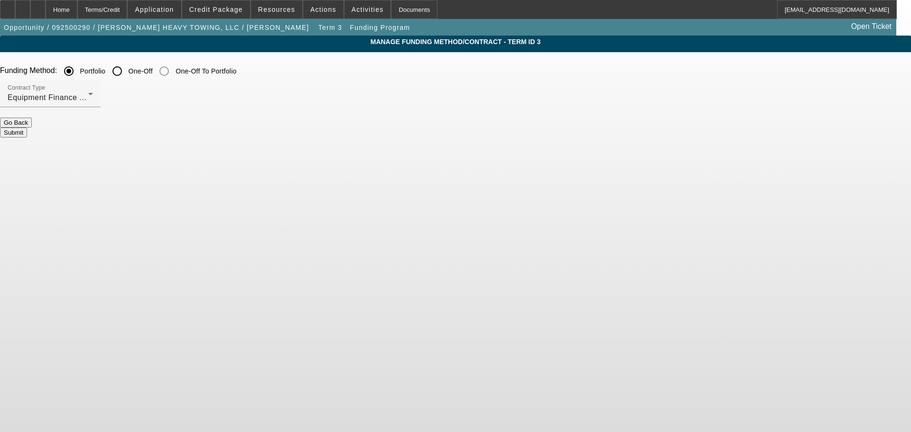
click at [127, 73] on input "One-Off" at bounding box center [117, 71] width 19 height 19
radio input "true"
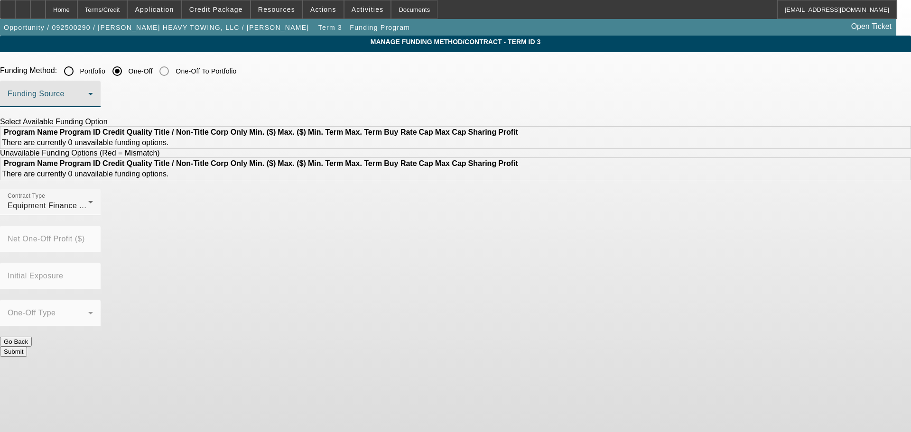
click at [88, 99] on span at bounding box center [48, 97] width 81 height 11
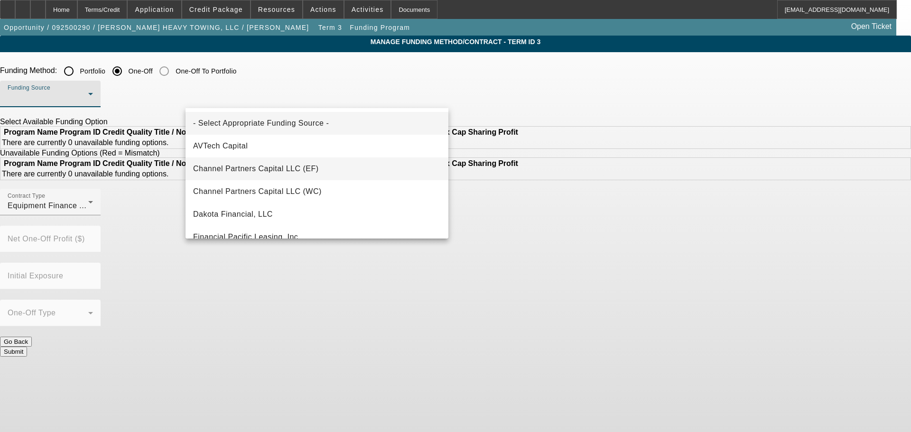
click at [310, 171] on span "Channel Partners Capital LLC (EF)" at bounding box center [256, 168] width 126 height 11
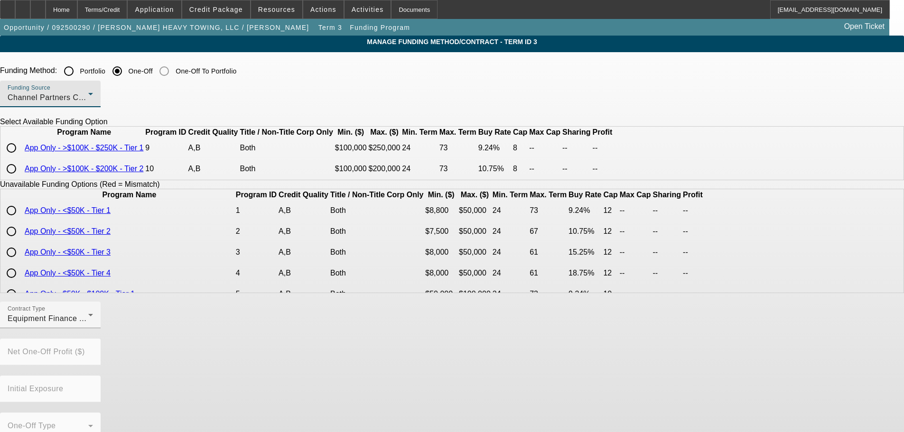
click at [21, 178] on input "radio" at bounding box center [11, 168] width 19 height 19
radio input "true"
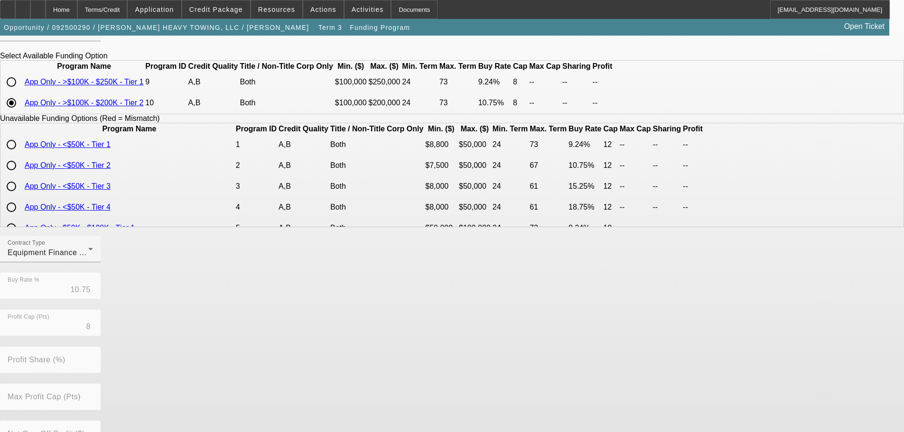
scroll to position [184, 0]
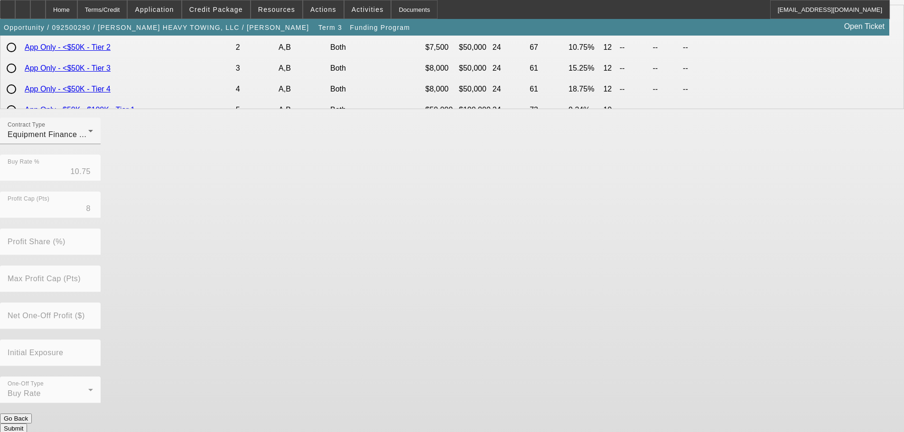
click at [27, 424] on button "Submit" at bounding box center [13, 429] width 27 height 10
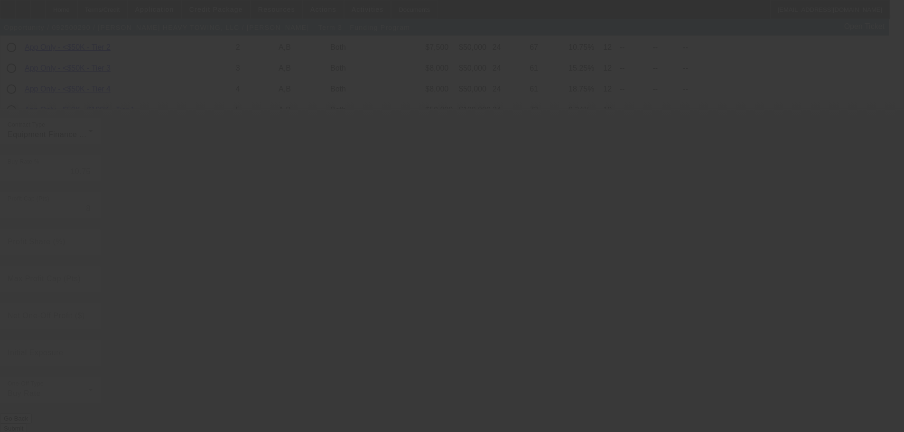
radio input "true"
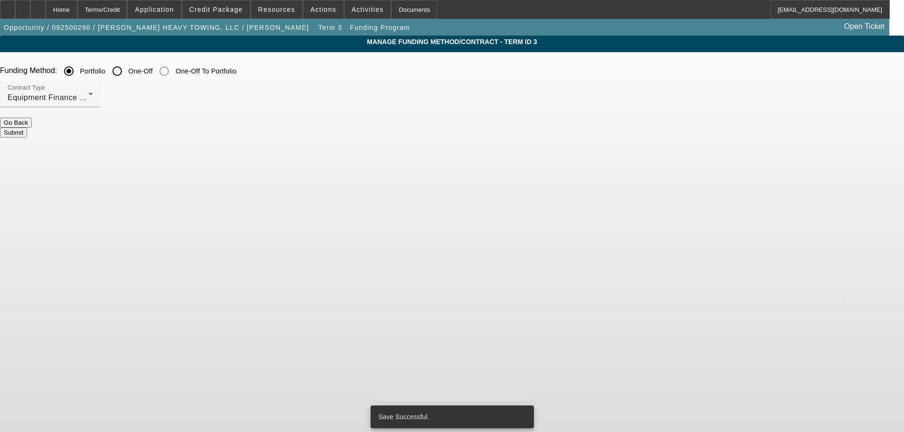
scroll to position [0, 0]
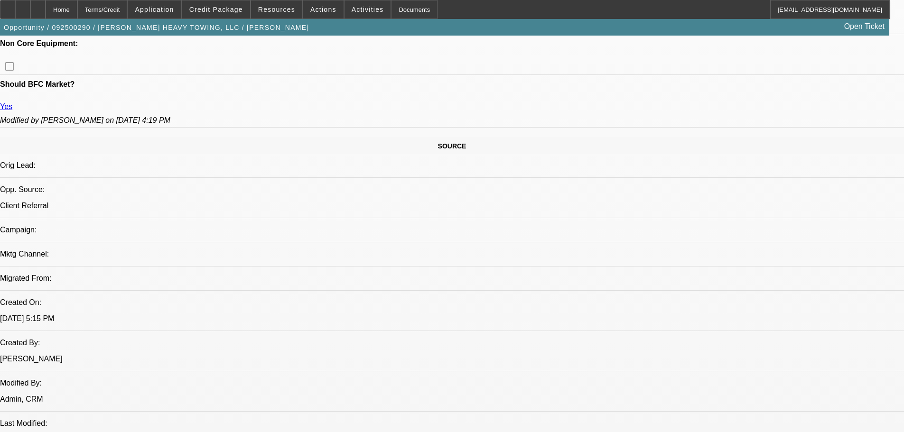
select select "0.1"
select select "2"
select select "0"
select select "6"
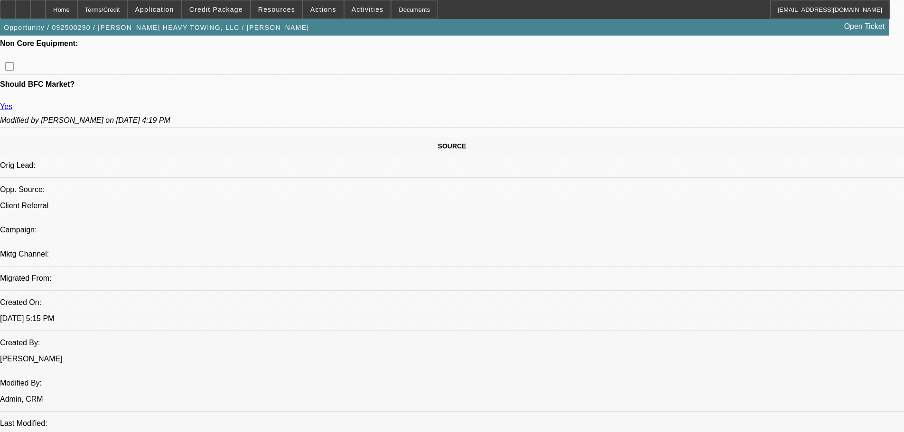
select select "0"
select select "2"
select select "0"
select select "6"
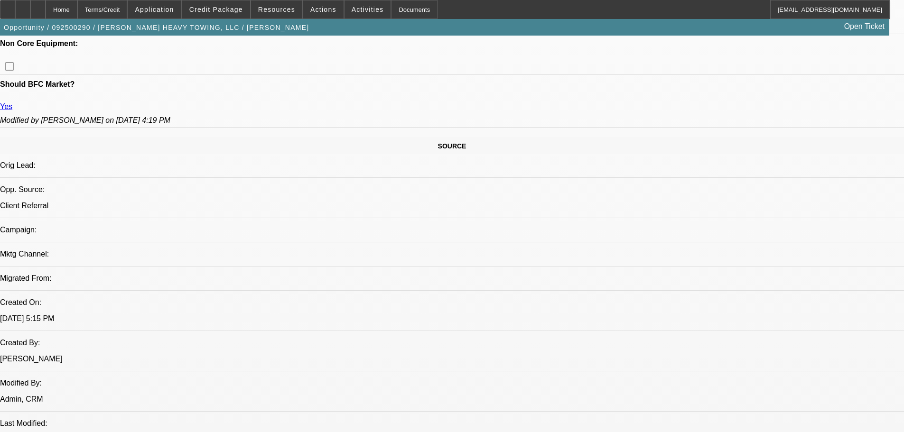
select select "0.1"
select select "2"
select select "0"
select select "6"
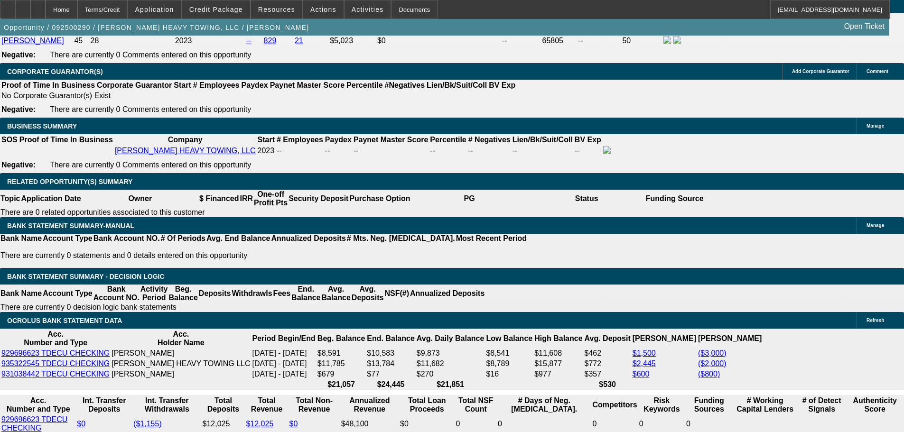
scroll to position [1451, 0]
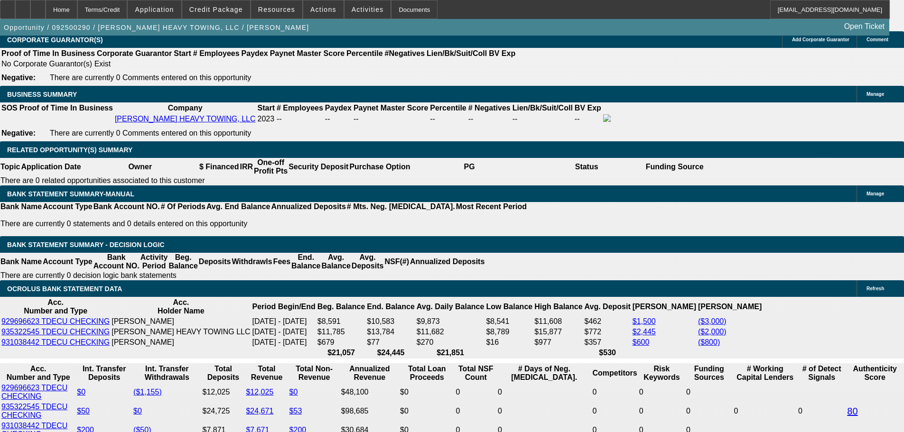
select select "0.05"
type input "$9,750.00"
type input "UNKNOWN"
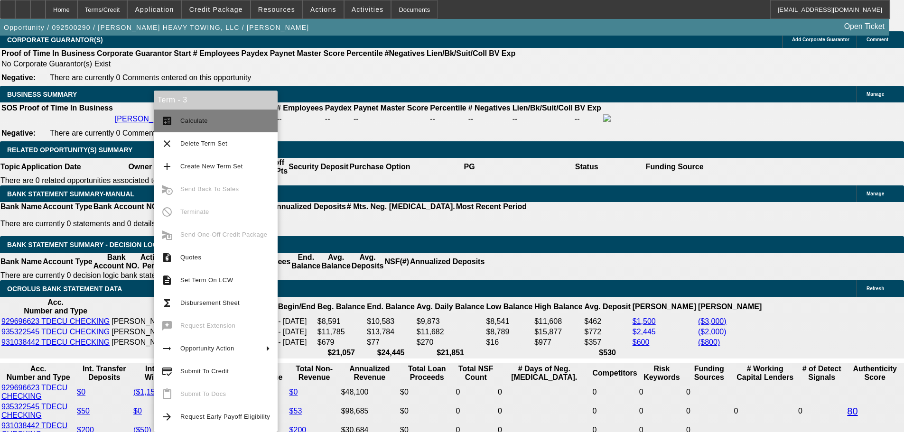
click at [210, 130] on button "calculate Calculate" at bounding box center [216, 121] width 124 height 23
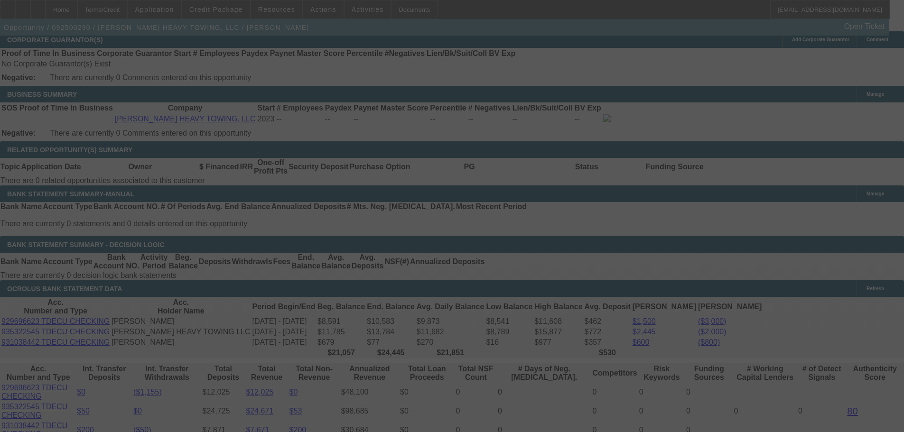
type input "$9,477.54"
type input "$4,738.77"
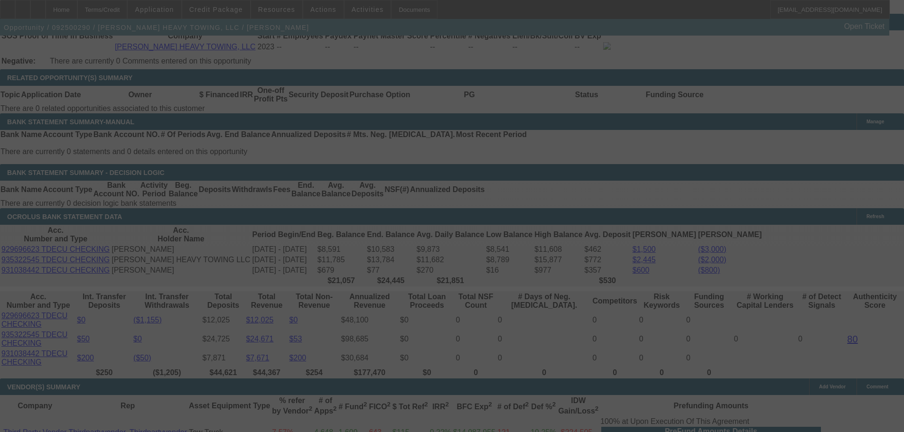
scroll to position [1546, 0]
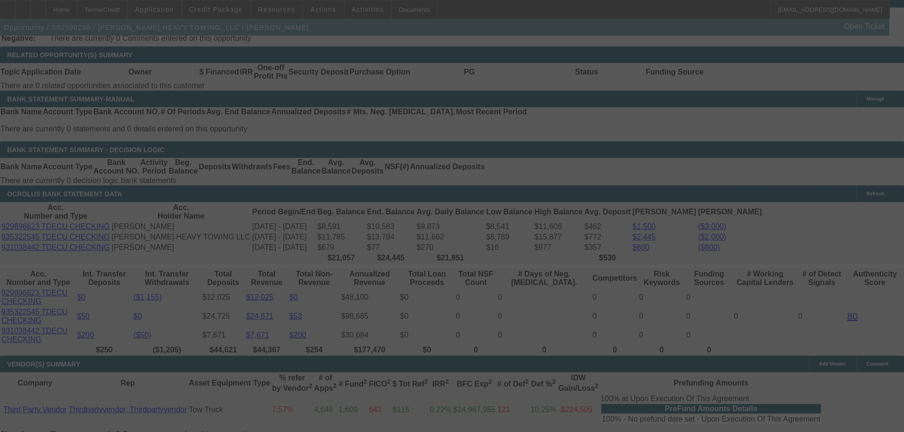
select select "2"
select select "0"
select select "6"
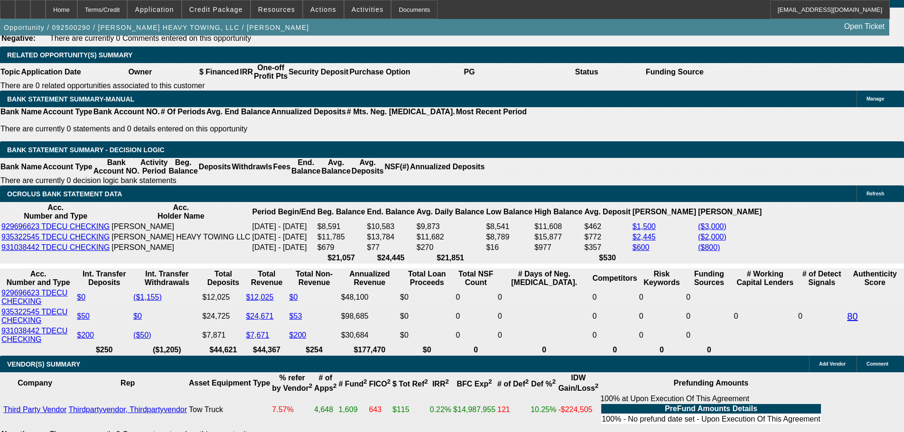
drag, startPoint x: 446, startPoint y: 351, endPoint x: 473, endPoint y: 348, distance: 27.7
drag, startPoint x: 470, startPoint y: 350, endPoint x: 445, endPoint y: 350, distance: 24.7
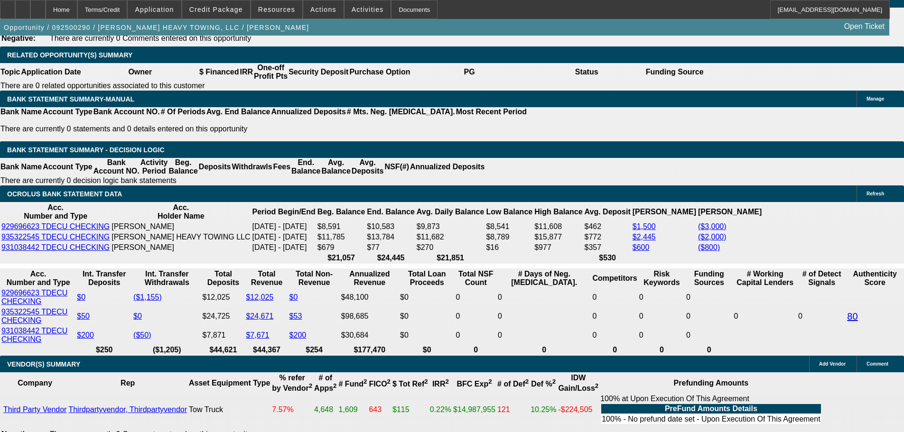
drag, startPoint x: 446, startPoint y: 350, endPoint x: 470, endPoint y: 349, distance: 23.7
drag, startPoint x: 325, startPoint y: 350, endPoint x: 292, endPoint y: 353, distance: 33.3
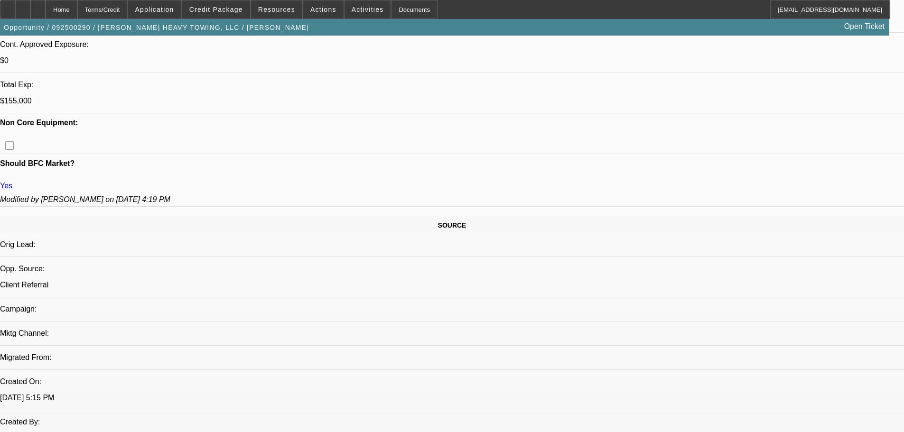
scroll to position [123, 0]
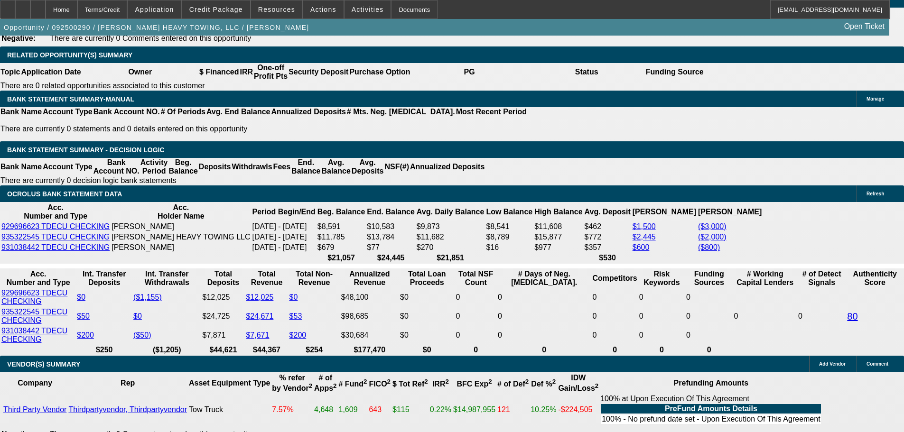
scroll to position [1451, 0]
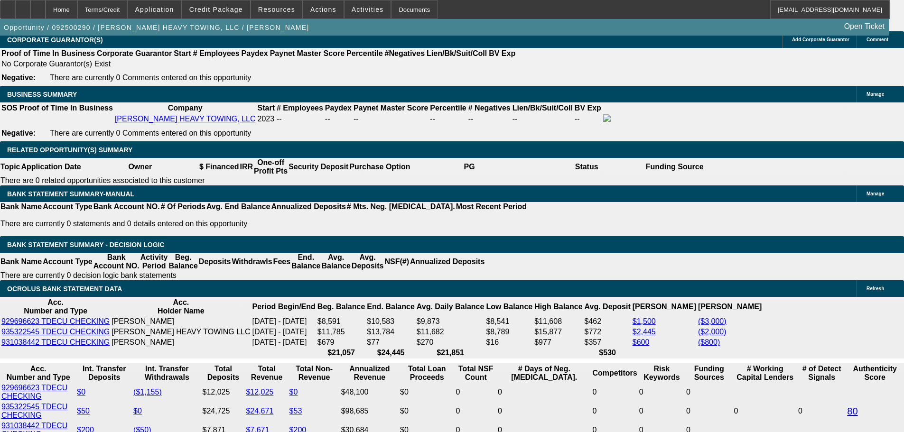
select select "0"
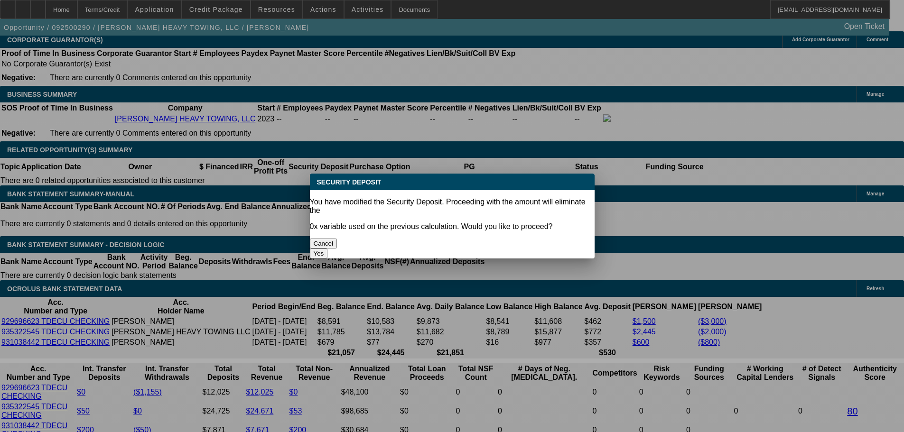
click at [328, 249] on button "Yes" at bounding box center [319, 254] width 18 height 10
type input "$0.00"
type input "UNKNOWN"
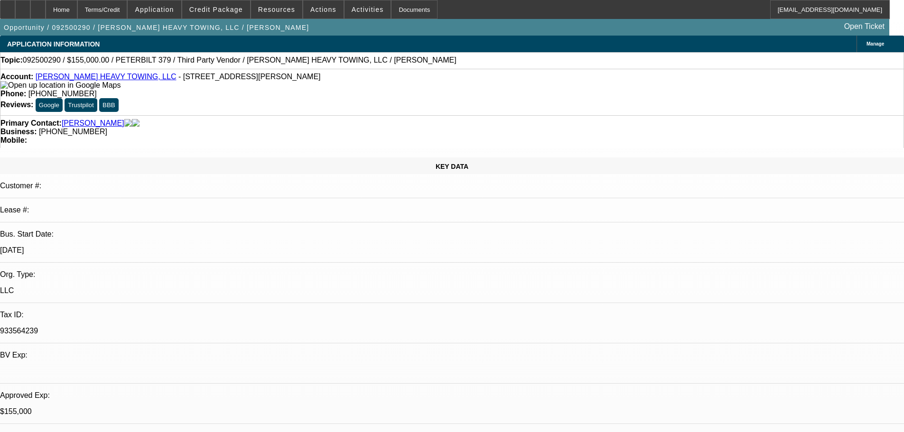
scroll to position [1451, 0]
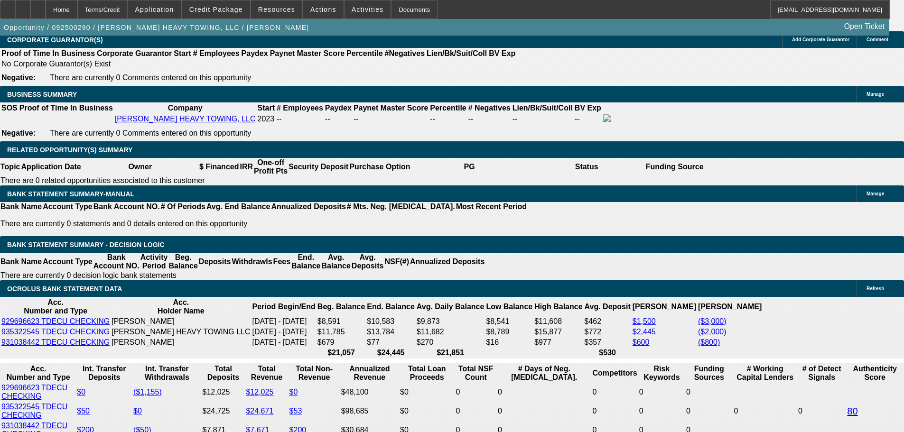
select select "1"
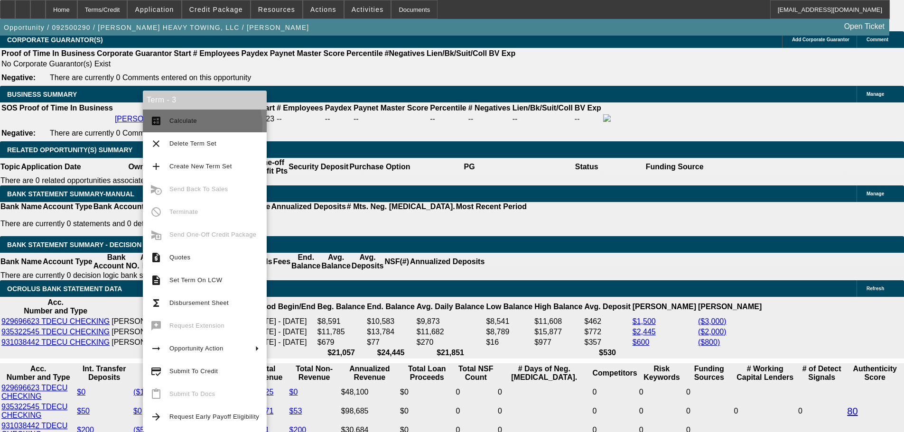
click at [190, 125] on span "Calculate" at bounding box center [214, 120] width 90 height 11
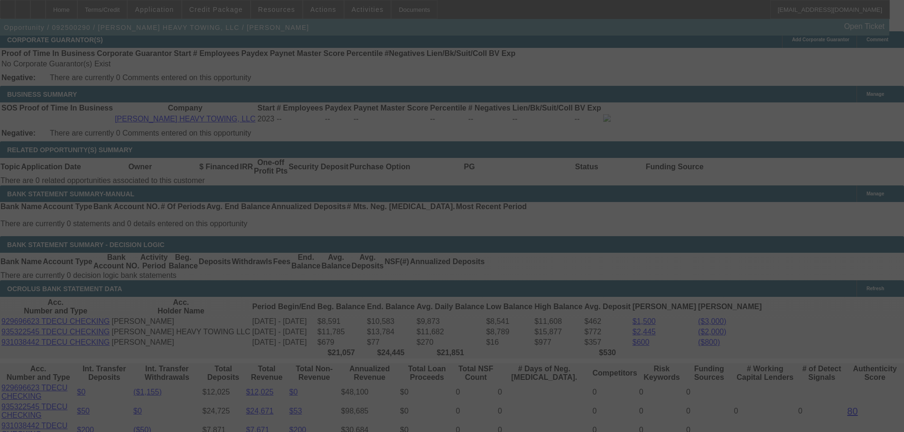
select select "0"
select select "6"
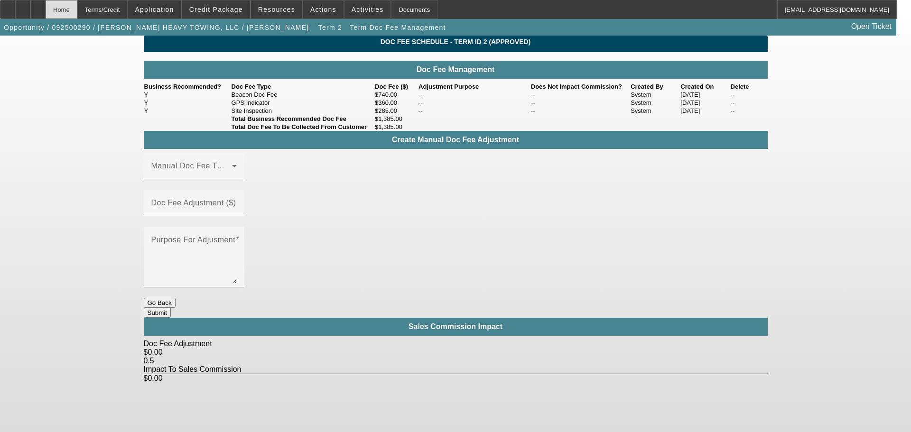
click at [77, 12] on div "Home" at bounding box center [62, 9] width 32 height 19
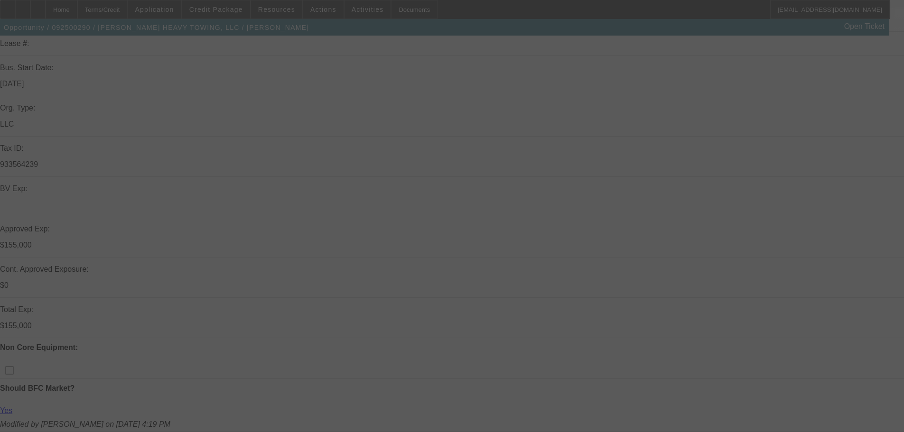
scroll to position [190, 0]
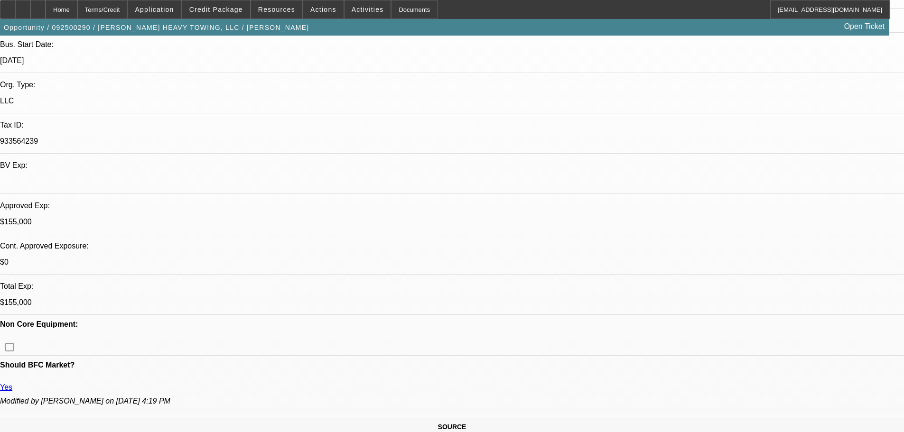
select select "0"
select select "6"
select select "0"
select select "2"
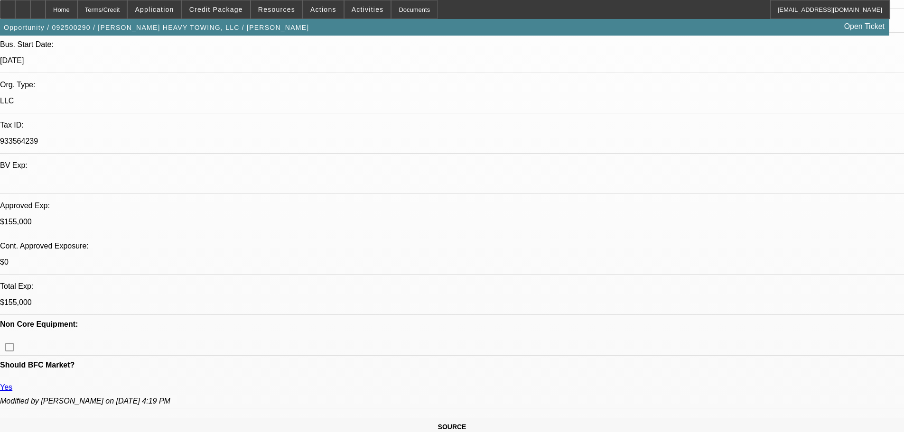
select select "2"
select select "0"
select select "6"
select select "0.1"
select select "2"
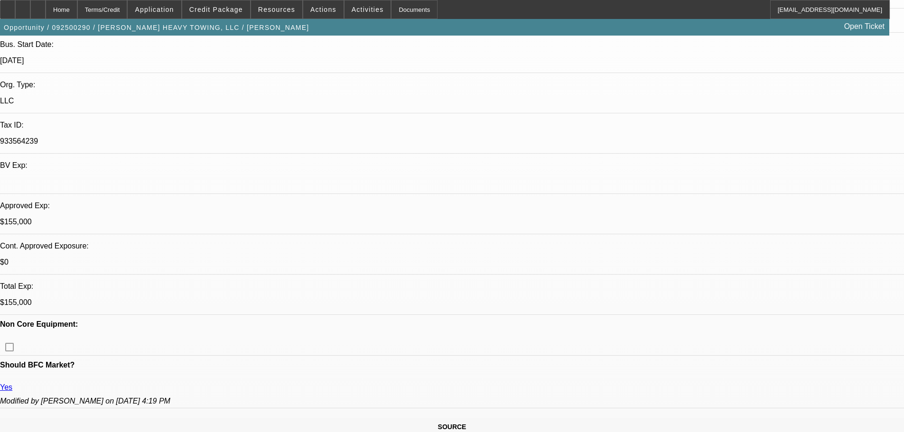
select select "2"
select select "0"
select select "6"
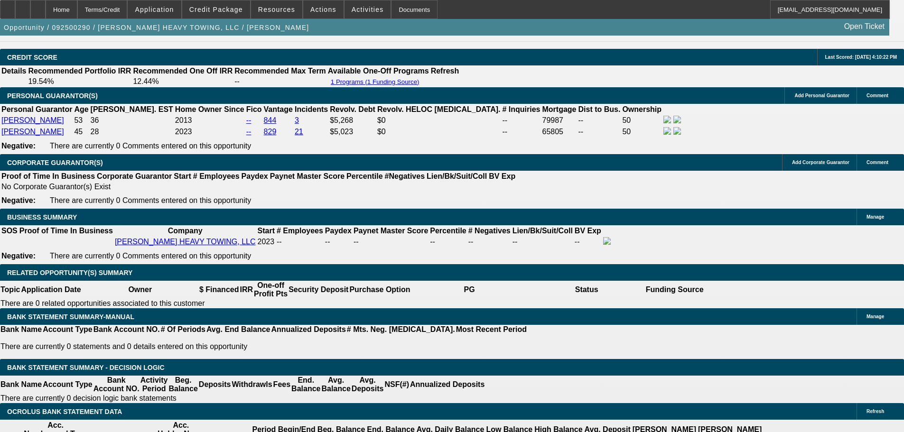
scroll to position [1423, 0]
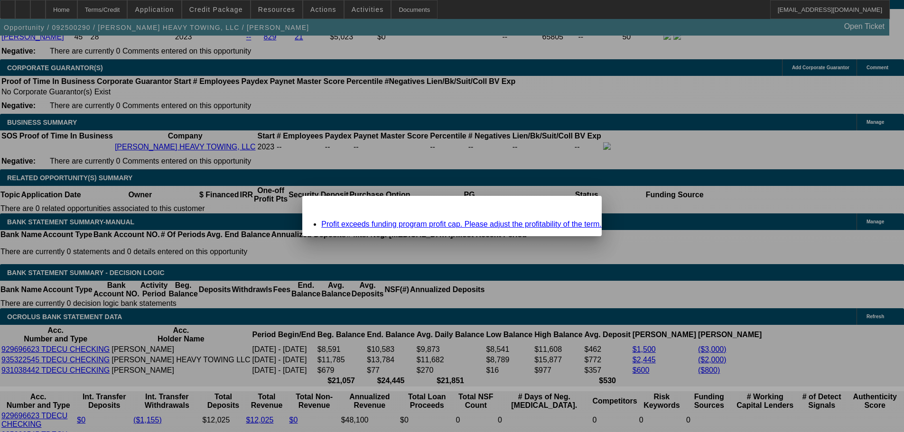
scroll to position [0, 0]
click at [437, 223] on link "Profit exceeds funding program profit cap. Please adjust the profitability of t…" at bounding box center [461, 224] width 280 height 8
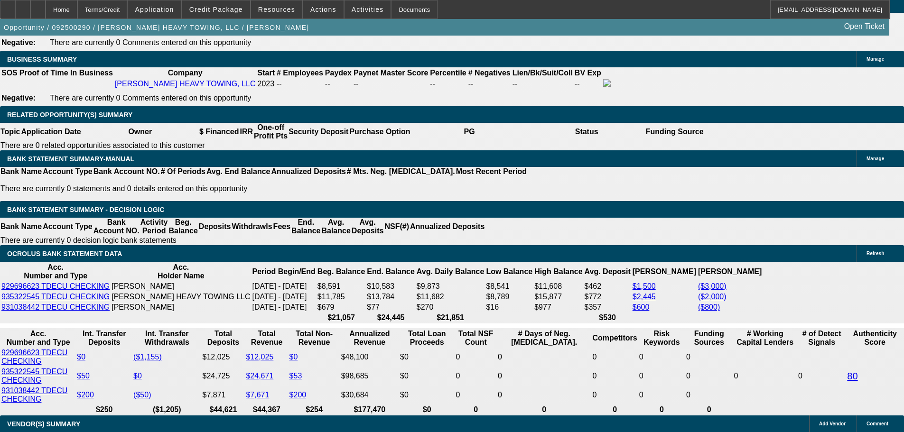
scroll to position [1518, 0]
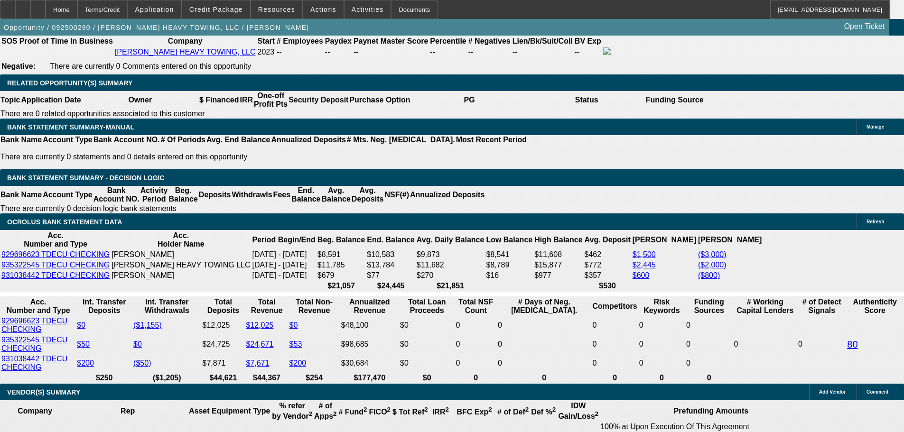
drag, startPoint x: 200, startPoint y: 260, endPoint x: 219, endPoint y: 259, distance: 18.6
type input "UNKNOWN"
type input "12"
type input "$4,120.78"
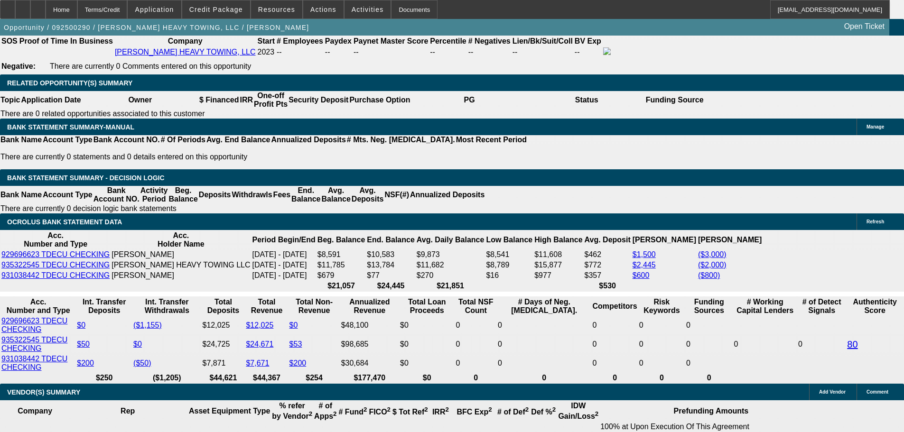
type input "12.5"
type input "$4,167.74"
type input "12.5"
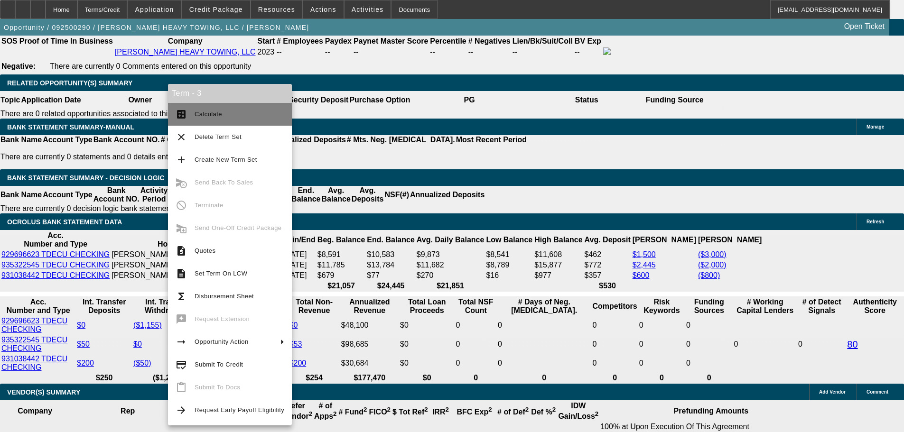
click at [198, 120] on span "Calculate" at bounding box center [239, 114] width 90 height 11
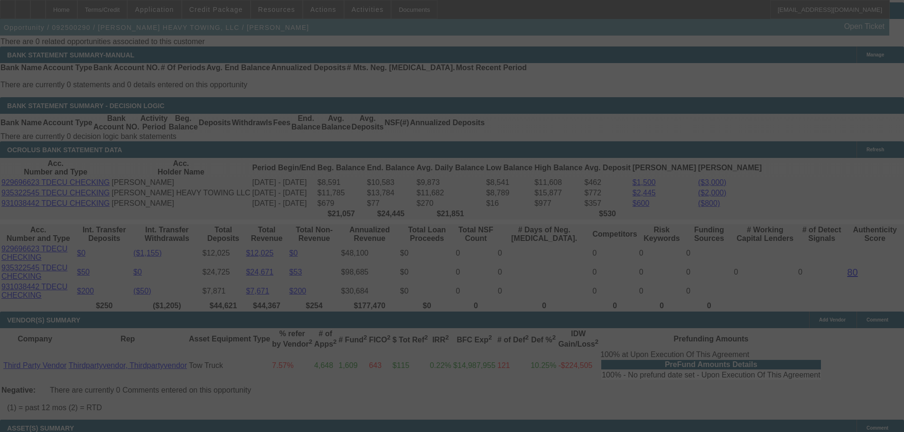
scroll to position [1613, 0]
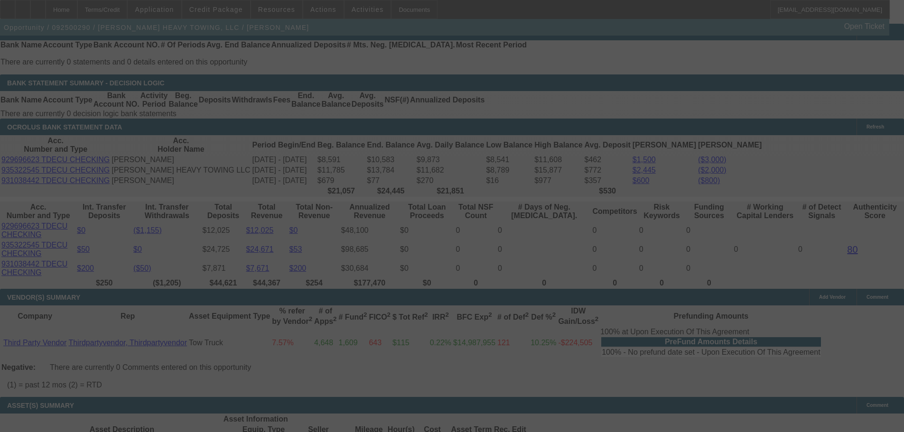
select select "0"
select select "6"
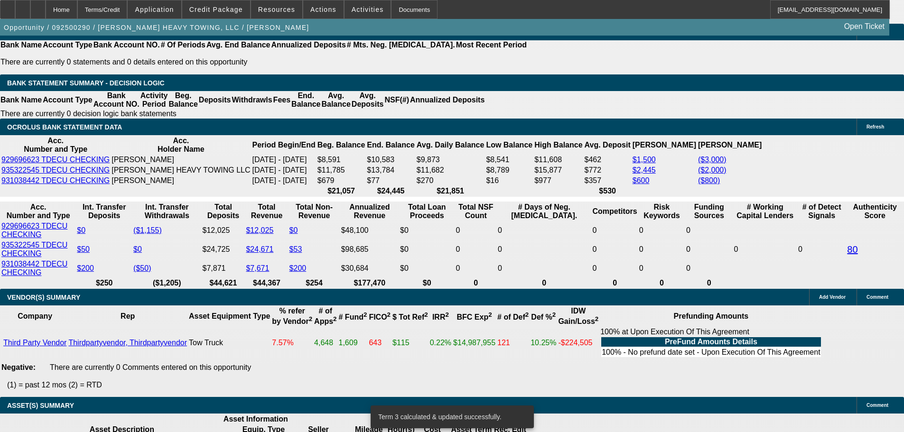
type input "1.5"
type input "UNKNOWN"
type input "$3,206.66"
type input "13.5"
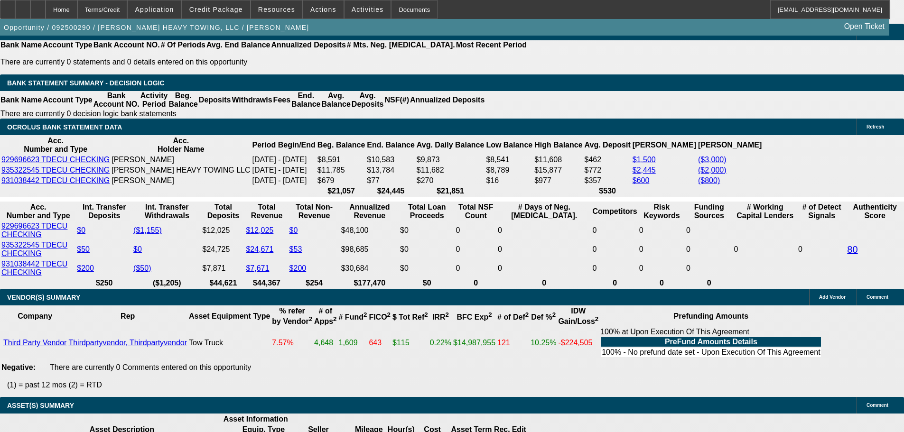
type input "$4,262.57"
type input "13.5"
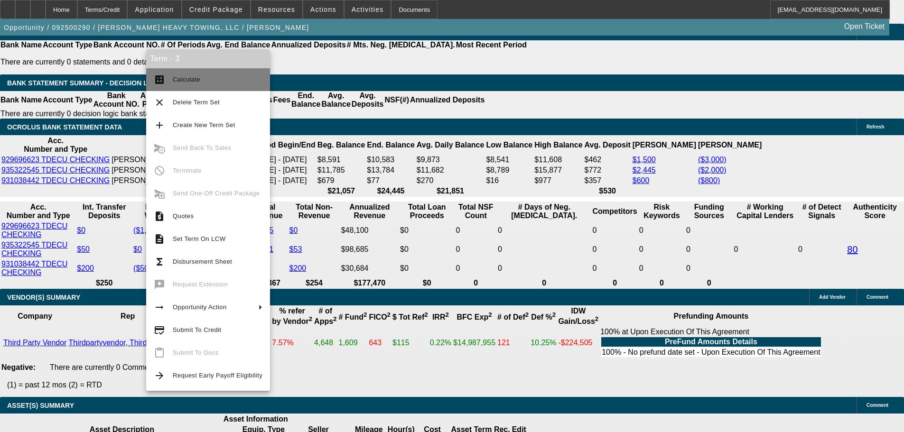
click at [200, 81] on span "Calculate" at bounding box center [218, 79] width 90 height 11
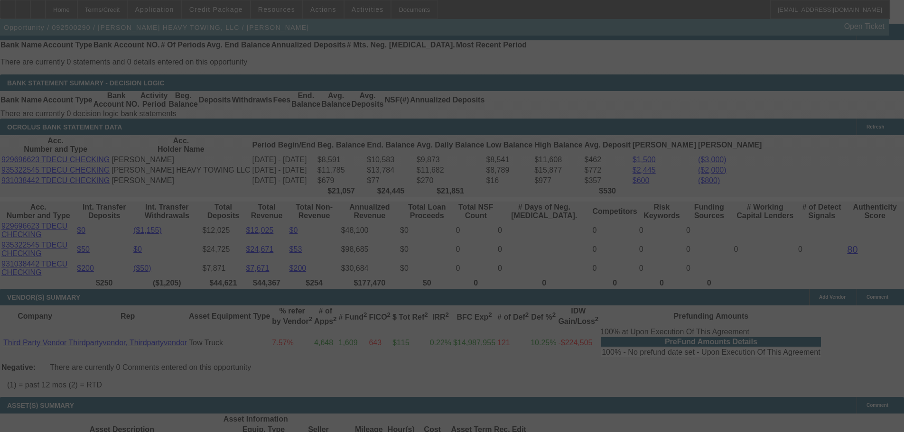
select select "0"
select select "6"
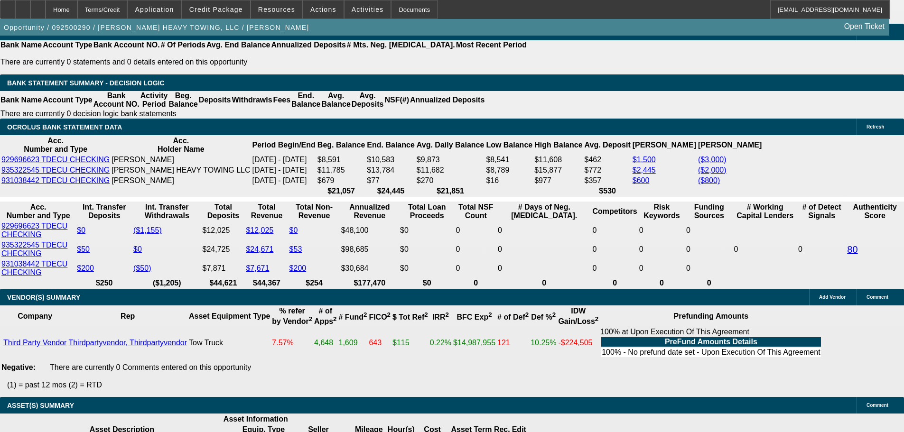
type input "1.5"
type input "UNKNOWN"
type input "$3,206.66"
type input "14.5"
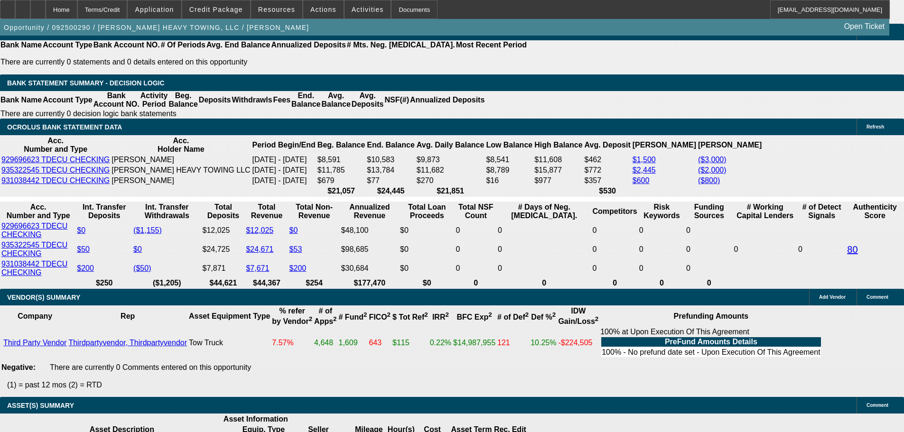
type input "$4,358.61"
type input "14.5"
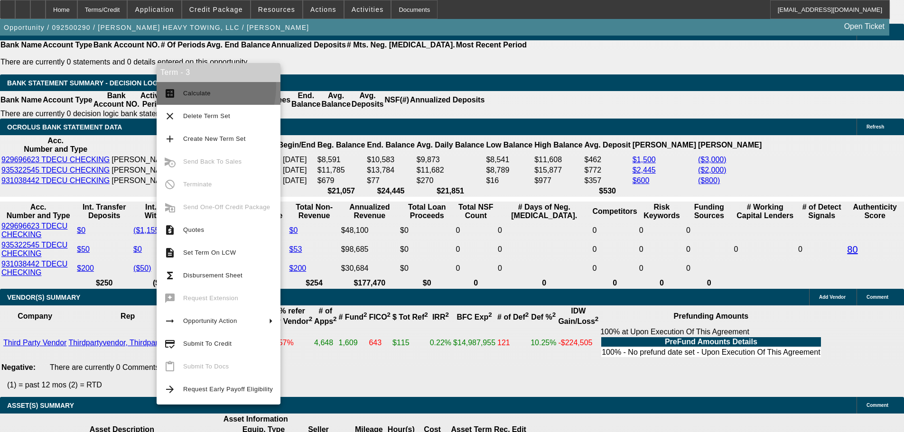
click at [193, 87] on button "calculate Calculate" at bounding box center [219, 93] width 124 height 23
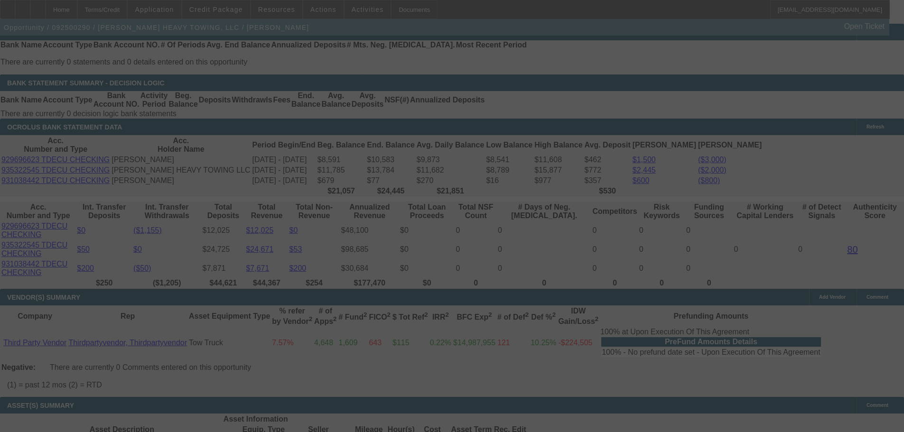
select select "0"
select select "6"
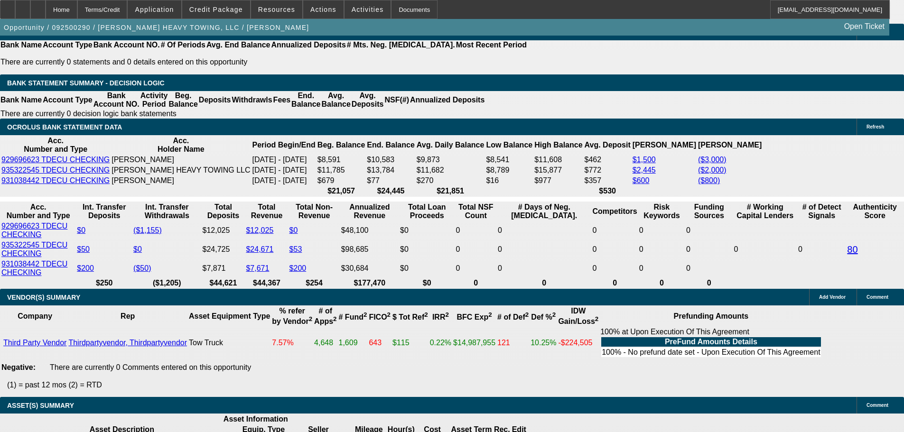
select select "0"
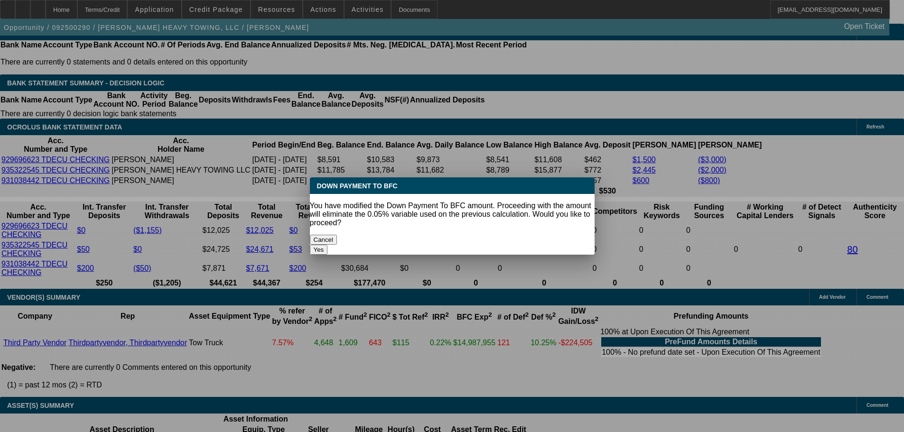
scroll to position [0, 0]
click at [328, 245] on button "Yes" at bounding box center [319, 250] width 18 height 10
type input "$0.00"
type input "UNKNOWN"
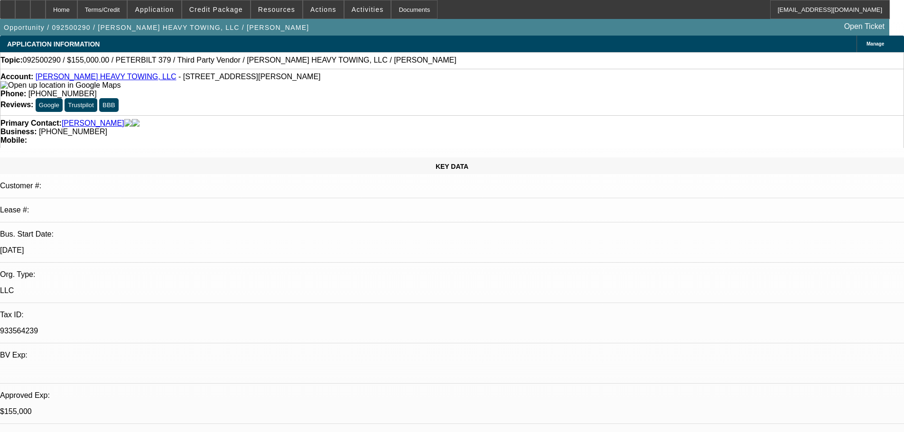
scroll to position [1613, 0]
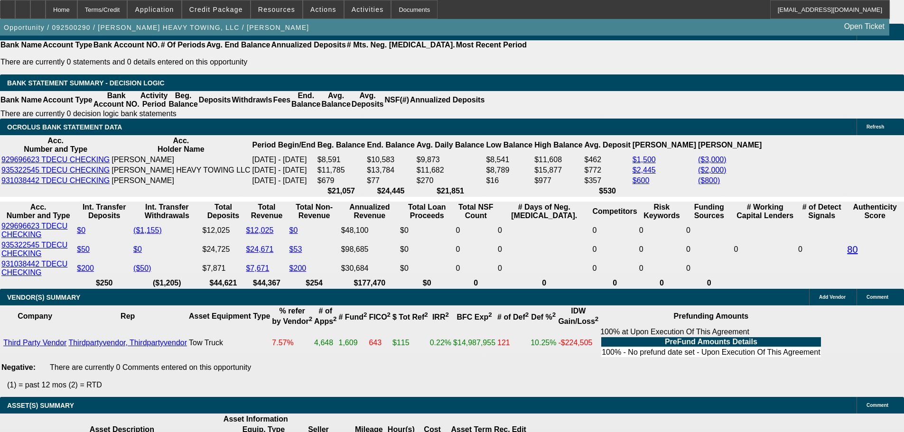
type input "$4,588.01"
drag, startPoint x: 226, startPoint y: 96, endPoint x: 251, endPoint y: 96, distance: 25.1
type input "$10,000.00"
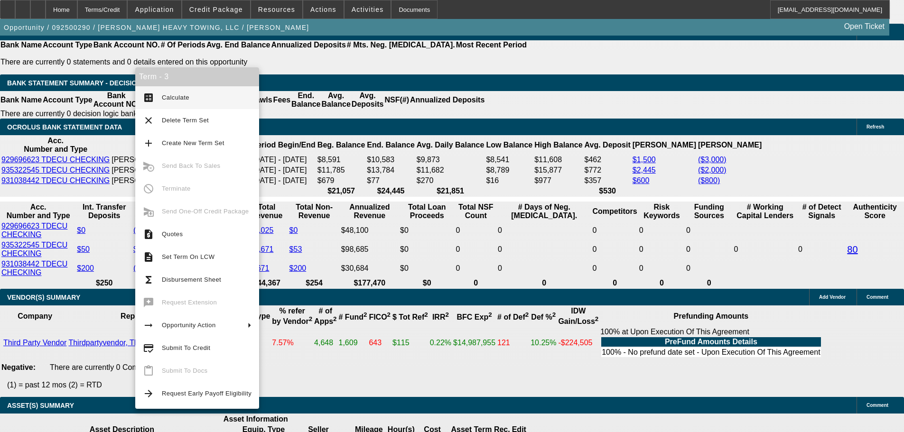
type input "$4,352.73"
click at [170, 92] on span "Calculate" at bounding box center [207, 97] width 90 height 11
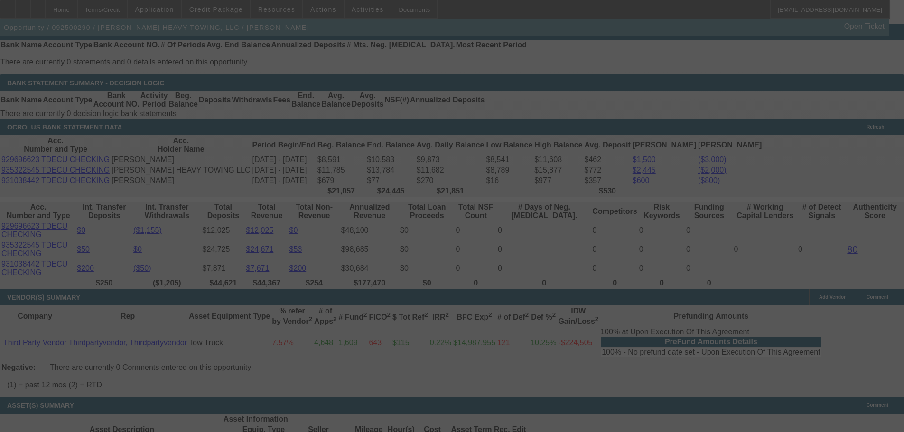
select select "0"
select select "6"
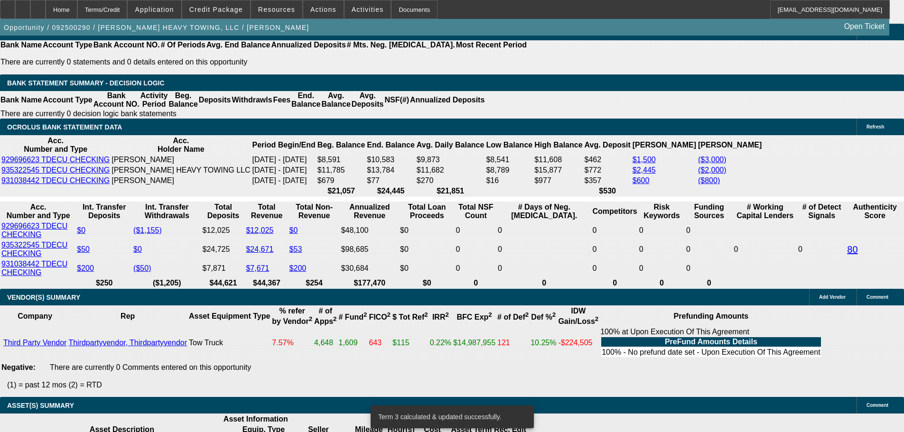
type input "$10,500.00"
type input "UNKNOWN"
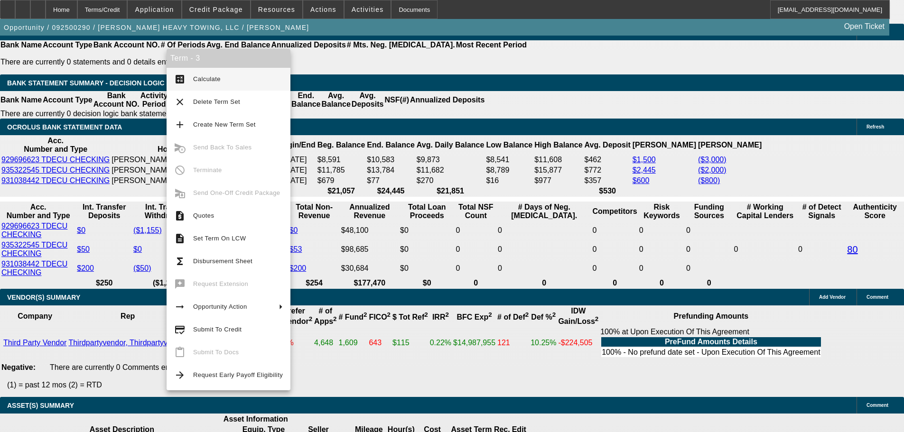
type input "$4,340.97"
click at [204, 78] on span "Calculate" at bounding box center [207, 78] width 28 height 7
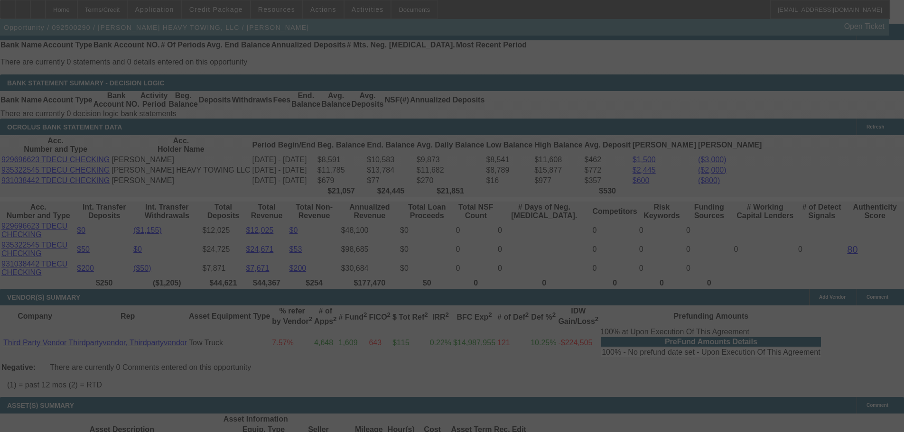
select select "0"
select select "6"
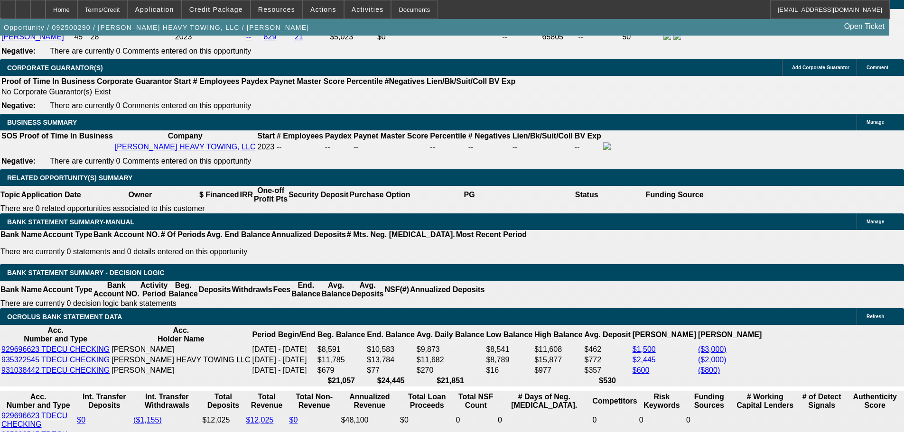
scroll to position [1518, 0]
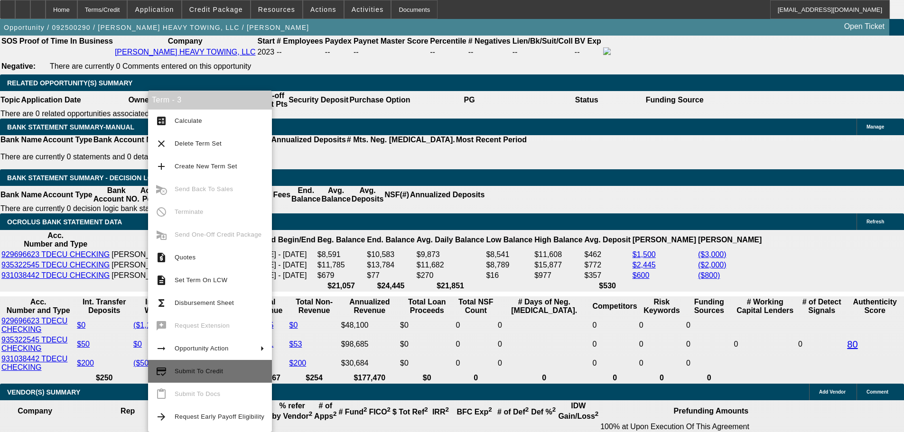
click at [218, 364] on button "credit_score Submit To Credit" at bounding box center [210, 371] width 124 height 23
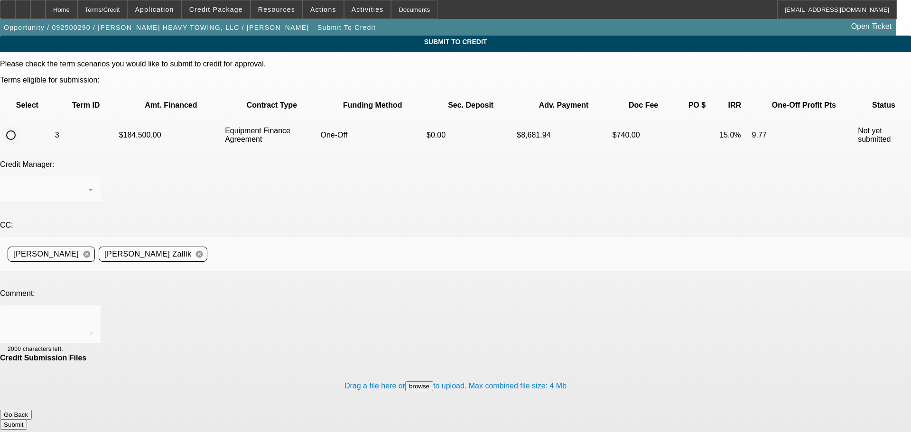
click at [20, 126] on input "radio" at bounding box center [10, 135] width 19 height 19
radio input "true"
click at [93, 313] on textarea at bounding box center [50, 324] width 85 height 23
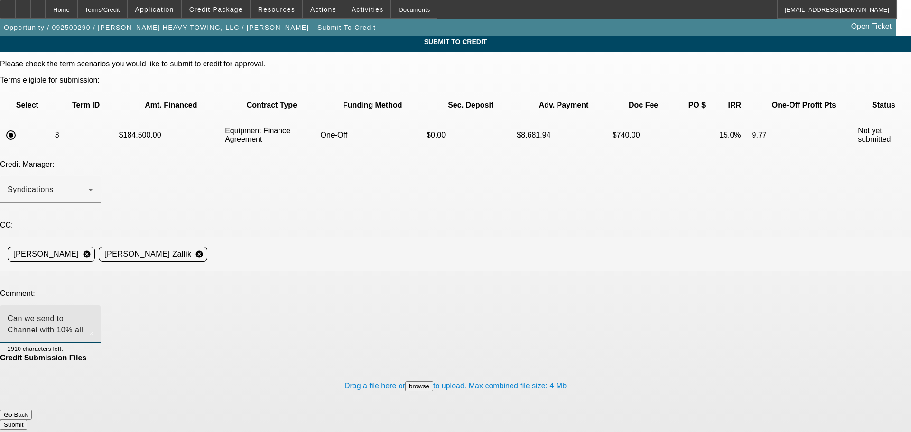
click at [93, 313] on textarea "Can we send to Channel with 10% all in. Customer only has $20,000 to put down. …" at bounding box center [50, 324] width 85 height 23
type textarea "Can we send to Channel with 10% all in? Customer only has $20,000 to put down. …"
click at [27, 420] on button "Submit" at bounding box center [13, 425] width 27 height 10
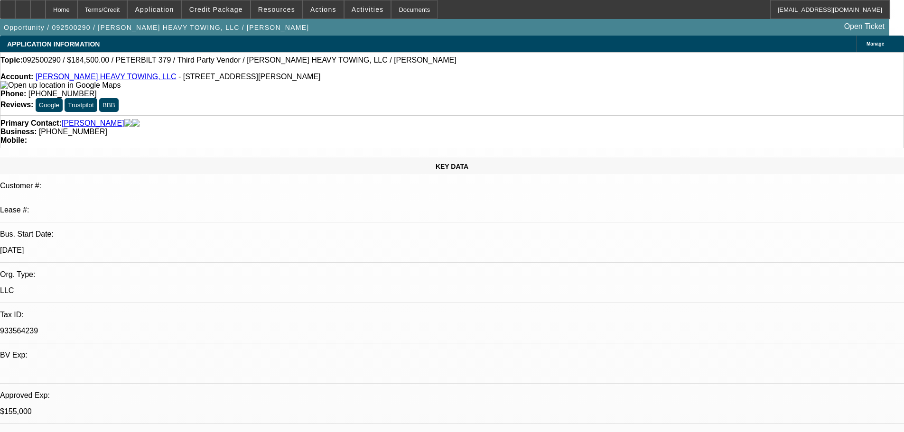
select select "0"
select select "6"
select select "0"
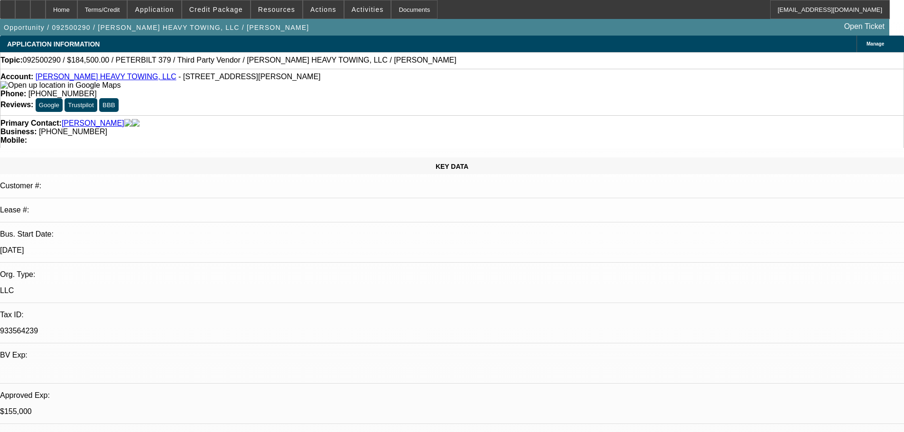
select select "2"
select select "0"
select select "6"
select select "0.1"
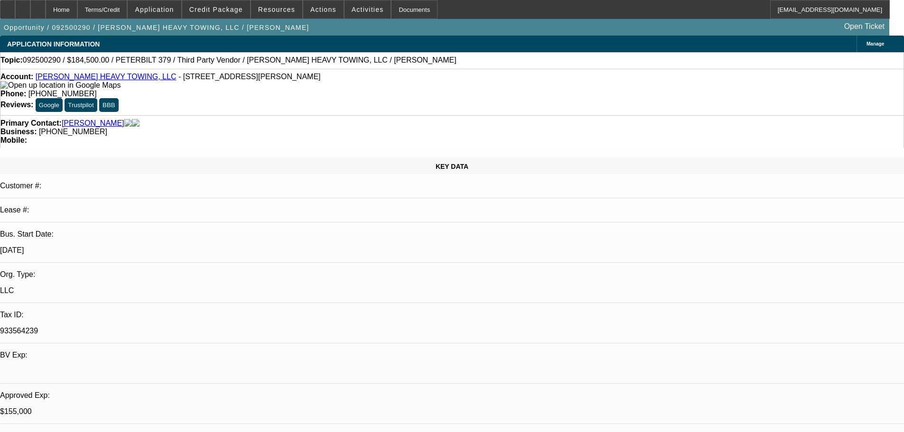
select select "2"
select select "0"
select select "6"
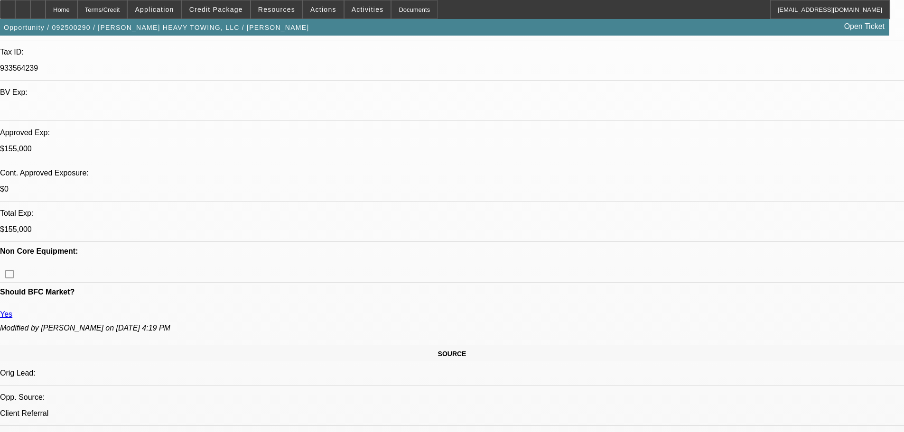
scroll to position [285, 0]
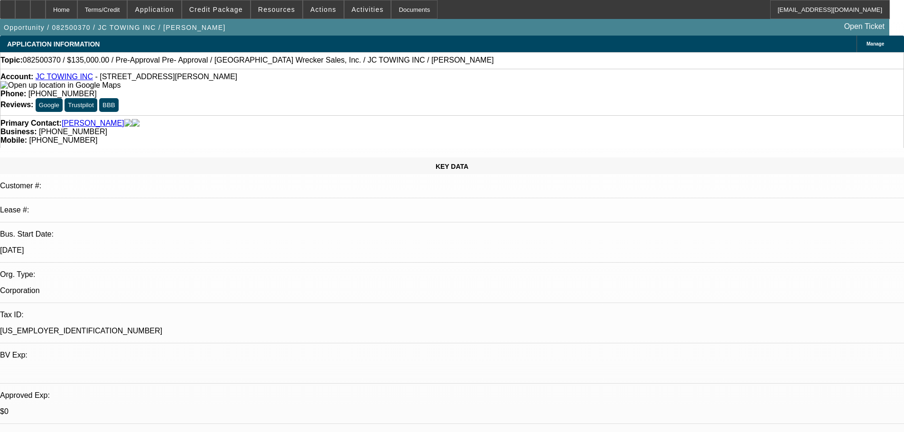
select select "0"
select select "2"
select select "0"
select select "6"
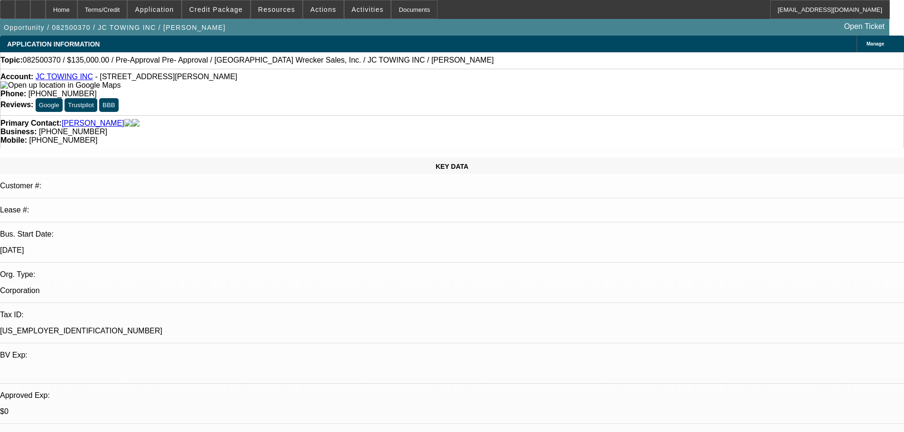
select select "0"
select select "2"
select select "0"
select select "6"
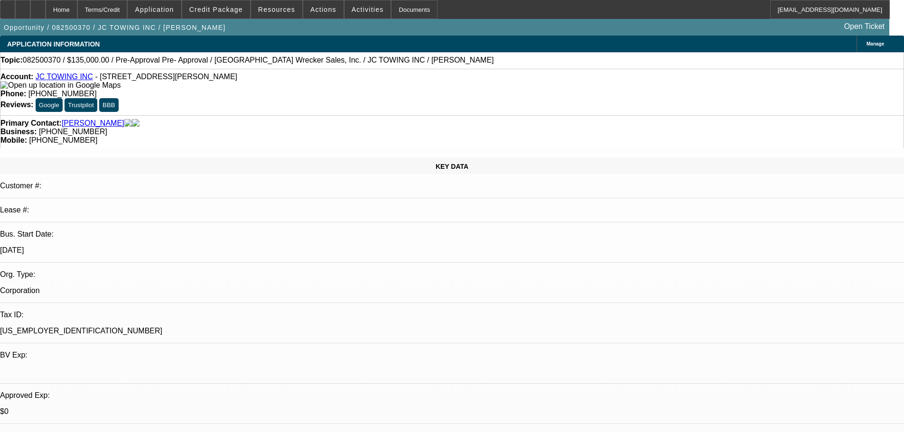
drag, startPoint x: 852, startPoint y: 61, endPoint x: 844, endPoint y: 73, distance: 14.1
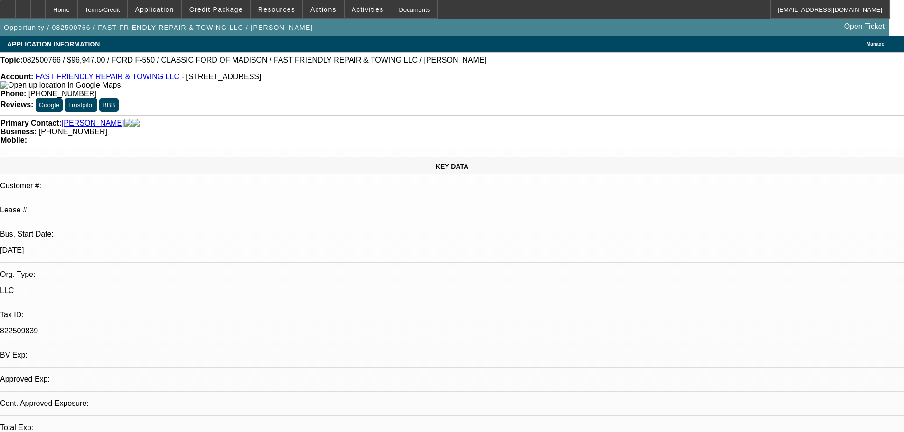
select select "0"
select select "3"
select select "0"
select select "6"
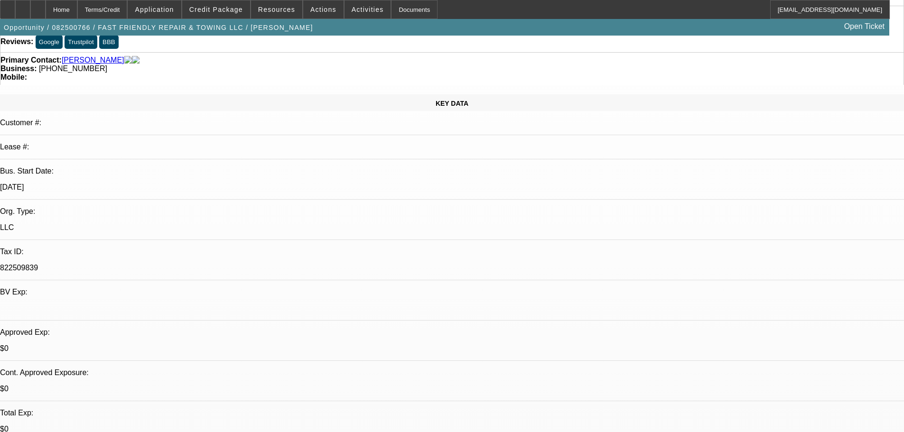
scroll to position [95, 0]
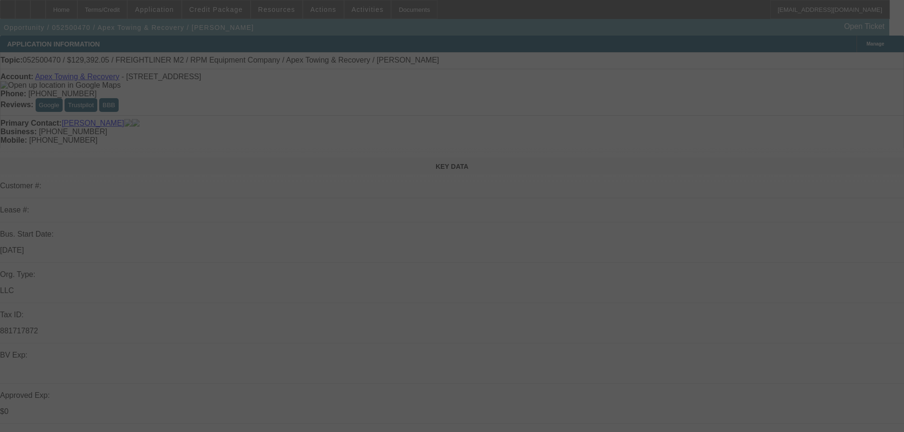
select select "0"
select select "6"
select select "0"
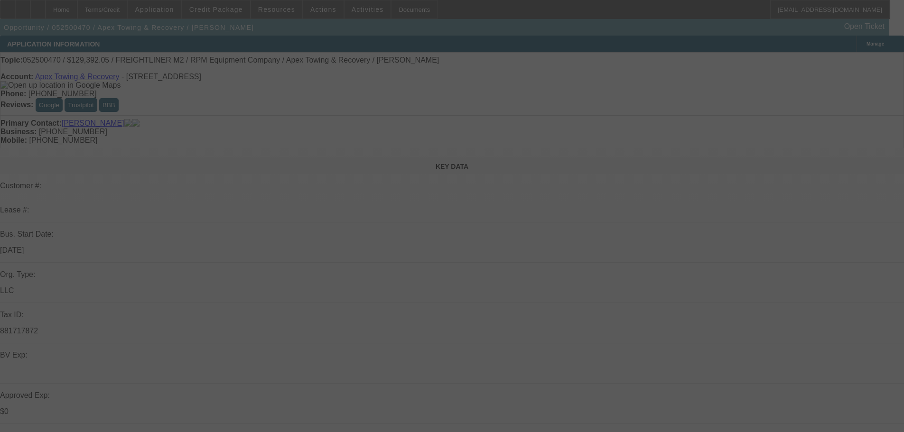
select select "0"
select select "6"
select select "0"
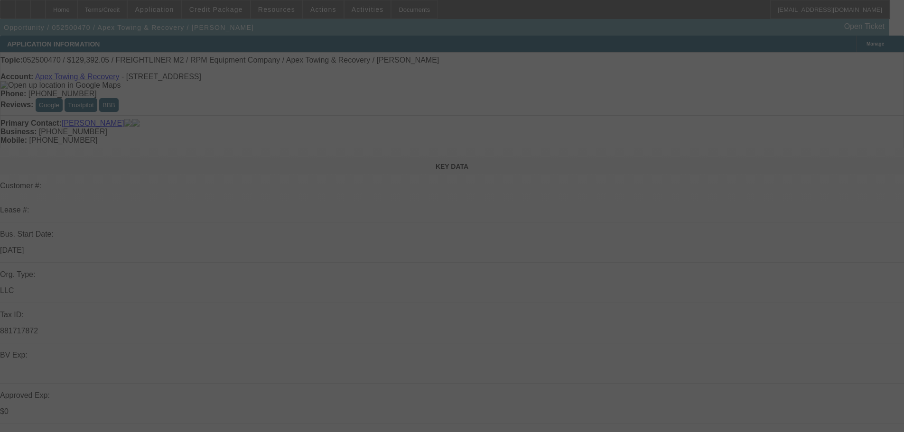
select select "0"
select select "6"
select select "0"
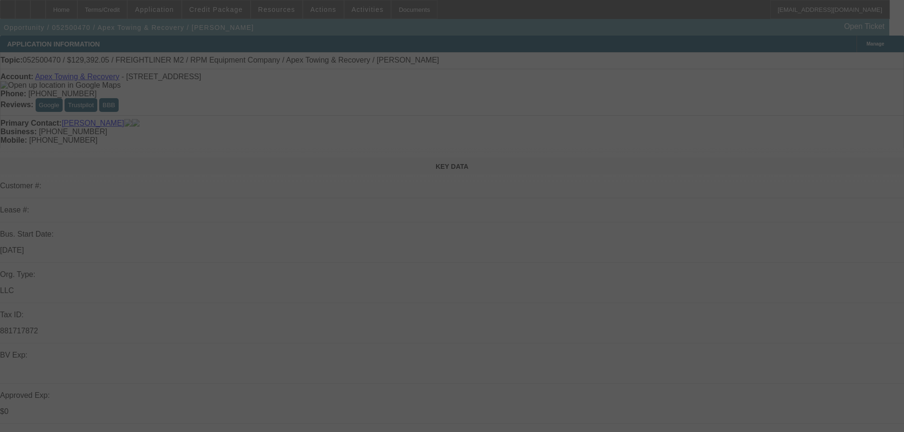
select select "6"
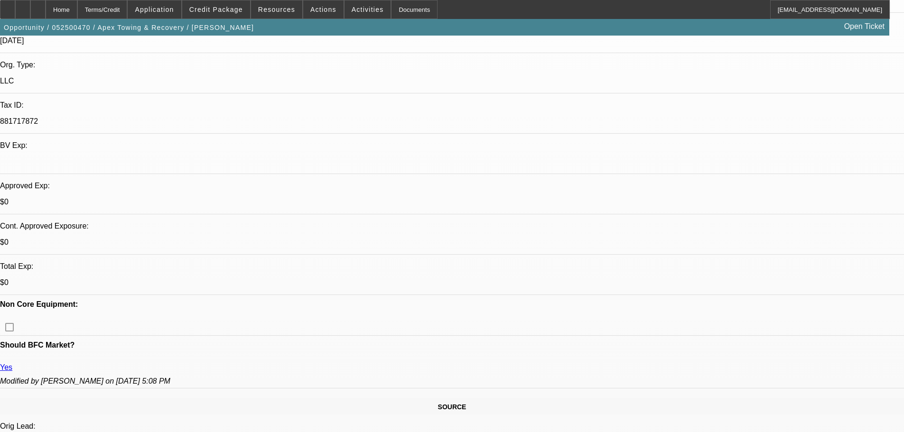
scroll to position [285, 0]
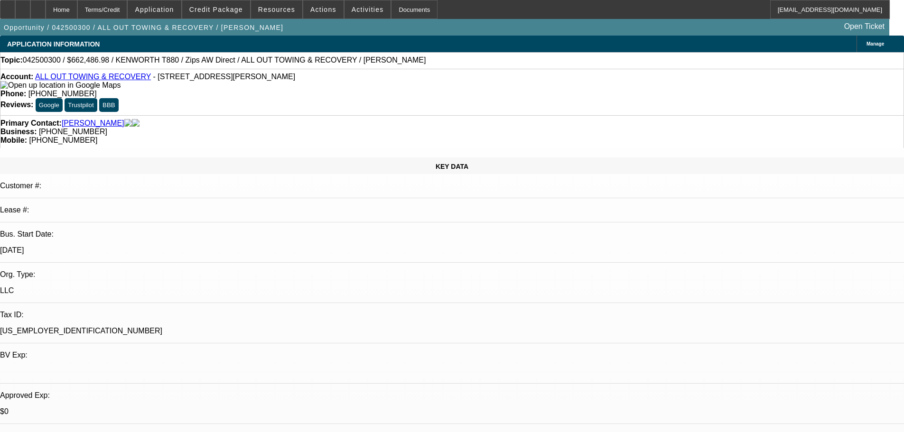
select select "0"
select select "2"
select select "0"
select select "6"
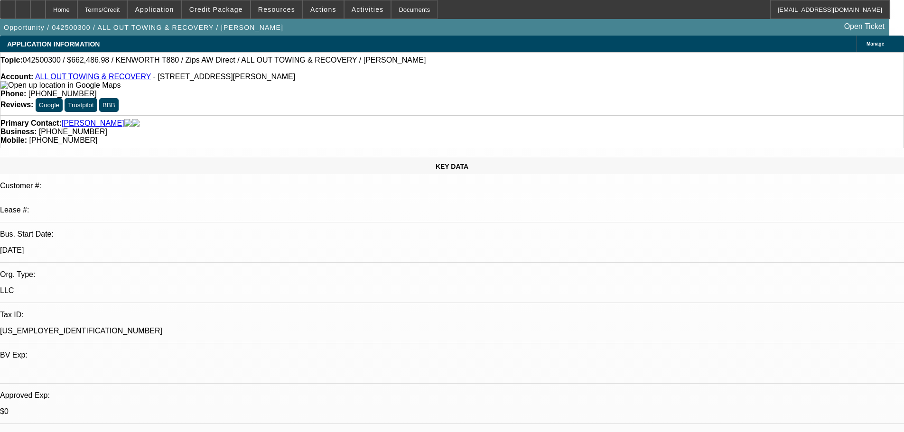
select select "0"
select select "6"
select select "0"
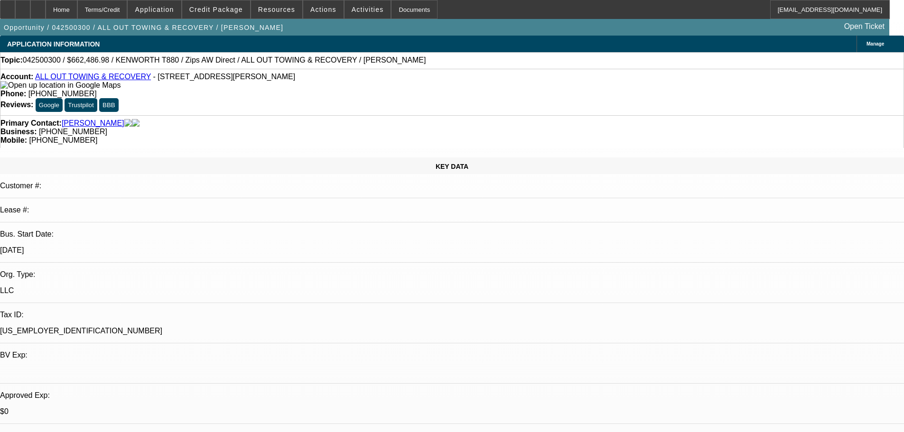
select select "0"
select select "3"
select select "0"
select select "6"
select select "0"
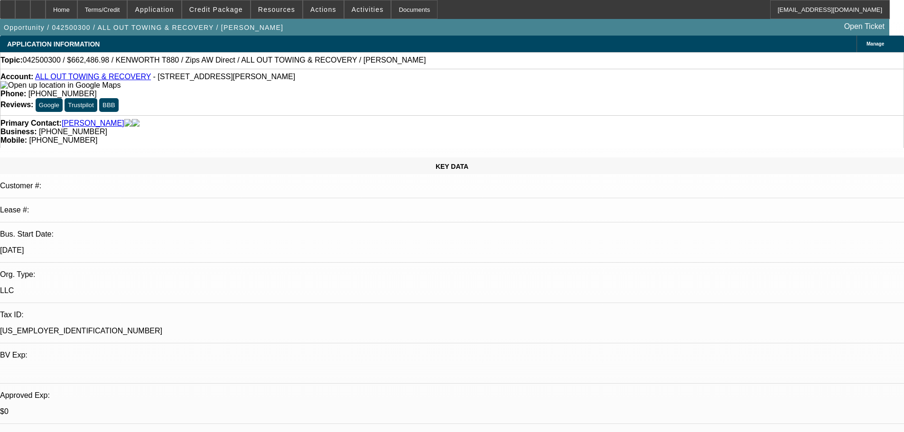
select select "0"
select select "2"
select select "0"
select select "6"
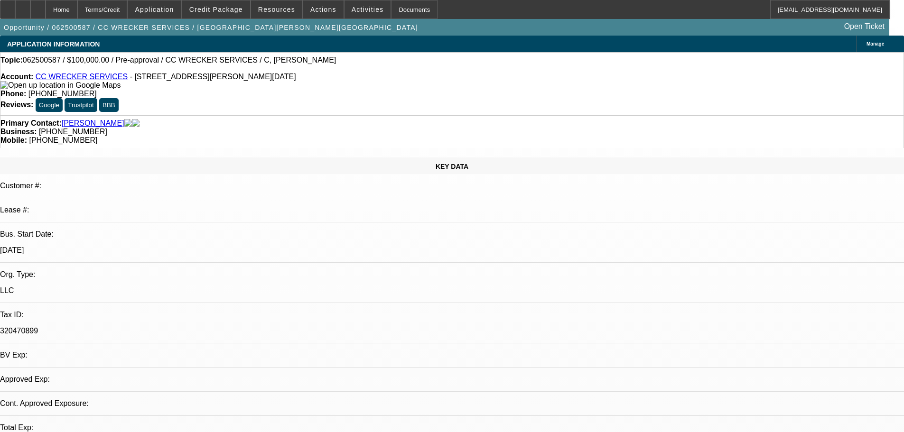
select select "0"
select select "2"
select select "0.1"
select select "1"
select select "2"
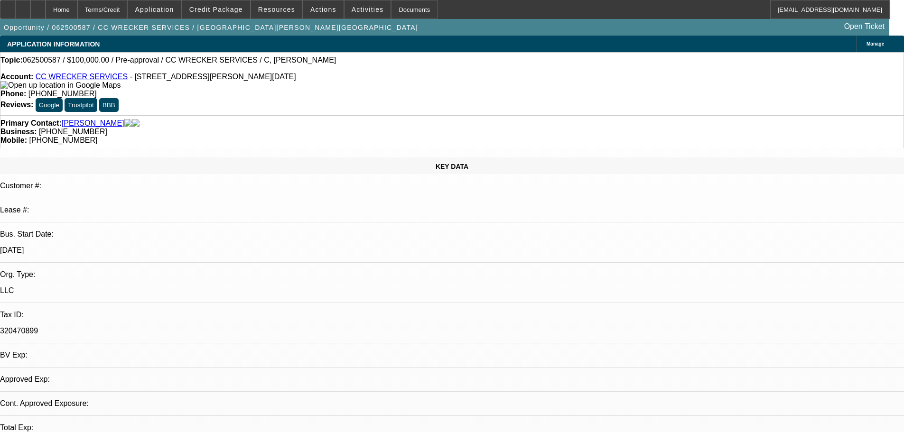
select select "4"
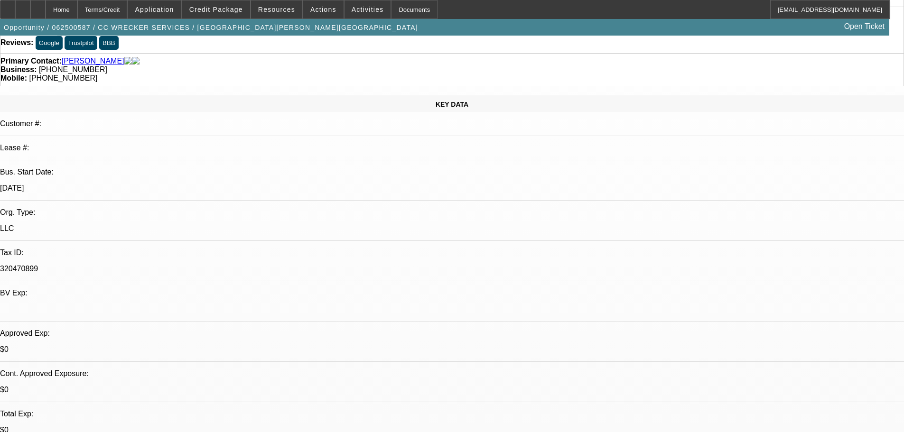
scroll to position [95, 0]
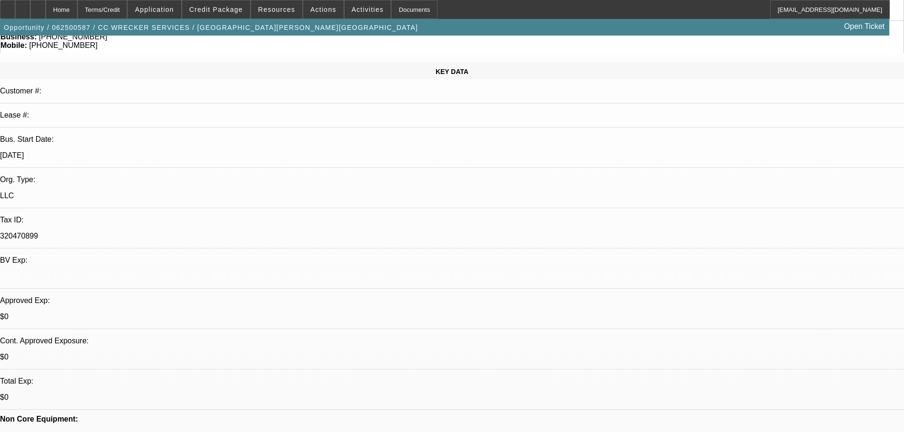
drag, startPoint x: 737, startPoint y: 297, endPoint x: 699, endPoint y: 300, distance: 38.1
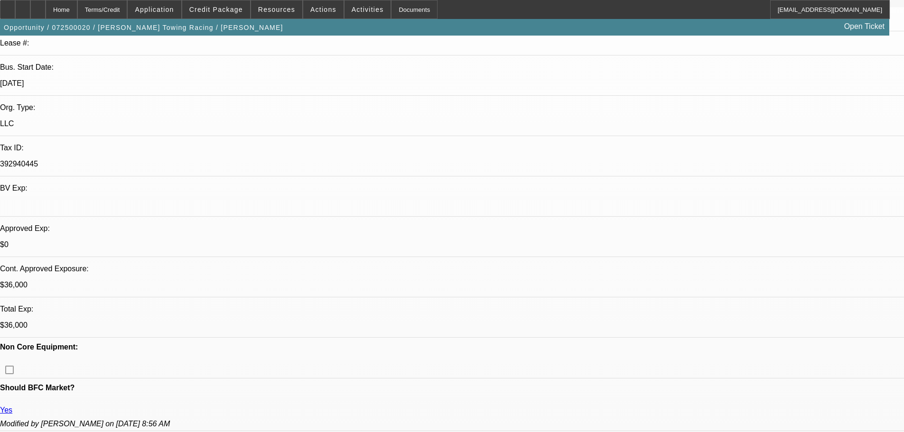
select select "0.1"
select select "2"
select select "0"
select select "6"
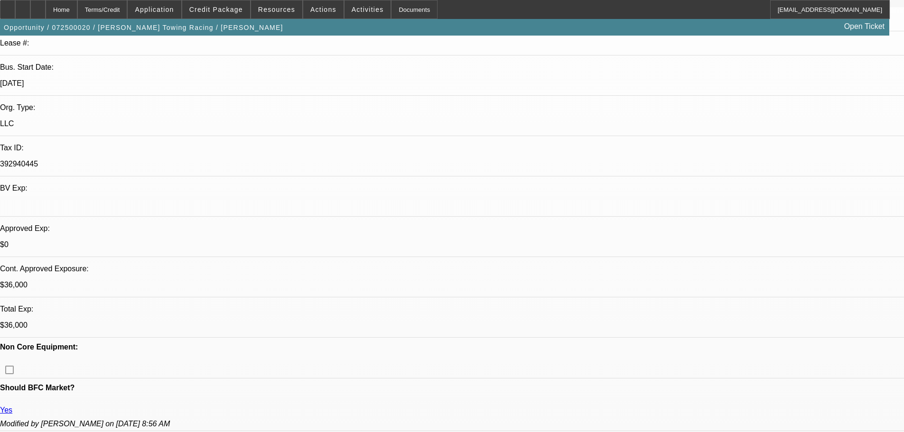
select select "0.1"
select select "2"
select select "0"
select select "6"
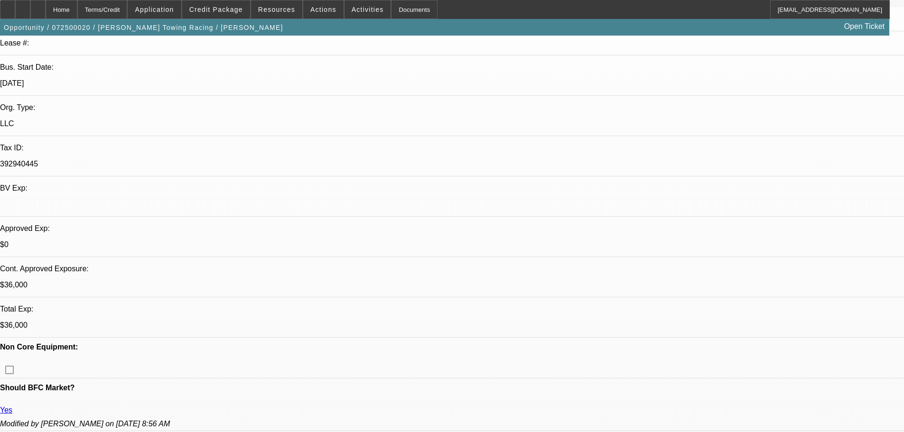
select select "0.1"
select select "2"
select select "0"
select select "6"
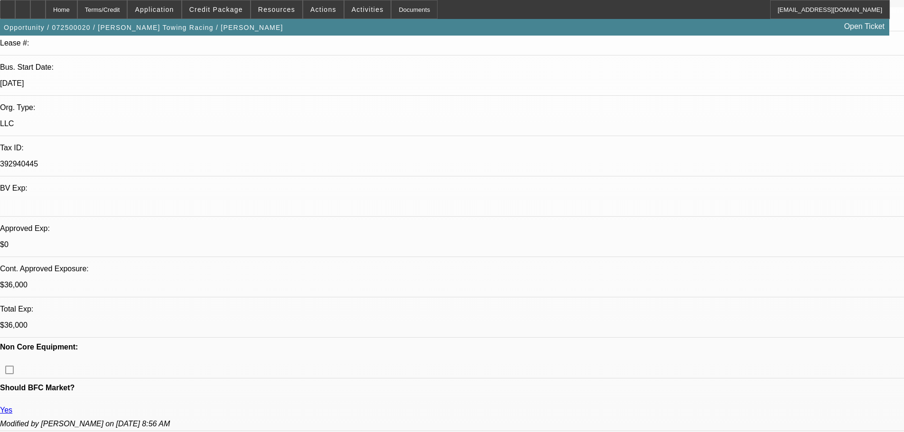
select select "0.1"
select select "2"
select select "0"
select select "6"
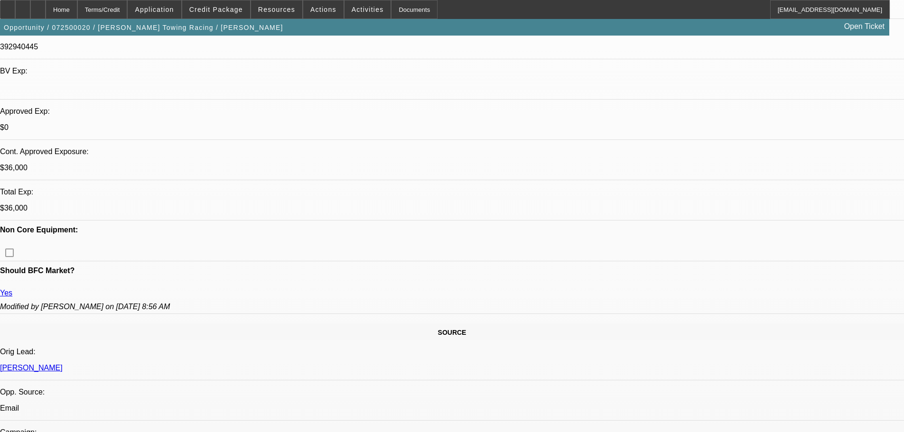
scroll to position [285, 0]
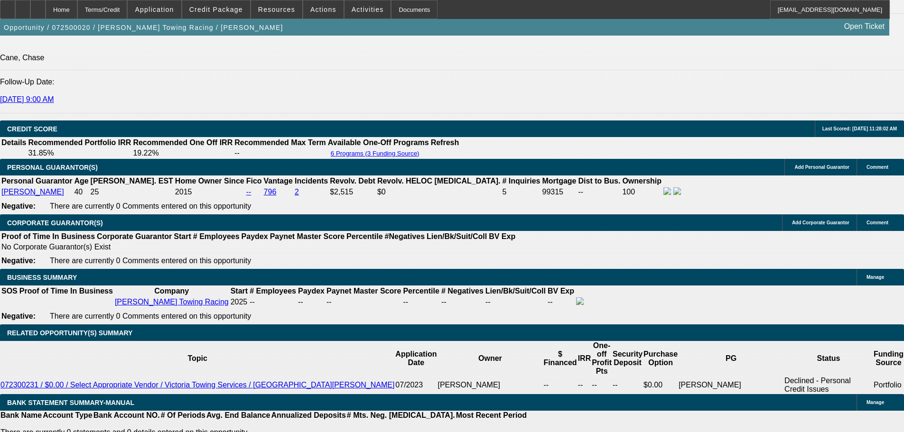
scroll to position [1328, 0]
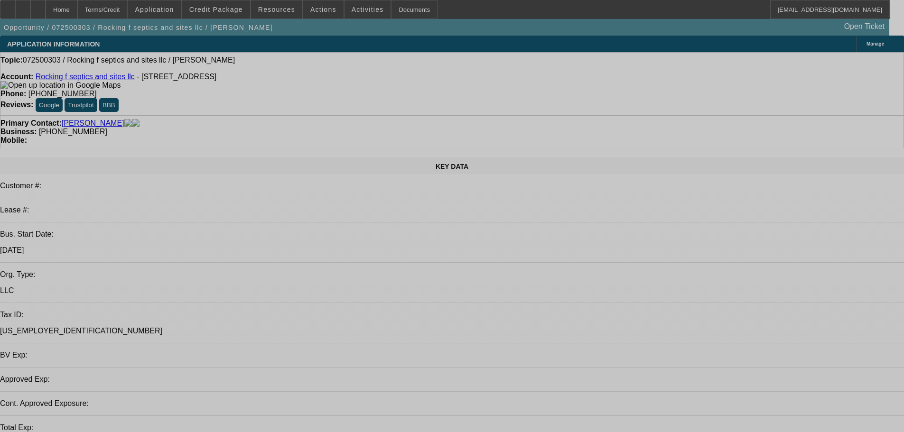
select select "0"
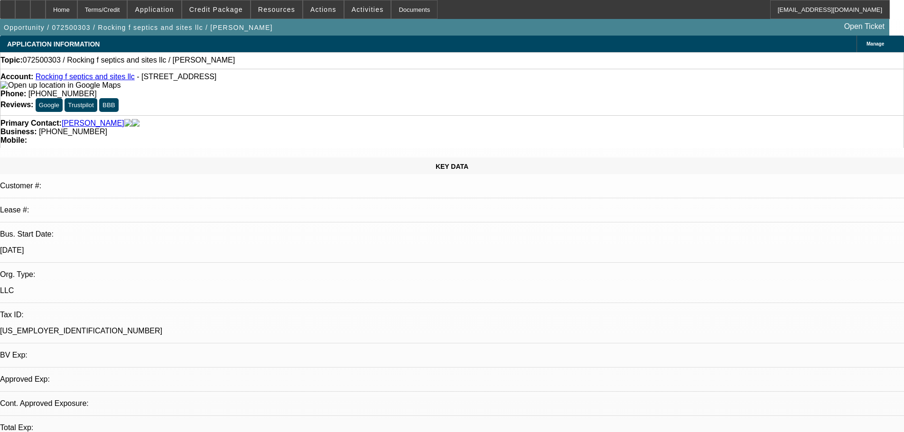
select select "2"
select select "0.1"
select select "4"
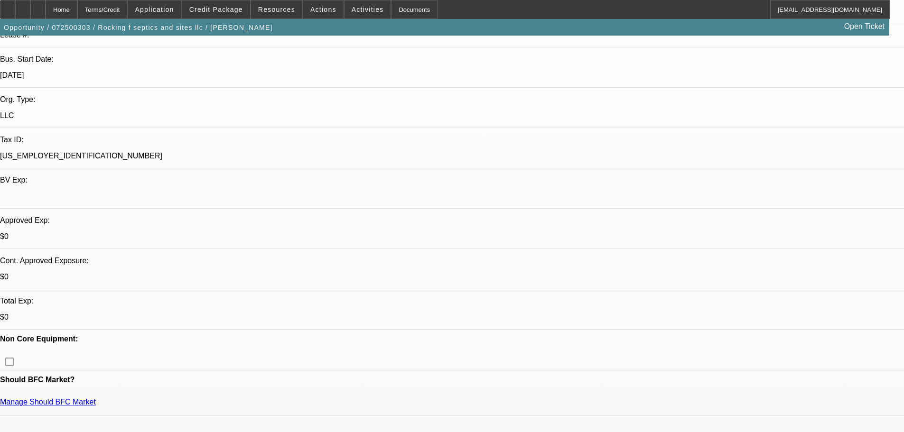
scroll to position [285, 0]
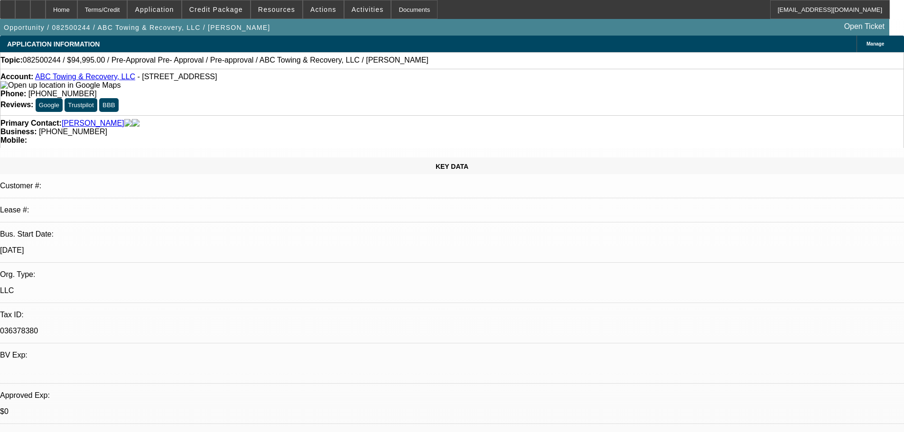
select select "0"
select select "2"
select select "0.1"
select select "4"
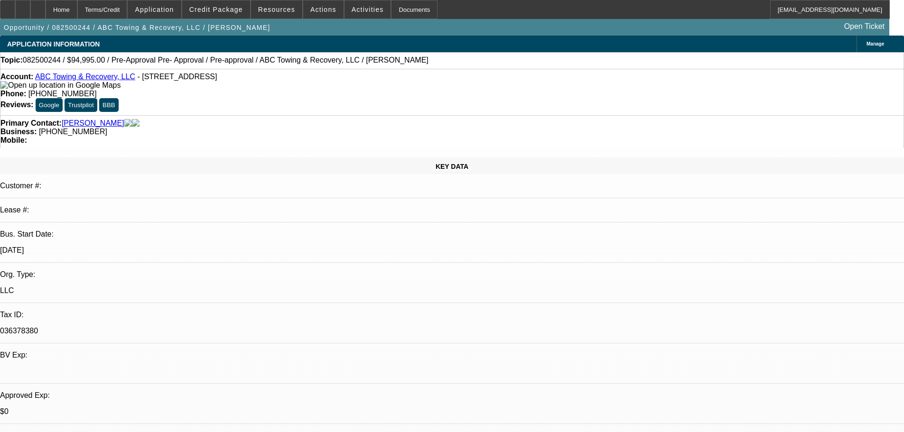
scroll to position [158, 0]
click at [231, 10] on span "Credit Package" at bounding box center [216, 10] width 54 height 8
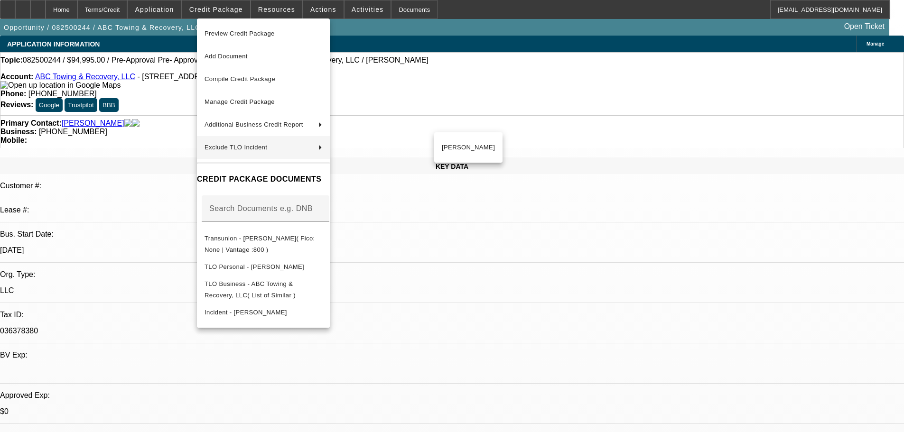
click at [155, 148] on div at bounding box center [452, 216] width 904 height 432
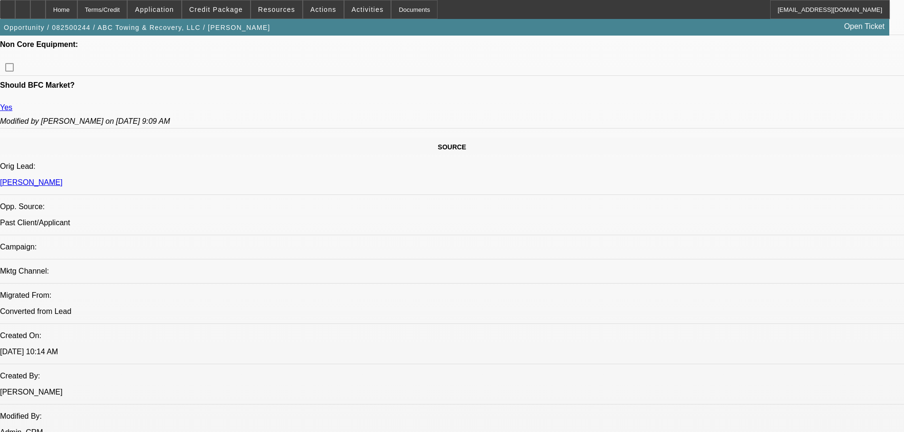
scroll to position [474, 0]
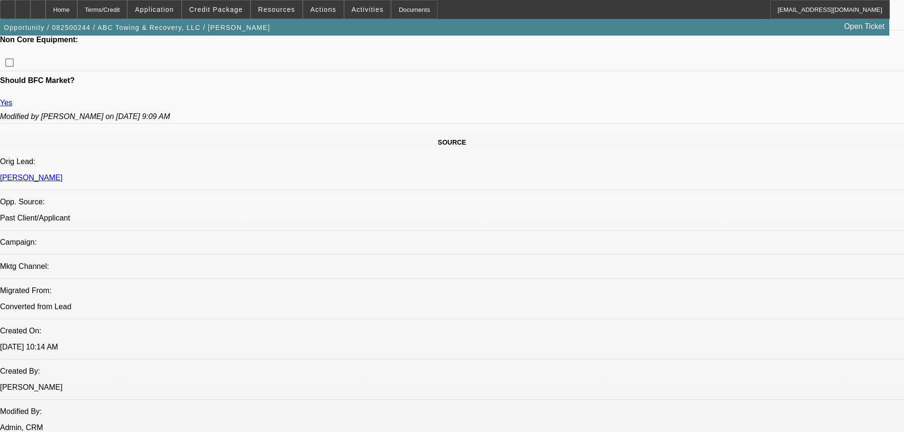
drag, startPoint x: 842, startPoint y: 221, endPoint x: 800, endPoint y: 223, distance: 41.3
copy p "(575) 652-1764"
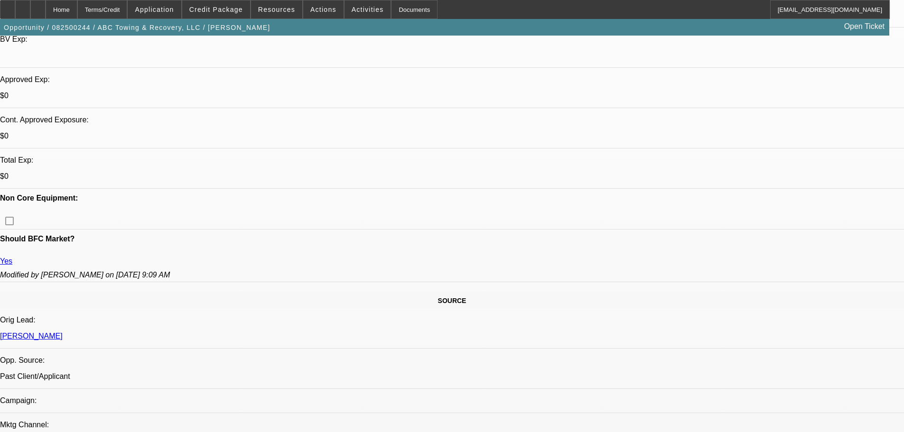
scroll to position [285, 0]
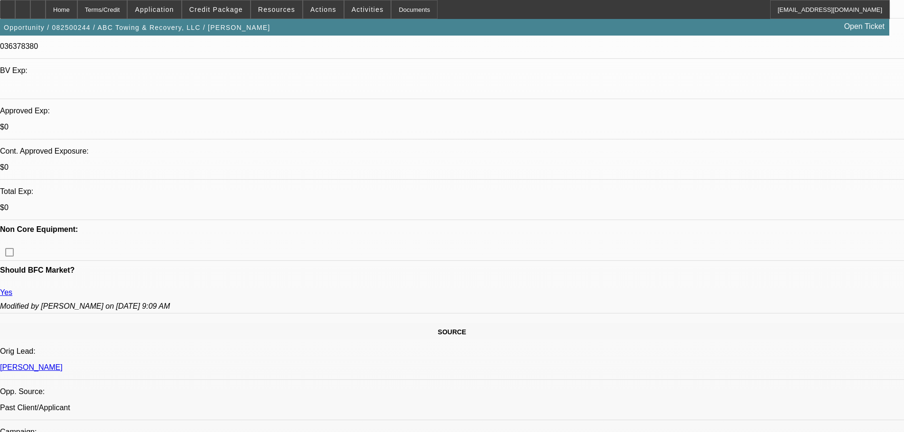
click at [351, 9] on span "Activities" at bounding box center [367, 10] width 32 height 8
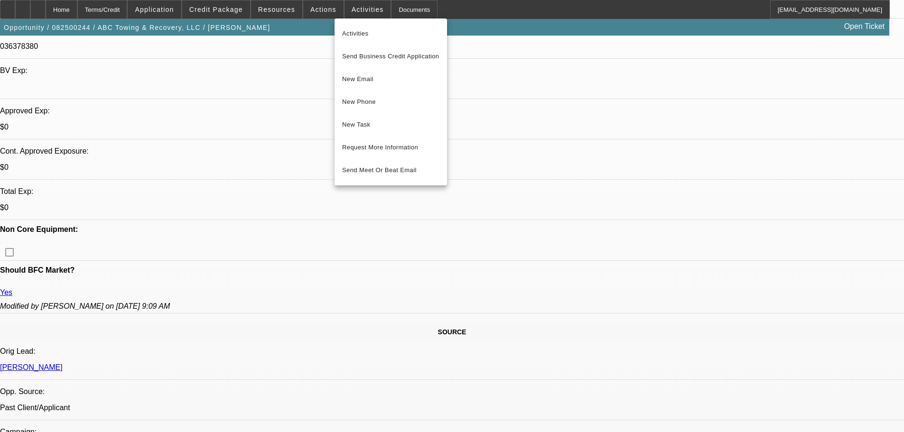
click at [694, 240] on div at bounding box center [452, 216] width 904 height 432
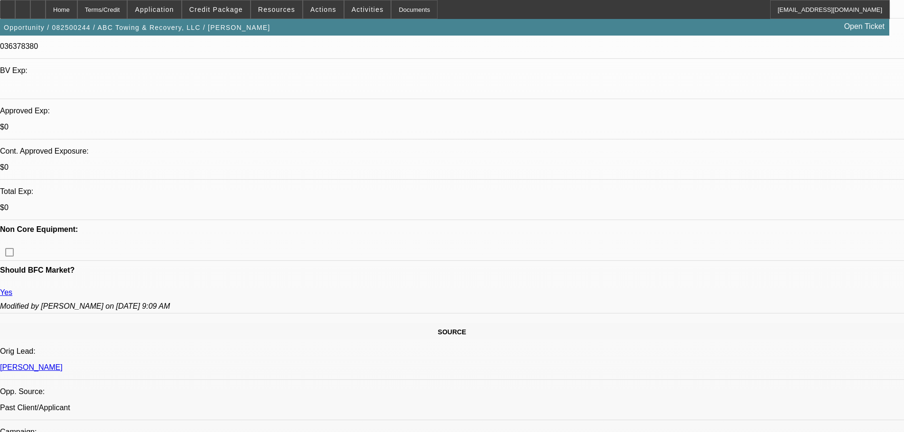
drag, startPoint x: 665, startPoint y: 242, endPoint x: 609, endPoint y: 222, distance: 59.6
copy p "Selling an f650 that a guy needs help getting approved for - Chris +1 (575) 652…"
click at [351, 10] on span "Activities" at bounding box center [367, 10] width 32 height 8
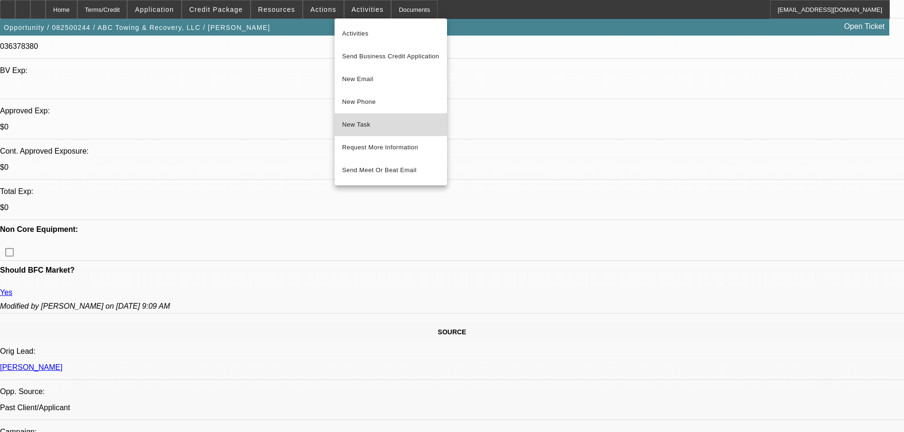
click at [378, 124] on span "New Task" at bounding box center [390, 124] width 97 height 11
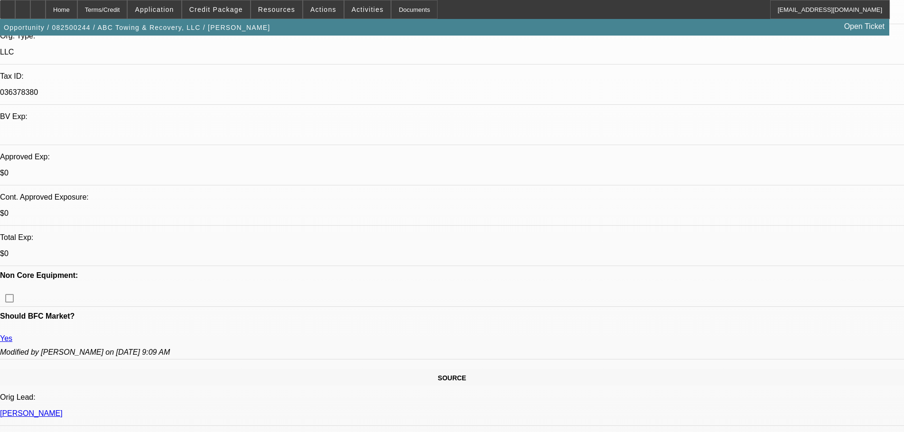
scroll to position [0, 0]
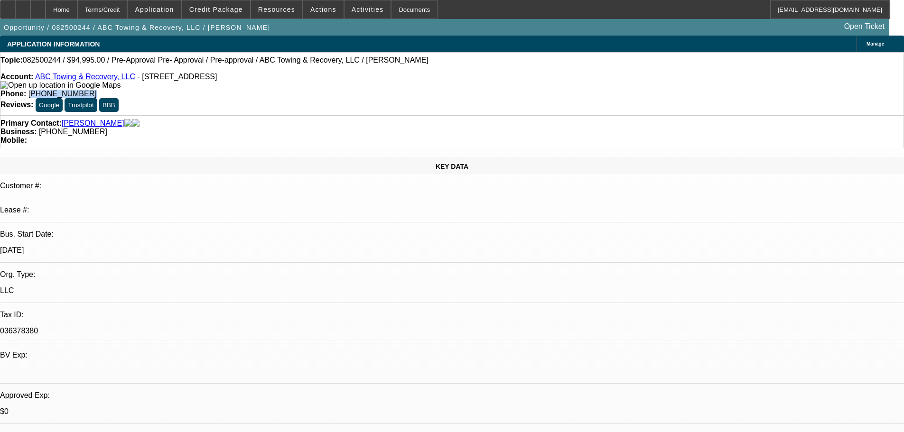
drag, startPoint x: 374, startPoint y: 78, endPoint x: 332, endPoint y: 79, distance: 41.8
click at [332, 90] on div "Phone: (575) 276-8200" at bounding box center [451, 94] width 903 height 9
copy span "575) 276-8200"
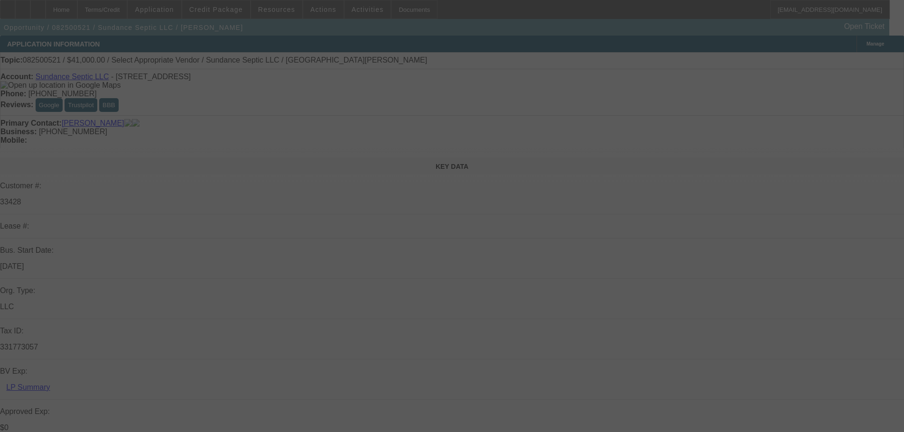
select select "0"
select select "2"
select select "0.1"
select select "4"
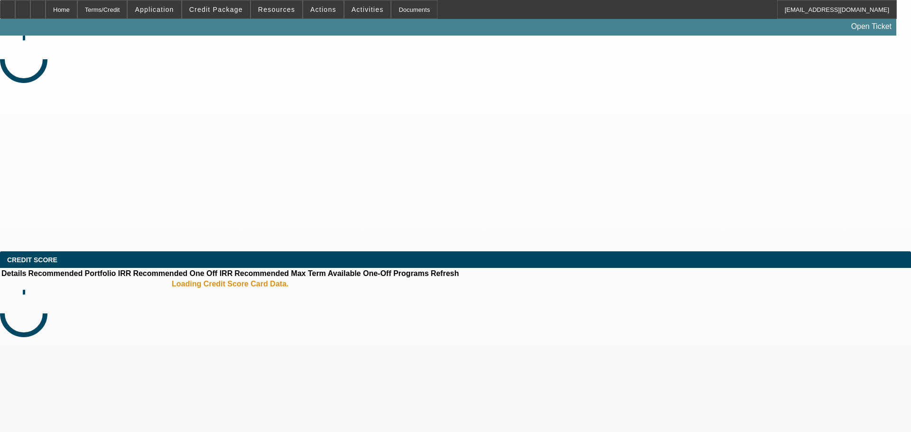
select select "0"
select select "2"
select select "0.1"
select select "4"
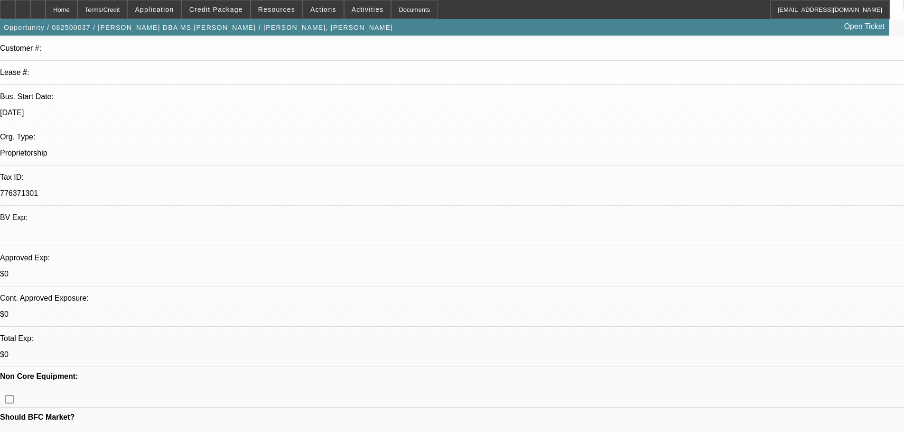
scroll to position [190, 0]
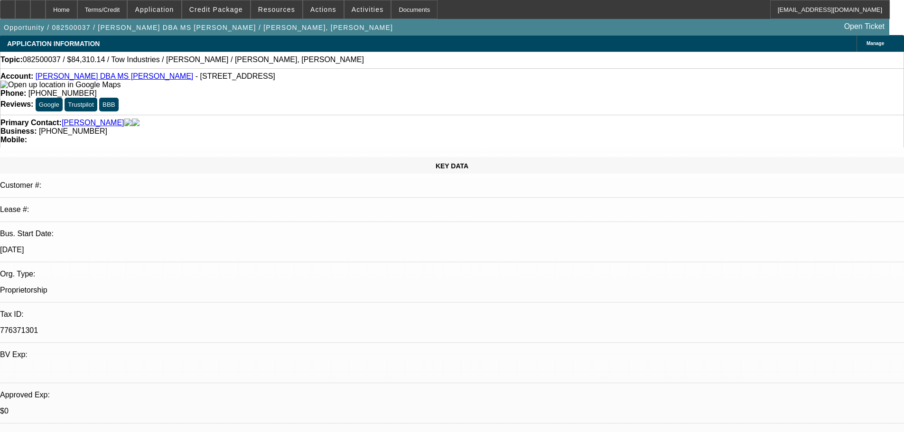
scroll to position [0, 0]
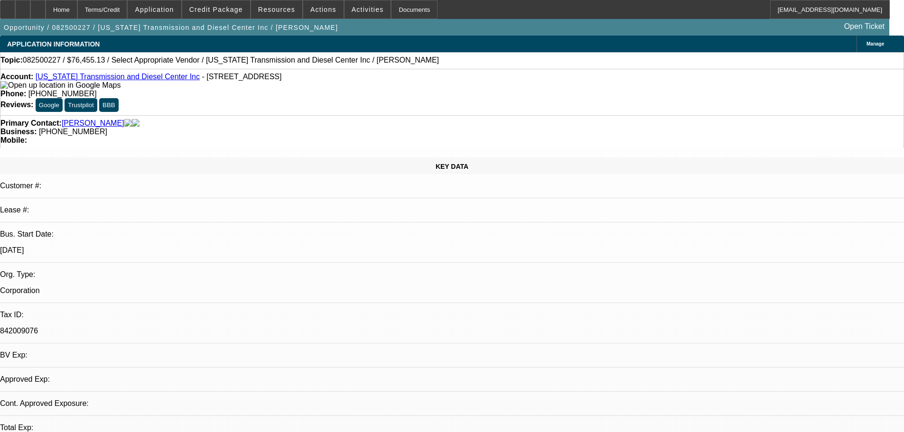
select select "0"
select select "2"
select select "0.1"
select select "4"
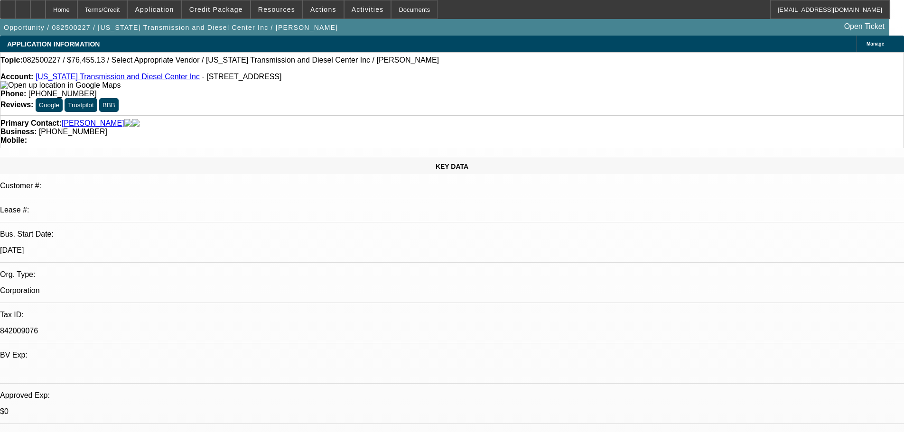
scroll to position [95, 0]
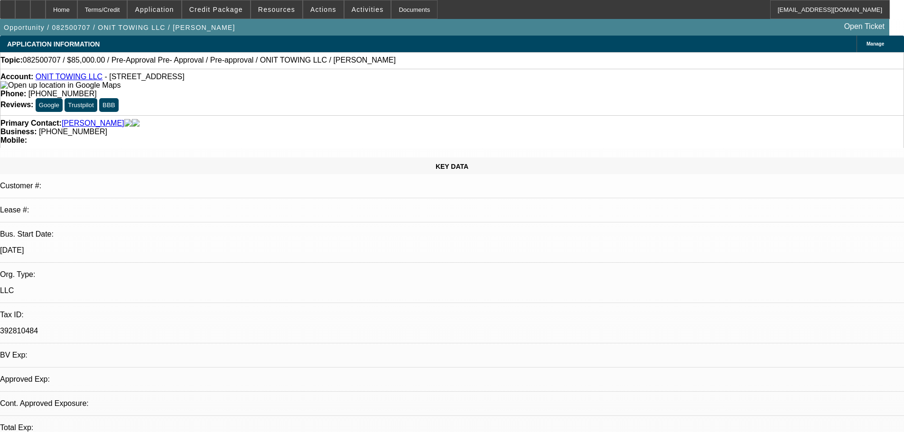
select select "0.15"
select select "2"
select select "0.1"
select select "4"
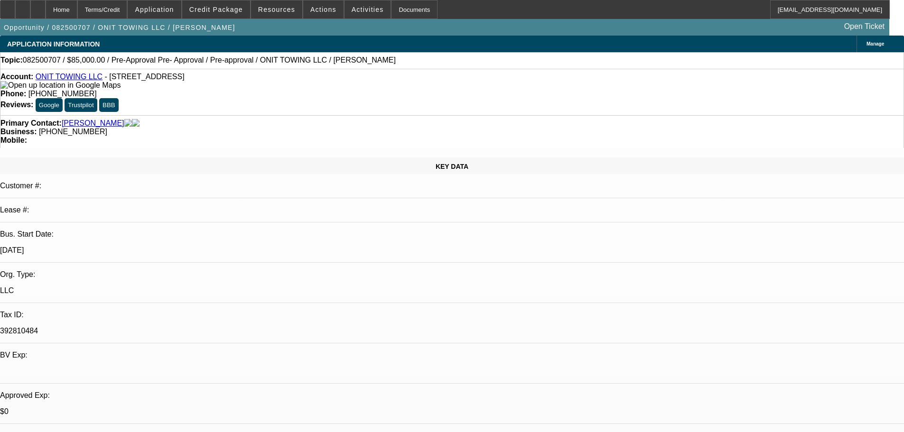
click at [225, 10] on span "Credit Package" at bounding box center [216, 10] width 54 height 8
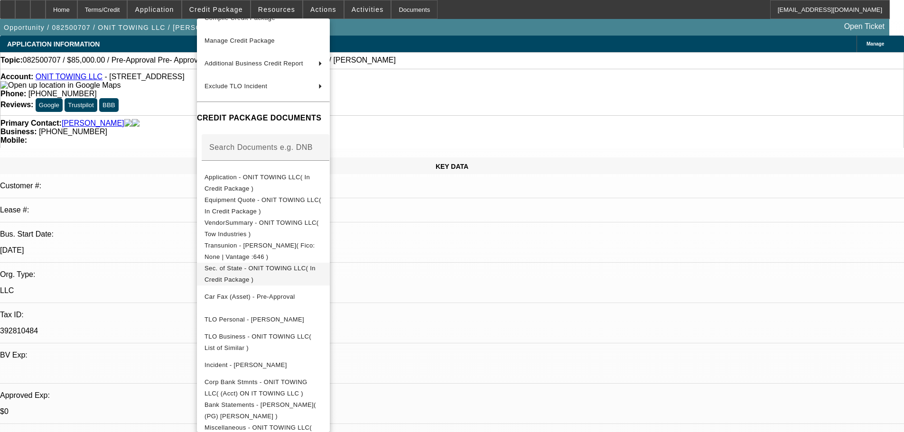
scroll to position [82, 0]
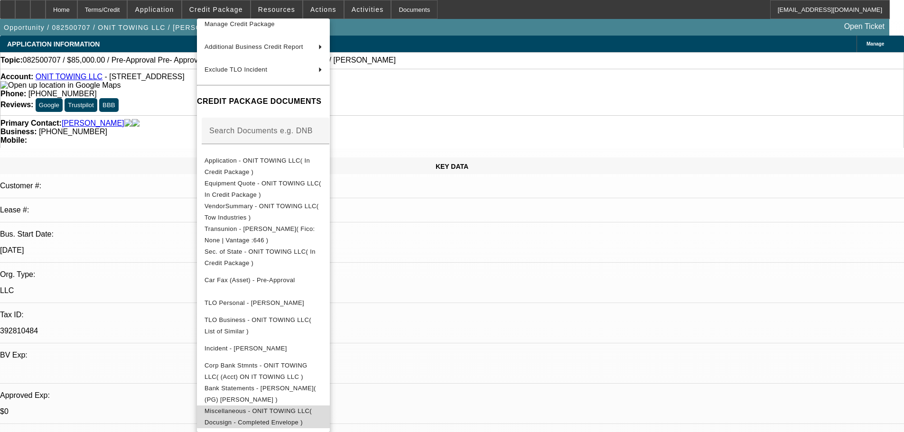
click at [312, 408] on span "Miscellaneous - ONIT TOWING LLC( Docusign - Completed Envelope )" at bounding box center [257, 416] width 107 height 18
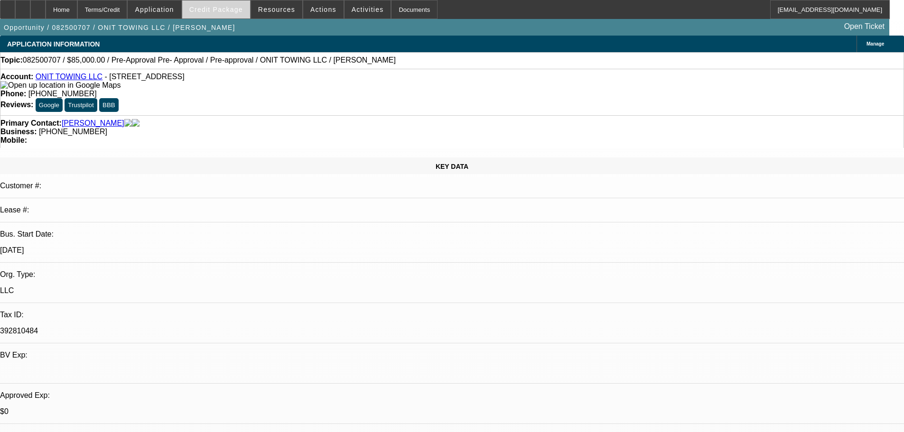
click at [235, 10] on span "Credit Package" at bounding box center [216, 10] width 54 height 8
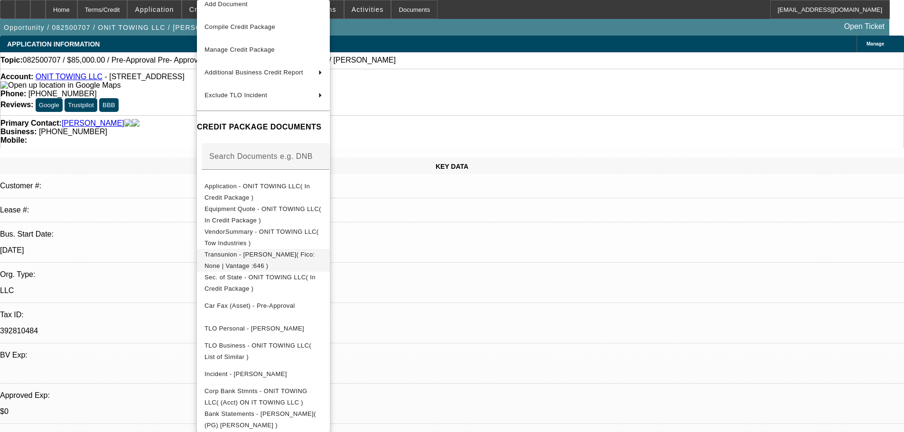
scroll to position [63, 0]
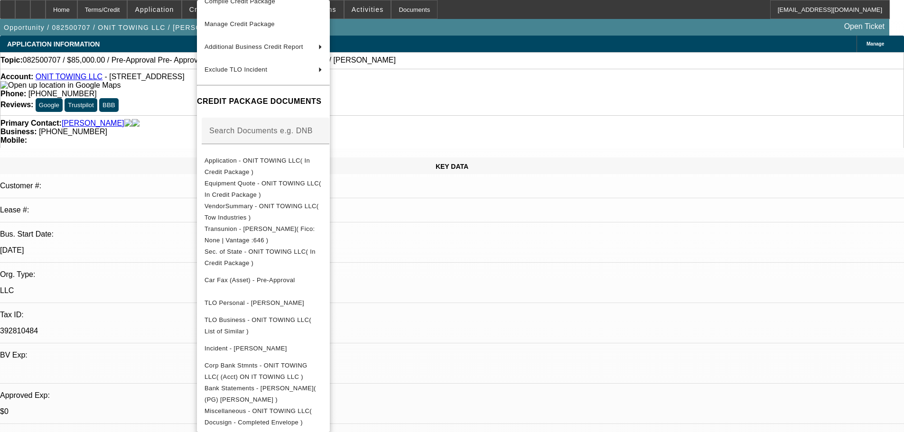
click at [150, 211] on div at bounding box center [452, 216] width 904 height 432
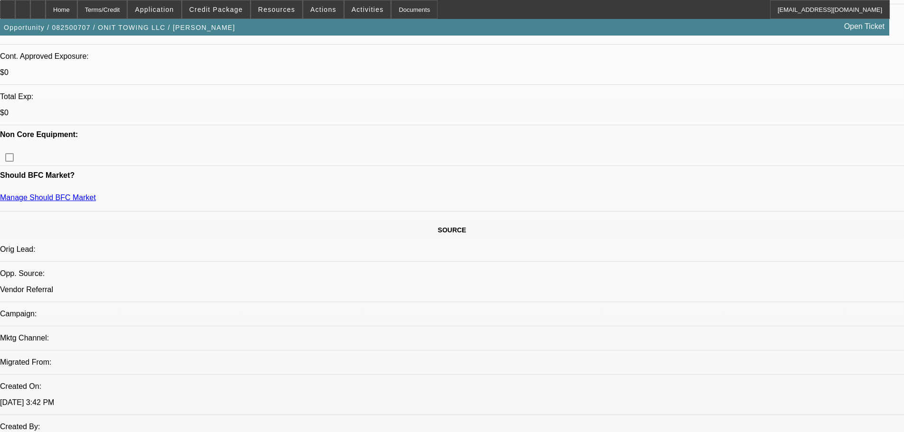
scroll to position [285, 0]
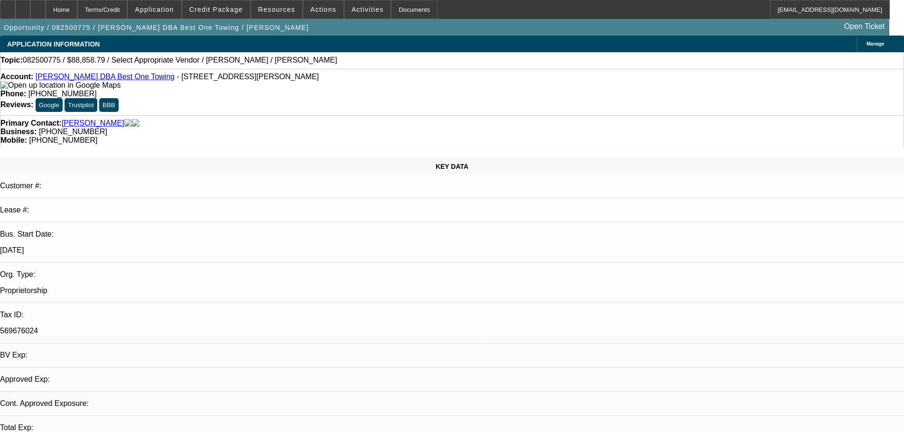
select select "0"
select select "2"
select select "0.1"
select select "4"
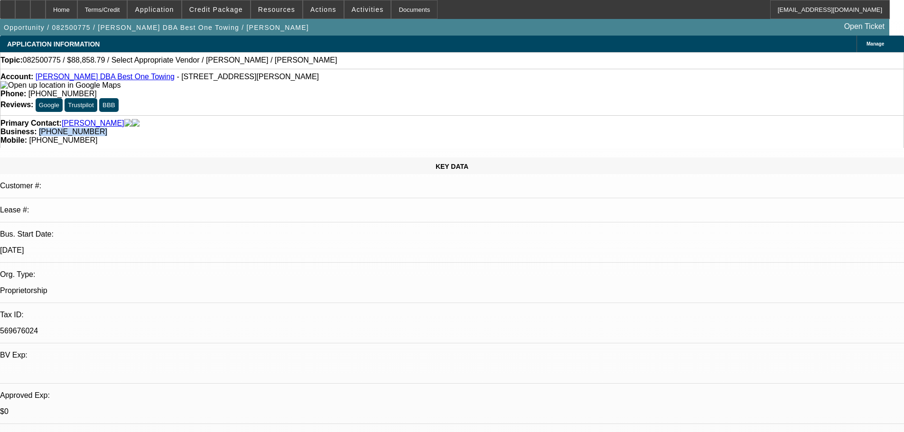
drag, startPoint x: 383, startPoint y: 104, endPoint x: 340, endPoint y: 109, distance: 43.4
click at [340, 128] on div "Business: [PHONE_NUMBER]" at bounding box center [451, 132] width 903 height 9
copy span "[PHONE_NUMBER]"
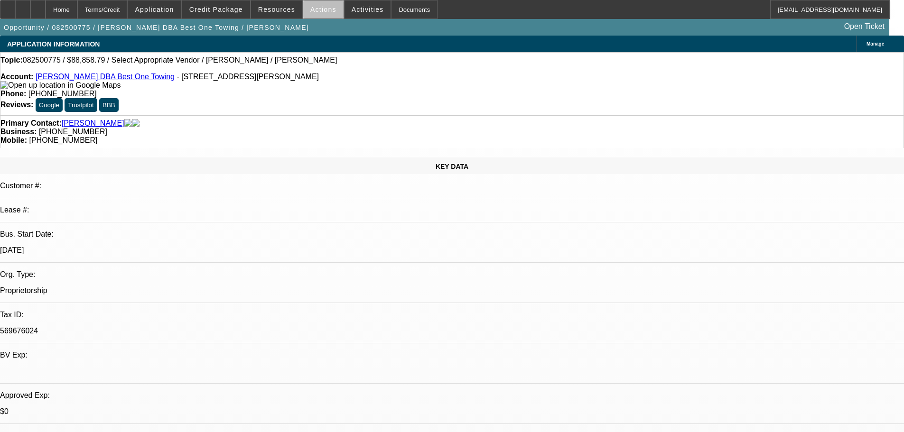
click at [325, 11] on span "Actions" at bounding box center [323, 10] width 26 height 8
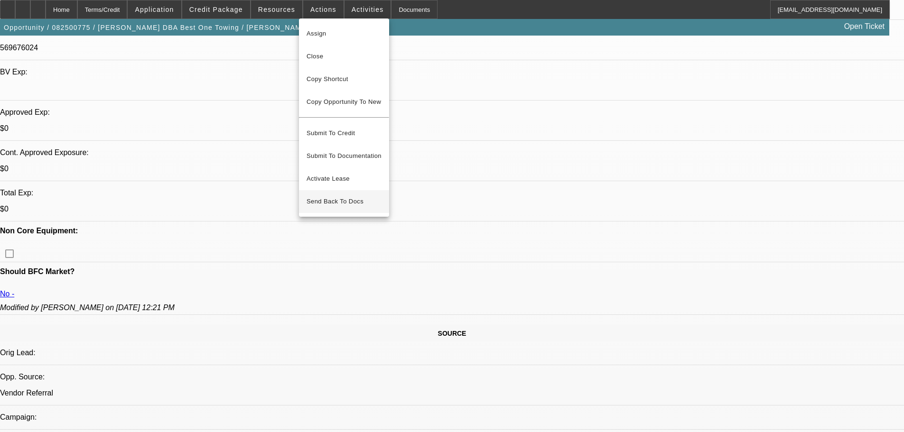
scroll to position [285, 0]
click at [340, 57] on span "Close" at bounding box center [343, 56] width 75 height 11
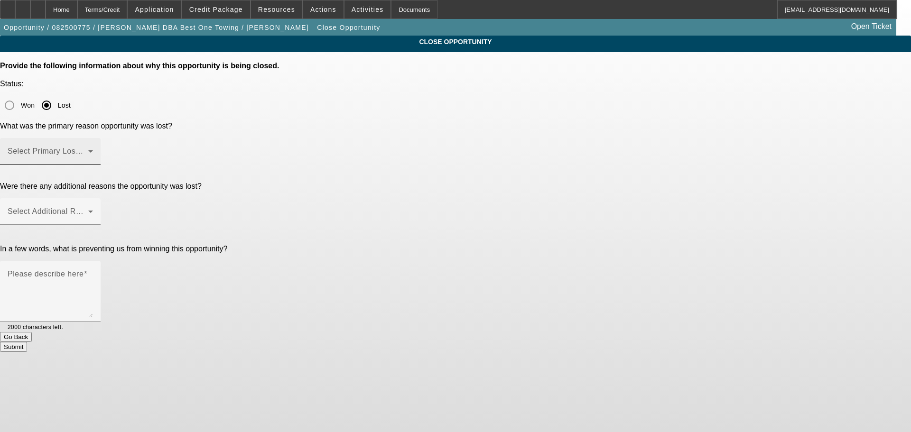
click at [88, 149] on span at bounding box center [48, 154] width 81 height 11
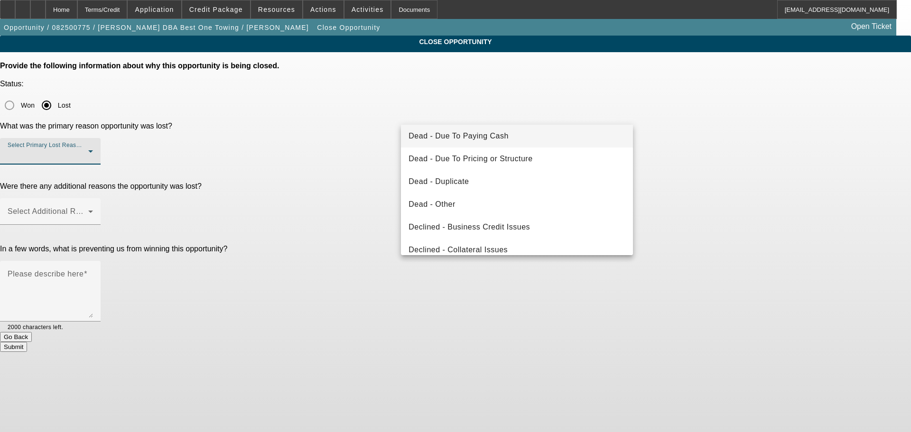
scroll to position [95, 0]
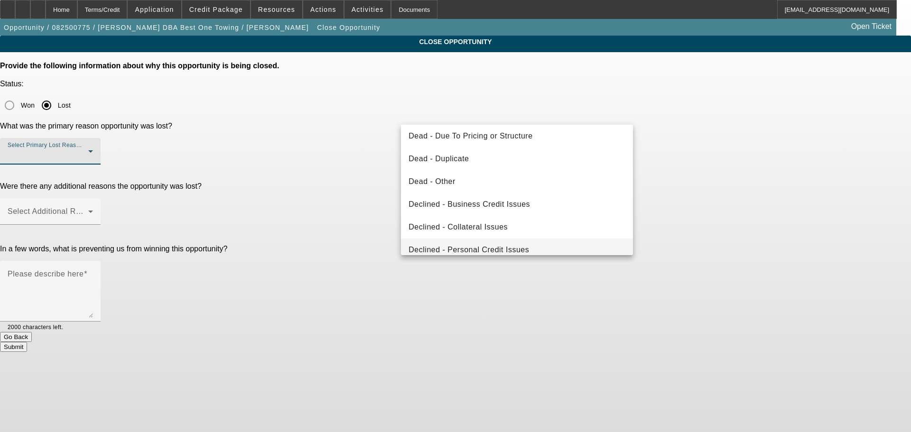
click at [539, 245] on mat-option "Declined - Personal Credit Issues" at bounding box center [517, 250] width 232 height 23
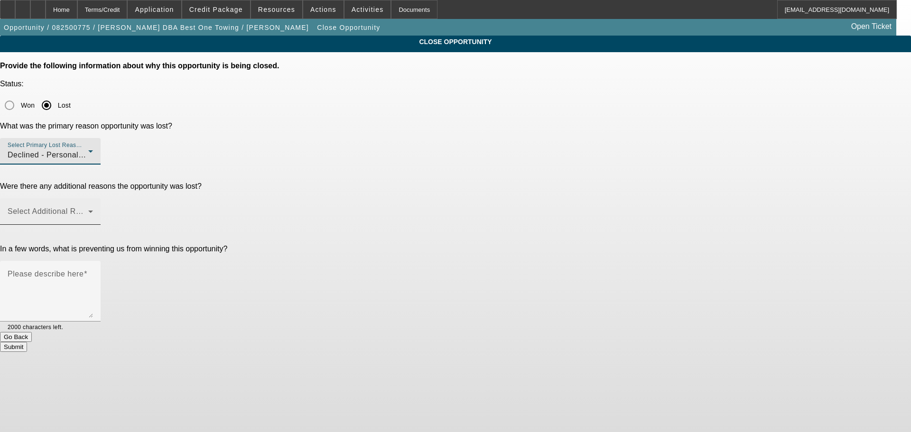
click at [88, 210] on span at bounding box center [48, 215] width 81 height 11
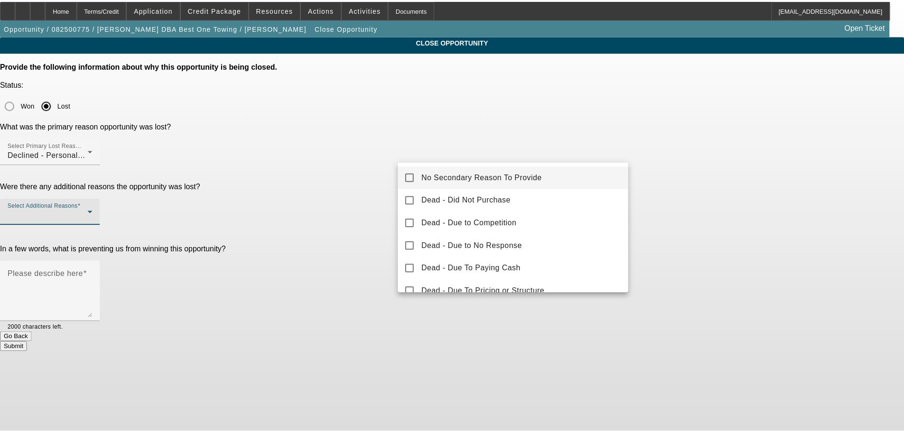
scroll to position [95, 0]
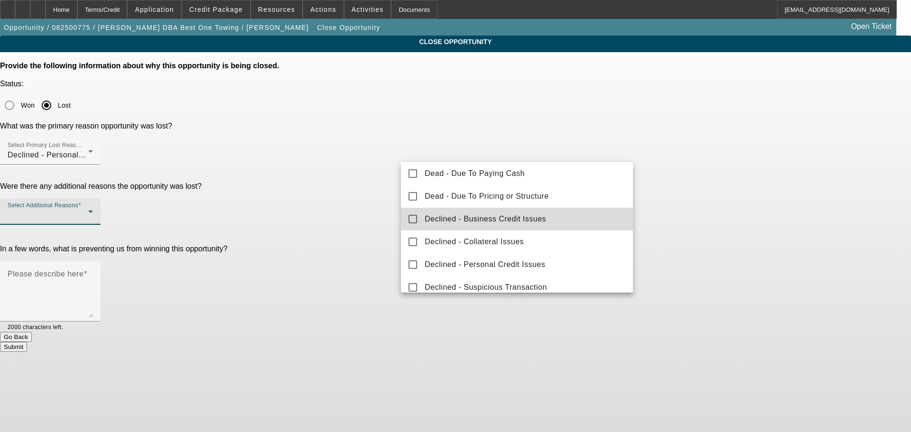
click at [547, 224] on mat-option "Declined - Business Credit Issues" at bounding box center [517, 219] width 232 height 23
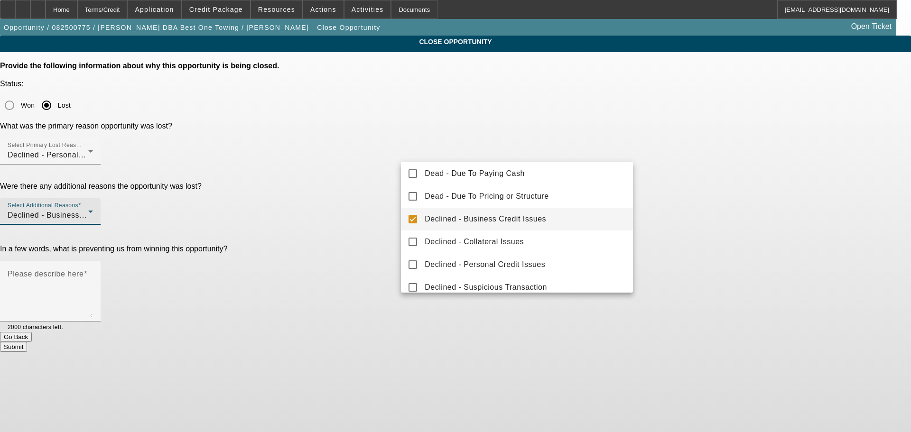
click at [764, 189] on div at bounding box center [455, 216] width 911 height 432
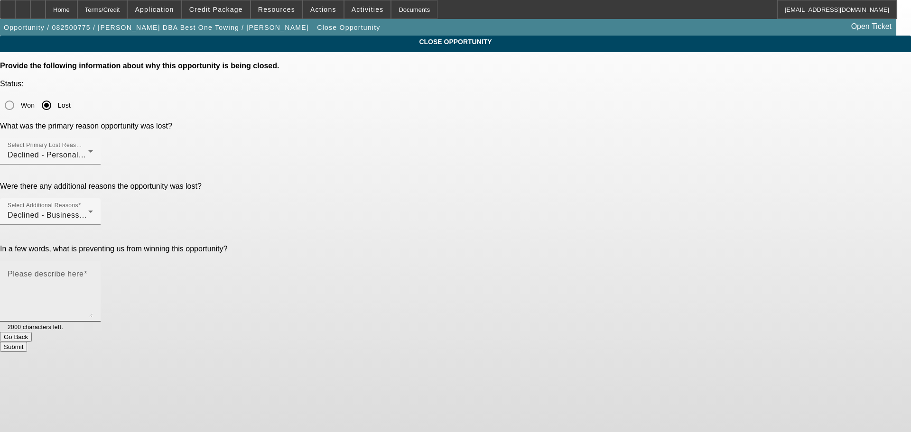
click at [93, 272] on textarea "Please describe here" at bounding box center [50, 295] width 85 height 46
type textarea "a"
click at [93, 272] on textarea "Awful cred" at bounding box center [50, 295] width 85 height 46
type textarea "Awful credit all around. Was going to give [PERSON_NAME] a shot but customer st…"
click at [27, 342] on button "Submit" at bounding box center [13, 347] width 27 height 10
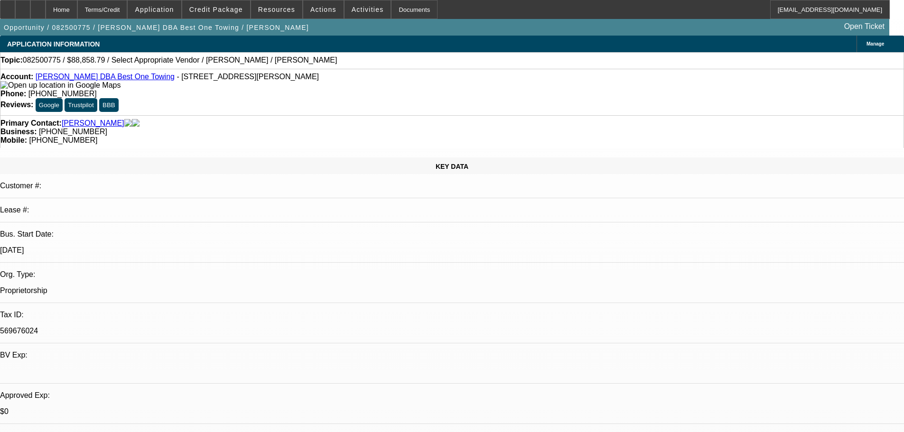
select select "0"
select select "2"
select select "0.1"
select select "4"
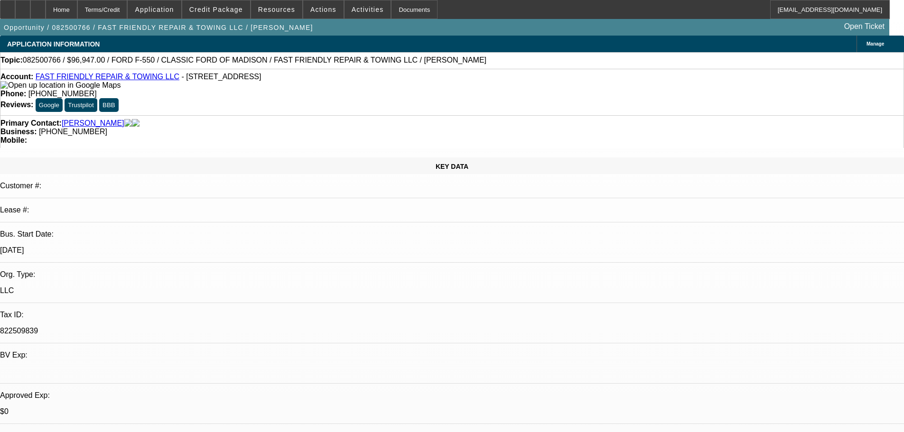
select select "0"
select select "3"
select select "0"
select select "6"
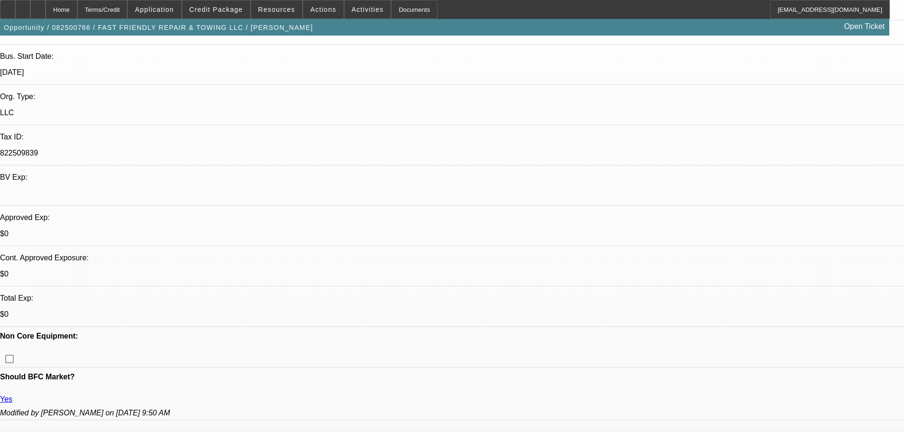
scroll to position [190, 0]
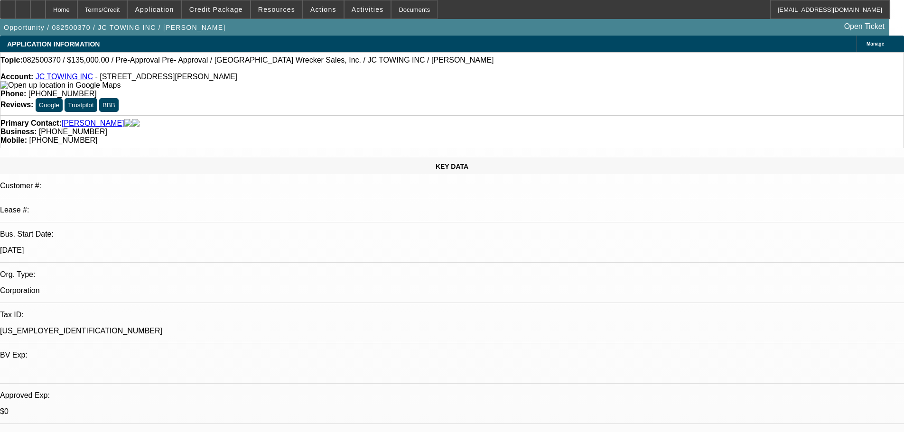
select select "0"
select select "2"
select select "0"
select select "6"
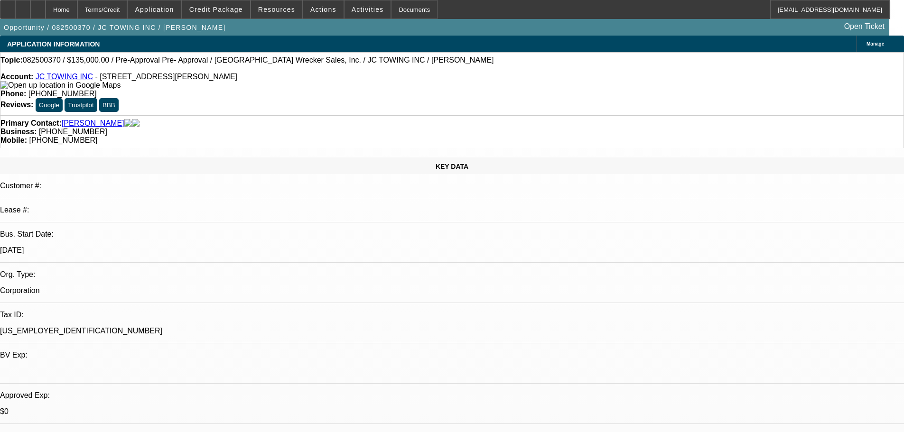
select select "0"
select select "2"
select select "0"
select select "6"
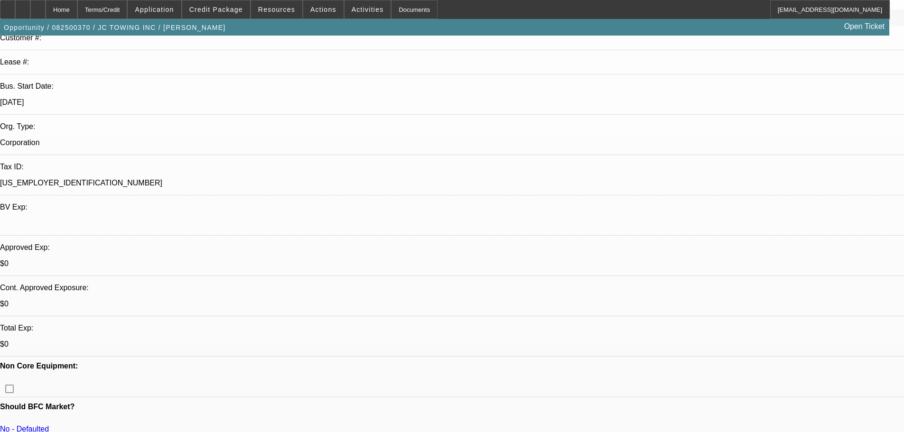
scroll to position [190, 0]
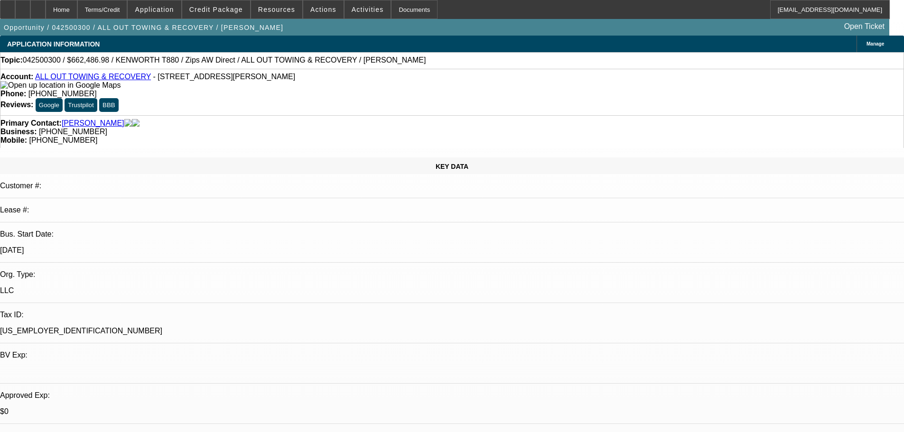
select select "0"
select select "2"
select select "0"
select select "6"
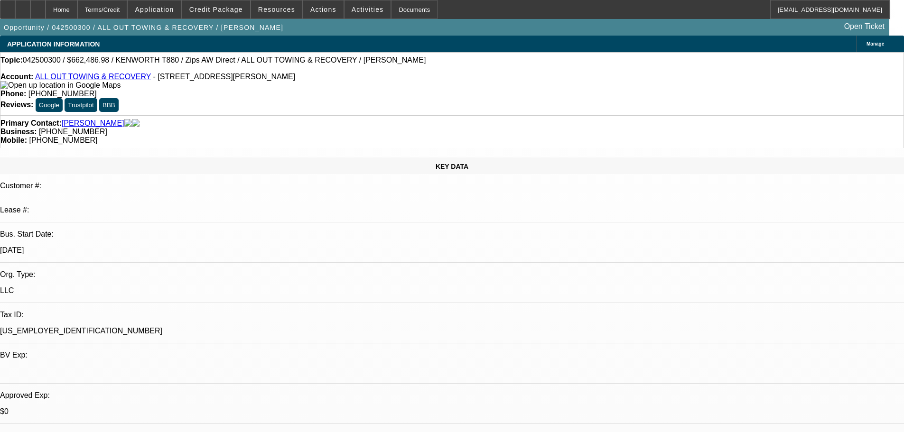
select select "0"
select select "6"
select select "0"
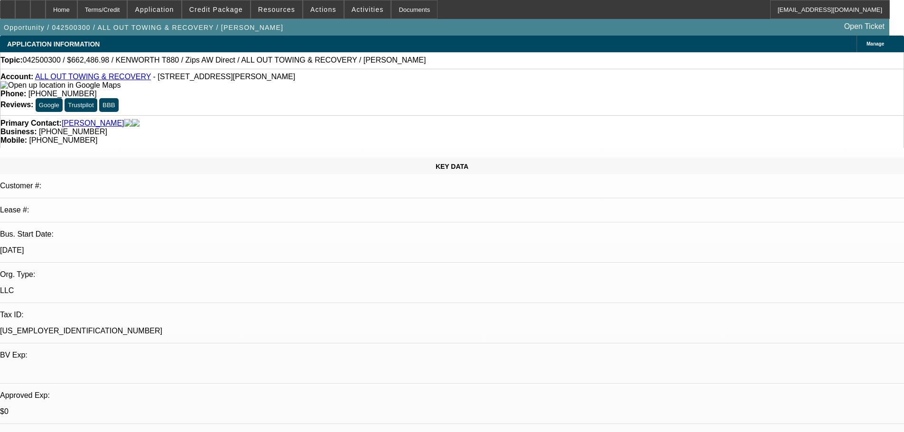
select select "0"
select select "3"
select select "0"
select select "6"
select select "0"
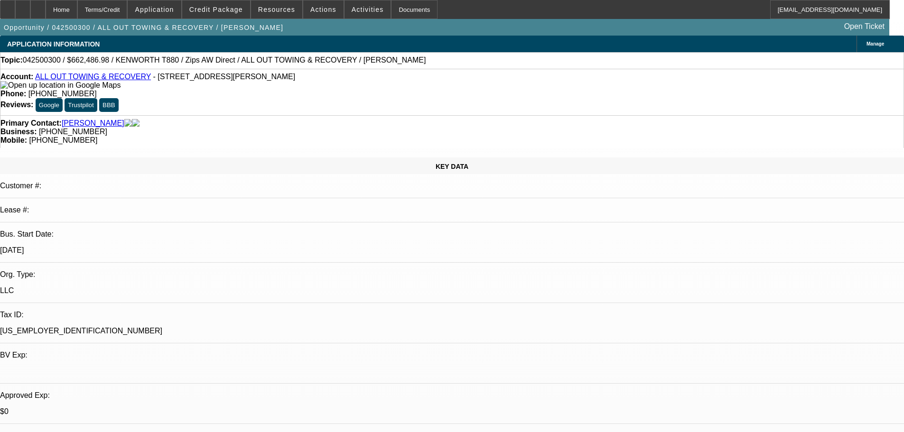
select select "0"
select select "2"
select select "0"
select select "6"
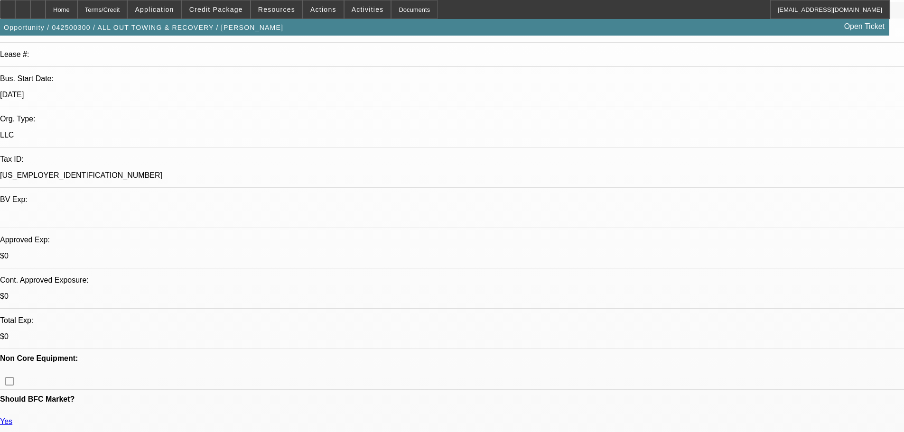
scroll to position [190, 0]
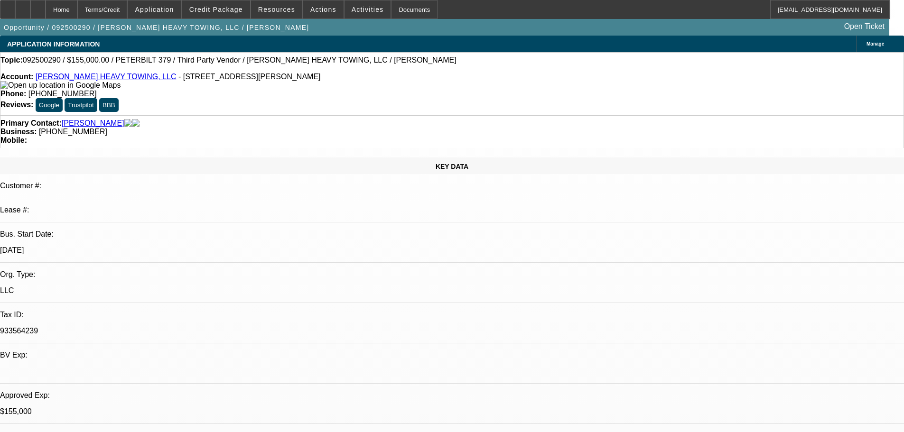
select select "0"
select select "6"
select select "0"
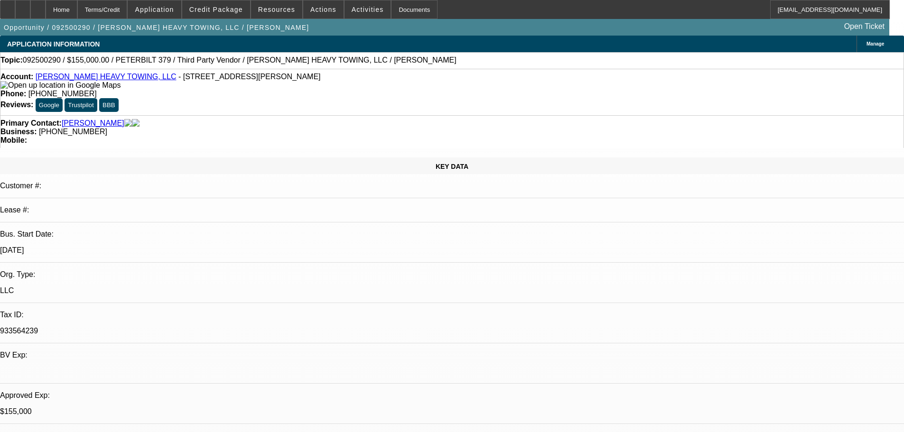
select select "0"
select select "6"
select select "0"
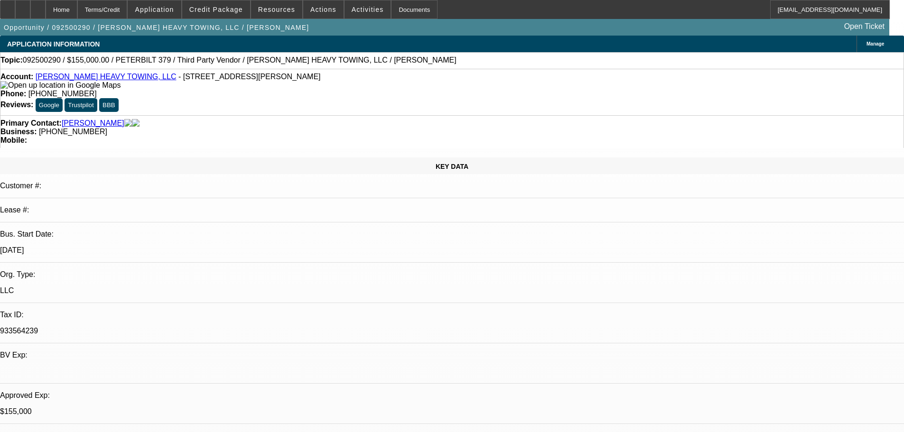
select select "0"
select select "6"
select select "0"
select select "2"
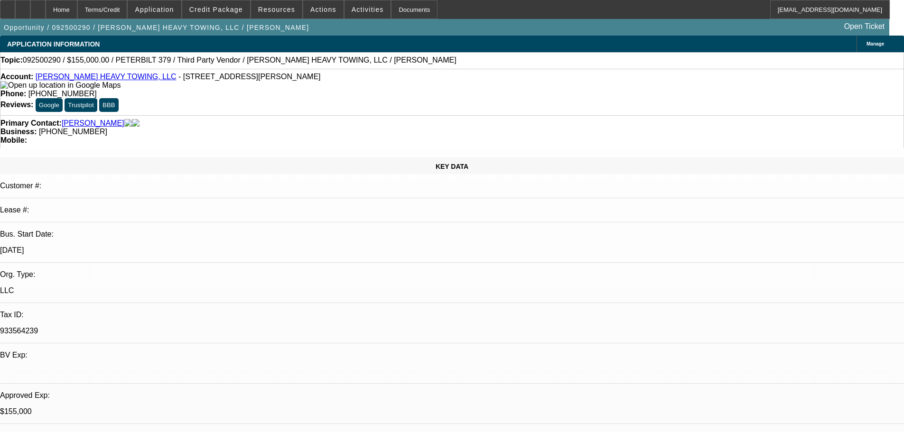
select select "0"
select select "6"
